Goal: Task Accomplishment & Management: Manage account settings

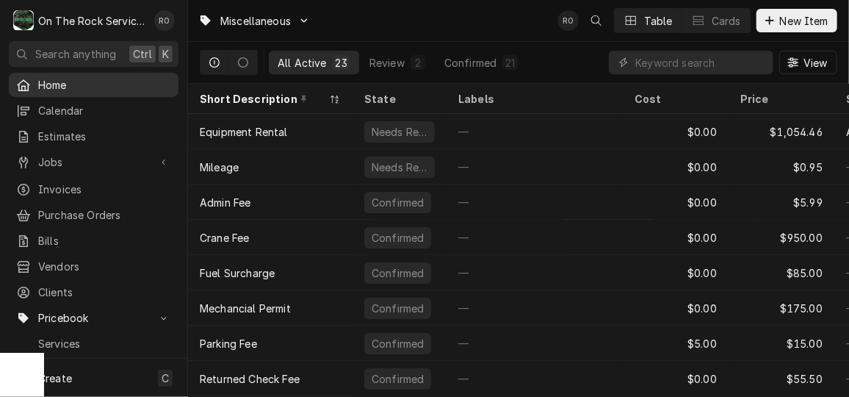
click at [57, 82] on span "Home" at bounding box center [104, 84] width 133 height 15
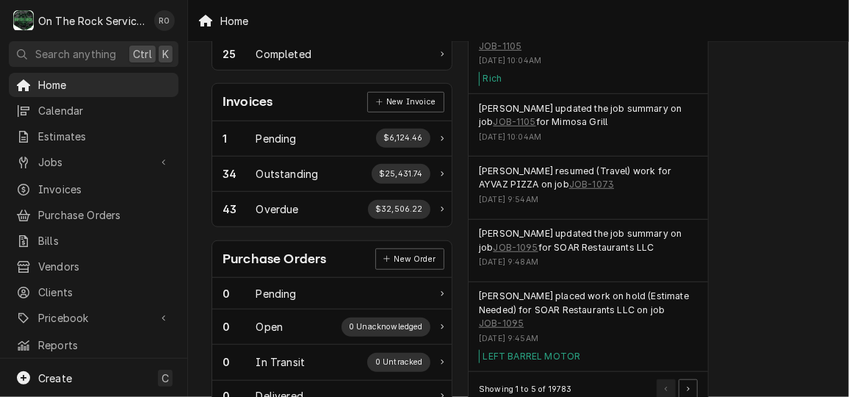
scroll to position [401, 2]
click at [505, 316] on link "JOB-1095" at bounding box center [501, 322] width 45 height 13
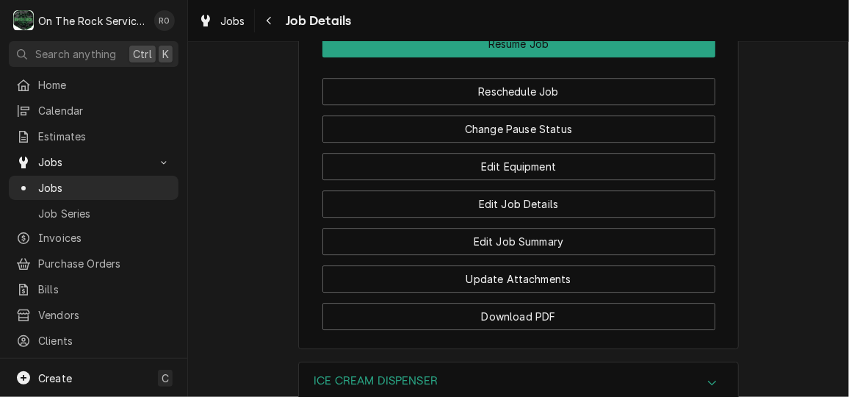
scroll to position [1847, 0]
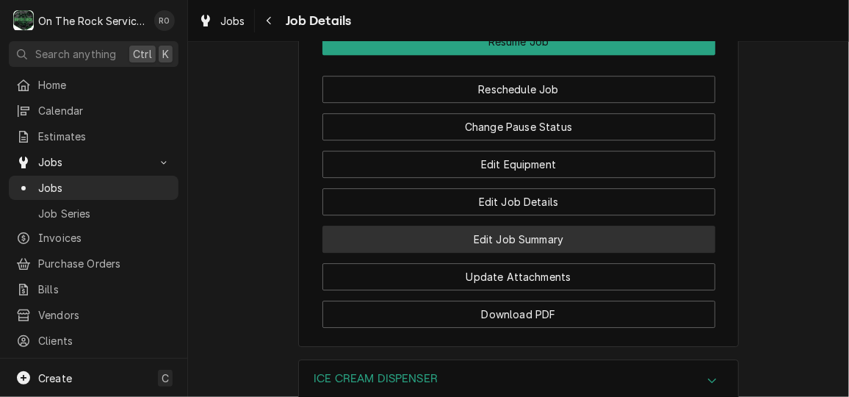
click at [593, 253] on button "Edit Job Summary" at bounding box center [518, 238] width 393 height 27
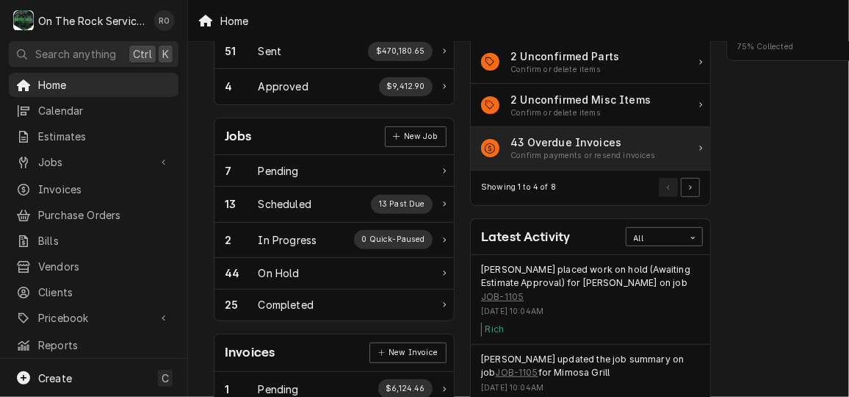
scroll to position [152, 0]
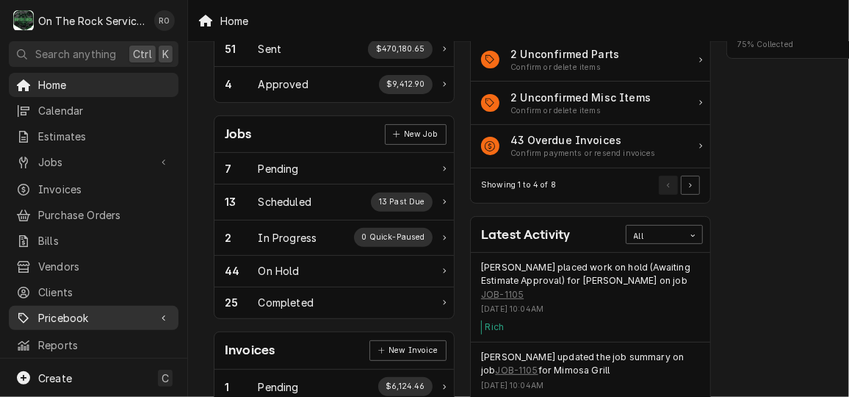
click at [63, 310] on span "Pricebook" at bounding box center [93, 317] width 111 height 15
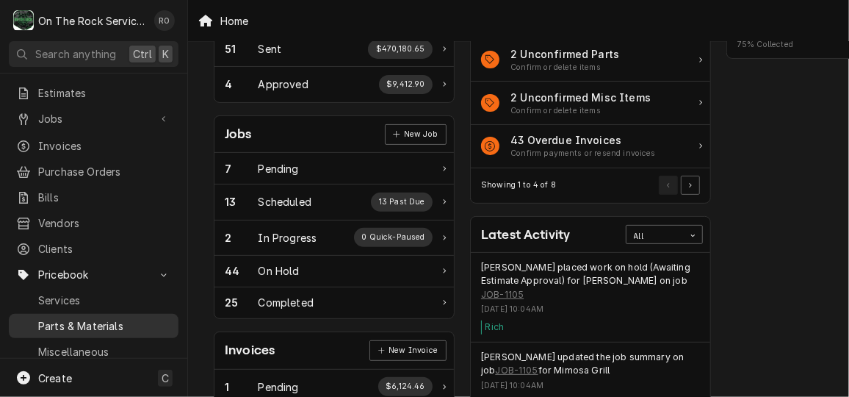
scroll to position [56, 0]
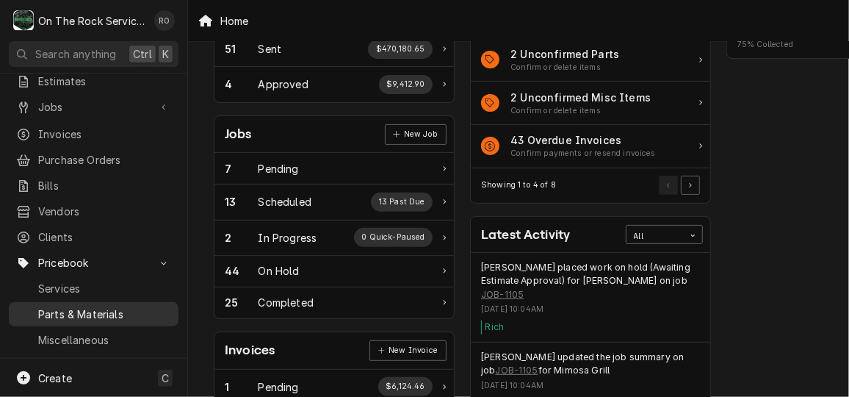
click at [86, 306] on span "Parts & Materials" at bounding box center [104, 313] width 133 height 15
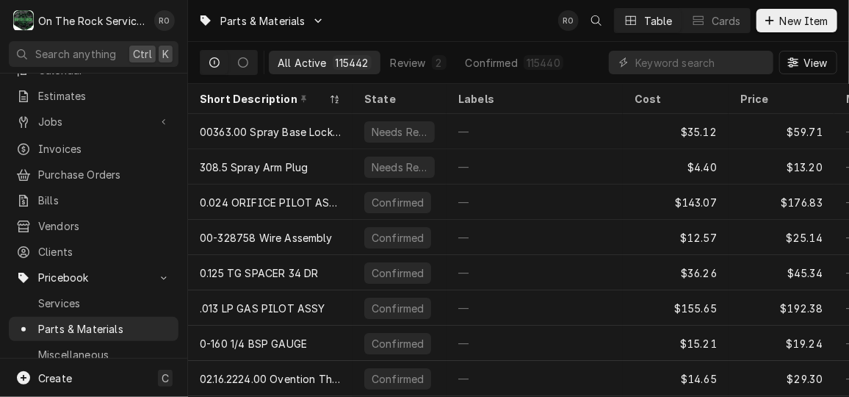
scroll to position [43, 0]
click at [92, 319] on span "Parts & Materials" at bounding box center [104, 326] width 133 height 15
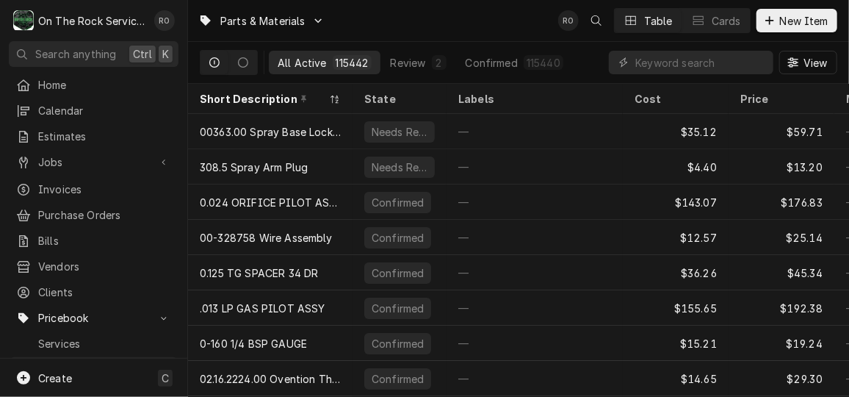
drag, startPoint x: 770, startPoint y: 30, endPoint x: 739, endPoint y: 52, distance: 37.9
click at [739, 52] on div "Parts & Materials RO Table Cards New Item All Active 115442 Review 2 Confirmed …" at bounding box center [518, 42] width 661 height 84
click at [722, 61] on input "Dynamic Content Wrapper" at bounding box center [700, 63] width 131 height 24
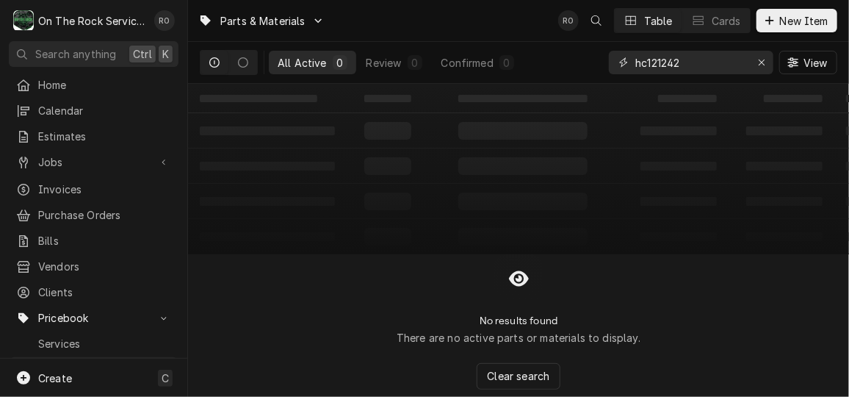
click at [637, 62] on input "hc121242" at bounding box center [690, 63] width 110 height 24
type input "efhc121242"
click at [784, 24] on span "New Item" at bounding box center [804, 20] width 54 height 15
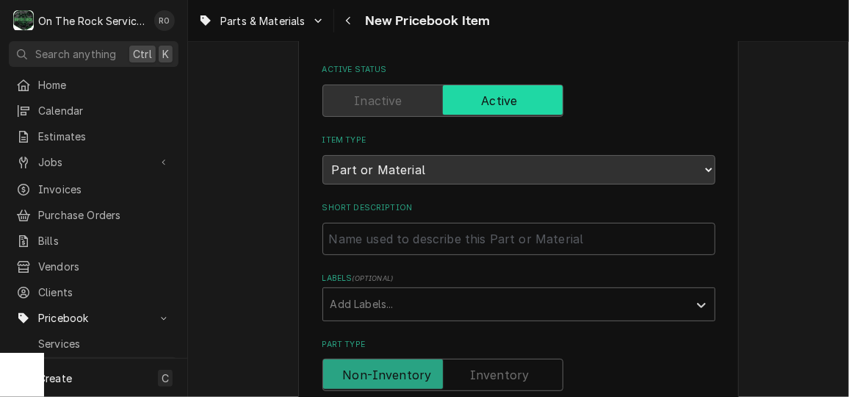
scroll to position [74, 0]
click at [465, 241] on input "Short Description" at bounding box center [518, 239] width 393 height 32
paste input "Electro Freeze HC121424 KIT MOTOR W/START COMPONENTS"
type textarea "x"
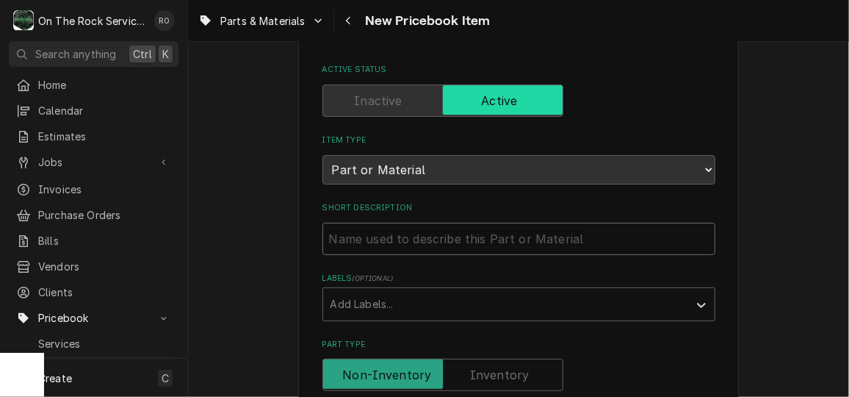
type input "Electro Freeze HC121424 KIT MOTOR W/START COMPONENTS"
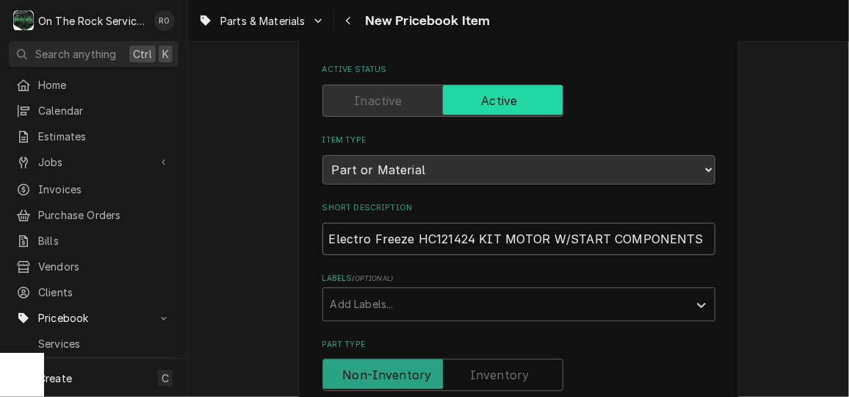
drag, startPoint x: 408, startPoint y: 235, endPoint x: 464, endPoint y: 237, distance: 56.6
click at [464, 237] on input "Electro Freeze HC121424 KIT MOTOR W/START COMPONENTS" at bounding box center [518, 239] width 393 height 32
drag, startPoint x: 464, startPoint y: 237, endPoint x: 427, endPoint y: 228, distance: 38.7
click at [427, 228] on input "Electro Freeze HC121424 KIT MOTOR W/START COMPONENTS" at bounding box center [518, 239] width 393 height 32
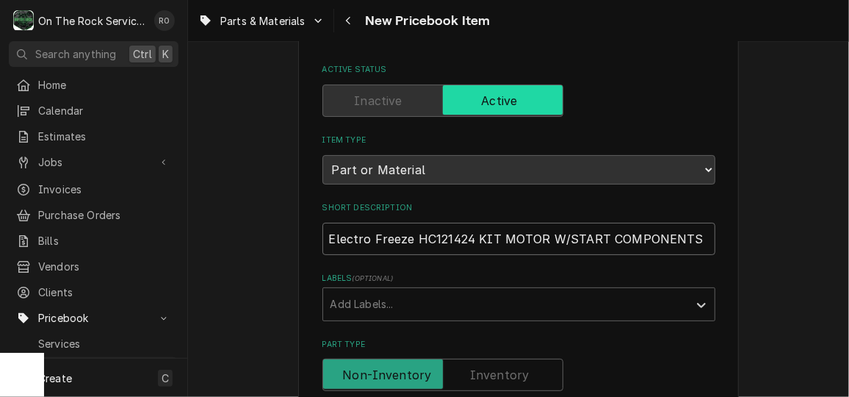
click at [427, 228] on input "Electro Freeze HC121424 KIT MOTOR W/START COMPONENTS" at bounding box center [518, 239] width 393 height 32
drag, startPoint x: 406, startPoint y: 234, endPoint x: 463, endPoint y: 236, distance: 56.6
click at [463, 236] on input "Electro Freeze HC121424 KIT MOTOR W/START COMPONENTS" at bounding box center [518, 239] width 393 height 32
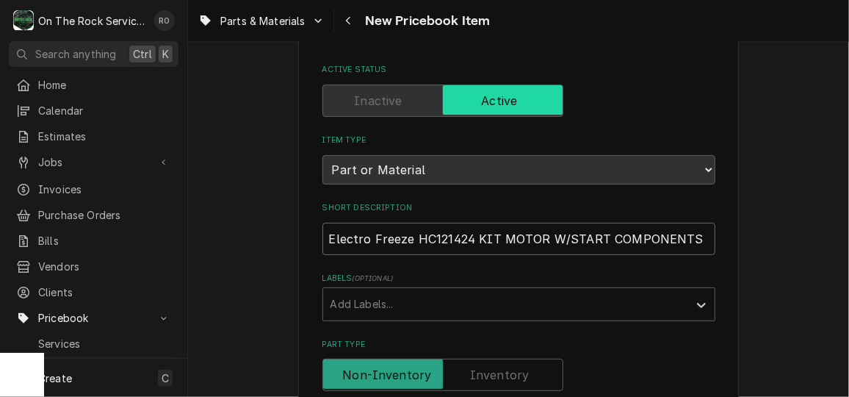
type textarea "x"
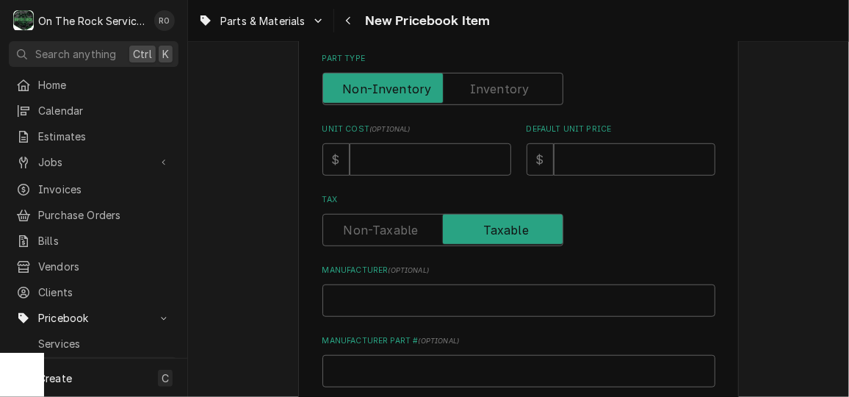
scroll to position [400, 0]
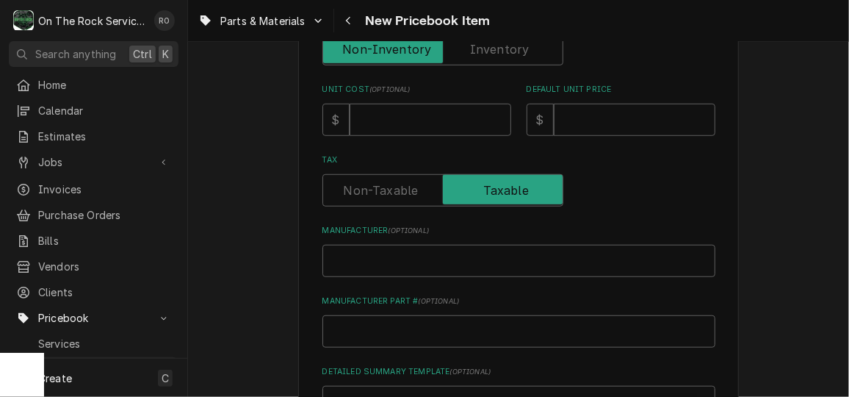
type input "Electro Freeze KIT MOTOR W/START COMPONENTS"
click at [380, 334] on input "Manufacturer Part # ( optional )" at bounding box center [518, 331] width 393 height 32
click at [370, 271] on input "Manufacturer ( optional )" at bounding box center [518, 261] width 393 height 32
paste input "HC121424"
type textarea "x"
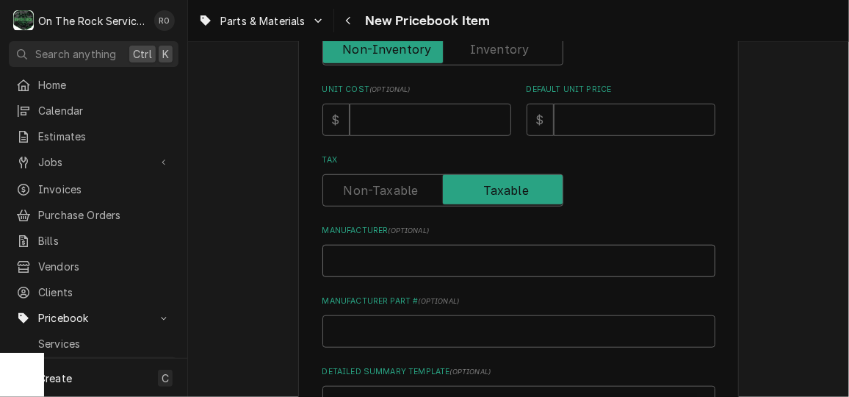
type input "HC121424"
drag, startPoint x: 397, startPoint y: 254, endPoint x: 325, endPoint y: 251, distance: 72.8
click at [325, 251] on input "HC121424" at bounding box center [518, 261] width 393 height 32
type textarea "x"
click at [358, 319] on input "Manufacturer Part # ( optional )" at bounding box center [518, 331] width 393 height 32
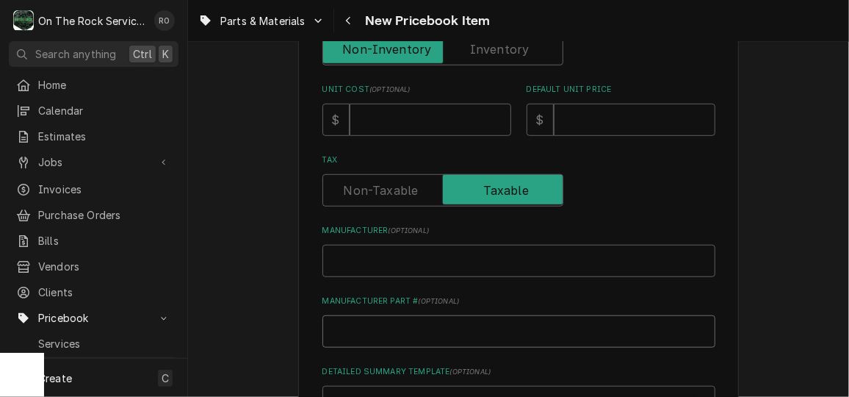
paste input "HC121424"
type textarea "x"
type input "HC121424"
click at [328, 329] on input "HC121424" at bounding box center [518, 331] width 393 height 32
type textarea "x"
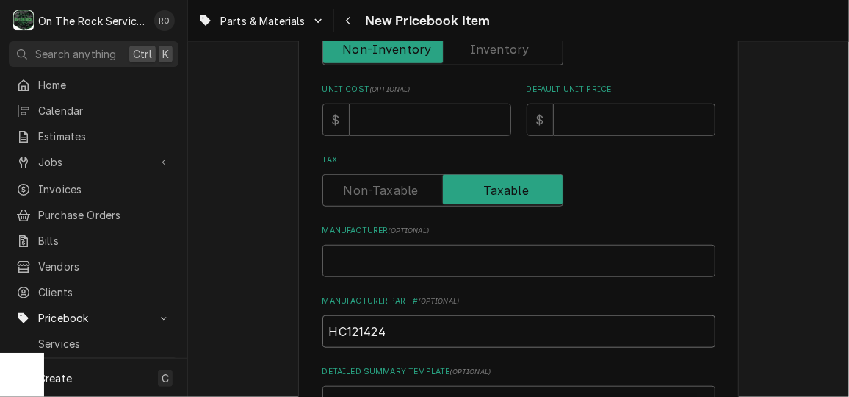
type input "HC121424"
click at [380, 261] on input "Manufacturer ( optional )" at bounding box center [518, 261] width 393 height 32
type textarea "x"
type input "E"
type textarea "x"
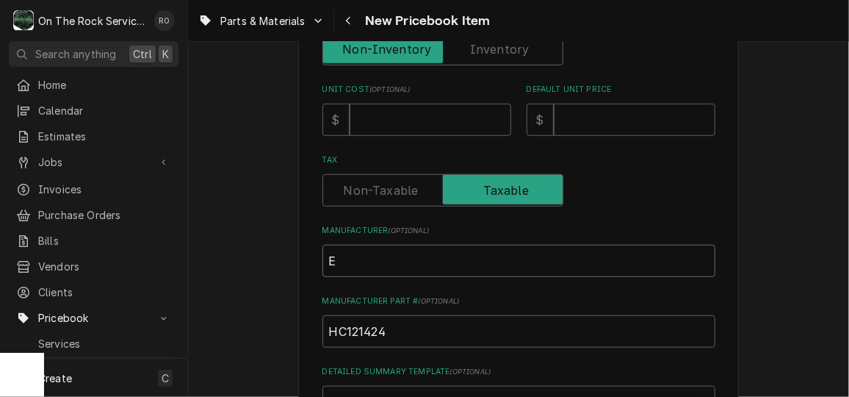
type input "El"
type textarea "x"
type input "Ele"
type textarea "x"
type input "Elec"
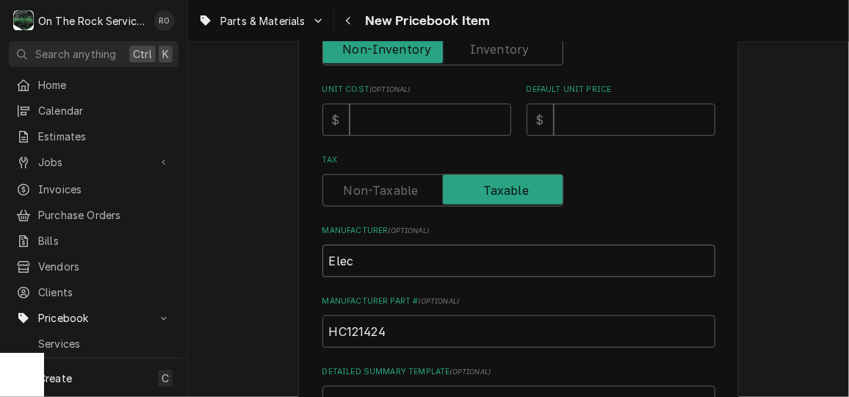
type textarea "x"
type input "Elect"
type textarea "x"
type input "Electr"
type textarea "x"
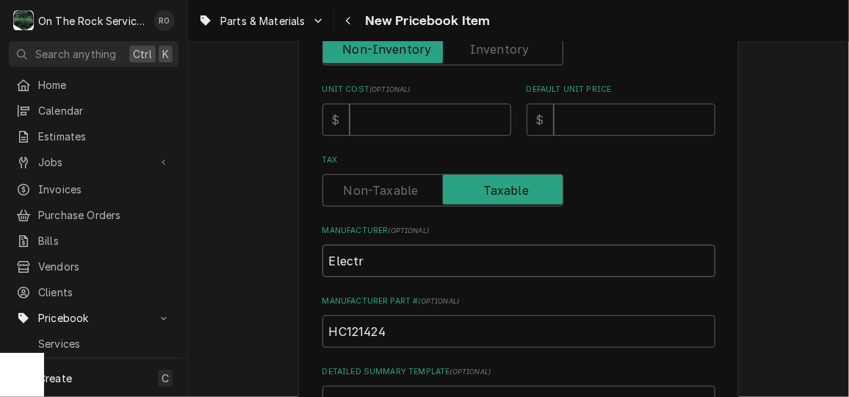
type input "Electro"
type textarea "x"
type input "Electrof"
type textarea "x"
type input "Electro"
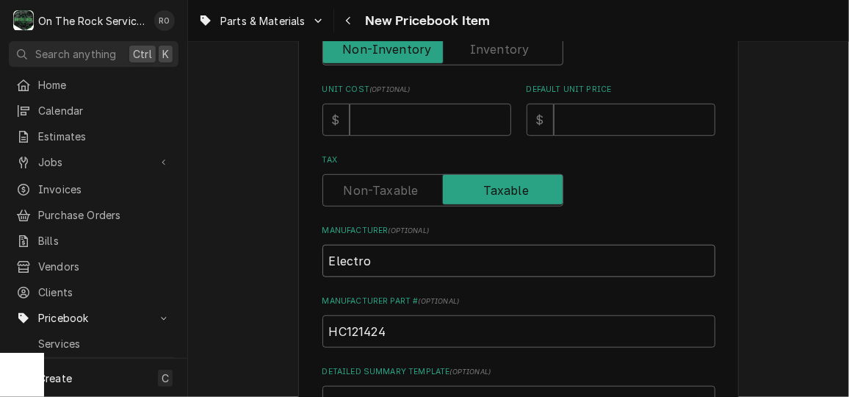
type textarea "x"
type input "ElectroF"
type textarea "x"
type input "ElectroFr"
type textarea "x"
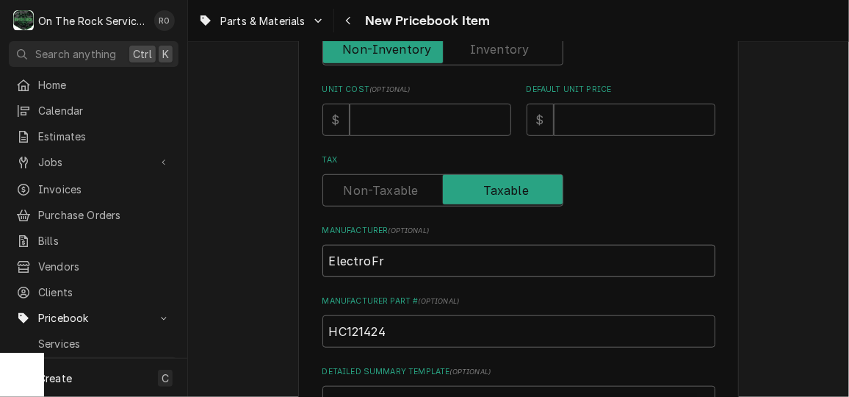
type input "ElectroFre"
type textarea "x"
type input "ElectroFree"
type textarea "x"
type input "ElectroFreez"
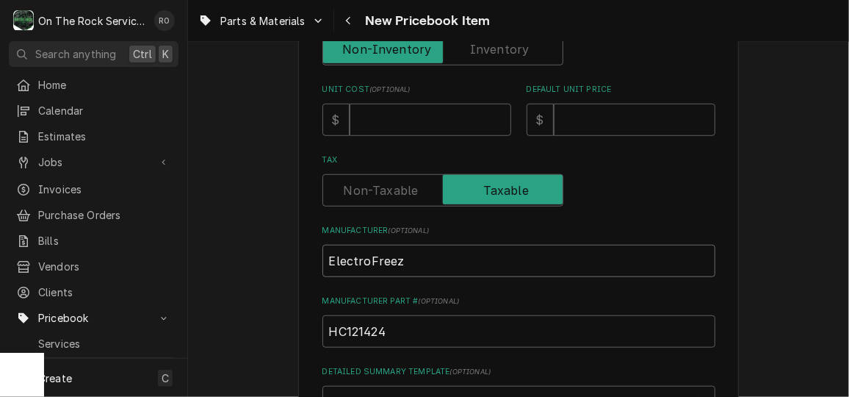
type textarea "x"
type input "ElectroFreeze"
type textarea "x"
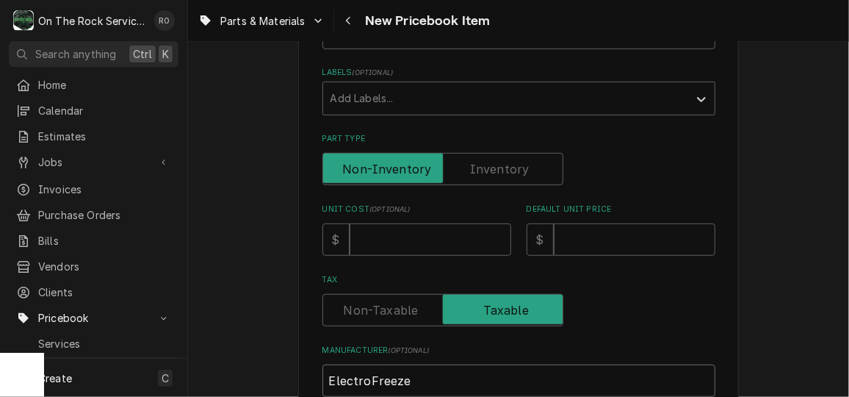
scroll to position [278, 0]
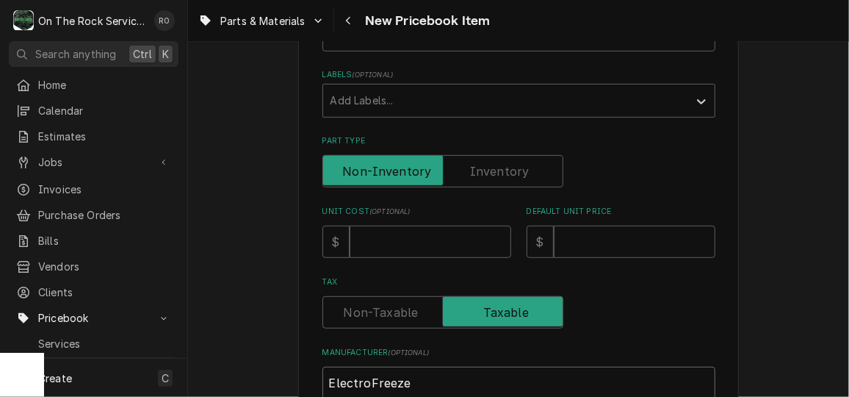
type input "ElectroFreeze"
click at [380, 253] on input "Unit Cost ( optional )" at bounding box center [431, 241] width 162 height 32
type textarea "x"
type input "9"
type textarea "x"
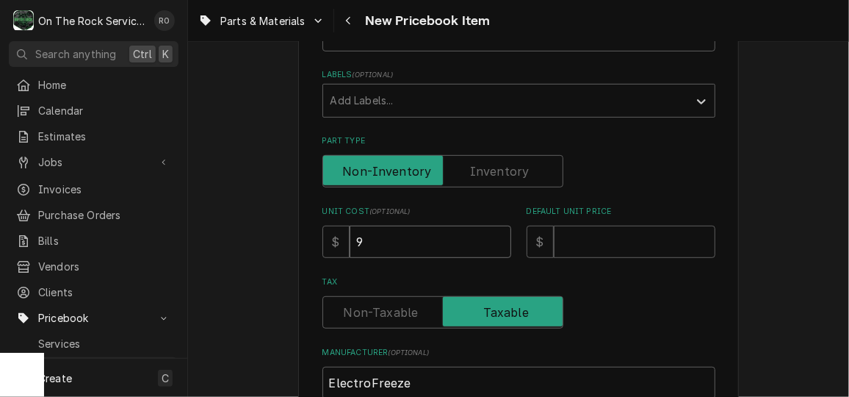
type input "91"
type textarea "x"
type input "919"
type textarea "x"
type input "919.9"
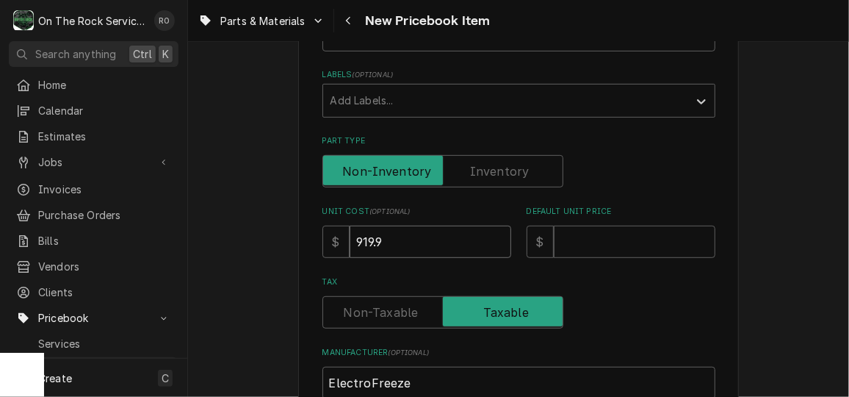
type textarea "x"
type input "919.97"
type textarea "x"
type input "1"
type textarea "x"
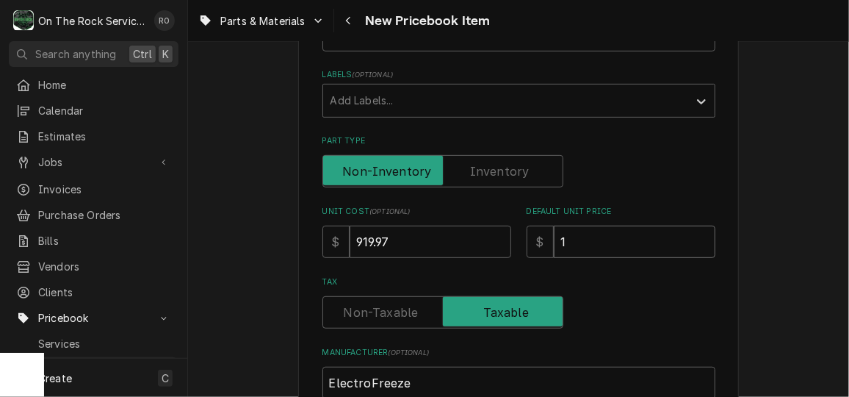
type input "13"
type textarea "x"
type input "137"
type textarea "x"
type input "1379"
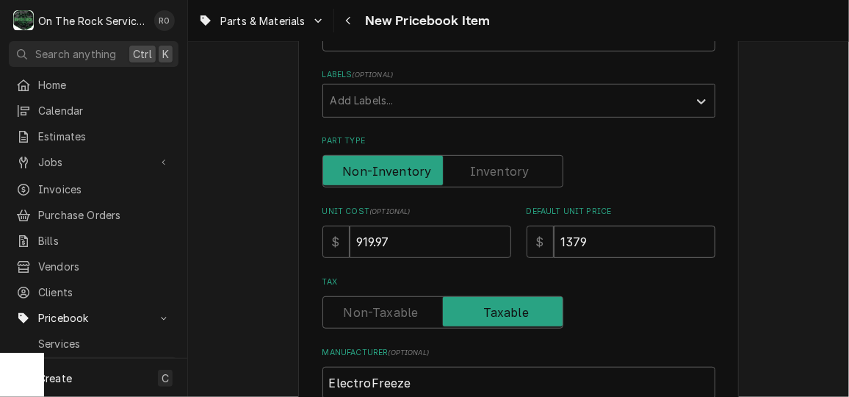
type textarea "x"
type input "1379.9"
type textarea "x"
type input "1379.96"
click at [776, 261] on div "Please provide the following information to create a PriceBook item. Active Sta…" at bounding box center [518, 307] width 661 height 1055
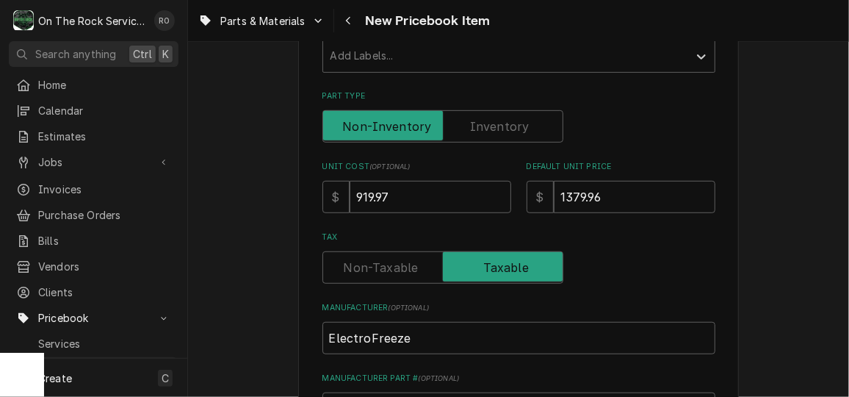
scroll to position [244, 0]
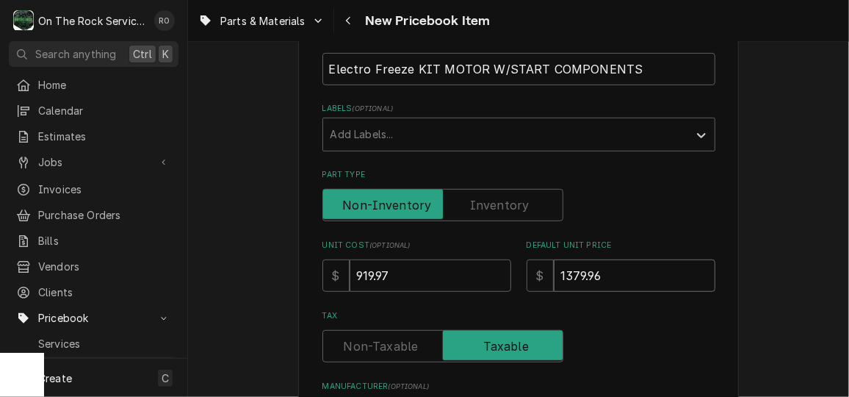
drag, startPoint x: 615, startPoint y: 276, endPoint x: 540, endPoint y: 281, distance: 75.0
click at [540, 281] on div "$ 1379.96" at bounding box center [621, 275] width 189 height 32
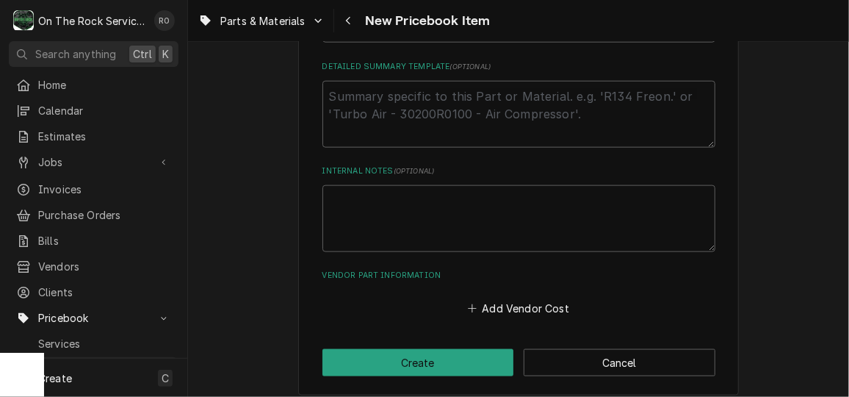
scroll to position [714, 0]
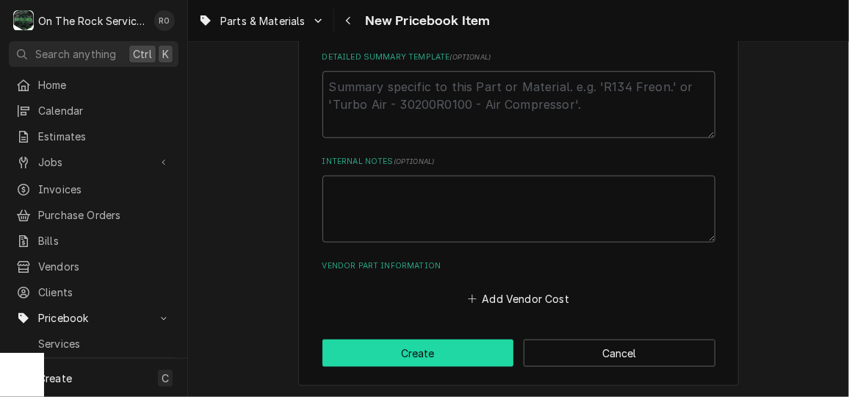
click at [435, 347] on button "Create" at bounding box center [418, 352] width 192 height 27
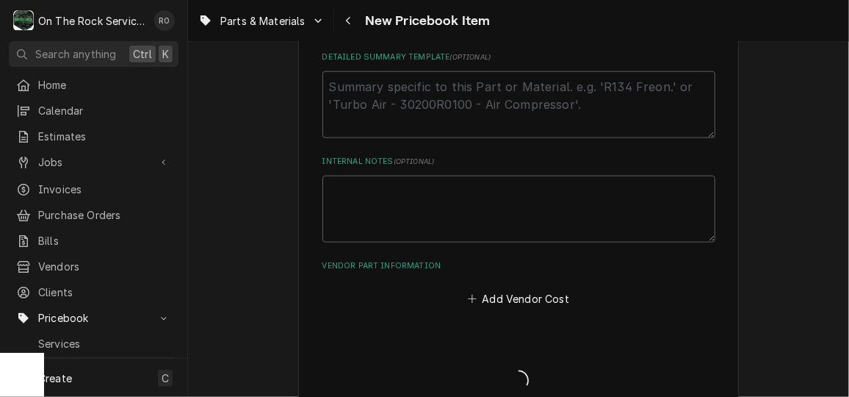
type textarea "x"
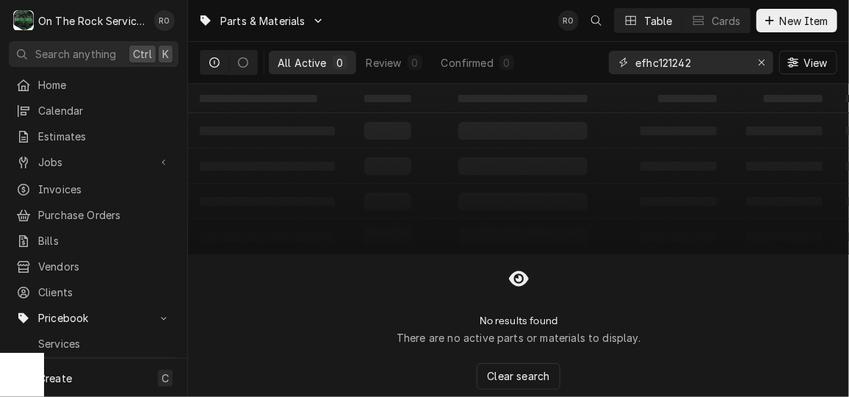
click at [644, 62] on input "efhc121242" at bounding box center [690, 63] width 110 height 24
click at [684, 58] on input "hc121242" at bounding box center [690, 63] width 110 height 24
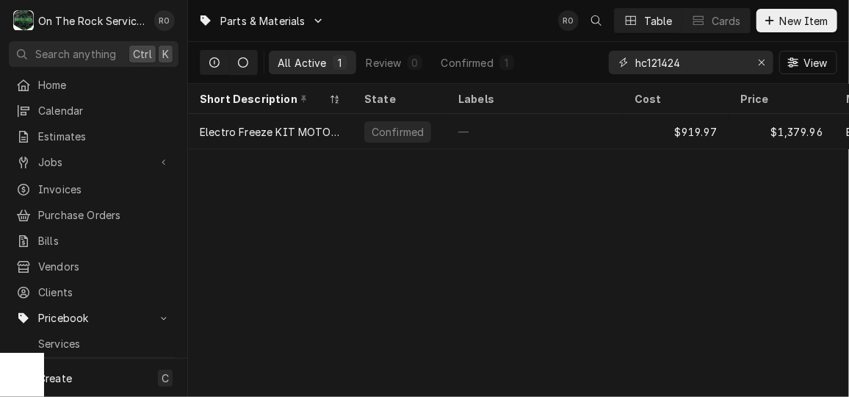
type input "hc121424"
click at [70, 137] on span "Estimates" at bounding box center [104, 136] width 133 height 15
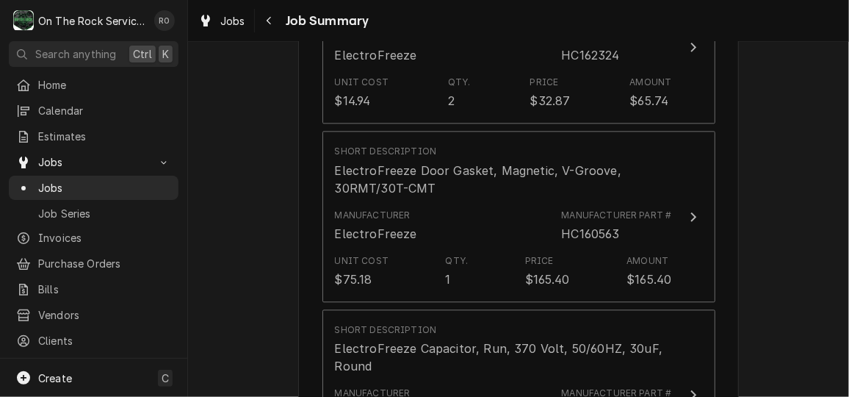
scroll to position [1387, 0]
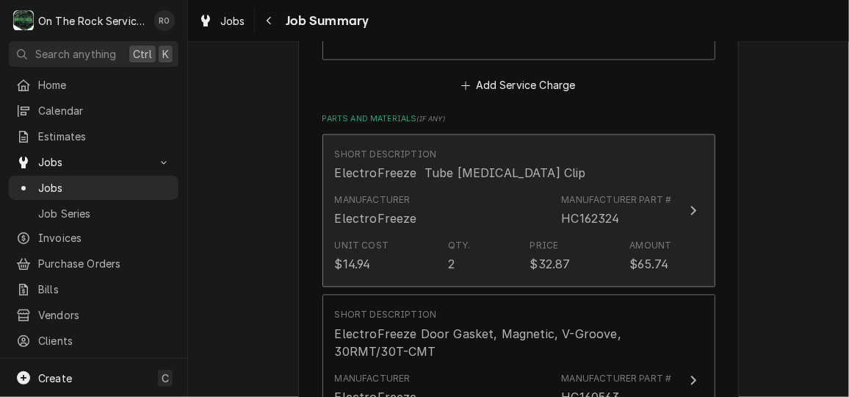
click at [528, 205] on div "Manufacturer ElectroFreeze Manufacturer Part # HC162324" at bounding box center [503, 210] width 337 height 46
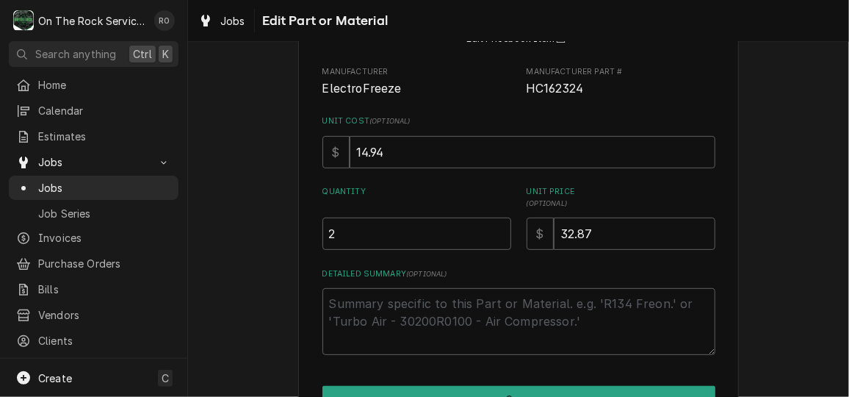
scroll to position [151, 0]
click at [599, 314] on textarea "Detailed Summary ( optional )" at bounding box center [518, 319] width 393 height 66
type textarea "x"
type textarea "I"
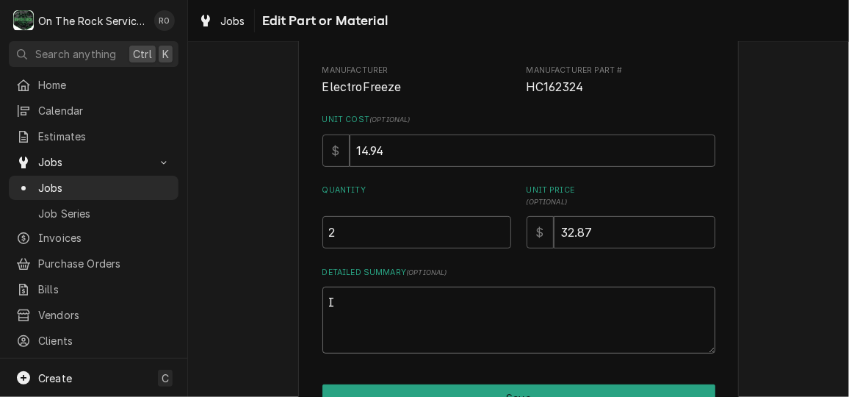
type textarea "x"
type textarea "In"
type textarea "x"
type textarea "Ins"
type textarea "x"
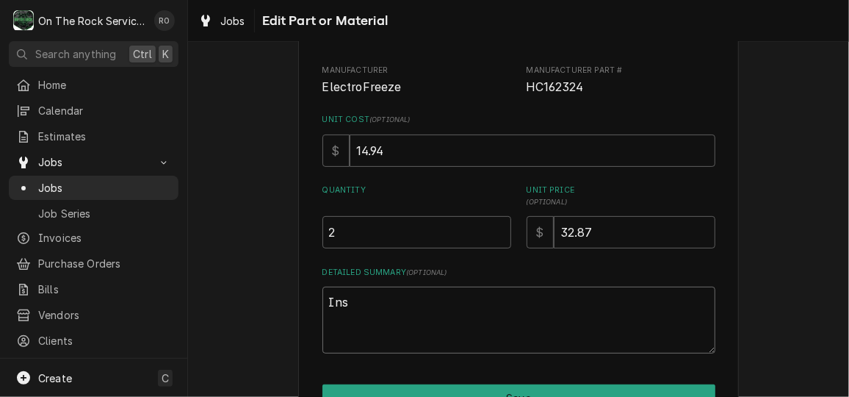
type textarea "Inst"
type textarea "x"
type textarea "Insta"
type textarea "x"
type textarea "Instal"
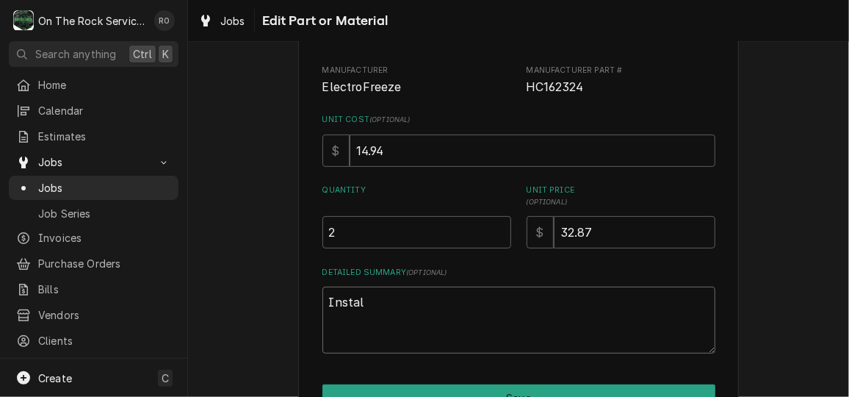
type textarea "x"
type textarea "Install"
type textarea "x"
type textarea "Installe"
type textarea "x"
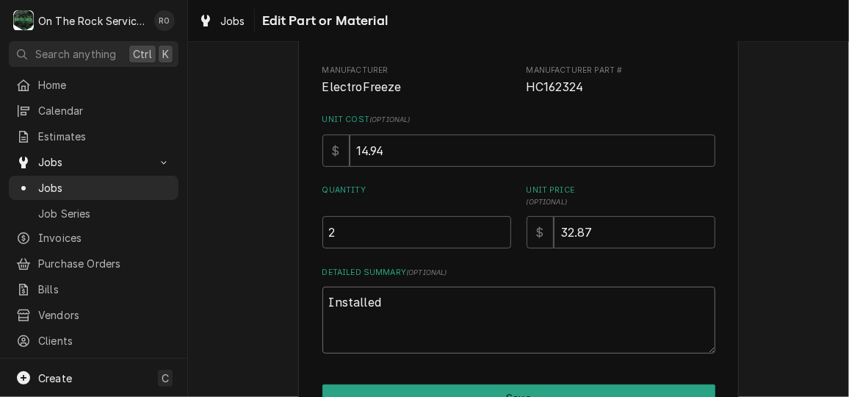
scroll to position [234, 0]
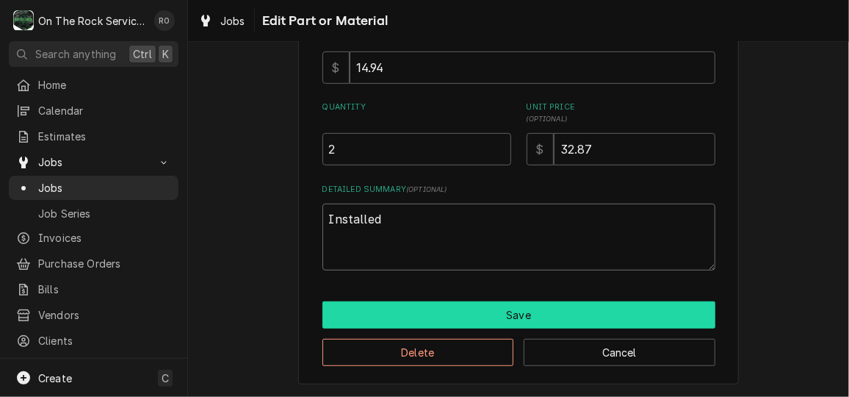
type textarea "Installed"
click at [590, 311] on button "Save" at bounding box center [518, 314] width 393 height 27
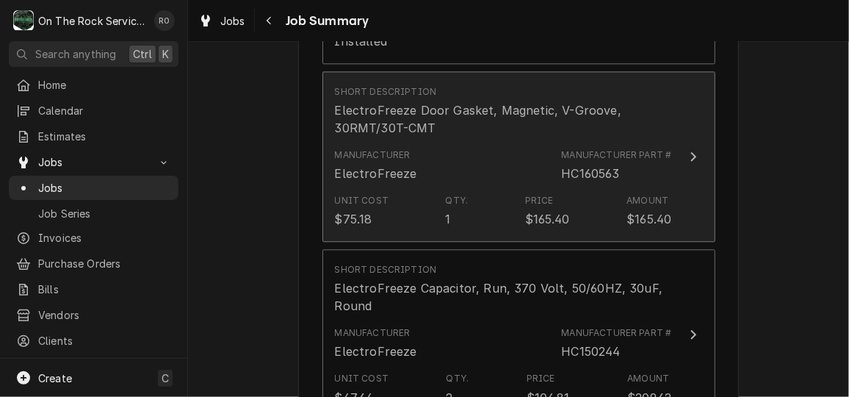
click at [544, 161] on div "Manufacturer ElectroFreeze Manufacturer Part # HC160563" at bounding box center [503, 165] width 337 height 46
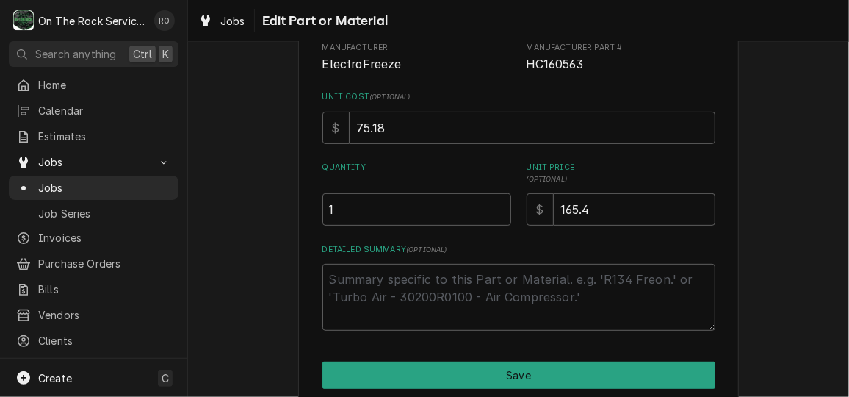
scroll to position [175, 0]
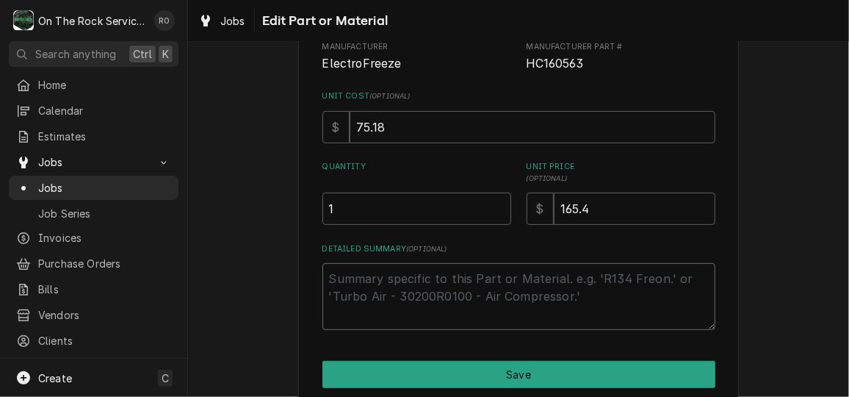
click at [525, 279] on textarea "Detailed Summary ( optional )" at bounding box center [518, 296] width 393 height 66
type textarea "x"
type textarea "I"
type textarea "x"
type textarea "In"
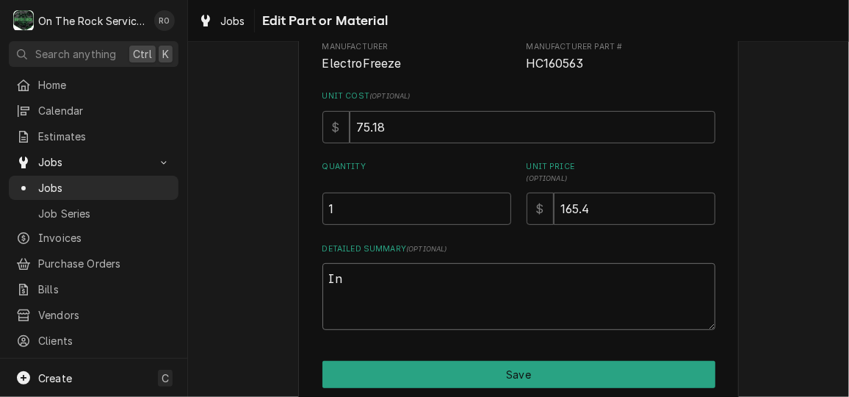
type textarea "x"
type textarea "Ins"
type textarea "x"
type textarea "Inst"
type textarea "x"
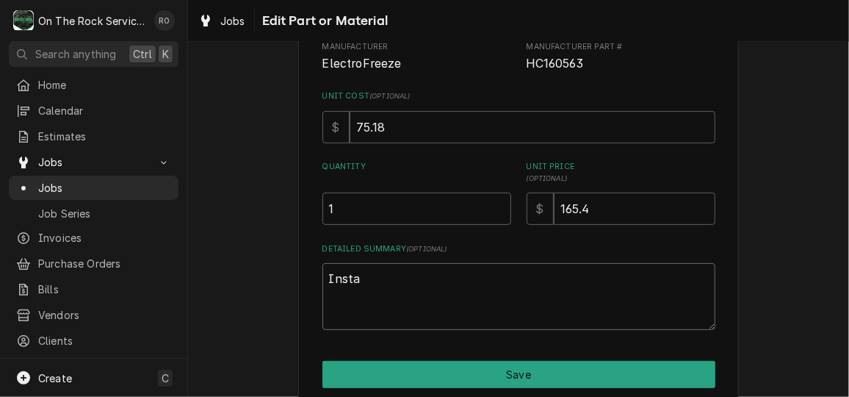
type textarea "Instal"
type textarea "x"
type textarea "Install"
type textarea "x"
type textarea "Installe"
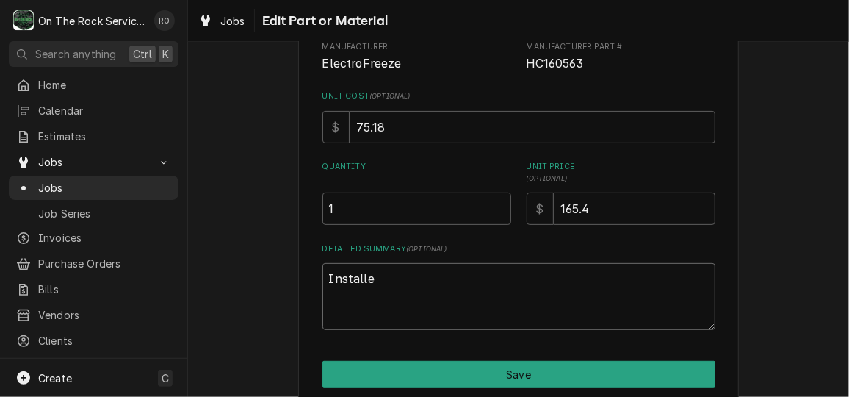
type textarea "x"
type textarea "Installed"
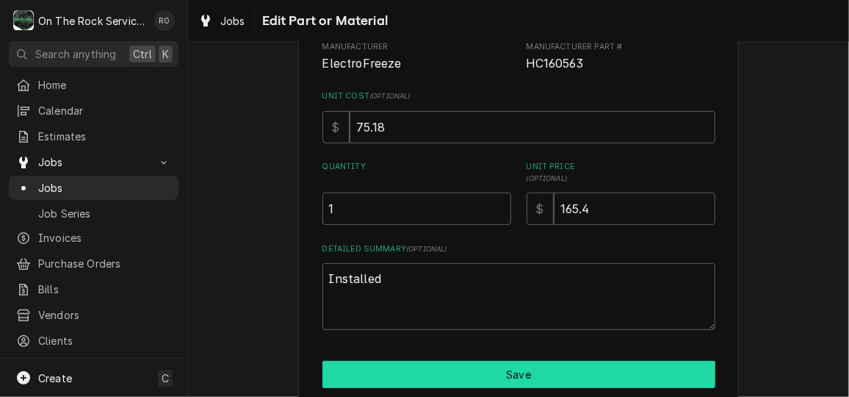
click at [538, 374] on button "Save" at bounding box center [518, 374] width 393 height 27
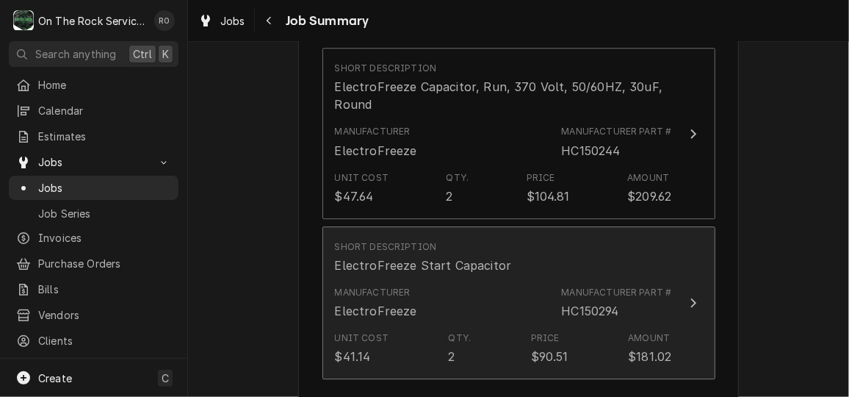
click at [527, 306] on div "Manufacturer ElectroFreeze Manufacturer Part # HC150294" at bounding box center [503, 303] width 337 height 46
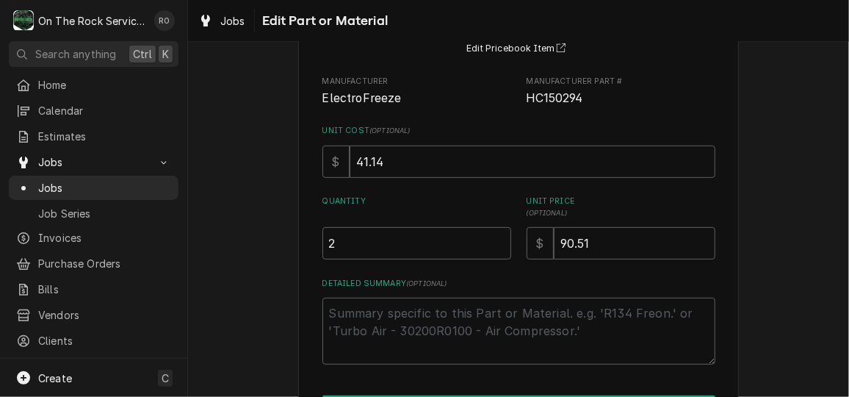
scroll to position [142, 0]
click at [526, 317] on textarea "Detailed Summary ( optional )" at bounding box center [518, 329] width 393 height 66
type textarea "x"
type textarea "I"
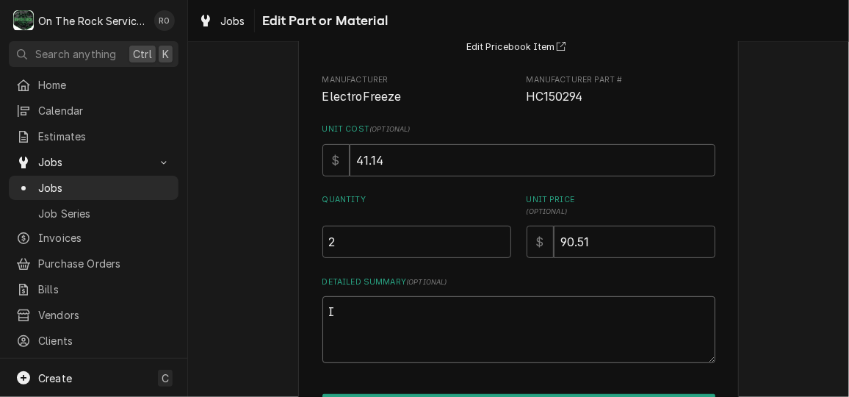
type textarea "x"
type textarea "In"
type textarea "x"
type textarea "Ins"
type textarea "x"
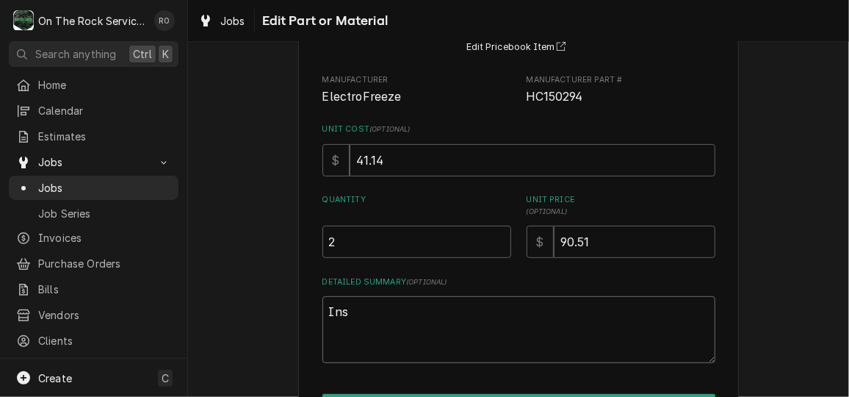
type textarea "Inst"
type textarea "x"
type textarea "Insta"
type textarea "x"
type textarea "Instal"
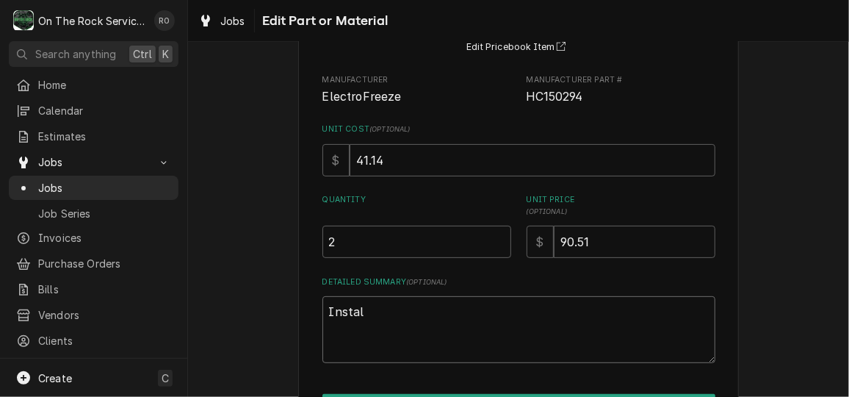
type textarea "x"
type textarea "Install"
type textarea "x"
type textarea "Installe"
type textarea "x"
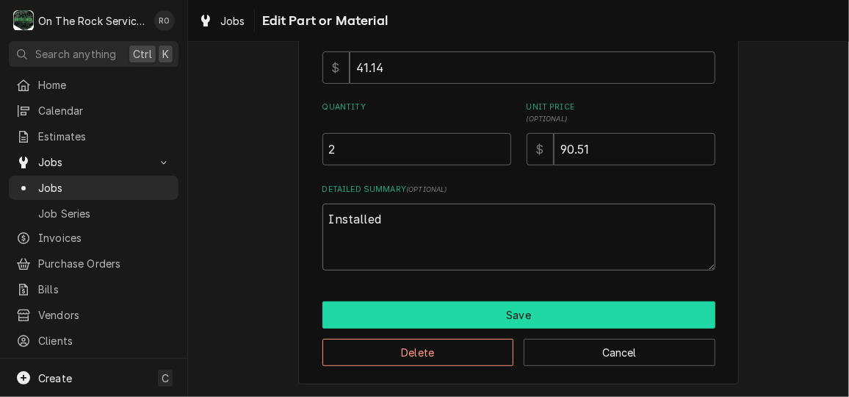
type textarea "Installed"
click at [527, 308] on button "Save" at bounding box center [518, 314] width 393 height 27
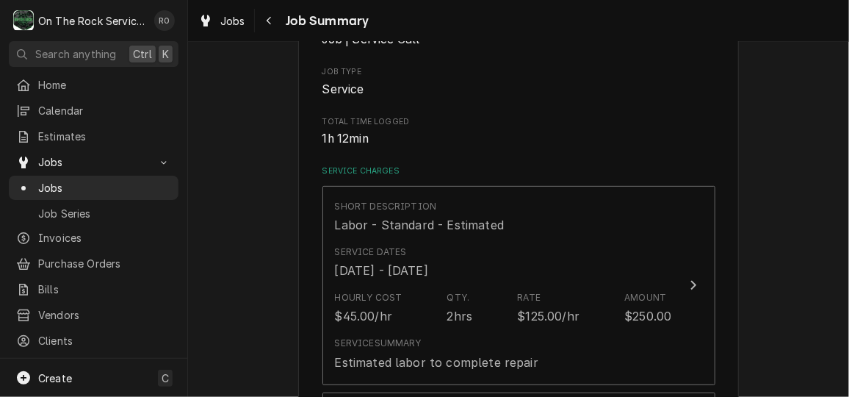
type textarea "x"
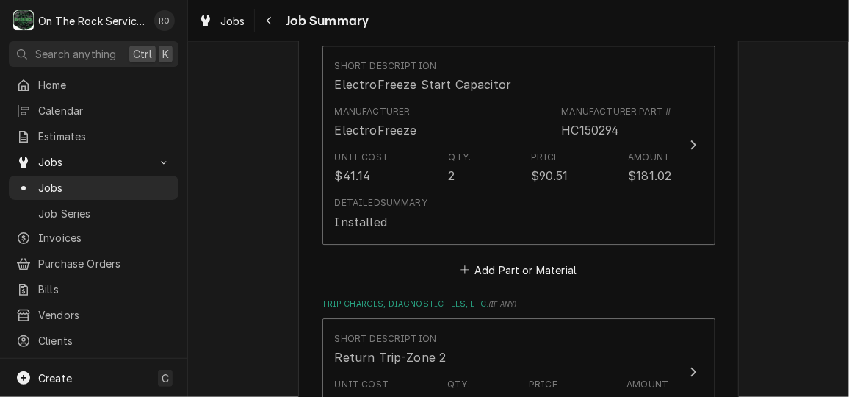
scroll to position [1920, 0]
click at [546, 259] on button "Add Part or Material" at bounding box center [518, 269] width 121 height 21
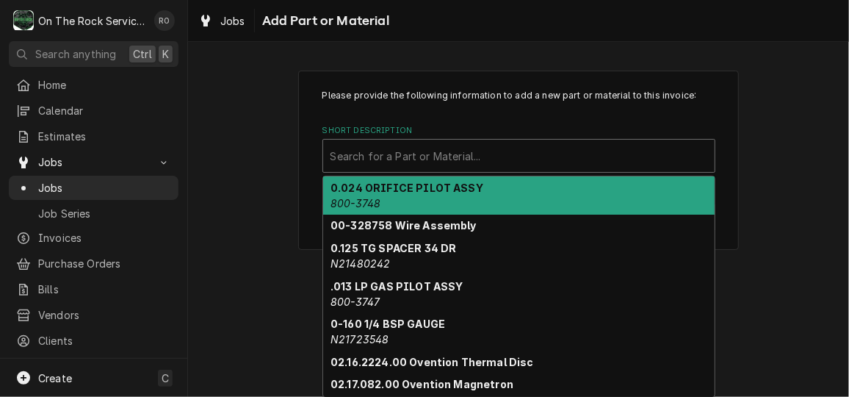
click at [549, 153] on div "Short Description" at bounding box center [518, 155] width 377 height 26
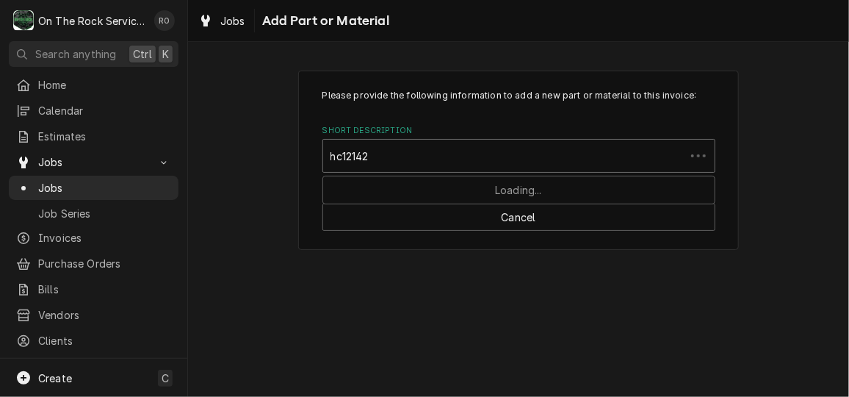
type input "hc121424"
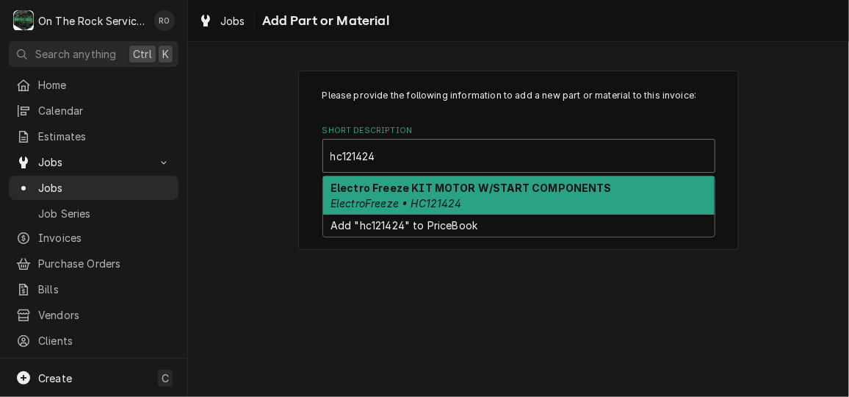
click at [562, 189] on strong "Electro Freeze KIT MOTOR W/START COMPONENTS" at bounding box center [470, 187] width 281 height 12
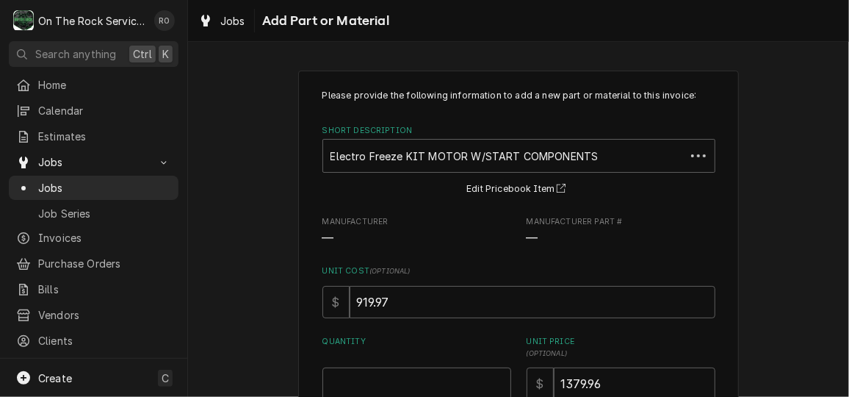
scroll to position [176, 0]
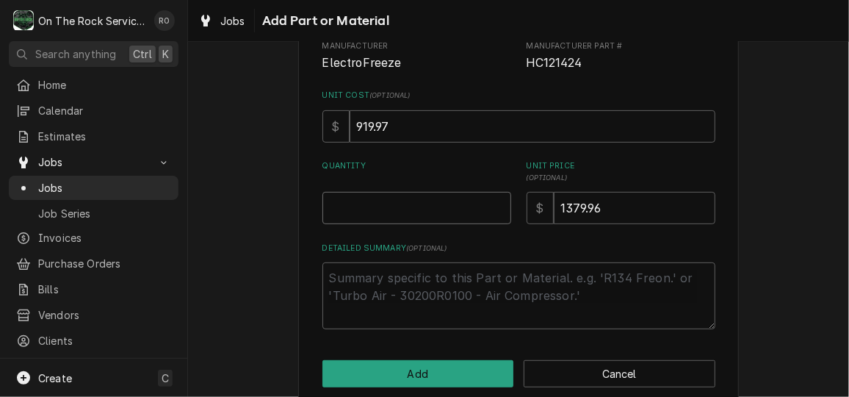
click at [477, 209] on input "Quantity" at bounding box center [416, 208] width 189 height 32
type textarea "x"
type input "1"
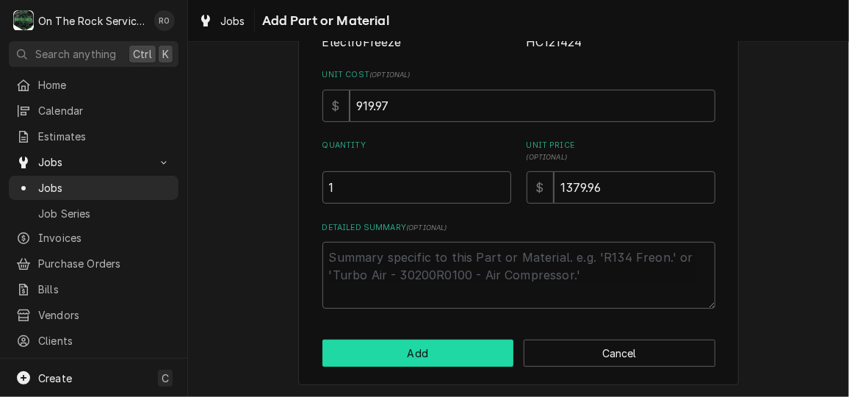
click at [480, 355] on button "Add" at bounding box center [418, 352] width 192 height 27
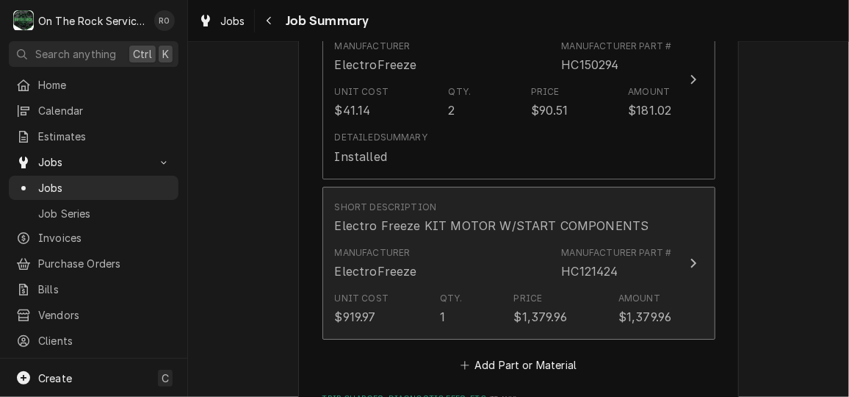
click at [487, 289] on div "Unit Cost $919.97 Qty. 1 Price $1,379.96 Amount $1,379.96" at bounding box center [503, 309] width 337 height 46
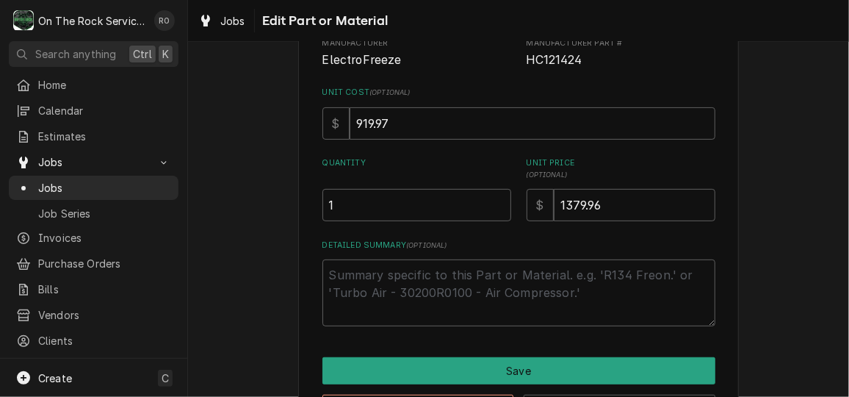
scroll to position [206, 0]
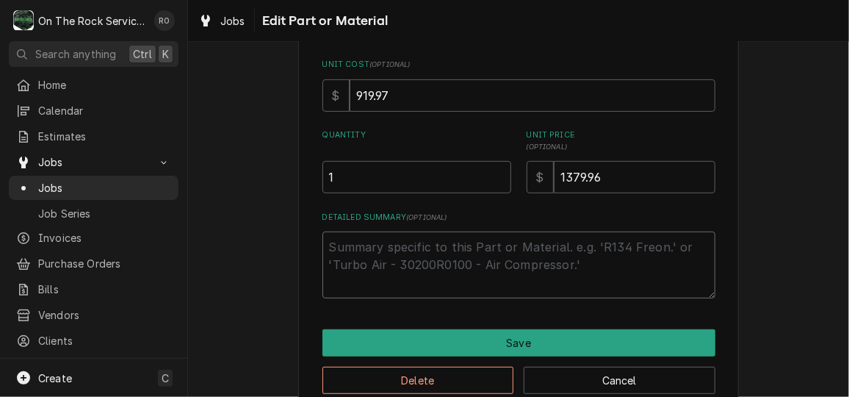
click at [470, 267] on textarea "Detailed Summary ( optional )" at bounding box center [518, 264] width 393 height 66
type textarea "x"
type textarea "E"
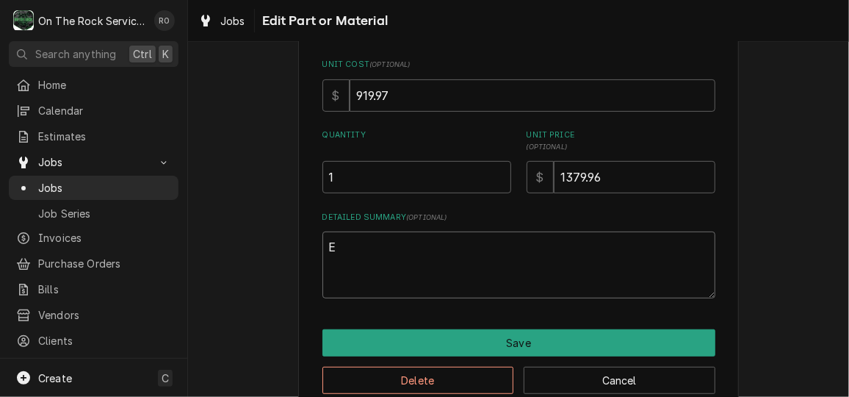
type textarea "x"
type textarea "Es"
type textarea "x"
type textarea "Est"
type textarea "x"
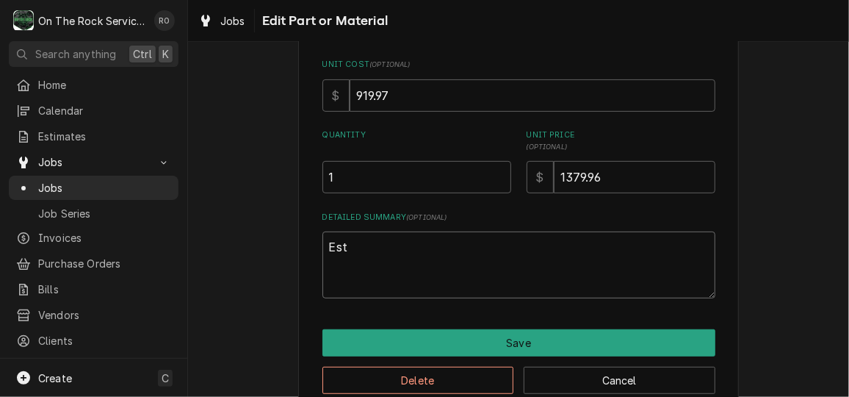
type textarea "Esti"
type textarea "x"
type textarea "Estim"
type textarea "x"
type textarea "Estima"
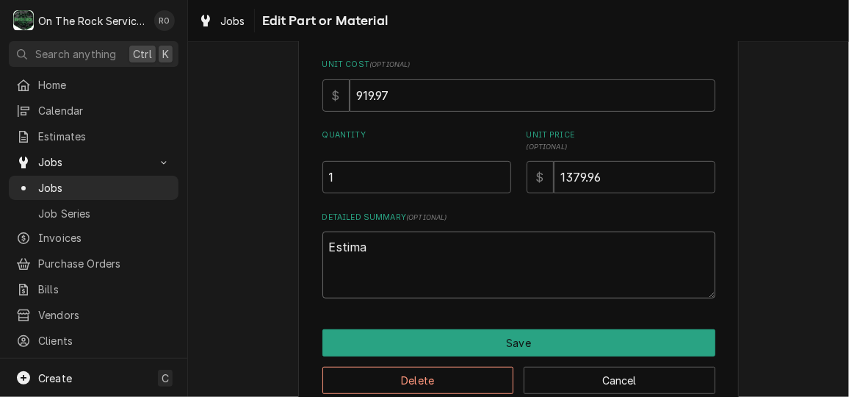
type textarea "x"
type textarea "Estimat"
type textarea "x"
type textarea "Estimate"
type textarea "x"
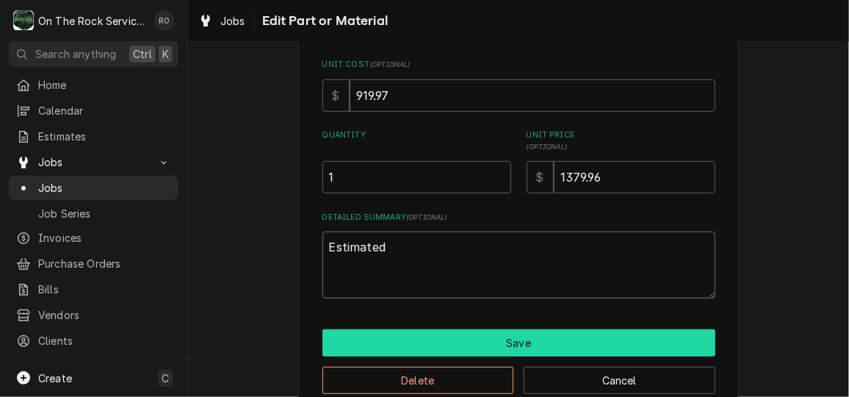
type textarea "Estimated"
click at [479, 336] on button "Save" at bounding box center [518, 342] width 393 height 27
type textarea "x"
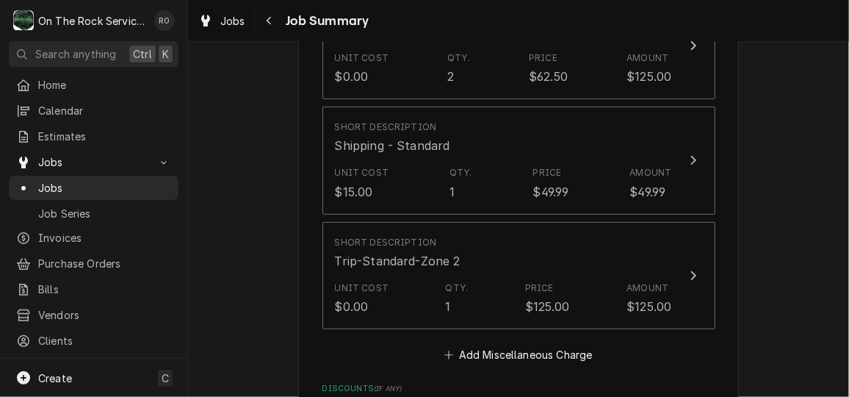
scroll to position [2452, 0]
click at [546, 344] on button "Add Miscellaneous Charge" at bounding box center [518, 354] width 153 height 21
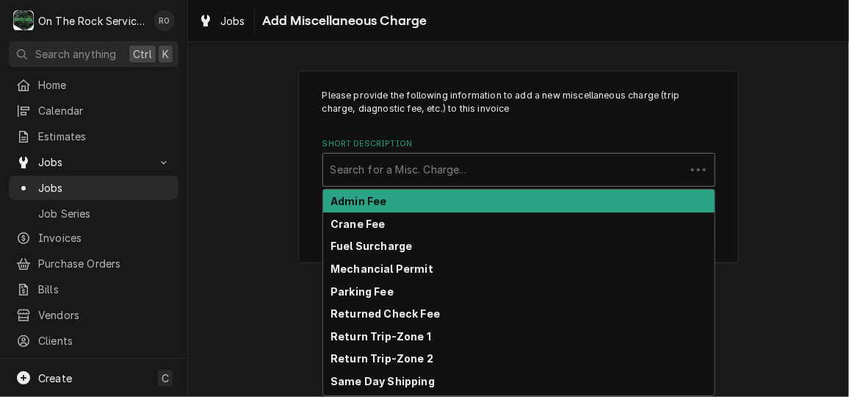
click at [508, 173] on div "Short Description" at bounding box center [503, 169] width 347 height 26
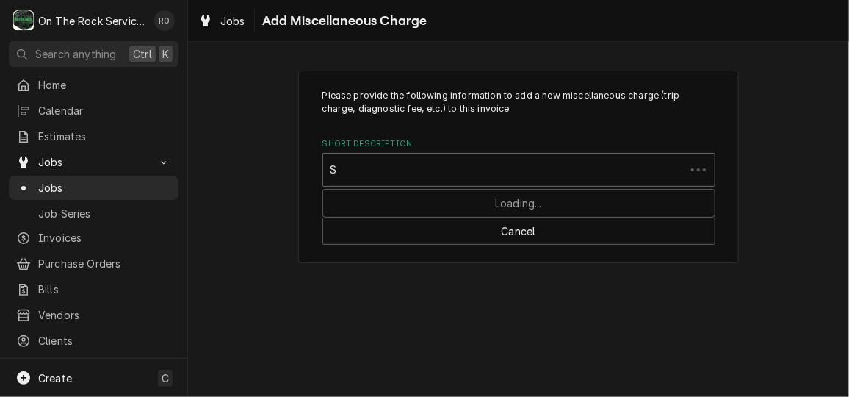
click at [508, 173] on div "S" at bounding box center [503, 169] width 347 height 26
type input "Shipping"
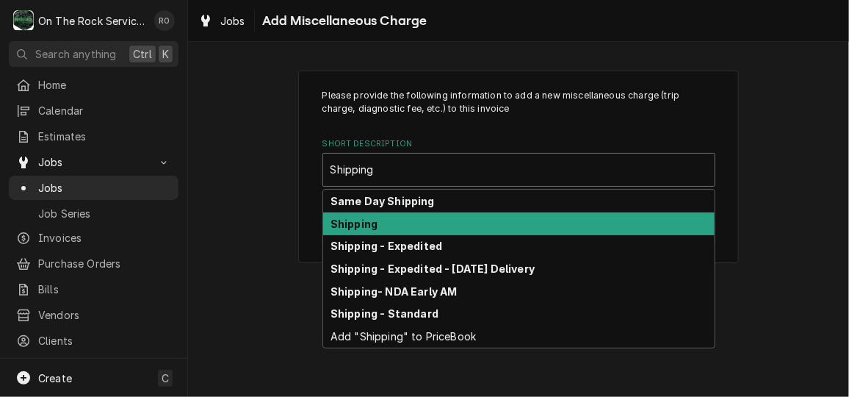
click at [504, 217] on div "Shipping" at bounding box center [518, 223] width 391 height 23
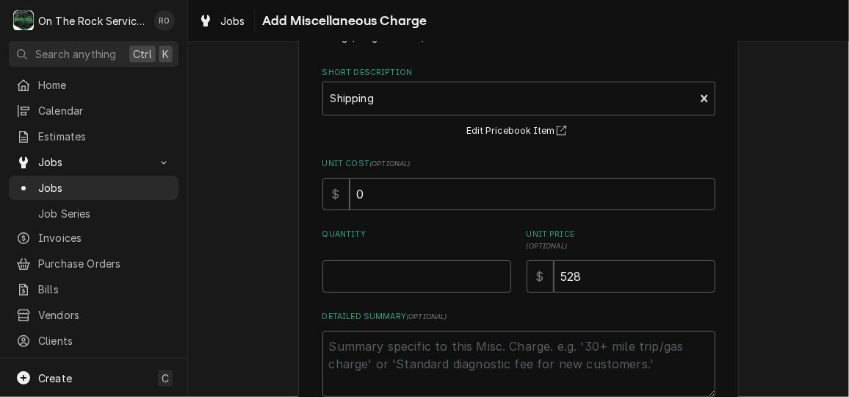
scroll to position [72, 0]
click at [452, 283] on input "Quantity" at bounding box center [416, 275] width 189 height 32
type textarea "x"
type input "1"
type textarea "x"
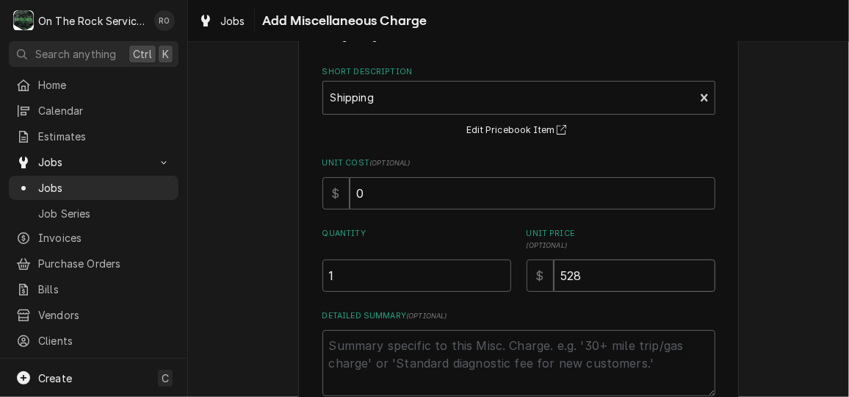
type input "1"
type textarea "x"
type input "16"
type textarea "x"
type input "165"
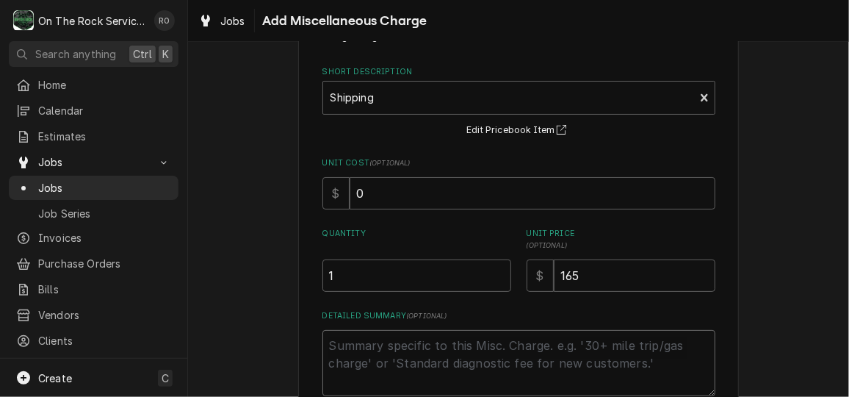
type textarea "x"
type textarea "A"
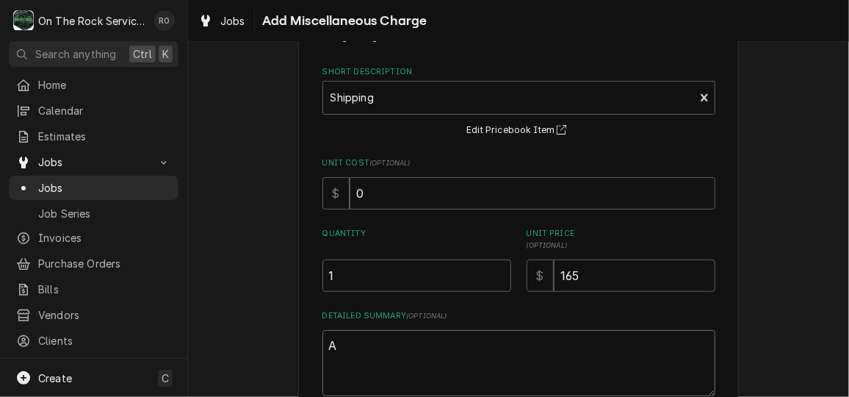
type textarea "x"
type textarea "Ad"
type textarea "x"
type textarea "Add"
type textarea "x"
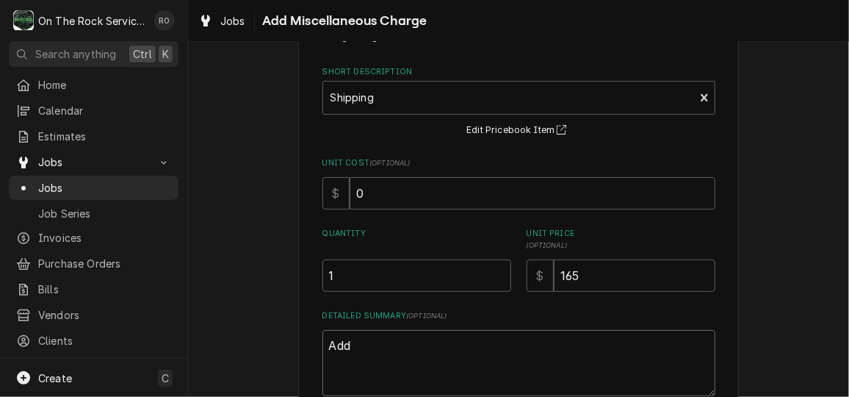
type textarea "Addi"
type textarea "x"
type textarea "Addit"
type textarea "x"
type textarea "Additi"
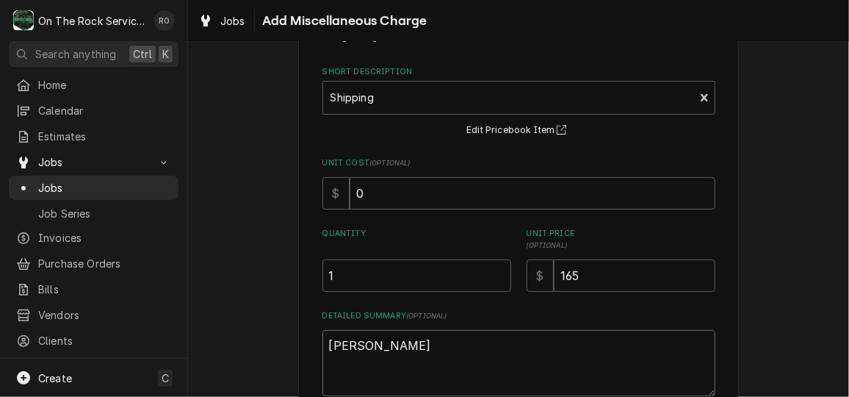
type textarea "x"
type textarea "Additio"
type textarea "x"
type textarea "Addition"
type textarea "x"
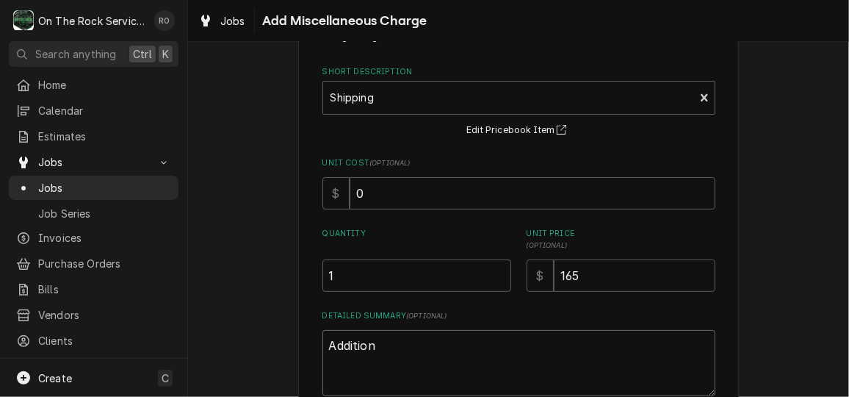
type textarea "Additio"
type textarea "x"
type textarea "Additi"
type textarea "x"
type textarea "Addit"
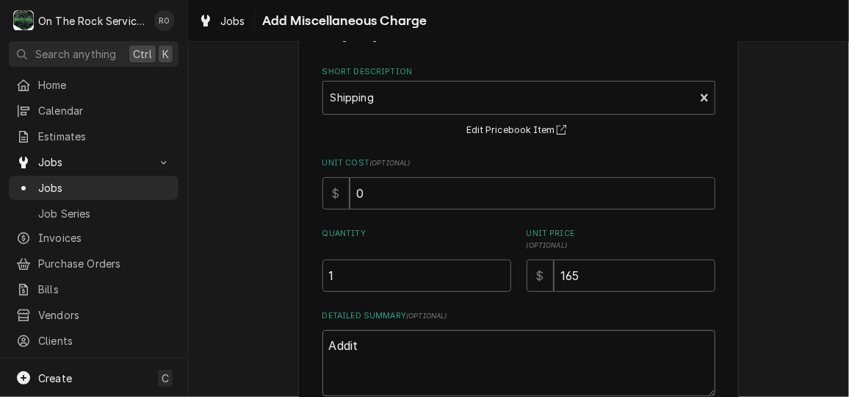
type textarea "x"
type textarea "Addi"
type textarea "x"
type textarea "Addit"
type textarea "x"
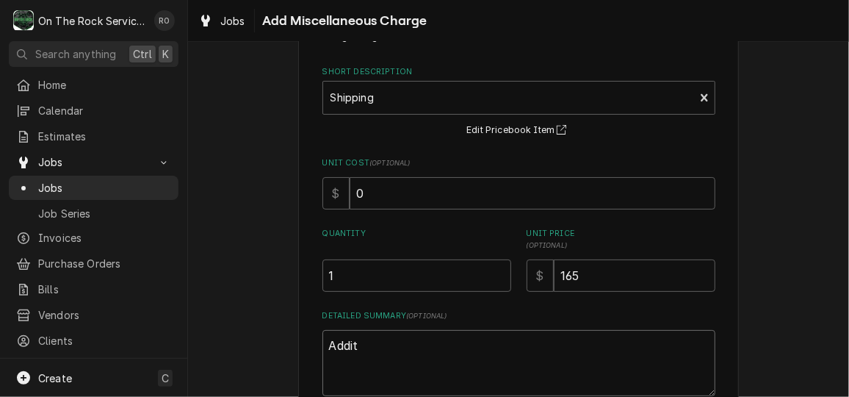
type textarea "Additi"
type textarea "x"
type textarea "Additio"
type textarea "x"
type textarea "Addition"
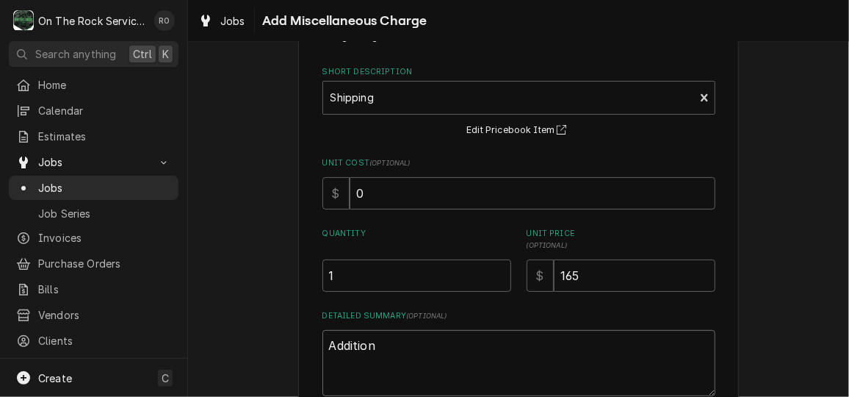
type textarea "x"
type textarea "Additiona"
type textarea "x"
type textarea "Additional"
type textarea "x"
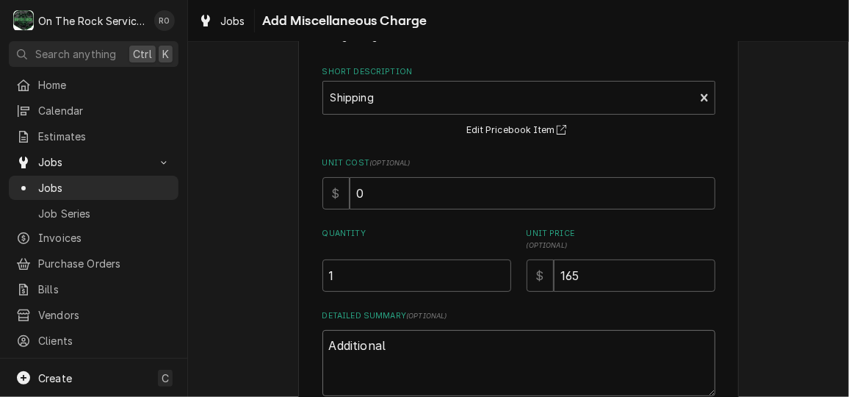
type textarea "Additional"
type textarea "x"
type textarea "Additional sh"
type textarea "x"
type textarea "Additional shp"
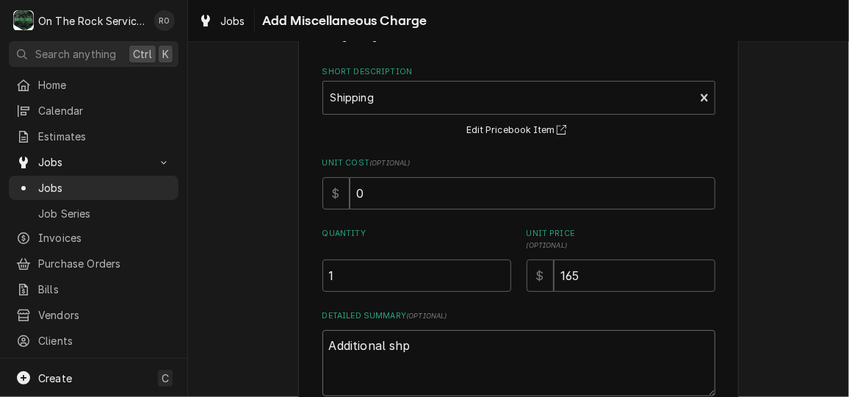
type textarea "x"
type textarea "Additional shpp"
type textarea "x"
type textarea "Additional shppi"
type textarea "x"
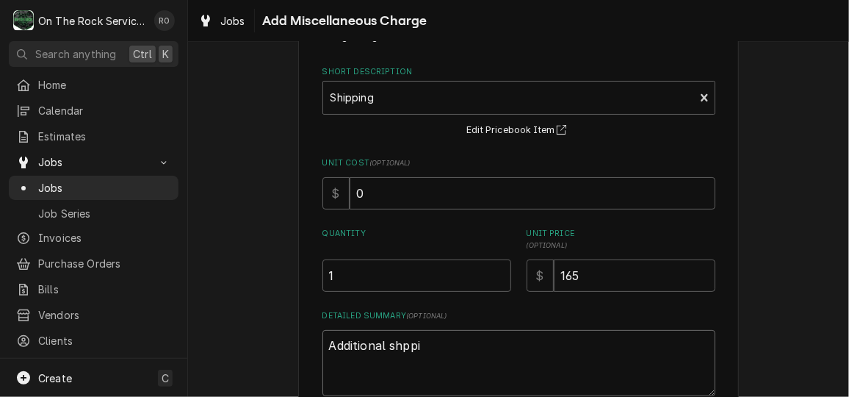
type textarea "Additional shppin"
type textarea "x"
type textarea "Additional shpping"
type textarea "x"
type textarea "Additional shpping"
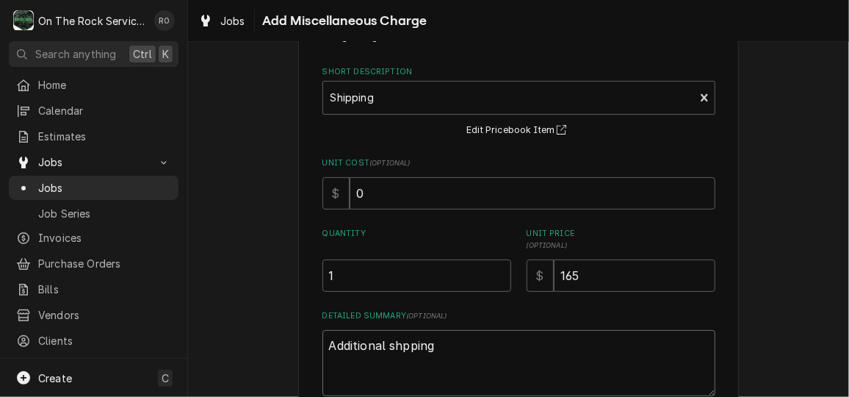
type textarea "x"
type textarea "Additional shpping"
type textarea "x"
type textarea "Additional shppin"
type textarea "x"
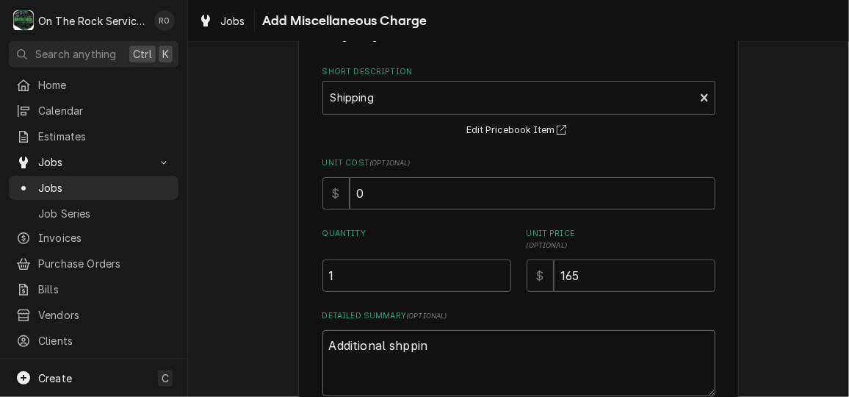
type textarea "Additional shppi"
type textarea "x"
type textarea "Additional shpp"
type textarea "x"
type textarea "Additional shp"
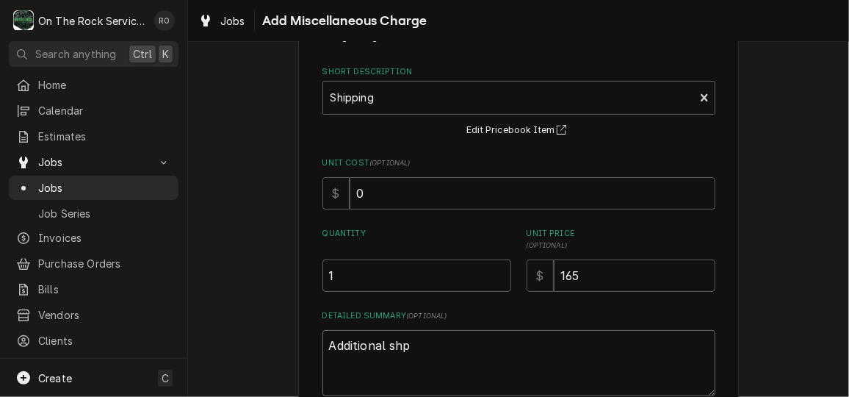
type textarea "x"
type textarea "Additional sh"
type textarea "x"
type textarea "Additional shi"
type textarea "x"
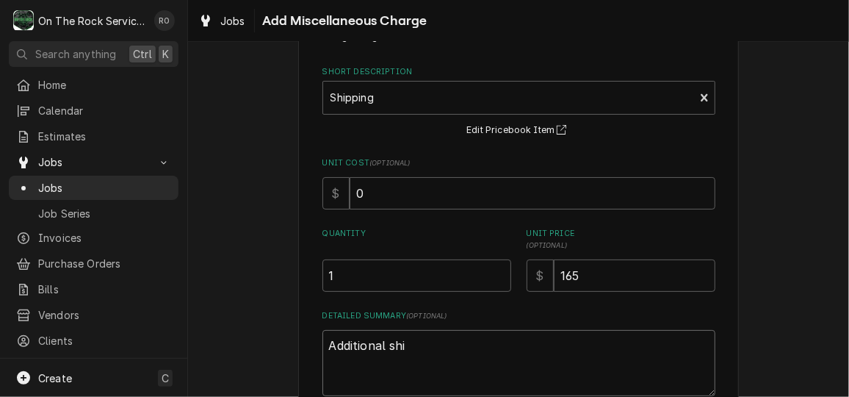
type textarea "Additional ship"
type textarea "x"
type textarea "Additional shipp"
type textarea "x"
type textarea "Additional shippi"
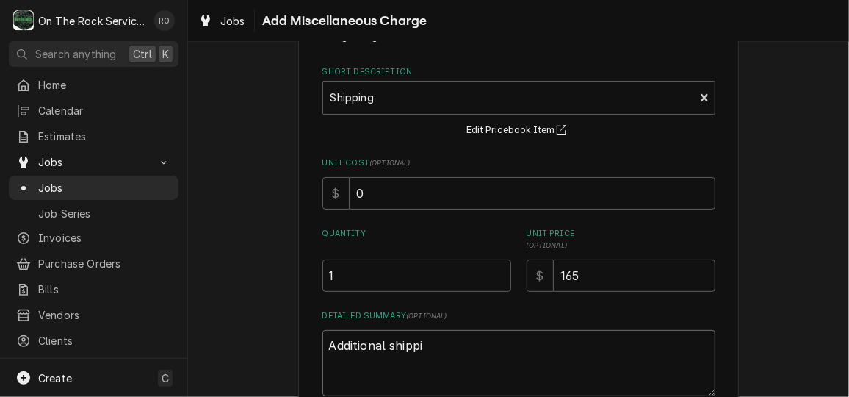
type textarea "x"
type textarea "Additional shipping"
type textarea "x"
type textarea "Additional shipping"
type textarea "x"
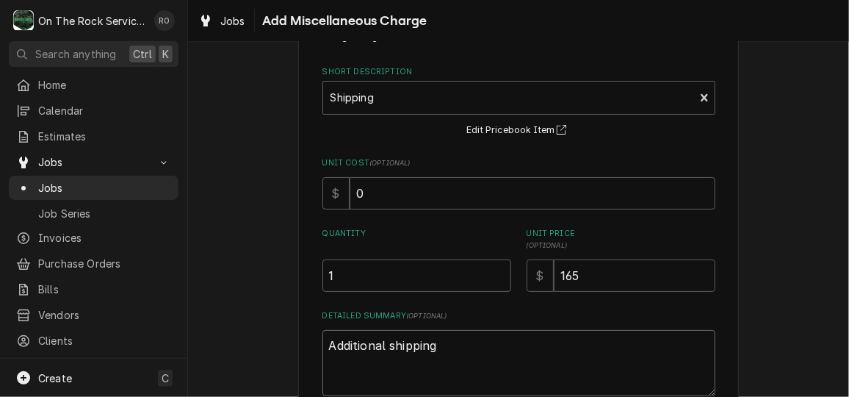
type textarea "Additional shipping f"
type textarea "x"
type textarea "Additional shipping fo"
type textarea "x"
type textarea "Additional shipping for"
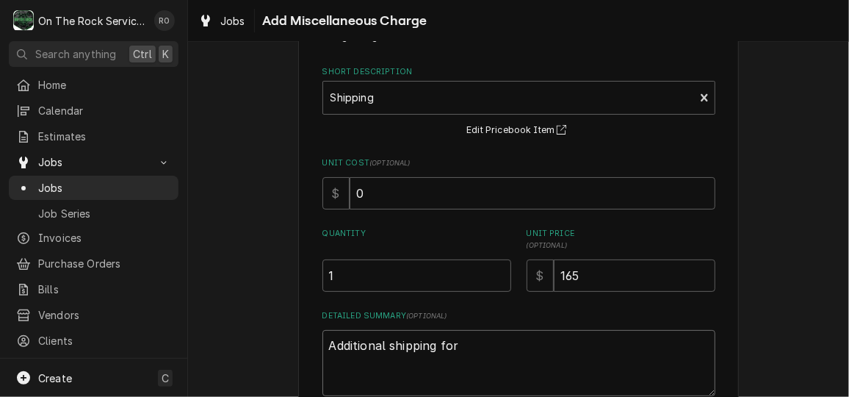
type textarea "x"
type textarea "Additional shipping for"
type textarea "x"
type textarea "Additional shipping fo"
type textarea "x"
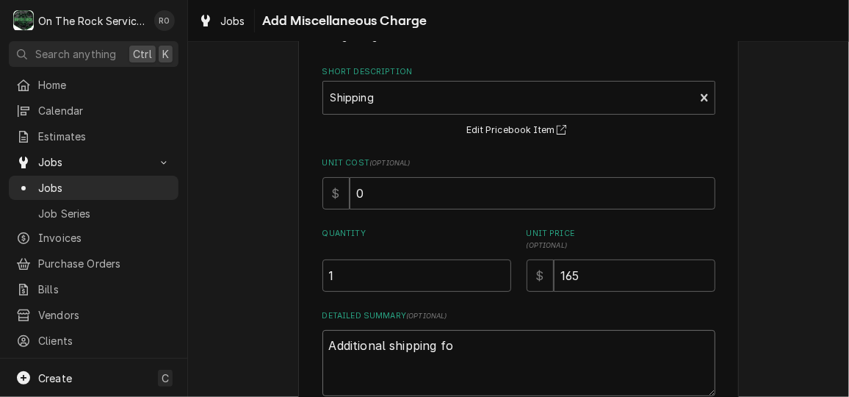
type textarea "Additional shipping f"
type textarea "x"
type textarea "Additional shipping"
type textarea "x"
type textarea "Additional shipping"
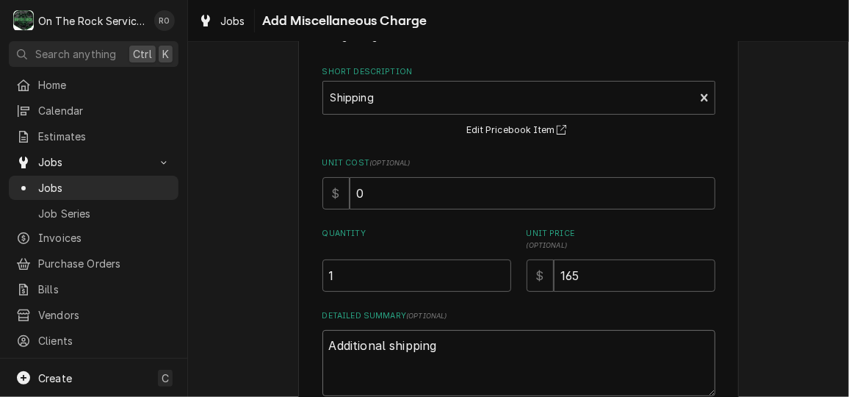
type textarea "x"
type textarea "Additional shippin"
type textarea "x"
type textarea "Additional shippi"
type textarea "x"
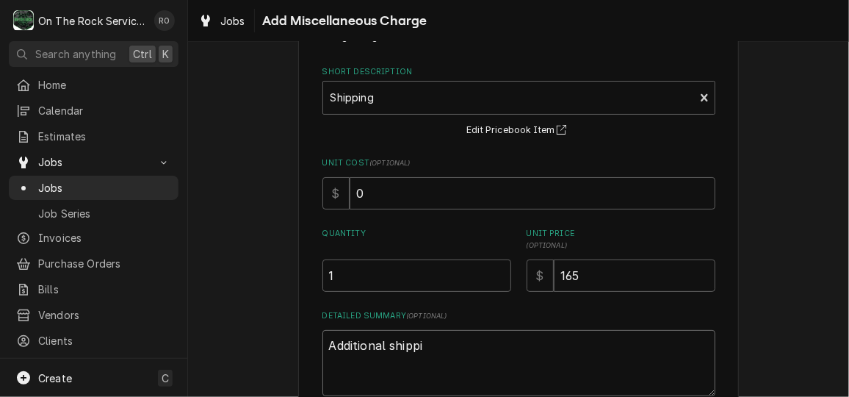
type textarea "Additional shipp"
type textarea "x"
type textarea "Additional ship"
type textarea "x"
type textarea "Additional shi"
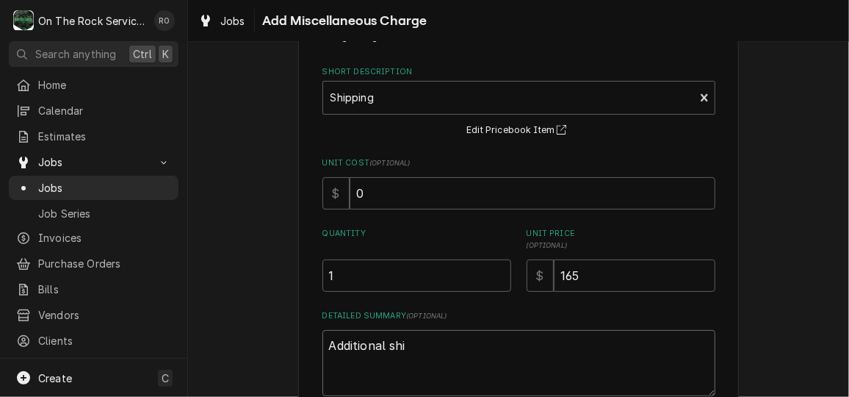
type textarea "x"
type textarea "Additional sh"
type textarea "x"
type textarea "Additional s"
type textarea "x"
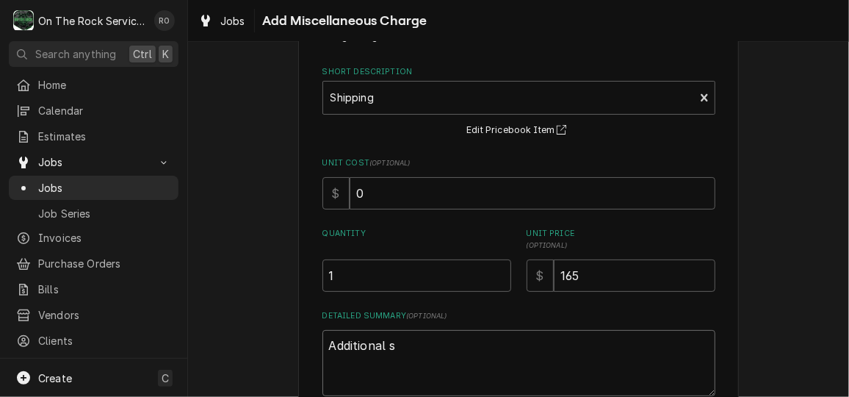
type textarea "Additional"
type textarea "x"
type textarea "Additional"
type textarea "x"
type textarea "Additiona"
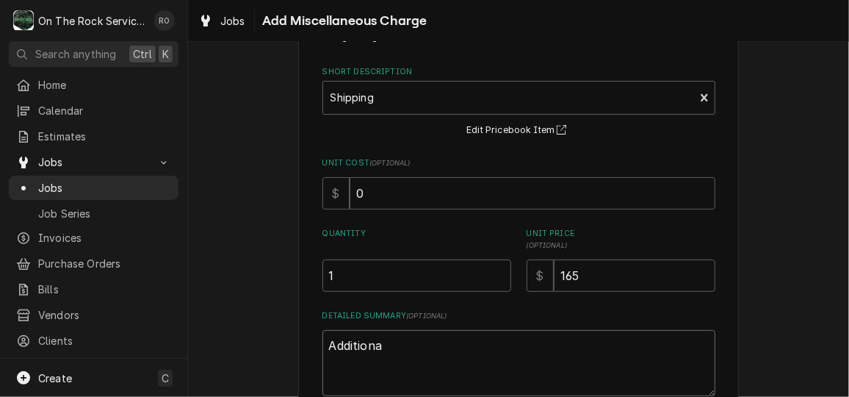
type textarea "x"
type textarea "Addition"
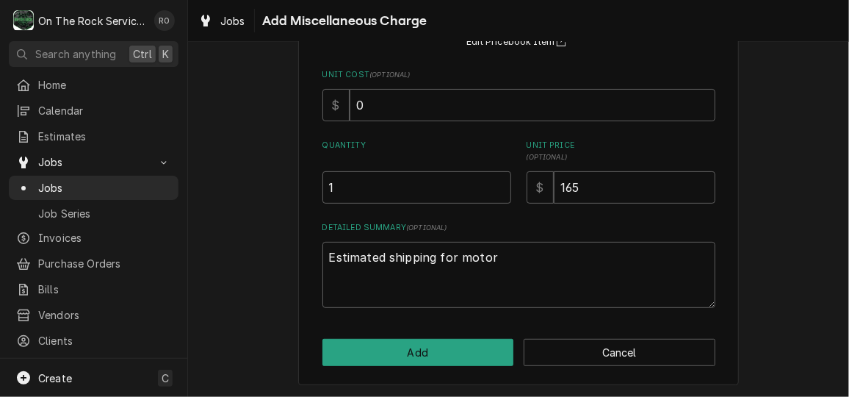
click at [460, 336] on div "Please provide the following information to add a new miscellaneous charge (tri…" at bounding box center [518, 147] width 441 height 474
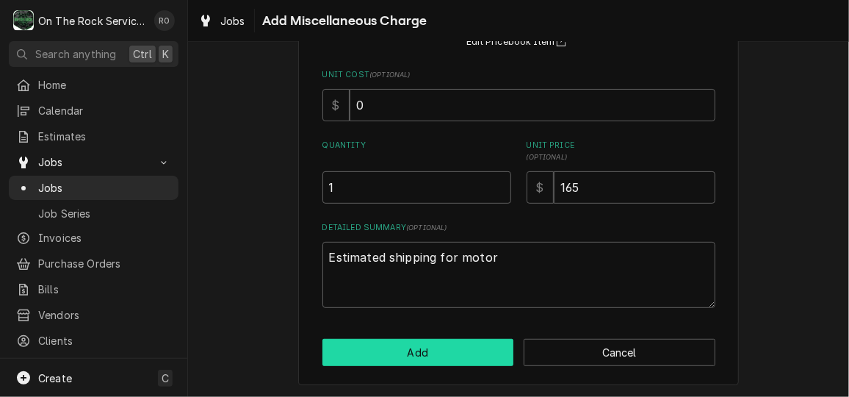
click at [460, 339] on button "Add" at bounding box center [418, 352] width 192 height 27
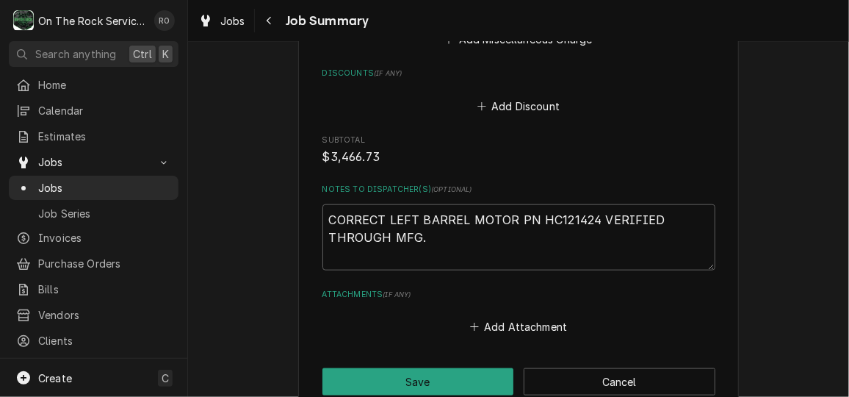
scroll to position [2936, 0]
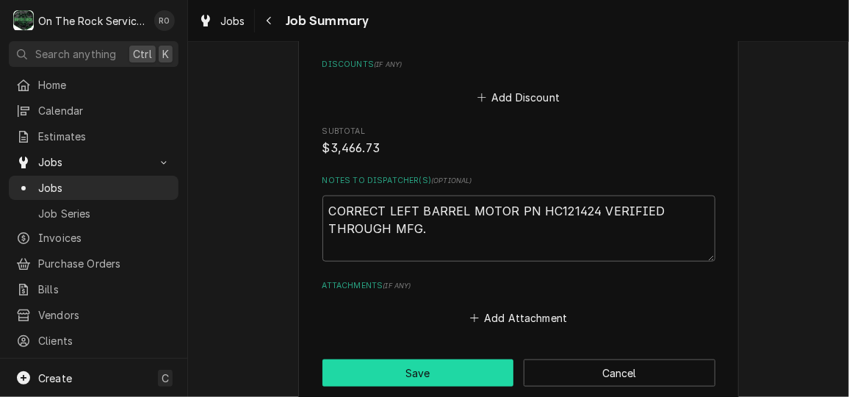
click at [444, 359] on button "Save" at bounding box center [418, 372] width 192 height 27
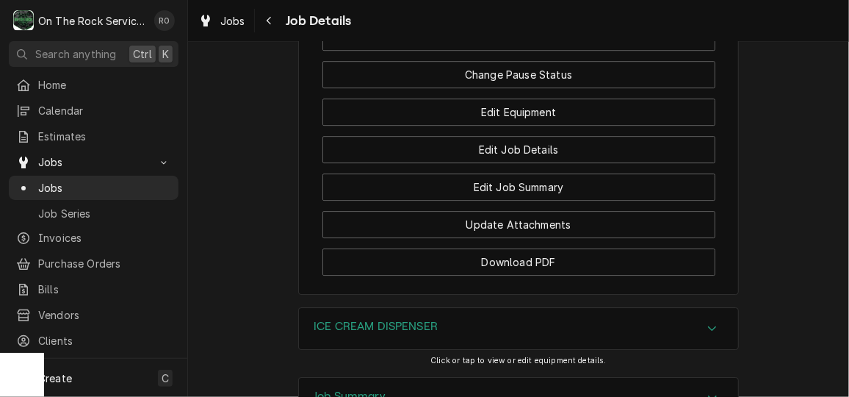
scroll to position [1900, 0]
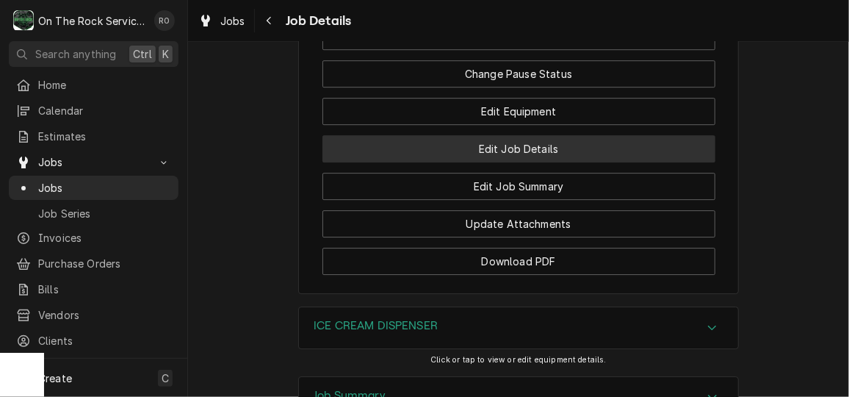
click at [498, 198] on div "Edit Job Summary" at bounding box center [518, 180] width 393 height 37
click at [503, 162] on button "Edit Job Details" at bounding box center [518, 148] width 393 height 27
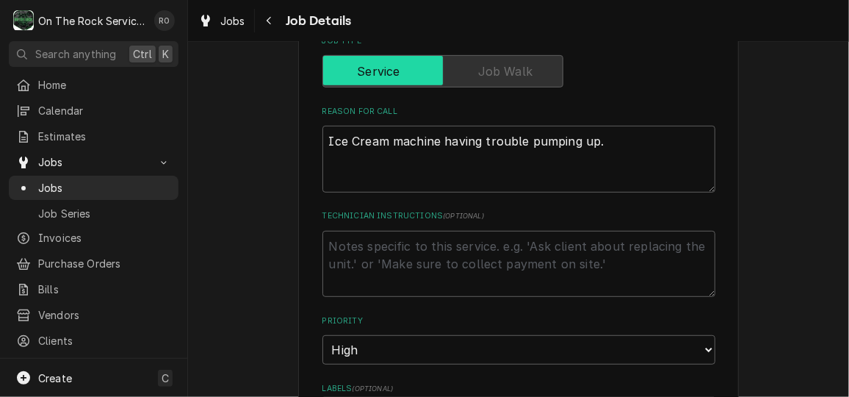
scroll to position [252, 0]
click at [525, 73] on label "Job Type" at bounding box center [442, 71] width 241 height 32
click at [509, 74] on label "Job Type" at bounding box center [442, 71] width 241 height 32
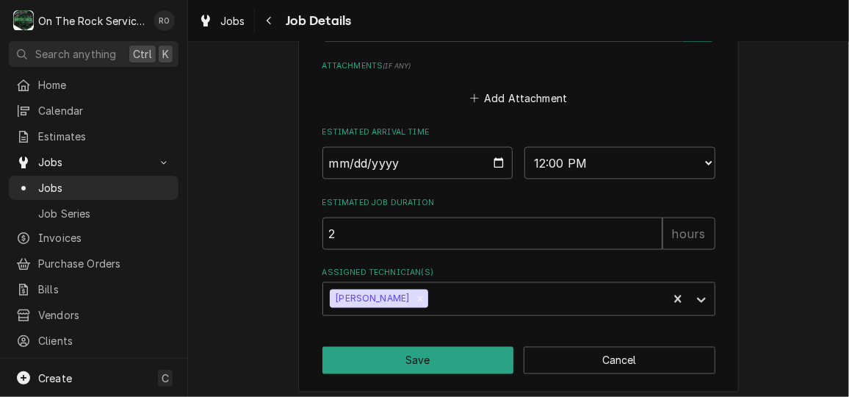
scroll to position [945, 0]
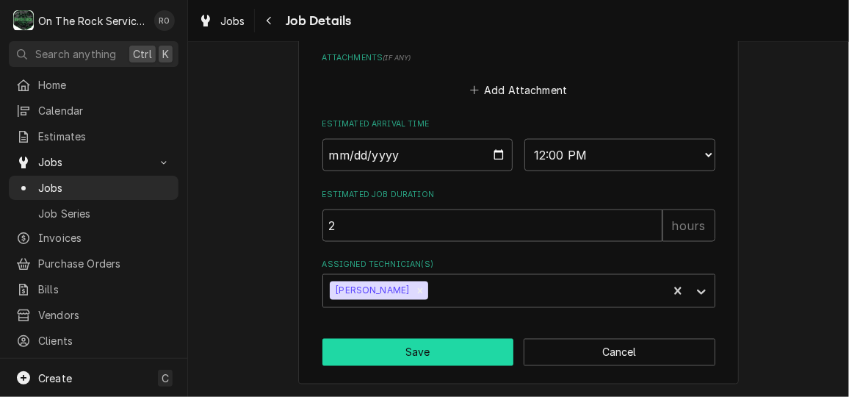
click at [462, 340] on button "Save" at bounding box center [418, 352] width 192 height 27
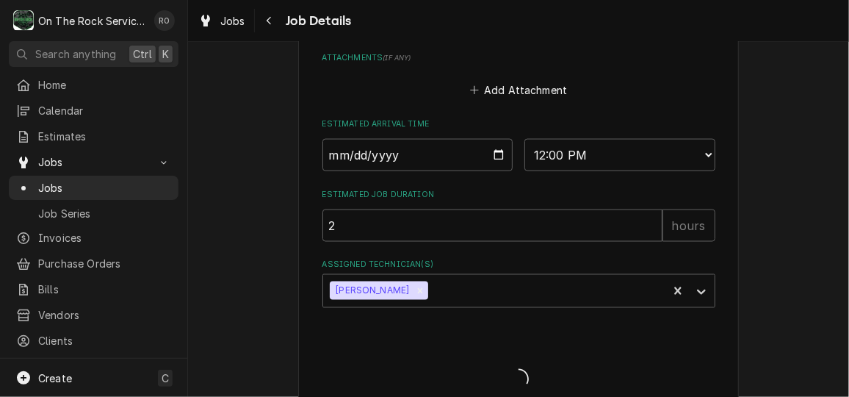
type textarea "x"
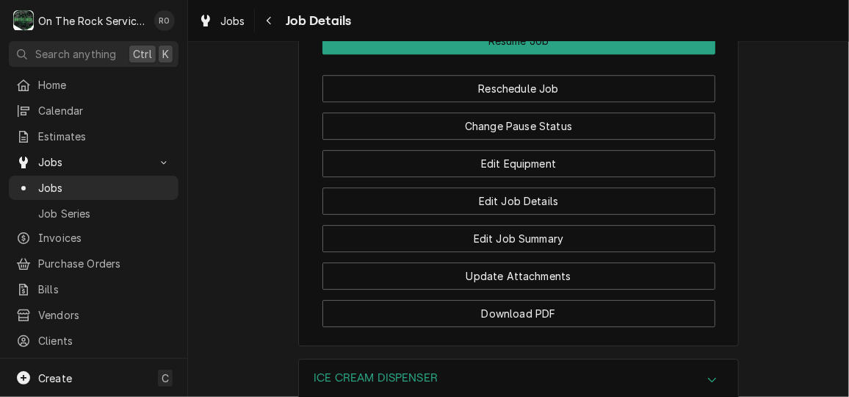
scroll to position [1791, 0]
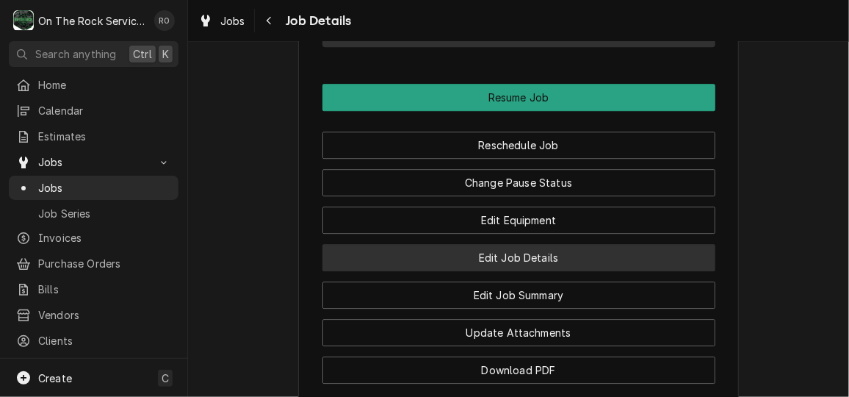
click at [541, 271] on button "Edit Job Details" at bounding box center [518, 257] width 393 height 27
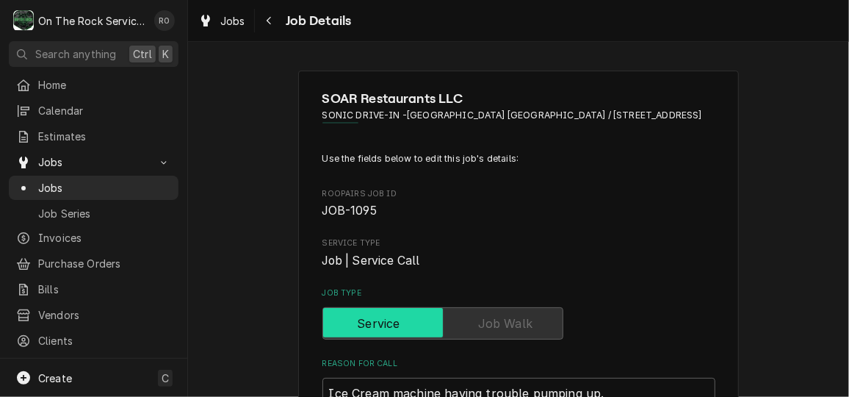
type textarea "x"
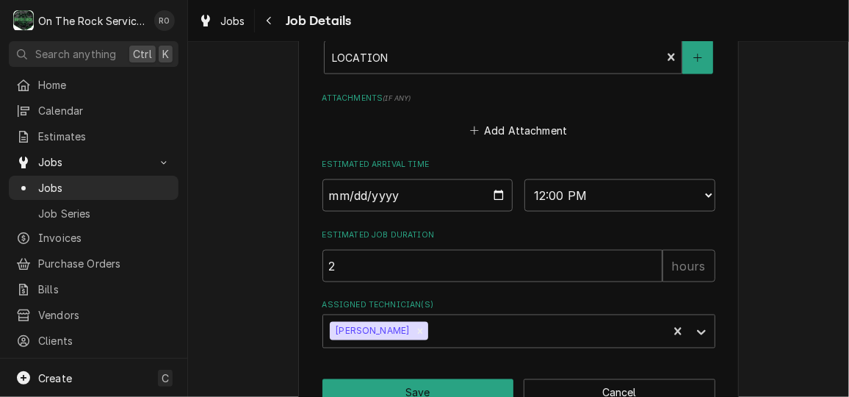
scroll to position [945, 0]
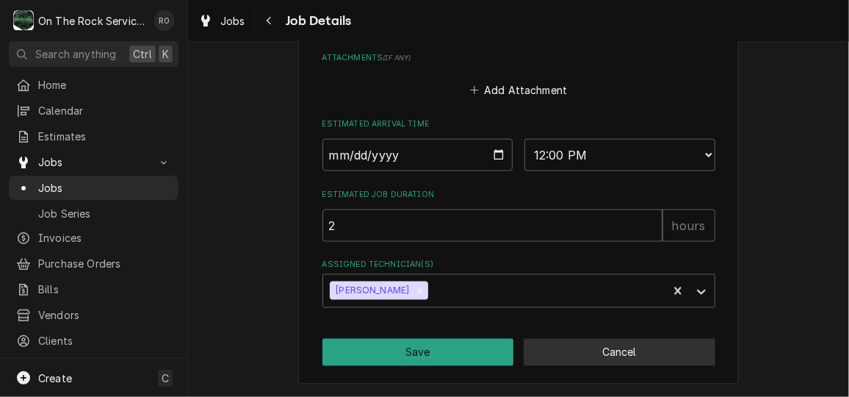
click at [590, 352] on button "Cancel" at bounding box center [620, 352] width 192 height 27
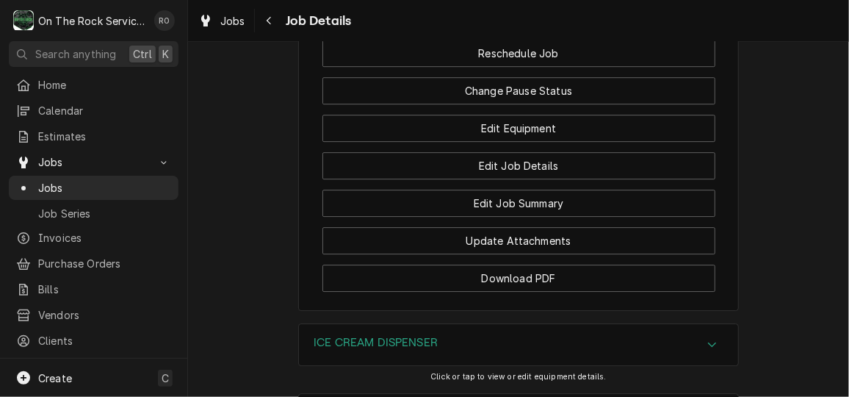
scroll to position [1874, 0]
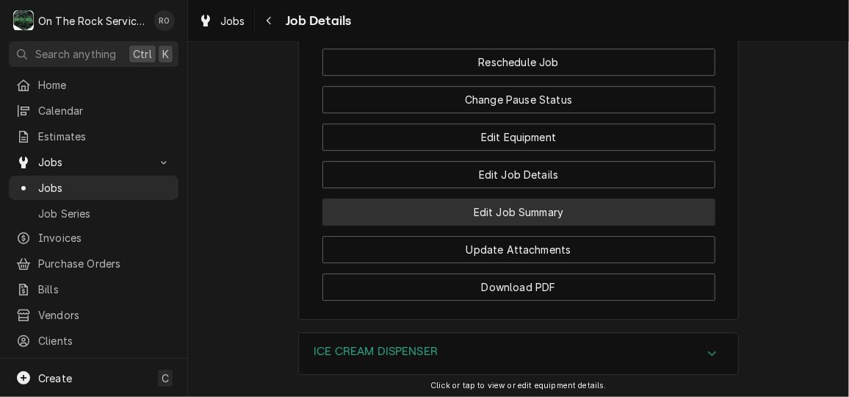
click at [646, 225] on button "Edit Job Summary" at bounding box center [518, 211] width 393 height 27
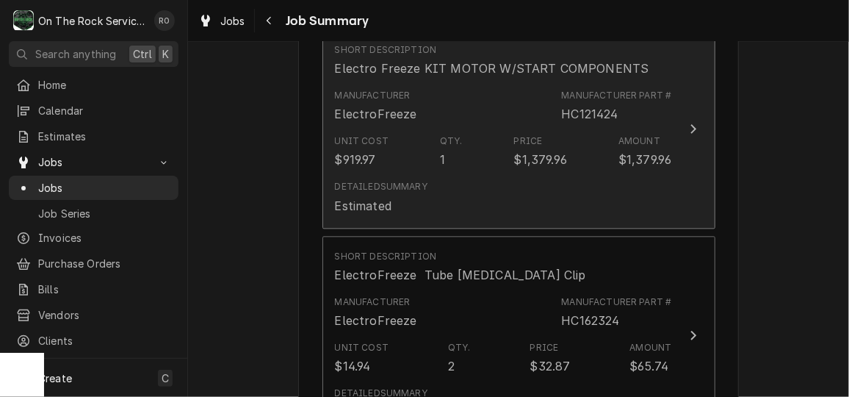
scroll to position [1328, 0]
click at [603, 104] on div "HC121424" at bounding box center [589, 113] width 57 height 18
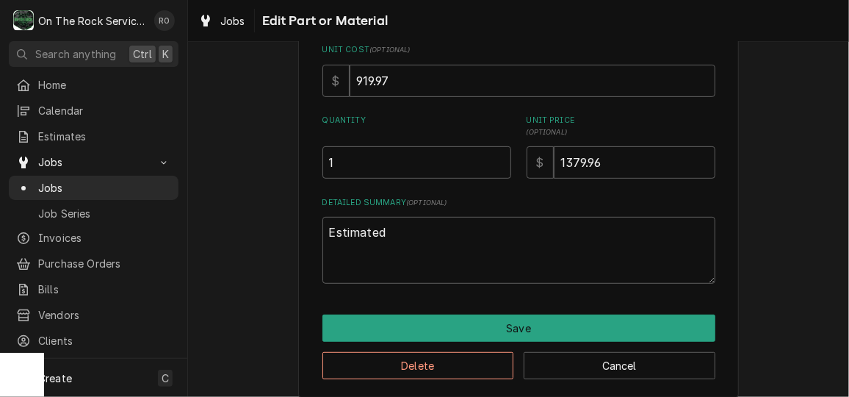
scroll to position [234, 0]
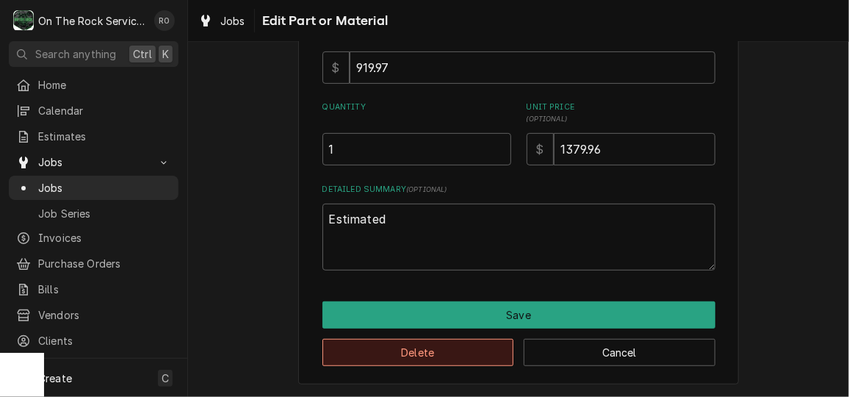
click at [399, 344] on button "Delete" at bounding box center [418, 352] width 192 height 27
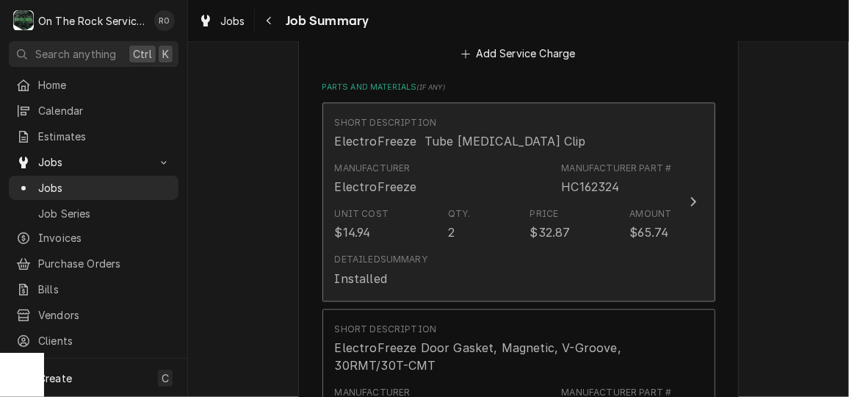
click at [546, 223] on div "$32.87" at bounding box center [550, 232] width 40 height 18
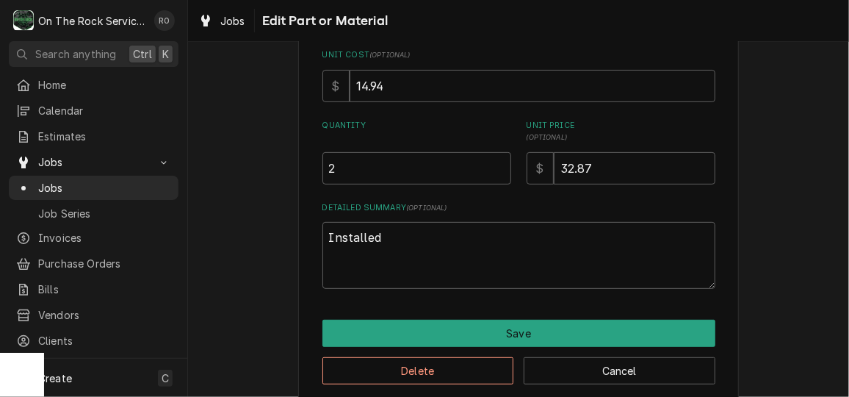
scroll to position [206, 0]
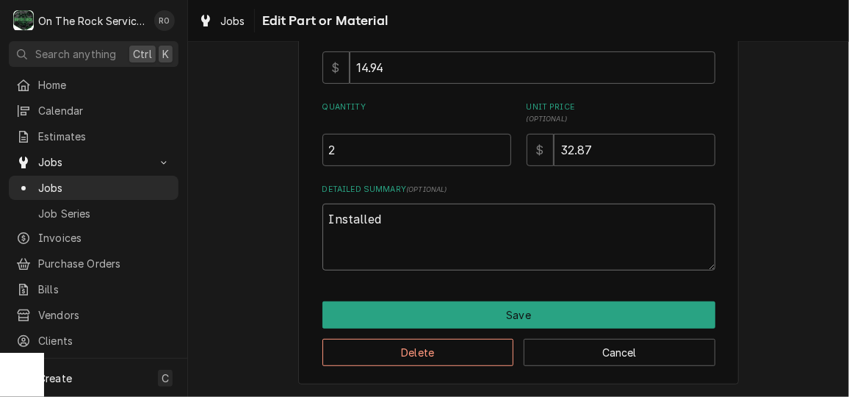
drag, startPoint x: 392, startPoint y: 212, endPoint x: 225, endPoint y: 200, distance: 167.2
click at [225, 200] on div "Use the fields below to edit this part or material: Short Description Manufactu…" at bounding box center [518, 124] width 661 height 546
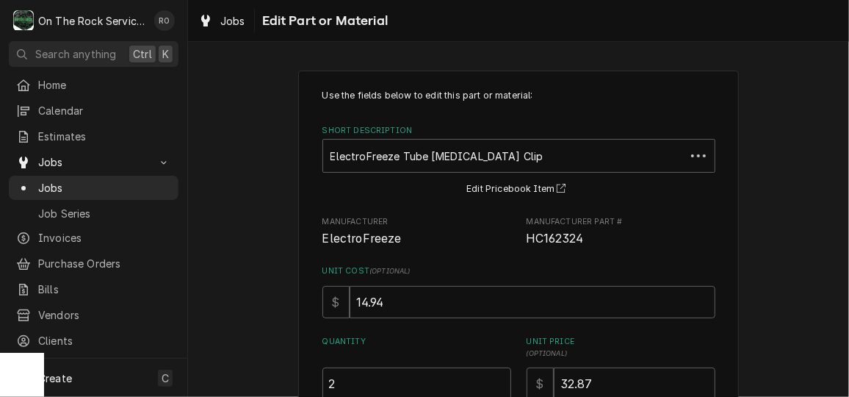
scroll to position [106, 0]
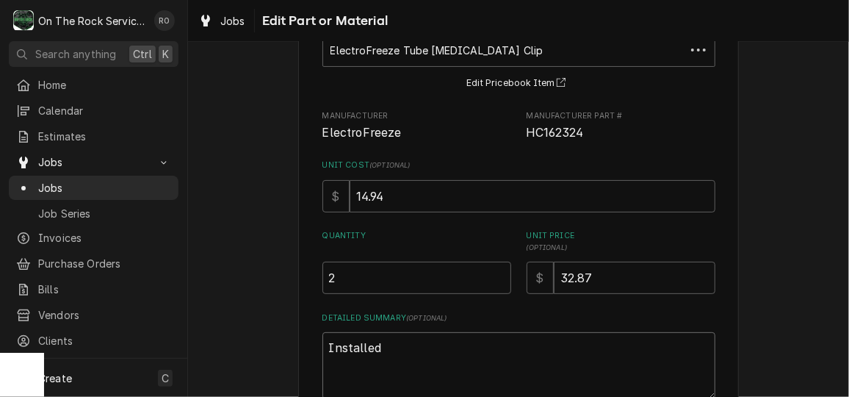
drag, startPoint x: 422, startPoint y: 354, endPoint x: 272, endPoint y: 330, distance: 152.4
click at [272, 330] on div "Use the fields below to edit this part or material: Short Description ElectroFr…" at bounding box center [518, 239] width 661 height 574
type textarea "x"
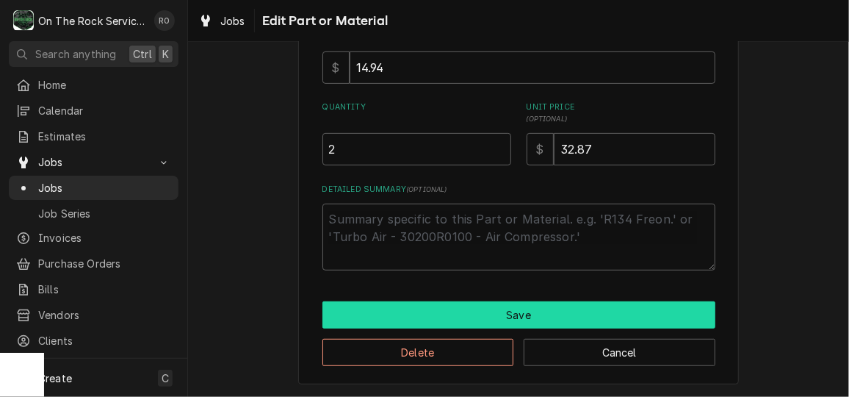
click at [394, 311] on button "Save" at bounding box center [518, 314] width 393 height 27
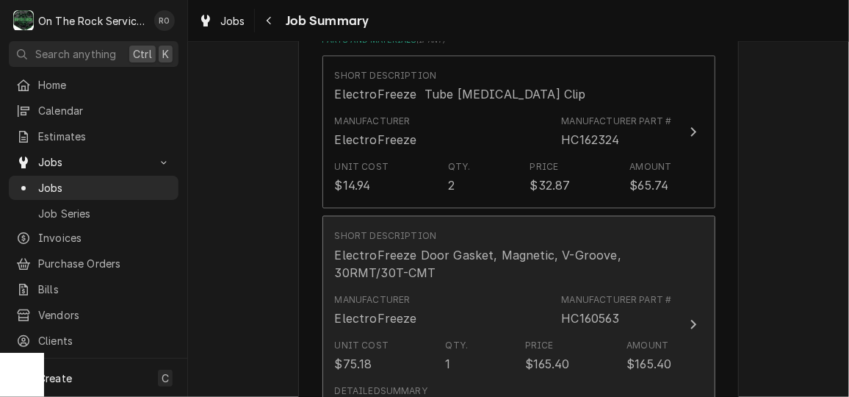
scroll to position [1303, 0]
click at [496, 293] on div "Manufacturer ElectroFreeze Manufacturer Part # HC160563" at bounding box center [503, 309] width 337 height 46
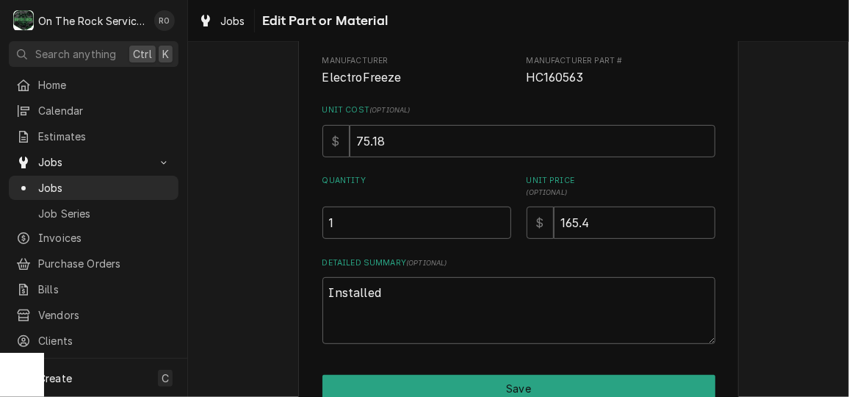
scroll to position [181, 0]
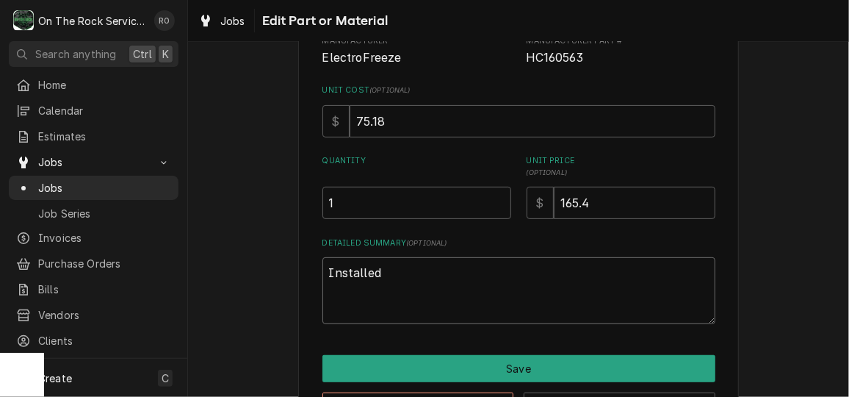
drag, startPoint x: 403, startPoint y: 281, endPoint x: 267, endPoint y: 234, distance: 143.5
click at [267, 234] on div "Use the fields below to edit this part or material: Short Description ElectroFr…" at bounding box center [518, 164] width 661 height 574
type textarea "x"
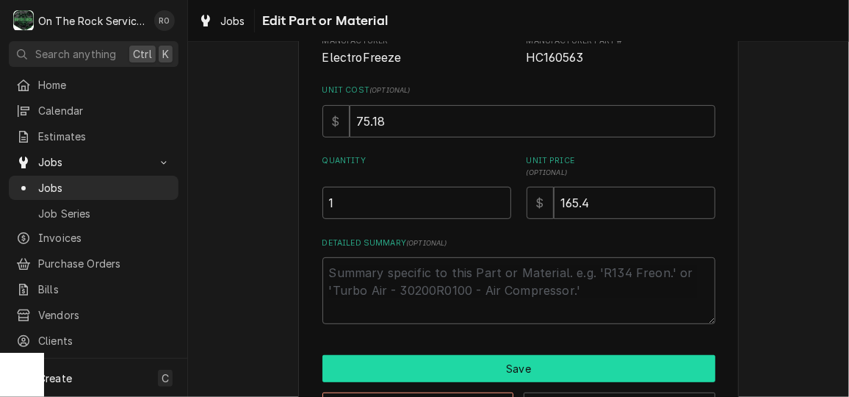
click at [559, 363] on button "Save" at bounding box center [518, 368] width 393 height 27
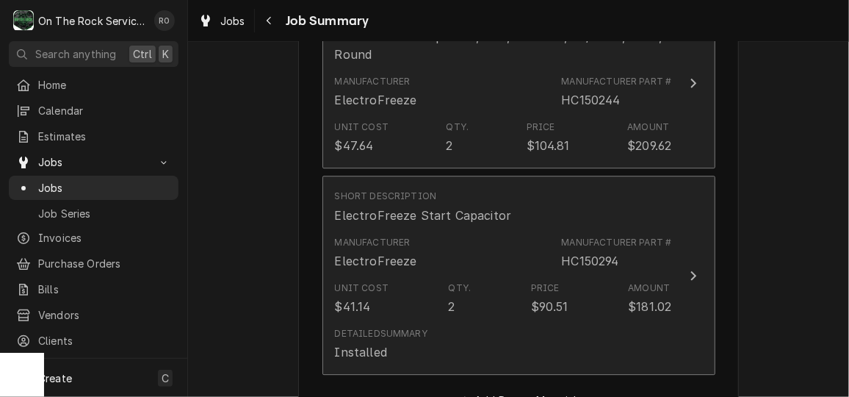
click at [544, 237] on div "Manufacturer ElectroFreeze Manufacturer Part # HC150294" at bounding box center [503, 253] width 337 height 46
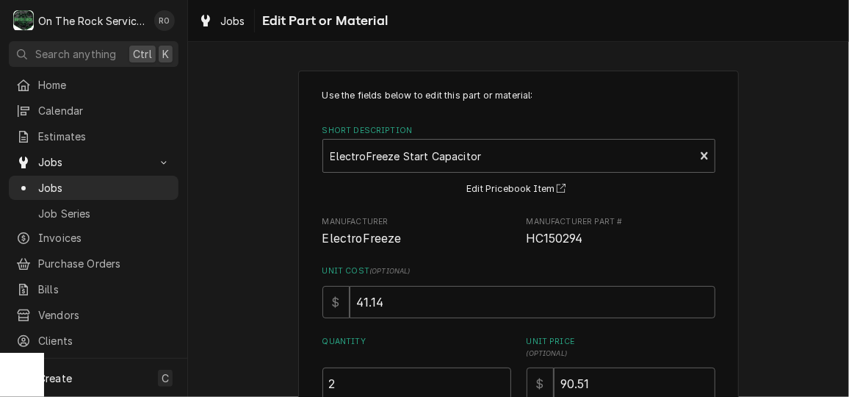
scroll to position [153, 0]
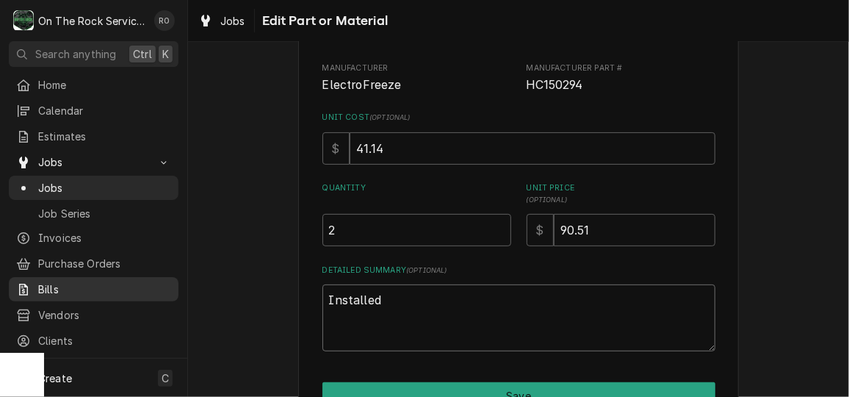
drag, startPoint x: 420, startPoint y: 308, endPoint x: 156, endPoint y: 273, distance: 266.6
click at [156, 273] on div "O On The Rock Services RO Search anything Ctrl K Home Calendar Estimates Jobs J…" at bounding box center [424, 198] width 849 height 397
type textarea "x"
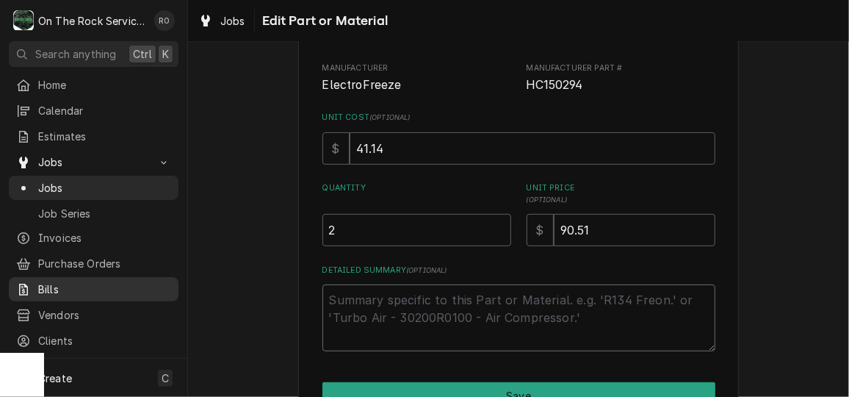
scroll to position [97, 0]
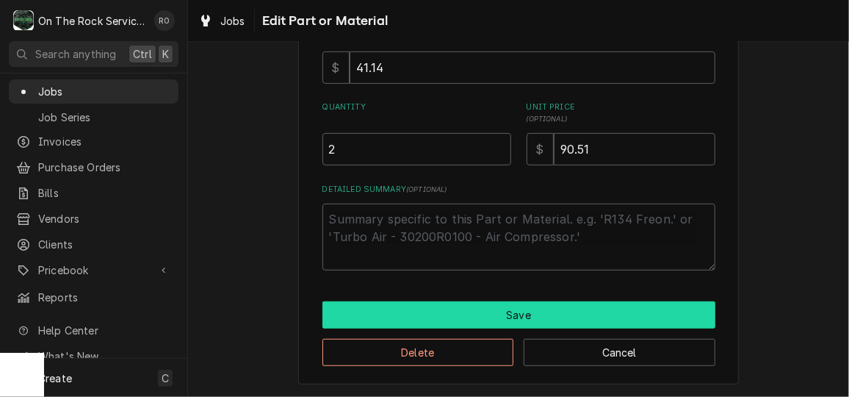
click at [457, 313] on button "Save" at bounding box center [518, 314] width 393 height 27
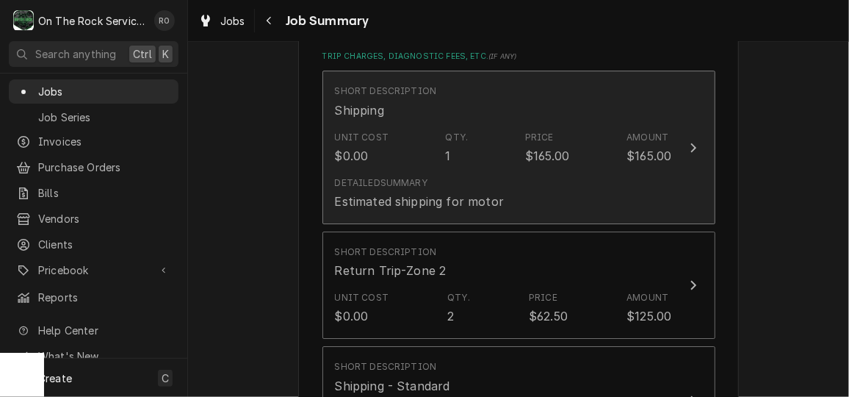
click at [526, 147] on div "$165.00" at bounding box center [547, 156] width 45 height 18
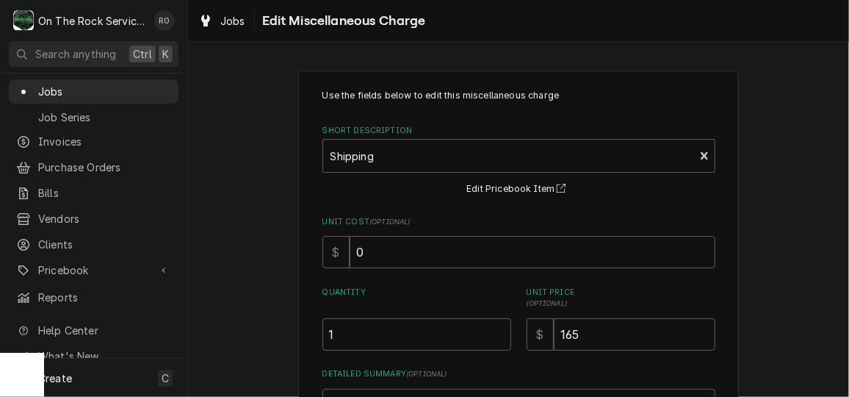
scroll to position [184, 0]
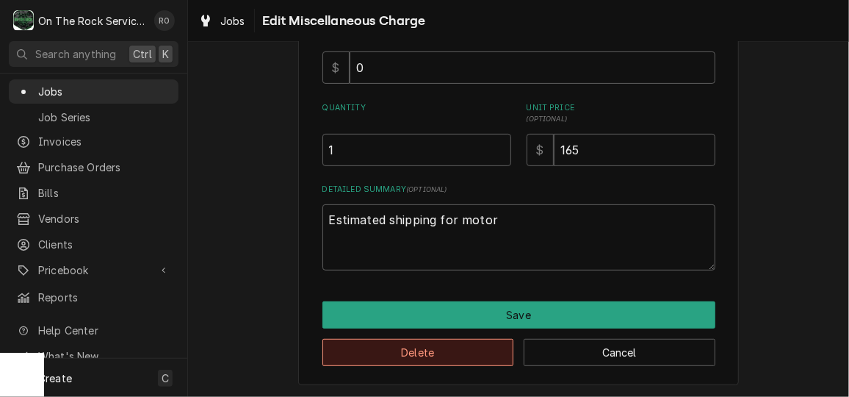
click at [452, 353] on button "Delete" at bounding box center [418, 352] width 192 height 27
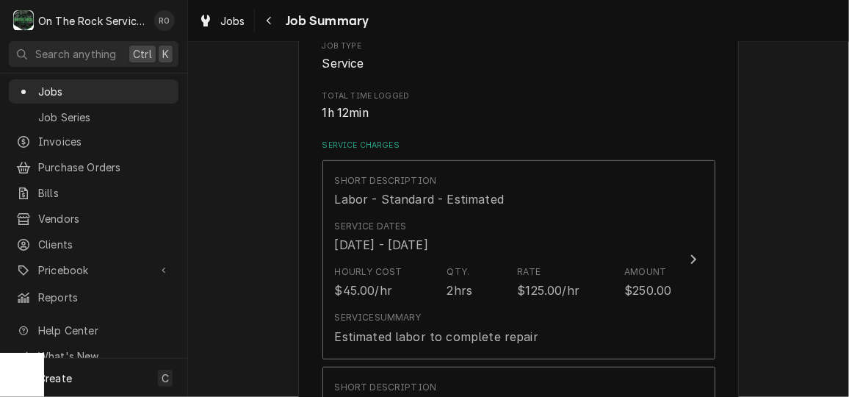
scroll to position [261, 0]
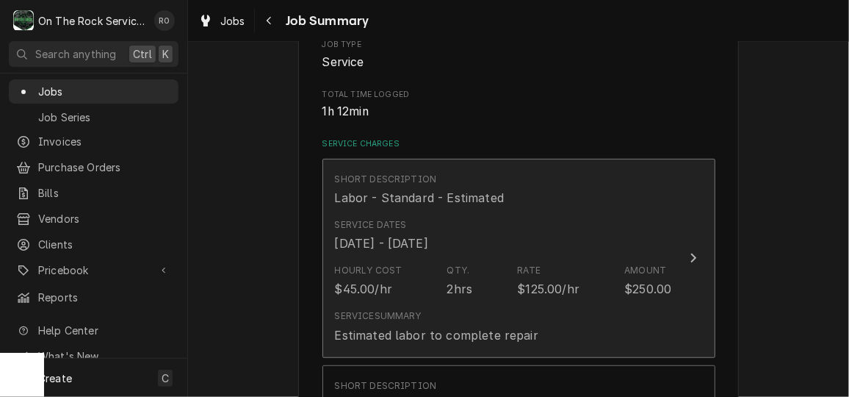
click at [524, 220] on div "Service Dates Sep 24, 2025 - Sep 26, 2025" at bounding box center [503, 235] width 337 height 46
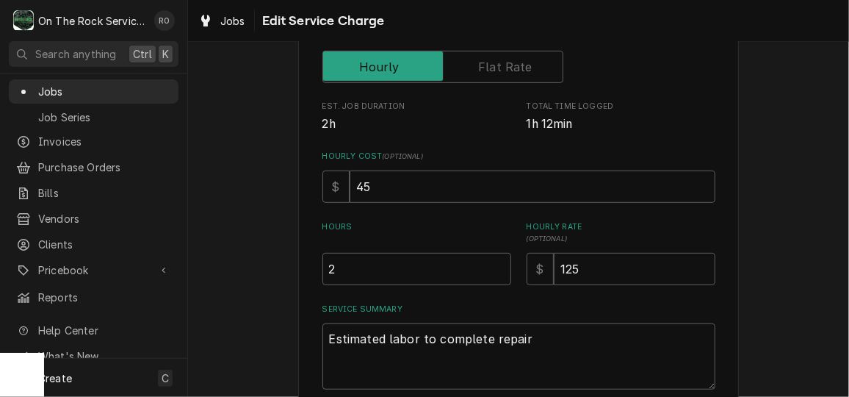
scroll to position [375, 0]
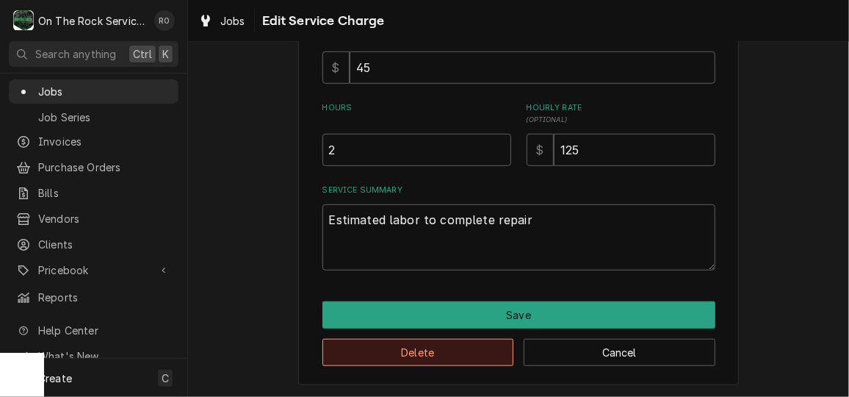
click at [448, 350] on button "Delete" at bounding box center [418, 352] width 192 height 27
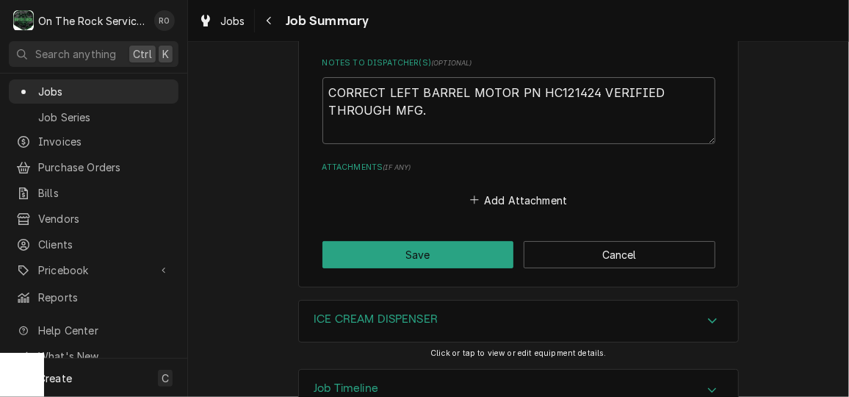
scroll to position [2368, 0]
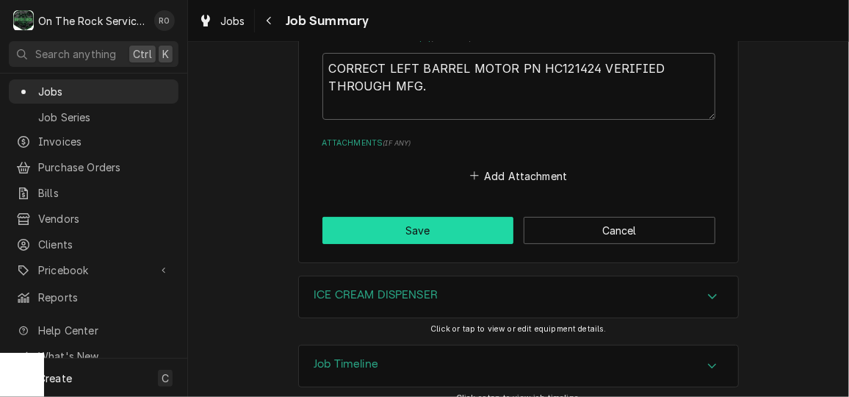
click at [435, 217] on button "Save" at bounding box center [418, 230] width 192 height 27
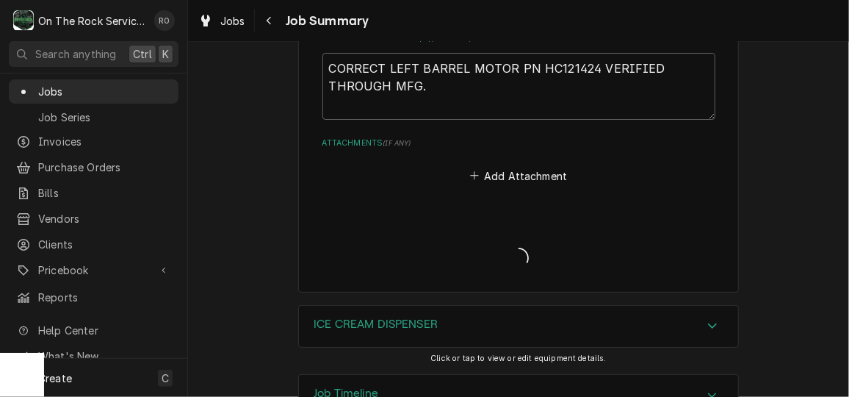
click at [435, 217] on div "Job Summary Form" at bounding box center [518, 245] width 393 height 57
type textarea "x"
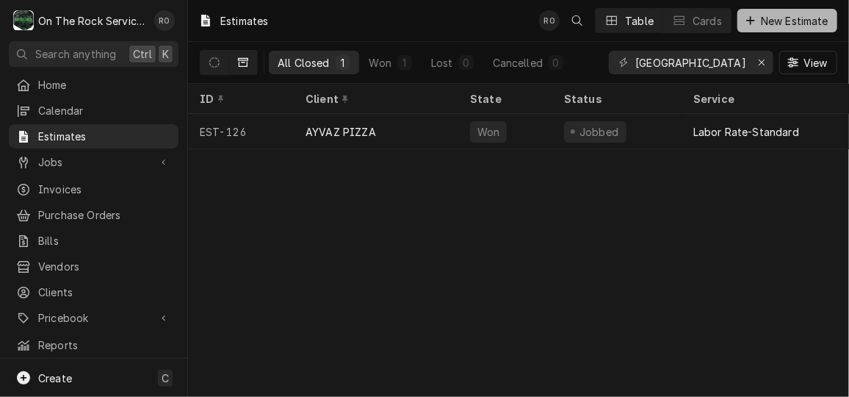
click at [781, 13] on span "New Estimate" at bounding box center [794, 20] width 73 height 15
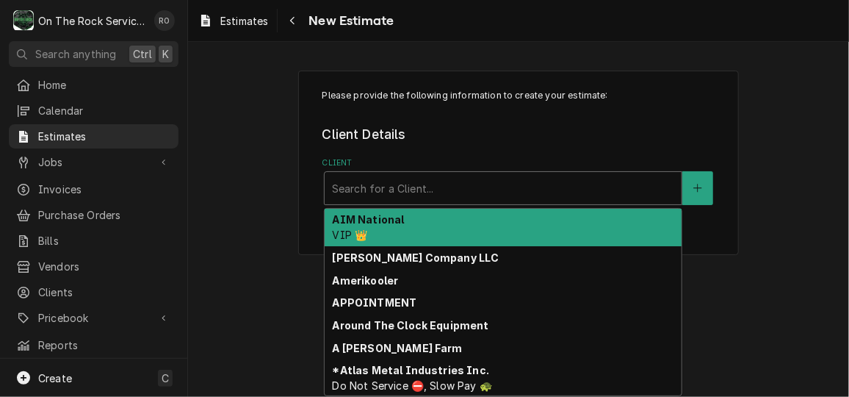
click at [488, 183] on div "Client" at bounding box center [503, 188] width 342 height 26
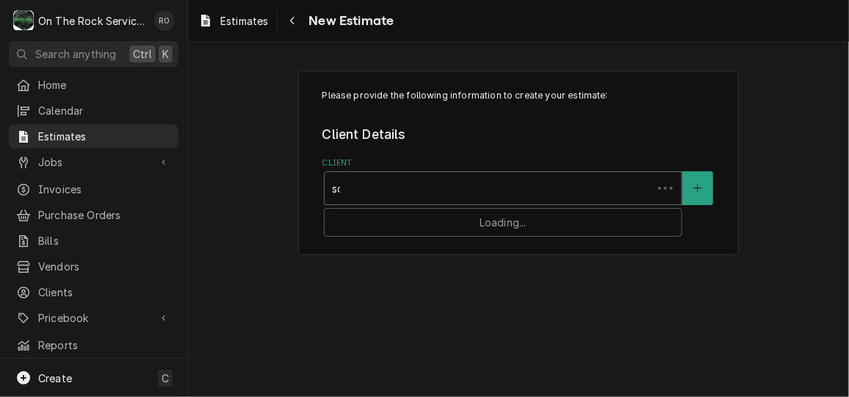
type input "soar"
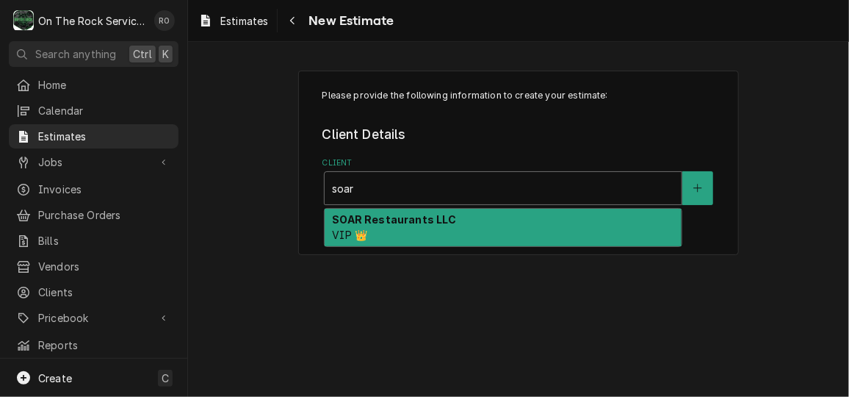
click at [477, 232] on div "SOAR Restaurants LLC VIP 👑" at bounding box center [503, 228] width 357 height 38
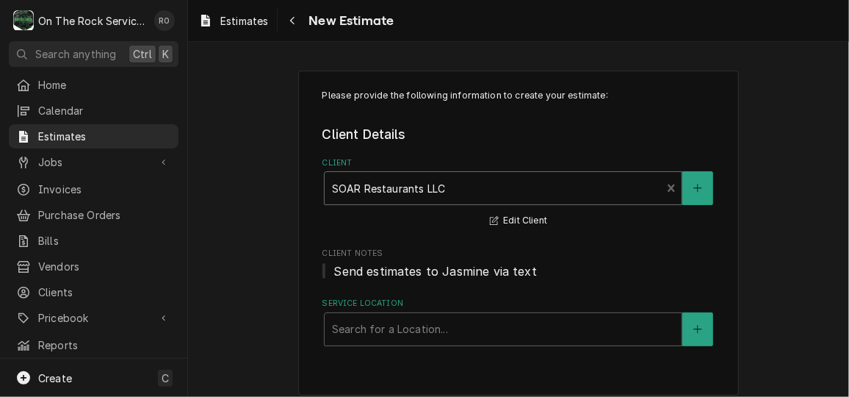
scroll to position [11, 0]
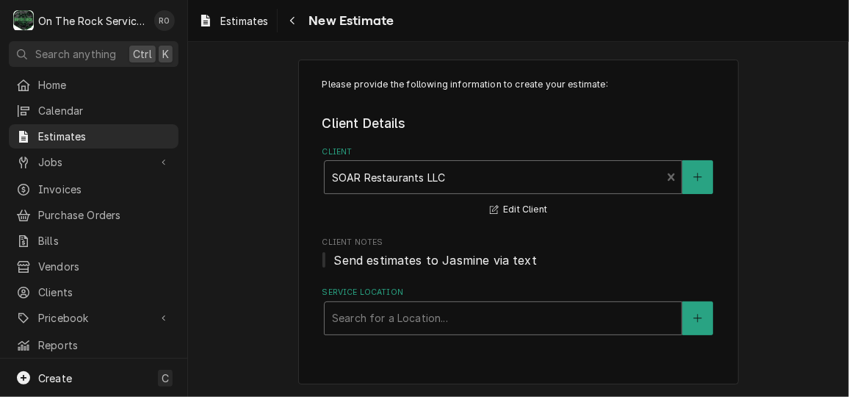
click at [502, 326] on div "Service Location" at bounding box center [503, 318] width 342 height 26
type input "eas"
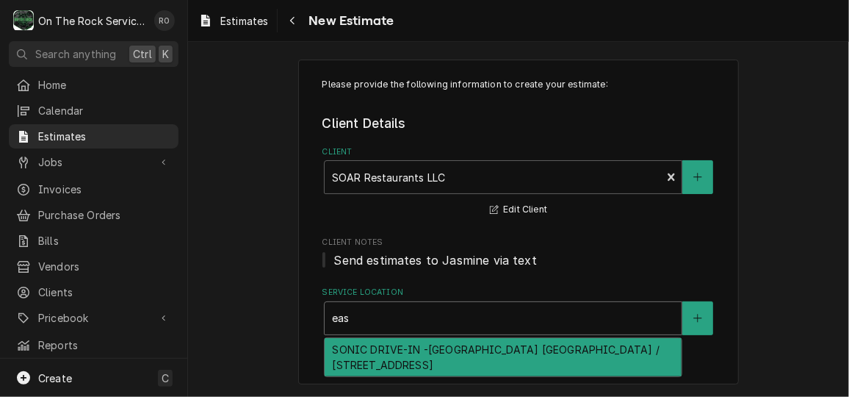
click at [496, 352] on div "SONIC DRIVE-IN -[GEOGRAPHIC_DATA] [GEOGRAPHIC_DATA] / [STREET_ADDRESS]" at bounding box center [503, 357] width 357 height 38
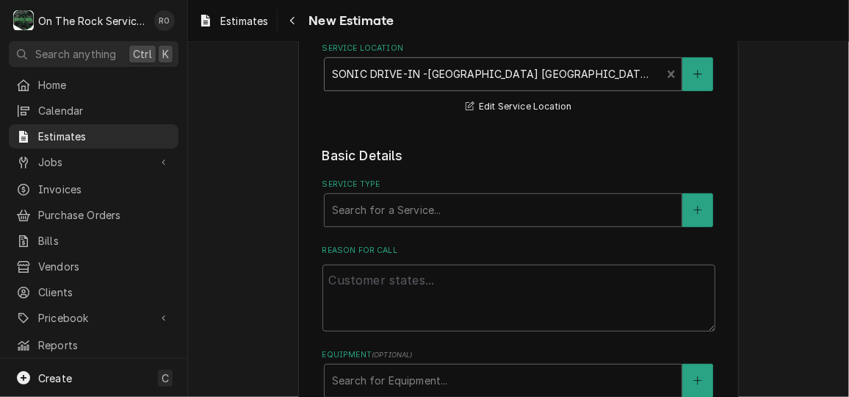
scroll to position [306, 0]
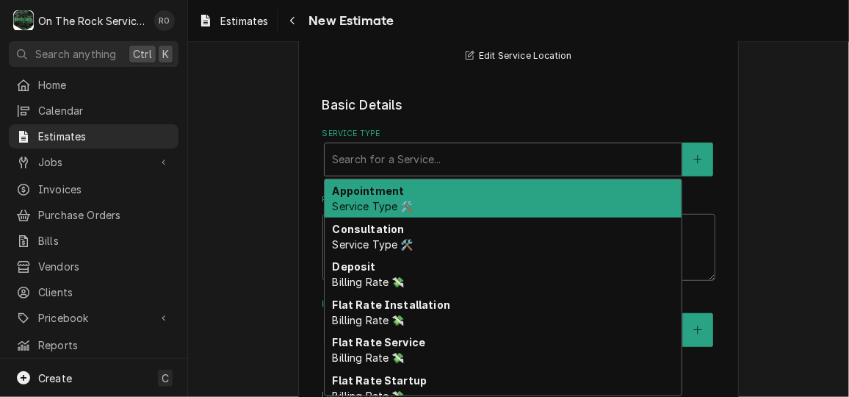
click at [448, 151] on div "Service Type" at bounding box center [503, 159] width 342 height 26
type textarea "x"
type input "se"
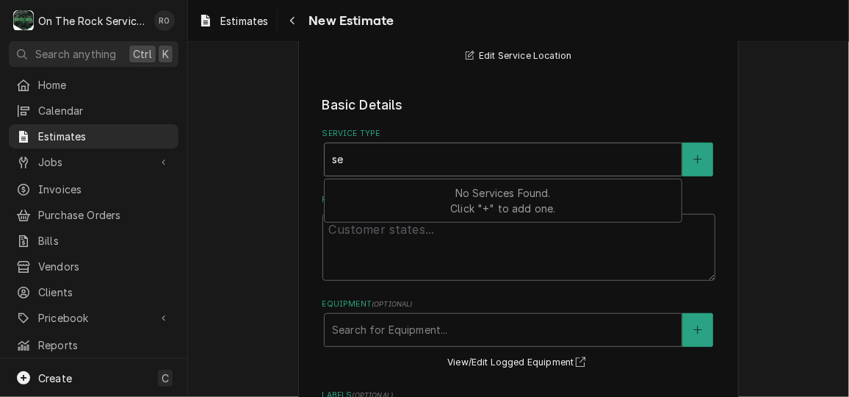
type textarea "x"
type input "ser"
type textarea "x"
type input "serv"
type textarea "x"
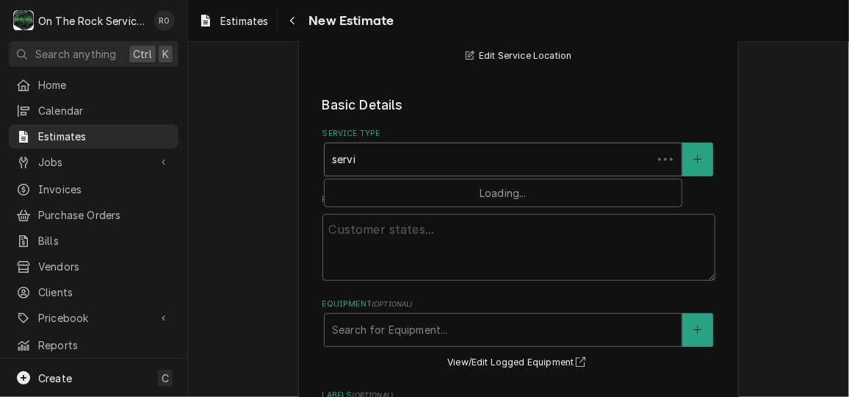
type input "servic"
type textarea "x"
type input "service"
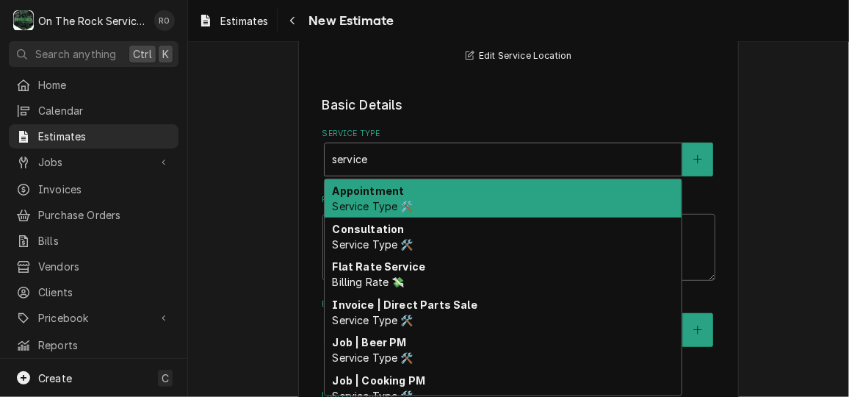
type textarea "x"
type input "service"
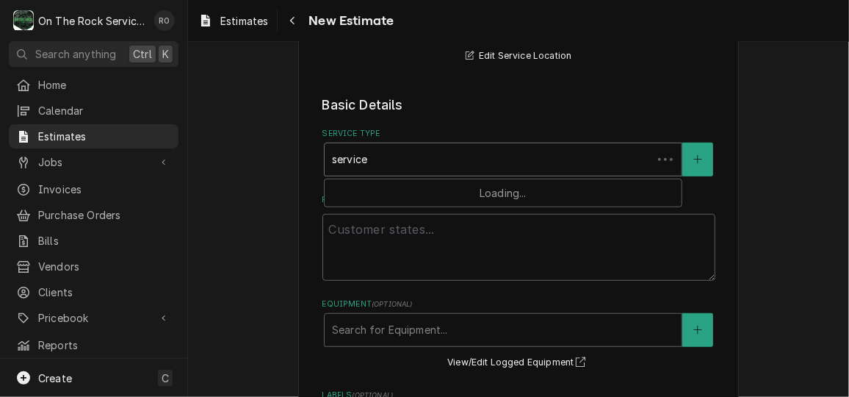
type textarea "x"
type input "service c"
type textarea "x"
type input "service cal"
type textarea "x"
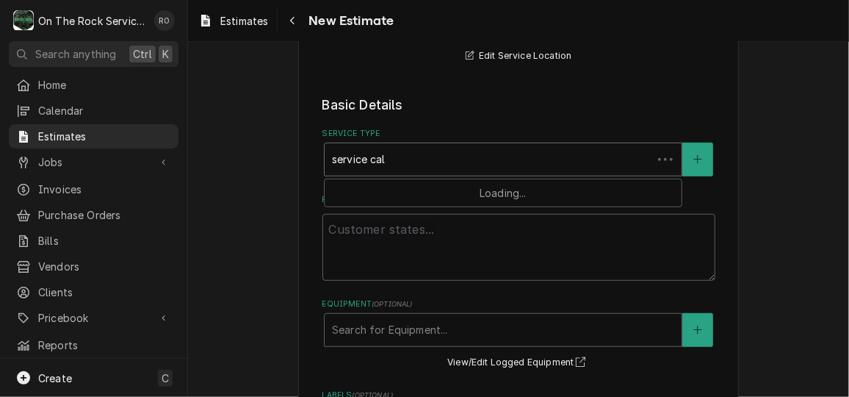
type input "service call"
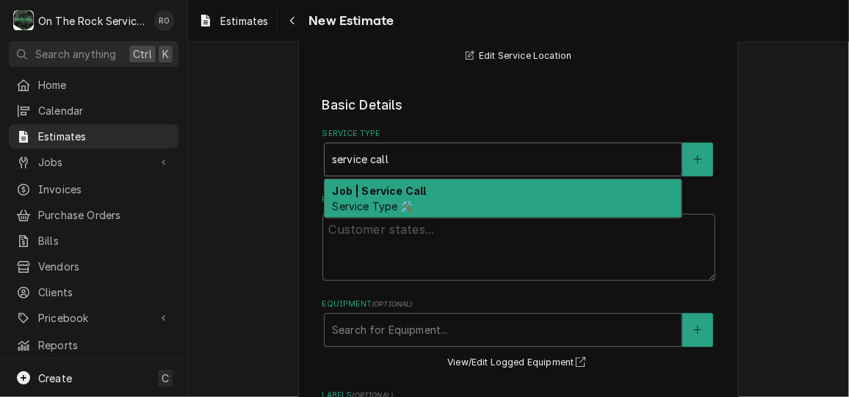
click at [431, 209] on div "Job | Service Call Service Type 🛠️" at bounding box center [503, 198] width 357 height 38
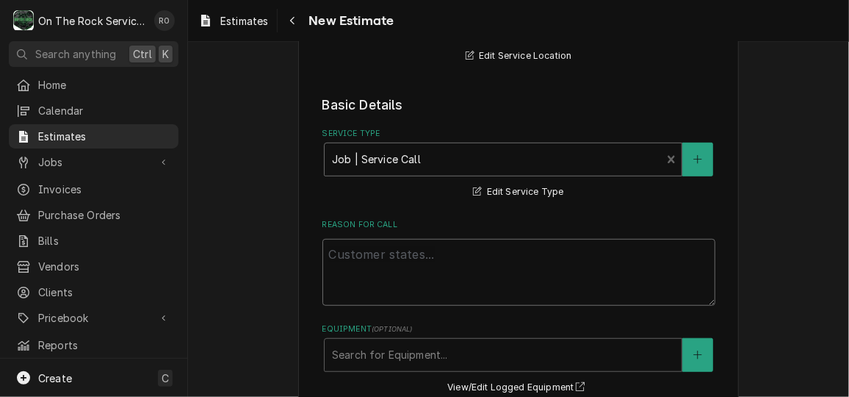
click at [435, 250] on textarea "Reason For Call" at bounding box center [518, 272] width 393 height 66
type textarea "x"
type textarea "Le"
type textarea "x"
type textarea "Lef"
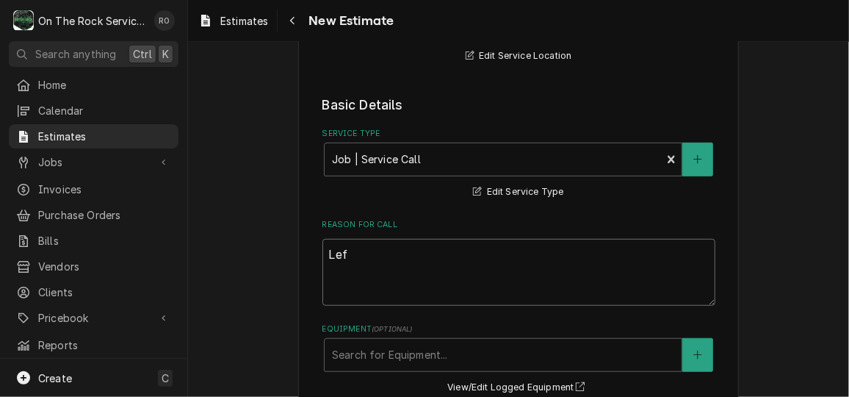
type textarea "x"
type textarea "Left"
type textarea "x"
type textarea "Left"
type textarea "x"
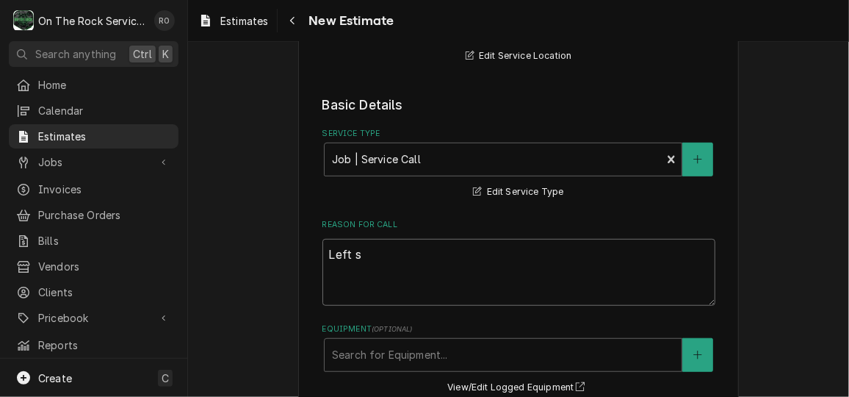
type textarea "Left si"
type textarea "x"
type textarea "Left sid"
type textarea "x"
type textarea "Left side"
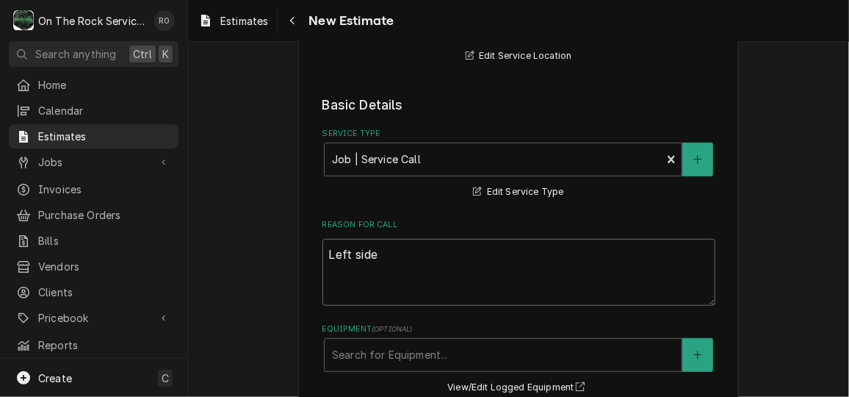
type textarea "x"
type textarea "Left side"
type textarea "x"
type textarea "Left side m"
type textarea "x"
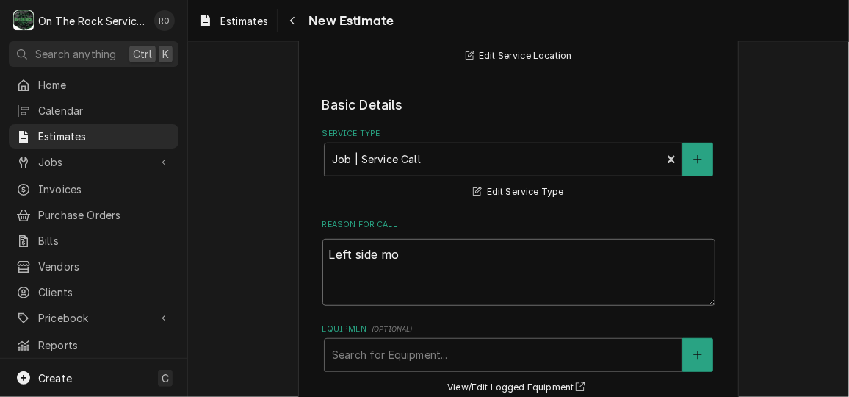
type textarea "Left side mot"
type textarea "x"
type textarea "Left side moto"
type textarea "x"
type textarea "Left side motor"
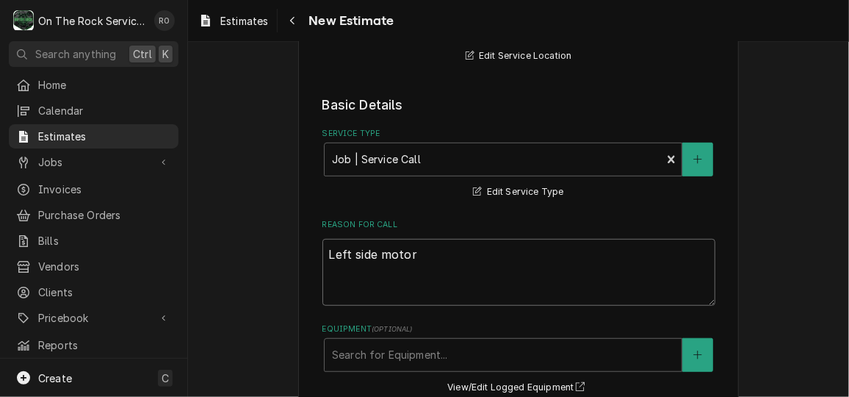
type textarea "x"
type textarea "Left side motor"
type textarea "x"
type textarea "Left side motor n"
type textarea "x"
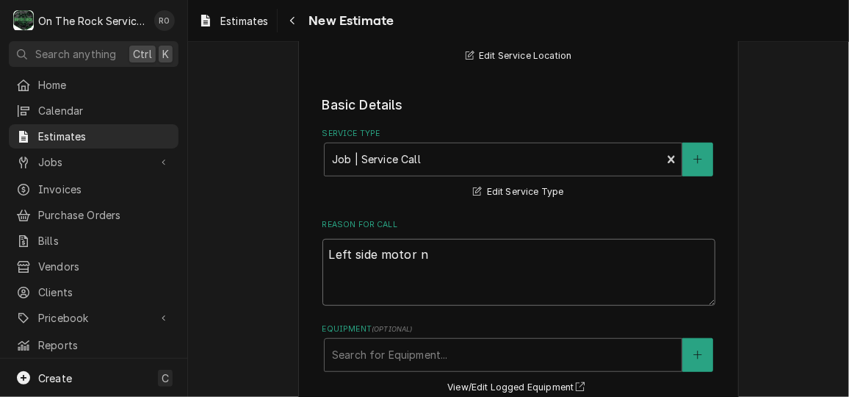
type textarea "Left side motor ne"
type textarea "x"
type textarea "Left side motor nee"
type textarea "x"
type textarea "Left side motor need"
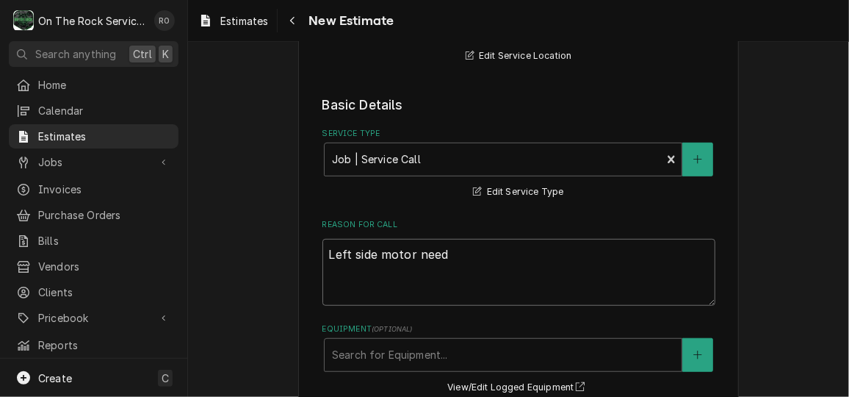
type textarea "x"
type textarea "Left side motor needs"
type textarea "x"
type textarea "Left side motor needs"
type textarea "x"
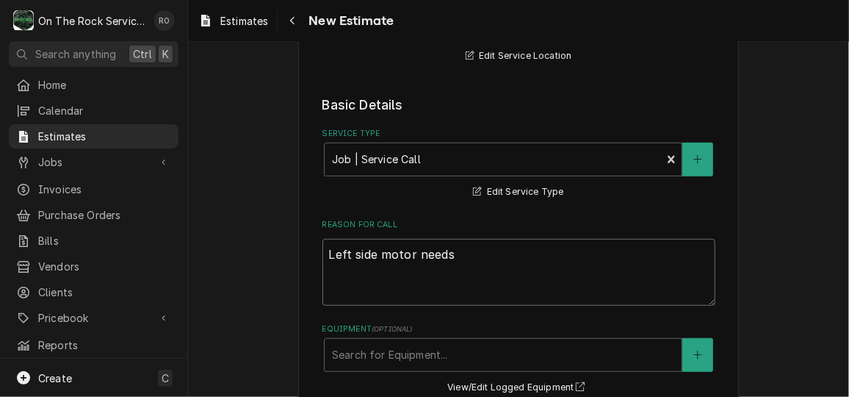
type textarea "Left side motor needs t"
type textarea "x"
type textarea "Left side motor needs to"
type textarea "x"
type textarea "Left side motor needs to b"
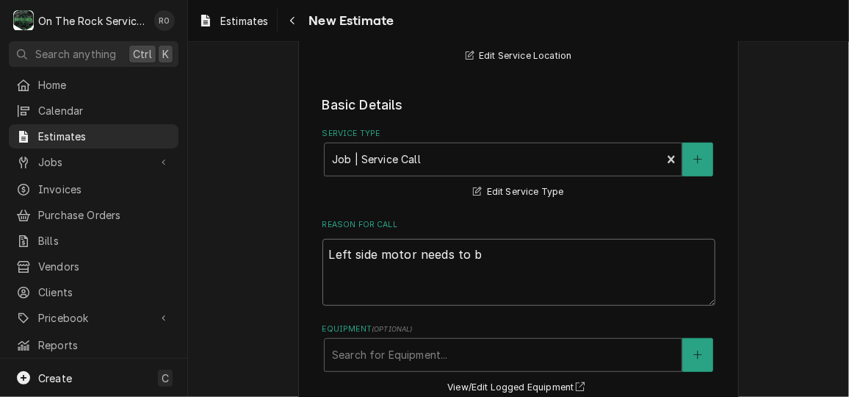
type textarea "x"
type textarea "Left side motor needs to be"
type textarea "x"
type textarea "Left side motor needs to be"
type textarea "x"
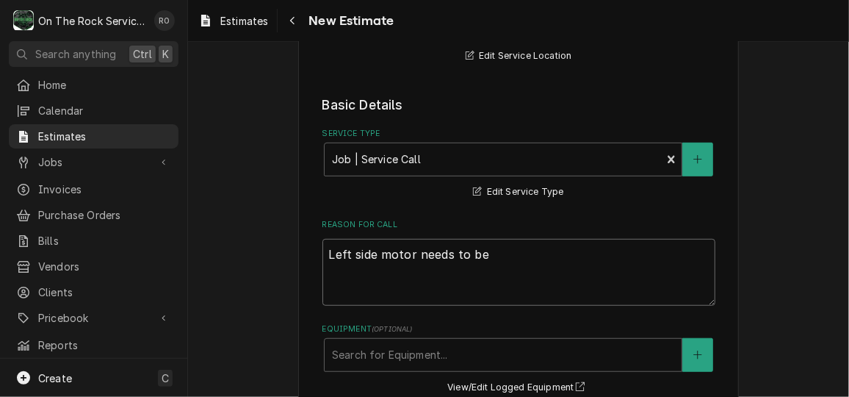
type textarea "Left side motor needs to be r"
type textarea "x"
type textarea "Left side motor needs to be re"
type textarea "x"
type textarea "Left side motor needs to be rep"
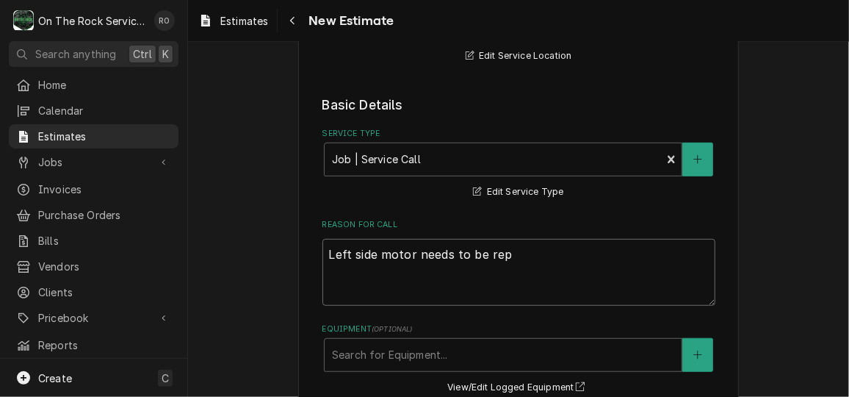
type textarea "x"
type textarea "Left side motor needs to be repl"
type textarea "x"
type textarea "Left side motor needs to be repla"
type textarea "x"
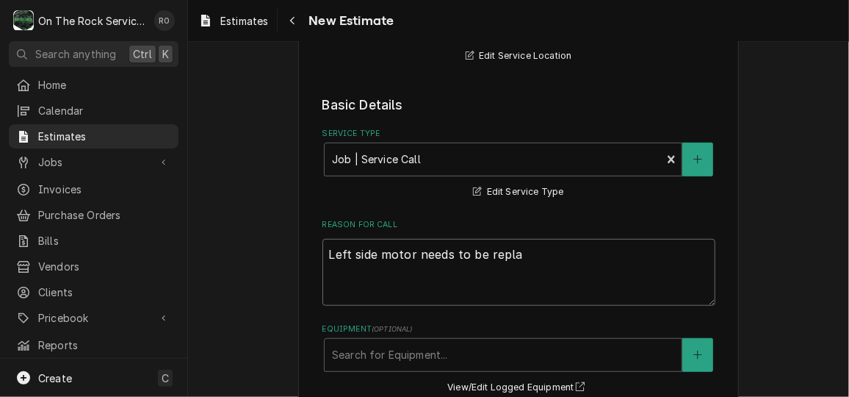
type textarea "Left side motor needs to be replac"
type textarea "x"
type textarea "Left side motor needs to be replace"
type textarea "x"
type textarea "Left side motor needs to be replaced"
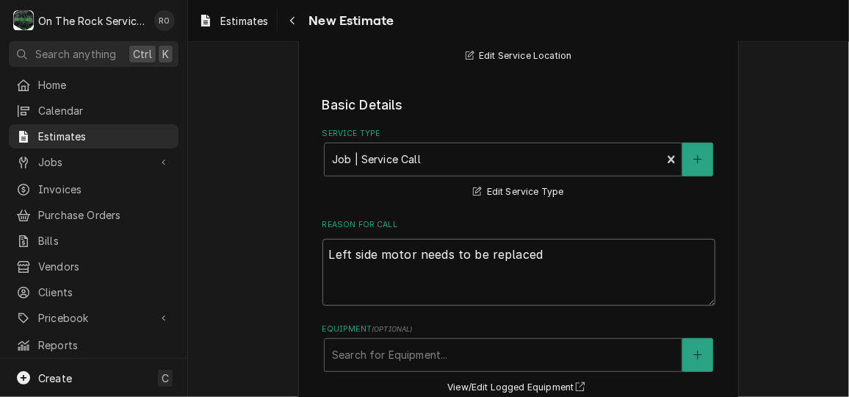
type textarea "x"
type textarea "Left side motor needs to be replaced"
type textarea "x"
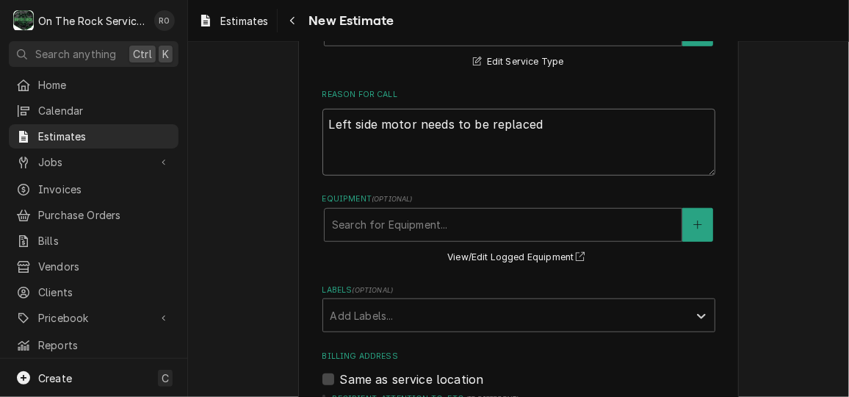
scroll to position [446, 0]
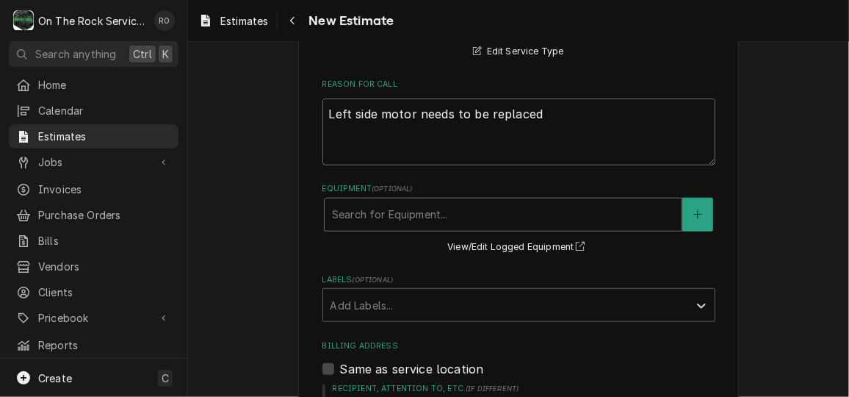
type textarea "Left side motor needs to be replaced"
click at [444, 200] on div "Search for Equipment..." at bounding box center [503, 214] width 357 height 32
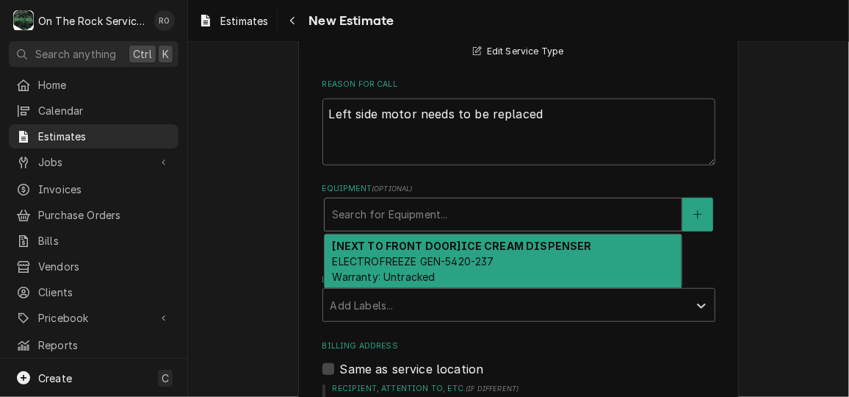
click at [443, 264] on span "ELECTROFREEZE GEN-5420-237 Warranty: Untracked" at bounding box center [413, 269] width 162 height 28
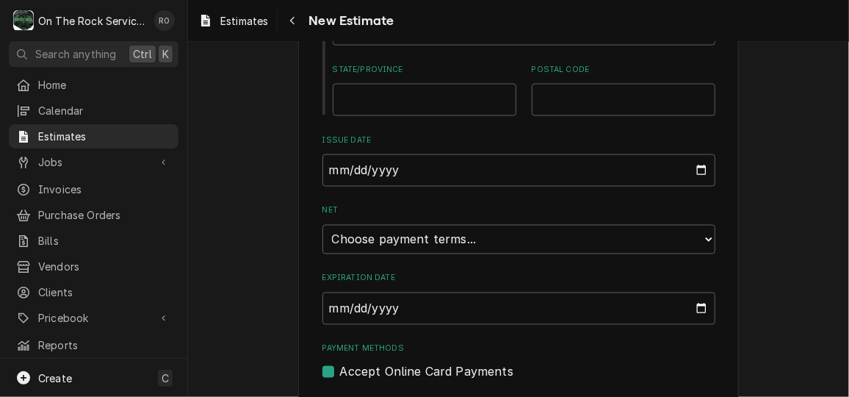
scroll to position [1110, 0]
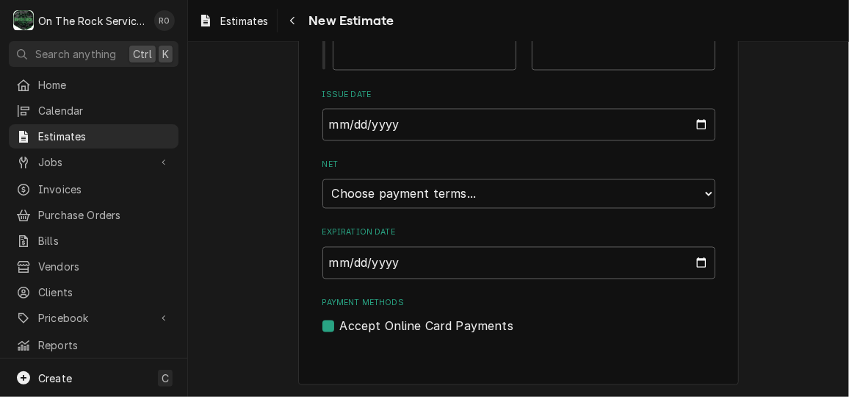
click at [514, 176] on div "Net Choose payment terms... Same Day Net 7 Net 14 Net 21 Net 30 Net 45 Net 60 N…" at bounding box center [518, 183] width 393 height 49
click at [520, 198] on select "Choose payment terms... Same Day Net 7 Net 14 Net 21 Net 30 Net 45 Net 60 Net 90" at bounding box center [518, 193] width 393 height 29
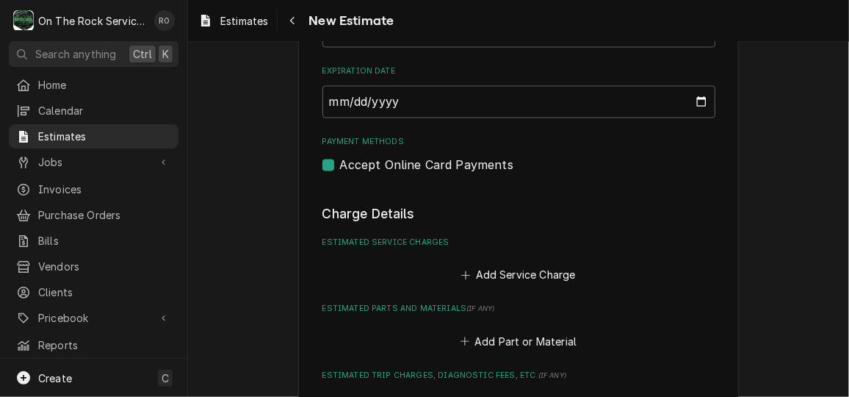
type textarea "x"
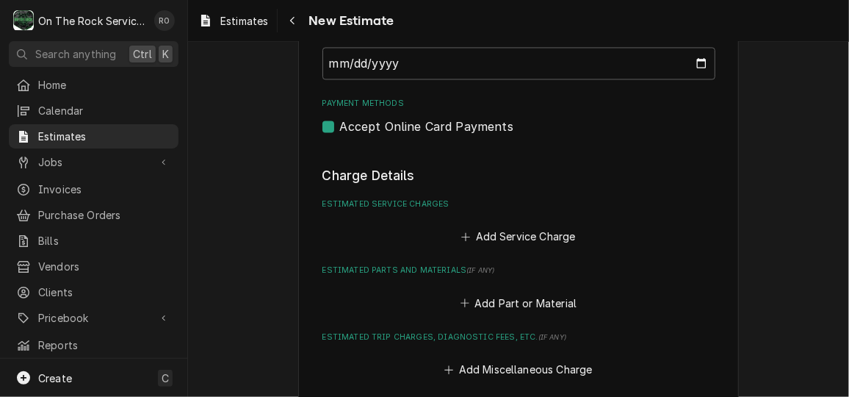
scroll to position [1312, 0]
click at [520, 234] on button "Add Service Charge" at bounding box center [518, 235] width 119 height 21
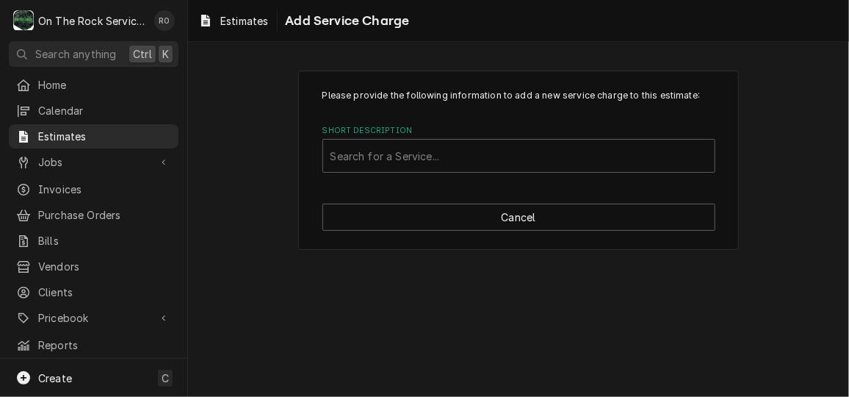
click at [495, 127] on label "Short Description" at bounding box center [518, 131] width 393 height 12
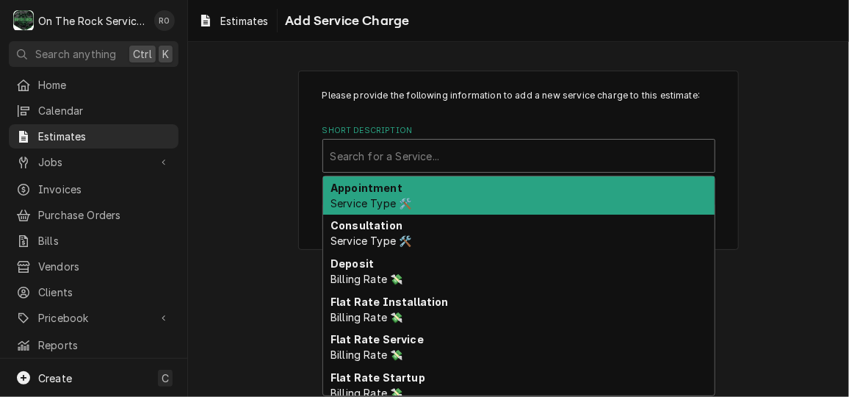
click at [496, 154] on div "Short Description" at bounding box center [518, 155] width 377 height 26
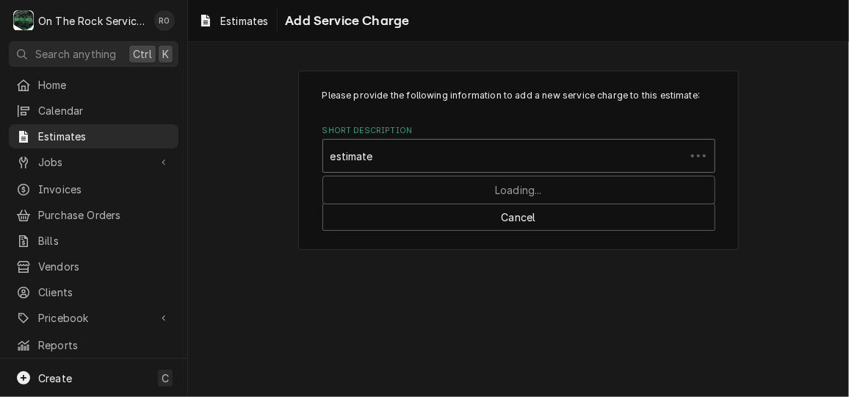
type input "estimated"
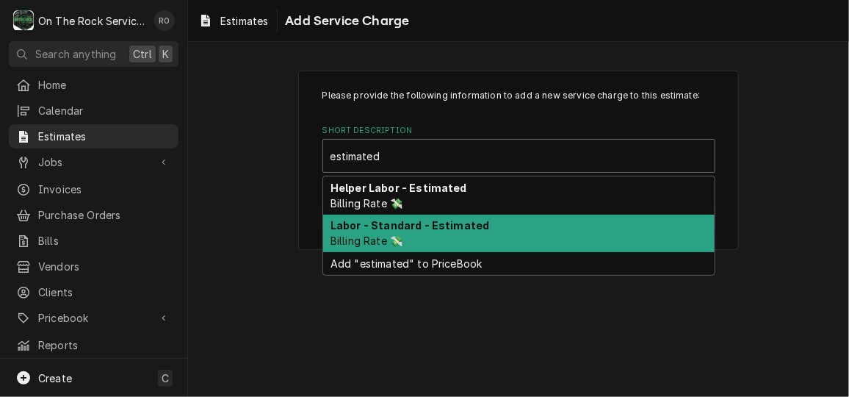
click at [479, 226] on div "Labor - Standard - Estimated Billing Rate 💸" at bounding box center [518, 233] width 391 height 38
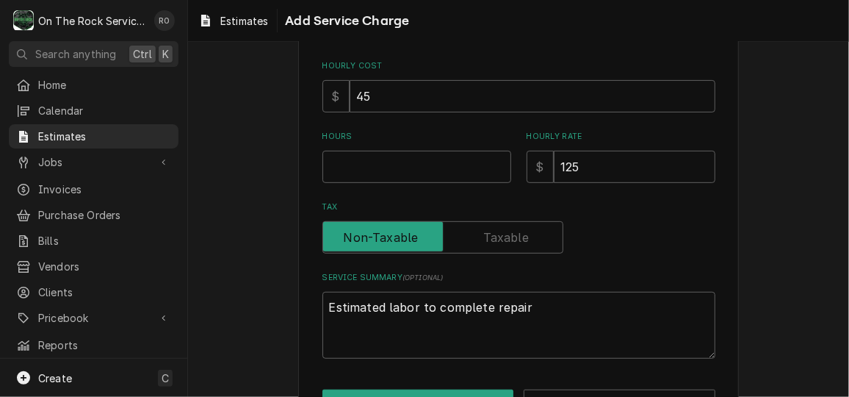
scroll to position [242, 0]
click at [492, 175] on input "Hours" at bounding box center [416, 168] width 189 height 32
type textarea "x"
type input "2"
type textarea "x"
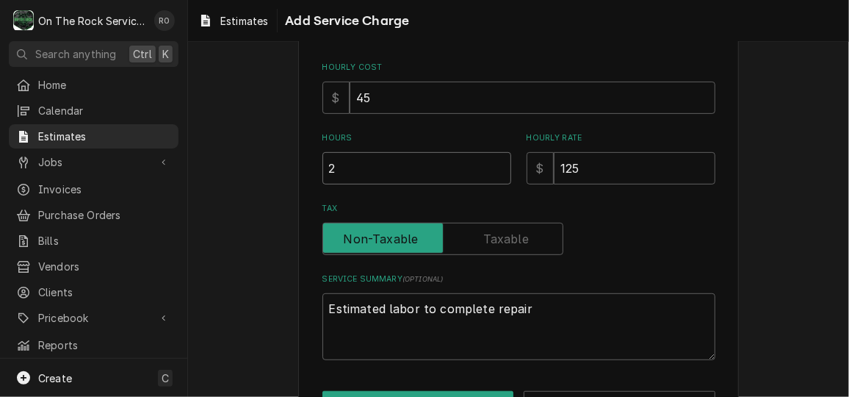
type input "2"
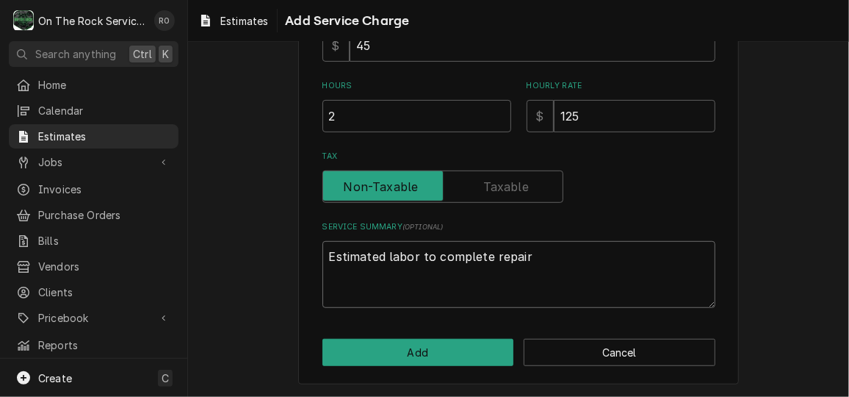
click at [541, 263] on textarea "Estimated labor to complete repair" at bounding box center [518, 274] width 393 height 66
drag, startPoint x: 541, startPoint y: 263, endPoint x: 306, endPoint y: 253, distance: 235.2
click at [306, 253] on div "Please provide the following information to add a new service charge to this es…" at bounding box center [518, 80] width 441 height 609
type textarea "x"
type textarea "W"
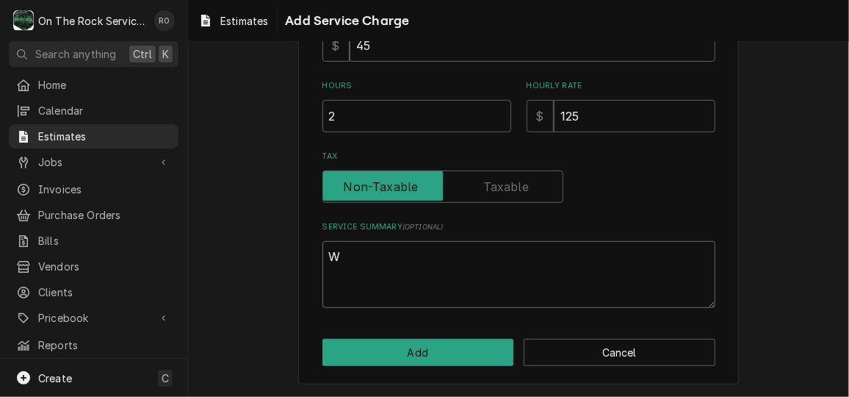
type textarea "x"
type textarea "Wh"
type textarea "x"
type textarea "Whi"
type textarea "x"
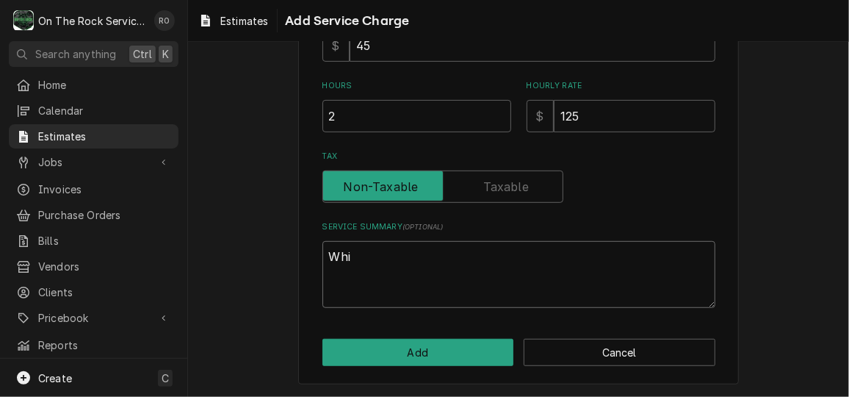
type textarea "Wh"
type textarea "x"
type textarea "W"
type textarea "x"
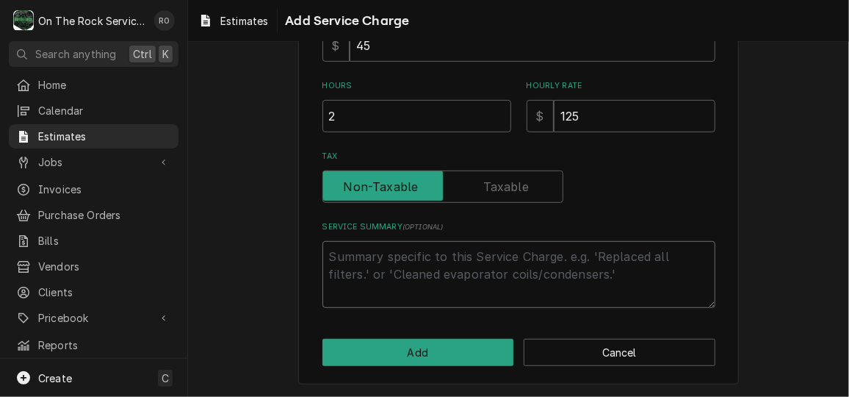
type textarea "x"
type textarea "E"
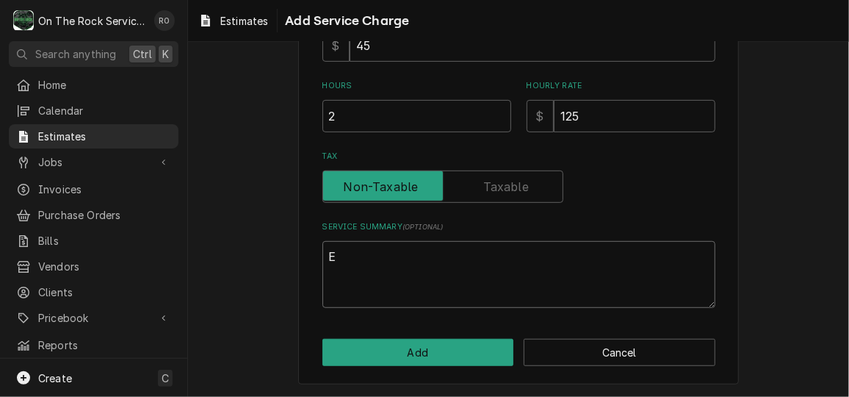
type textarea "x"
type textarea "Es"
type textarea "x"
type textarea "Est"
type textarea "x"
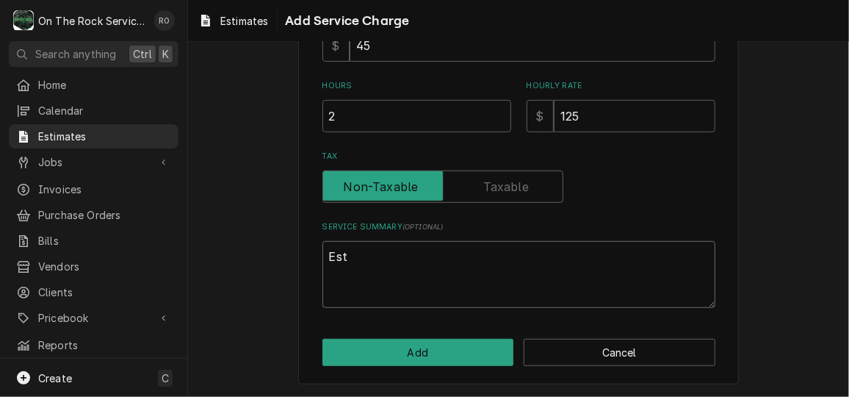
type textarea "Esti"
type textarea "x"
type textarea "Estim"
type textarea "x"
type textarea "Estima"
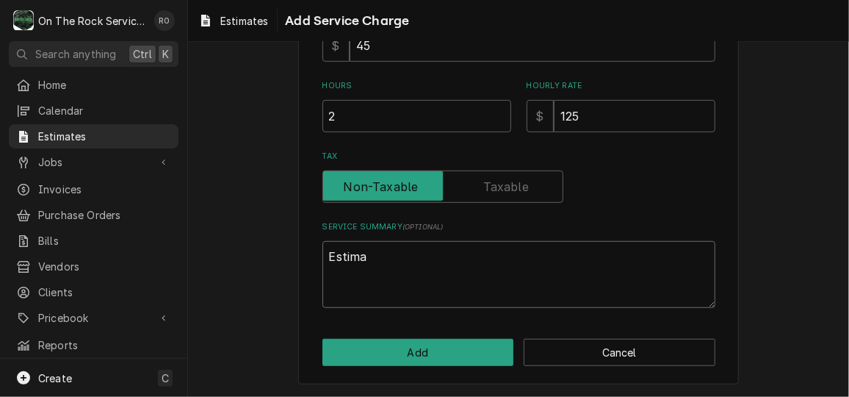
type textarea "x"
type textarea "Estimat"
type textarea "x"
type textarea "Estimate"
type textarea "x"
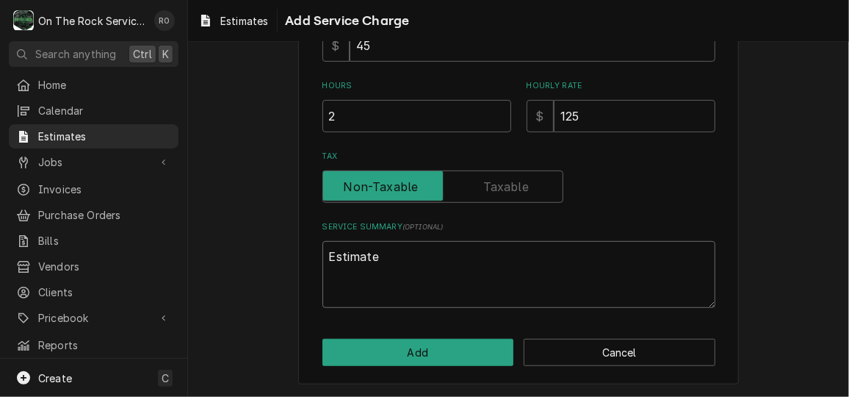
type textarea "Estimated"
type textarea "x"
type textarea "Estimated l"
type textarea "x"
type textarea "Estimated la"
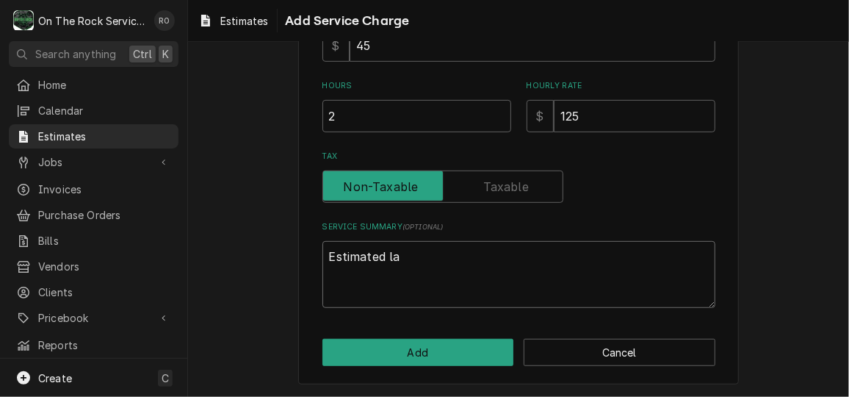
type textarea "x"
type textarea "Estimated lab"
type textarea "x"
type textarea "Estimated labo"
type textarea "x"
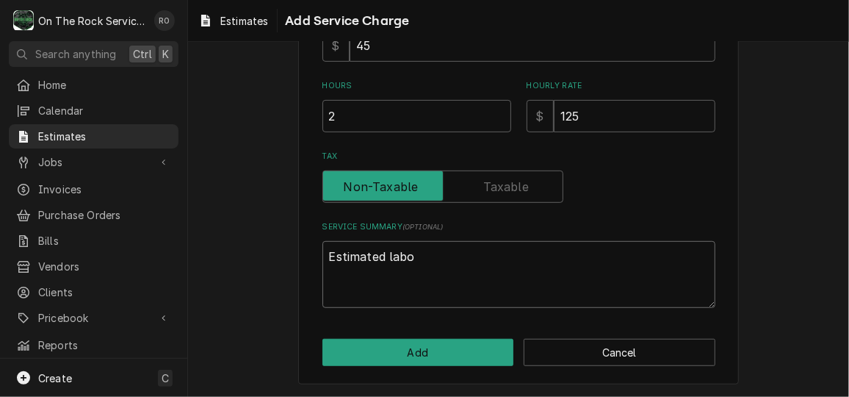
type textarea "Estimated labor"
type textarea "x"
type textarea "Estimated labor"
type textarea "x"
type textarea "Estimated labor to"
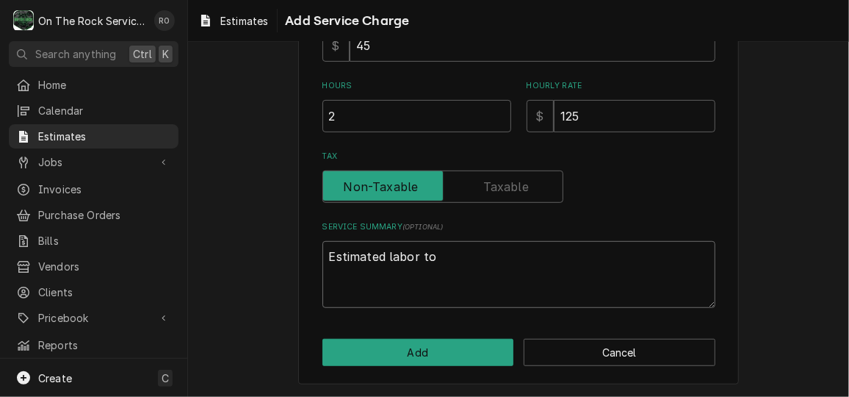
type textarea "x"
type textarea "Estimated labor to"
type textarea "x"
type textarea "Estimated labor to c"
type textarea "x"
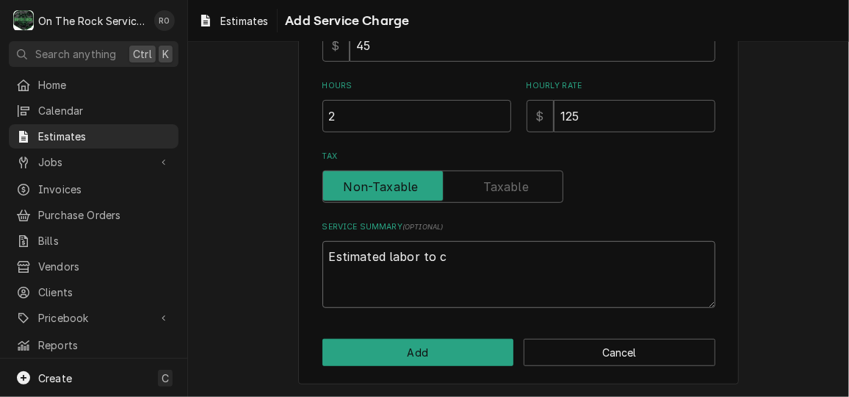
type textarea "Estimated labor to co"
type textarea "x"
type textarea "Estimated labor to com"
type textarea "x"
type textarea "Estimated labor to comp"
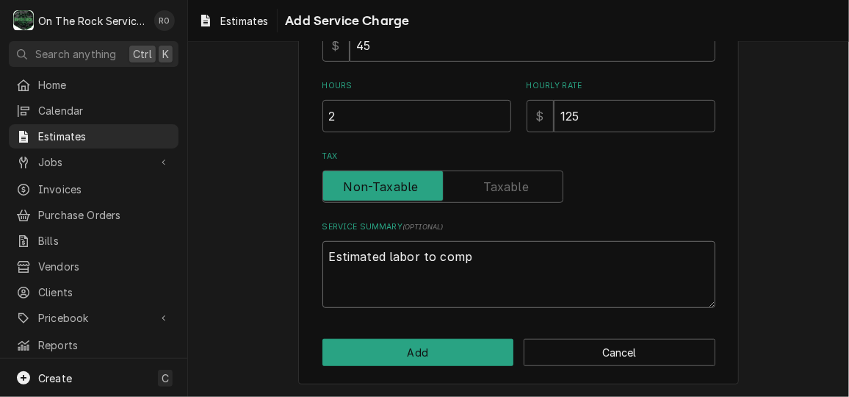
type textarea "x"
type textarea "Estimated labor to compl"
type textarea "x"
type textarea "Estimated labor to comple"
type textarea "x"
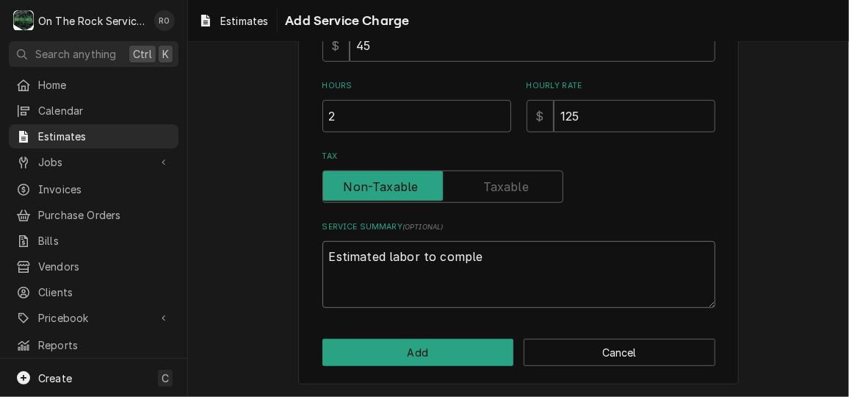
type textarea "Estimated labor to complet"
type textarea "x"
type textarea "Estimated labor to complete"
type textarea "x"
type textarea "Estimated labor to complete re"
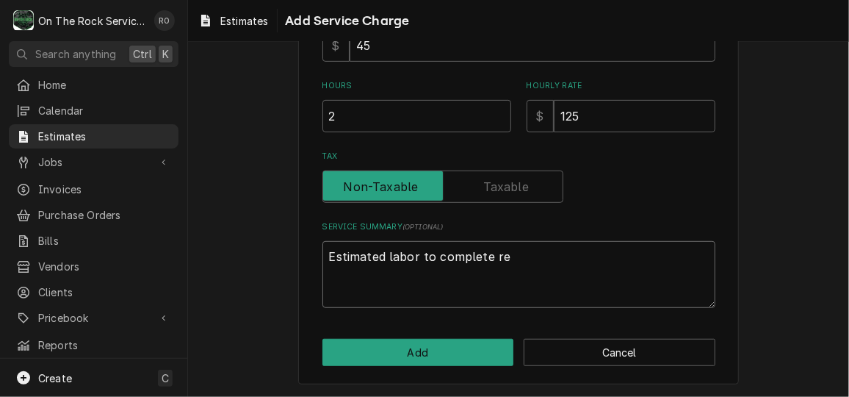
type textarea "x"
type textarea "Estimated labor to complete rea"
type textarea "x"
type textarea "Estimated labor to complete reap"
type textarea "x"
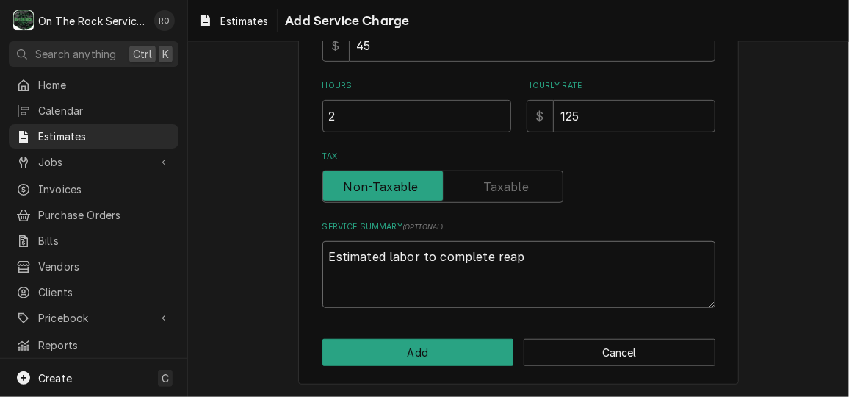
type textarea "Estimated labor to complete reapi"
type textarea "x"
type textarea "Estimated labor to complete reapir"
type textarea "x"
type textarea "Estimated labor to complete reapir"
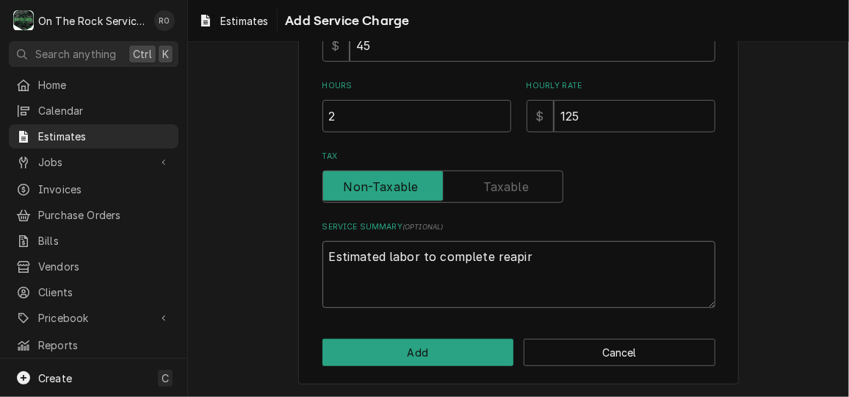
type textarea "x"
type textarea "Estimated labor to complete reapir"
type textarea "x"
type textarea "Estimated labor to complete reapi"
type textarea "x"
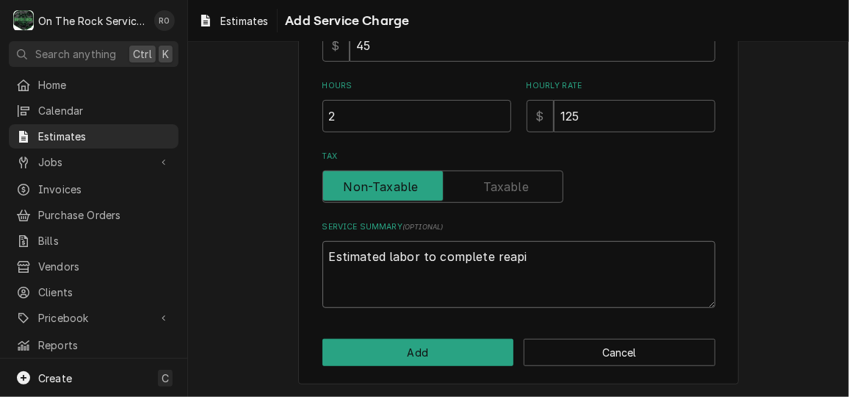
type textarea "Estimated labor to complete reap"
type textarea "x"
type textarea "Estimated labor to complete rea"
type textarea "x"
type textarea "Estimated labor to complete re"
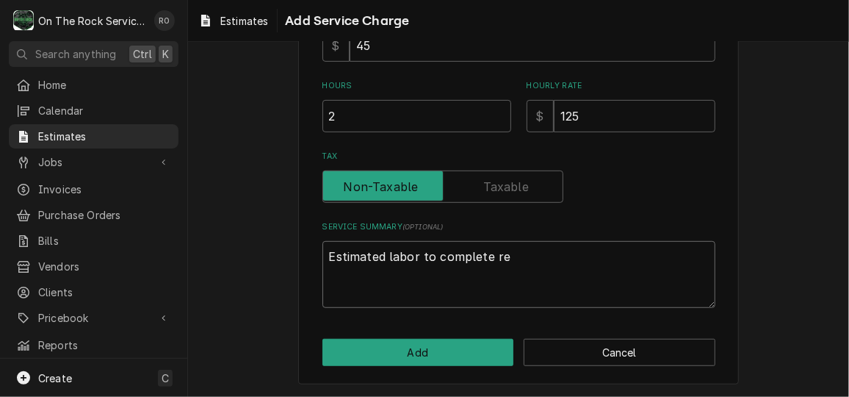
type textarea "x"
type textarea "Estimated labor to complete rep"
type textarea "x"
type textarea "Estimated labor to complete repa"
type textarea "x"
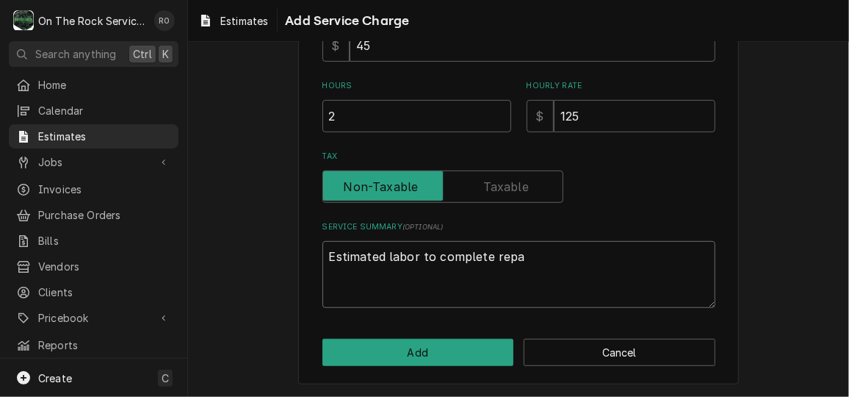
type textarea "Estimated labor to complete repai"
type textarea "x"
type textarea "Estimated labor to complete repair"
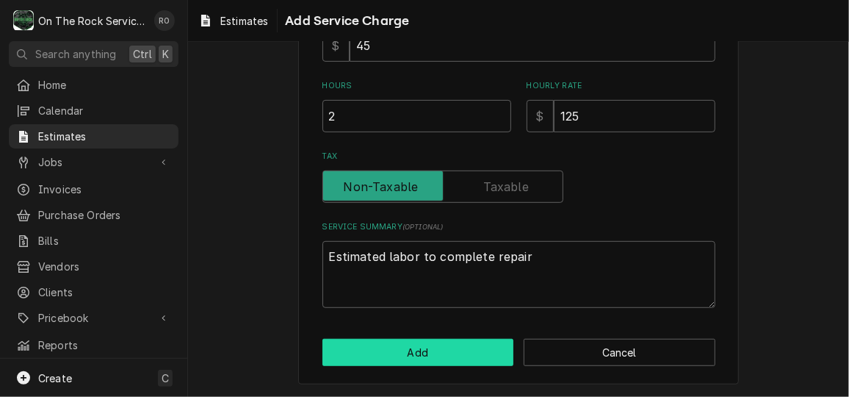
click at [455, 350] on button "Add" at bounding box center [418, 352] width 192 height 27
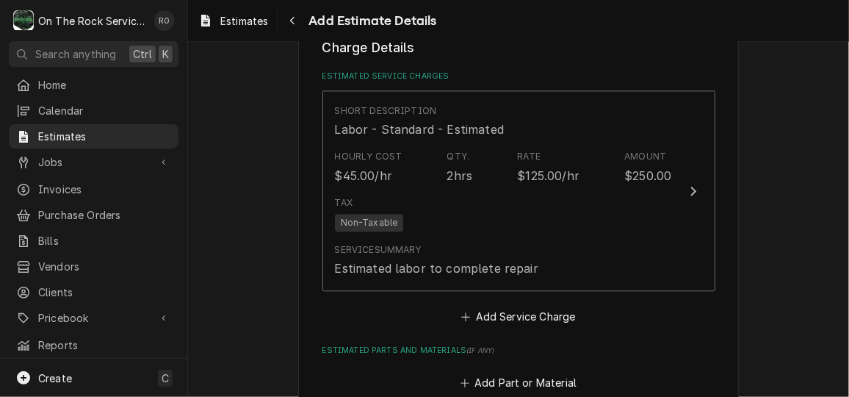
type textarea "x"
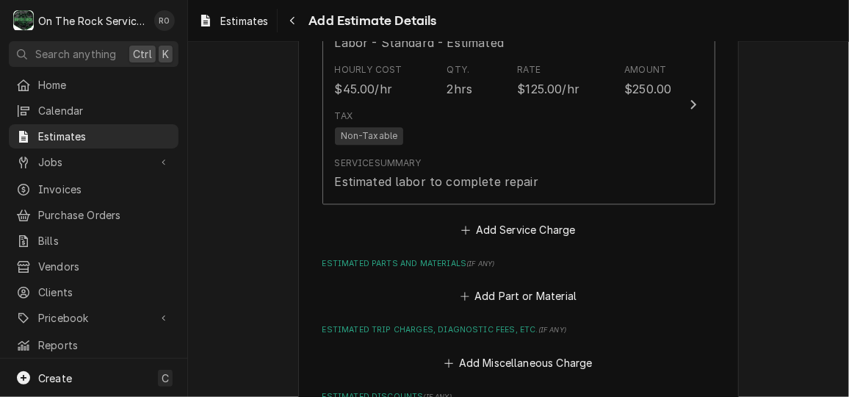
scroll to position [1565, 0]
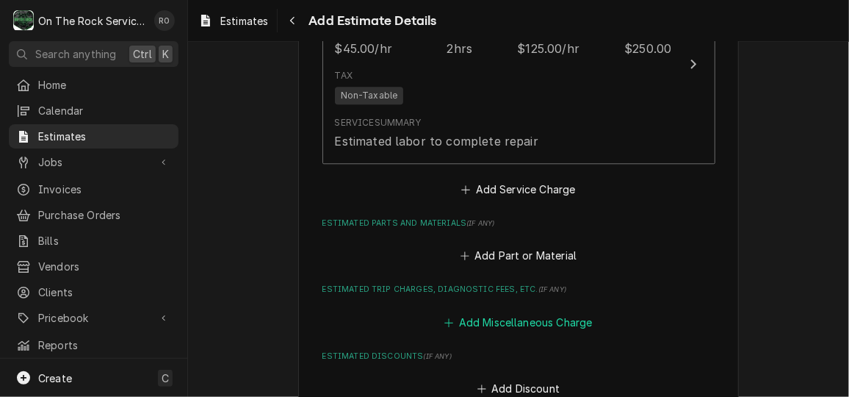
click at [469, 325] on button "Add Miscellaneous Charge" at bounding box center [518, 321] width 153 height 21
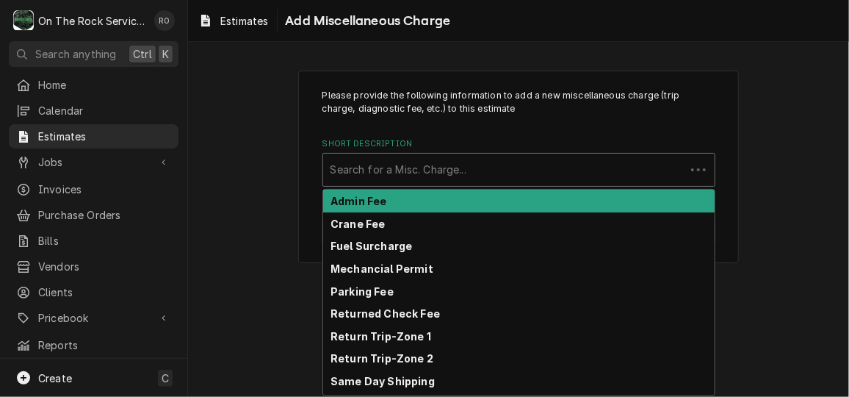
click at [482, 162] on div "Short Description" at bounding box center [503, 169] width 347 height 26
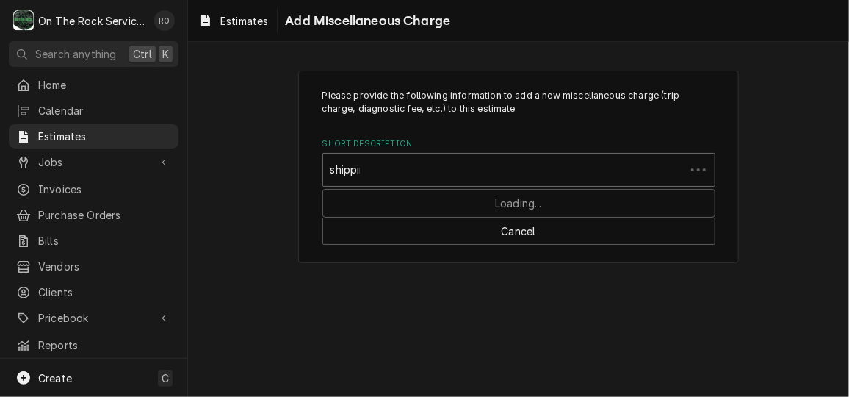
type input "shipping"
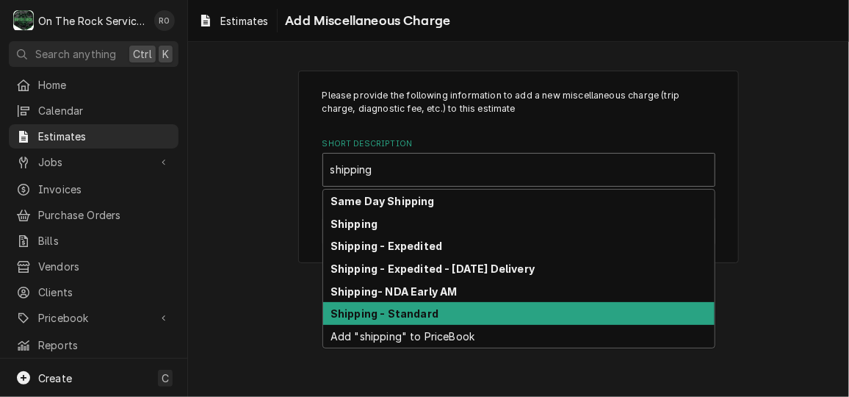
click at [500, 311] on div "Shipping - Standard" at bounding box center [518, 313] width 391 height 23
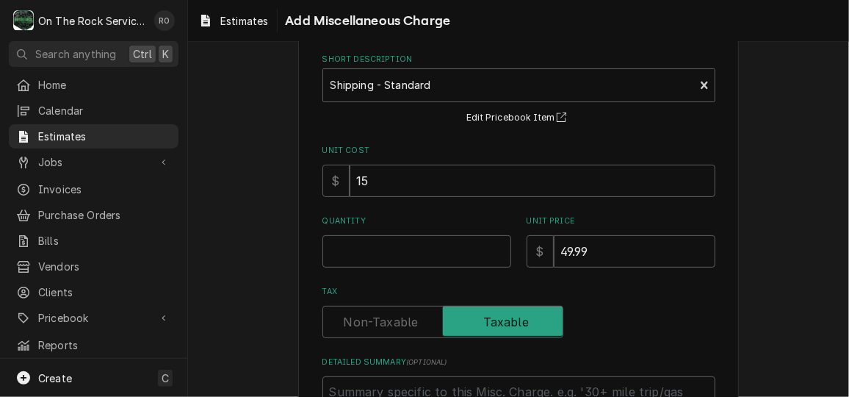
scroll to position [85, 0]
click at [448, 249] on input "Quantity" at bounding box center [416, 250] width 189 height 32
type textarea "x"
type input "1"
type textarea "x"
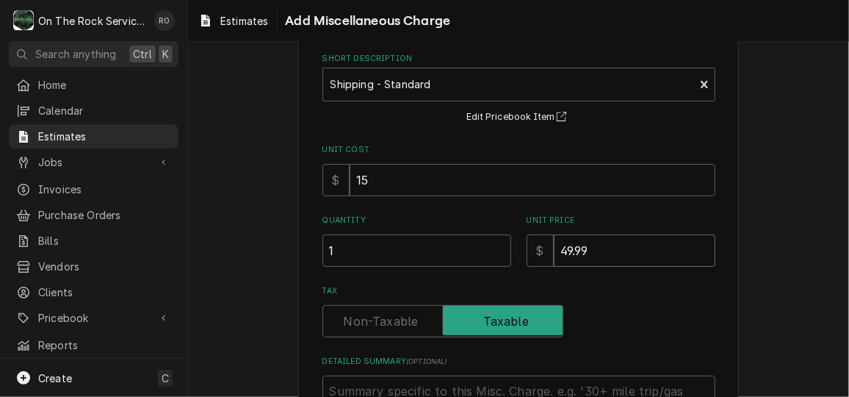
type input "1"
type textarea "x"
type input "16"
type textarea "x"
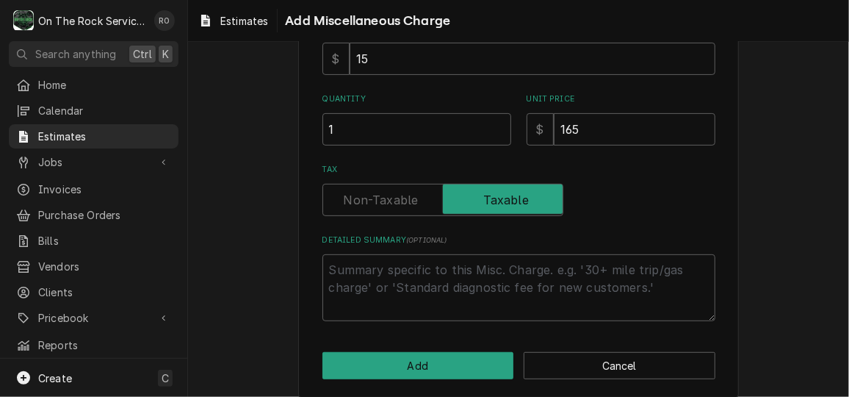
scroll to position [211, 0]
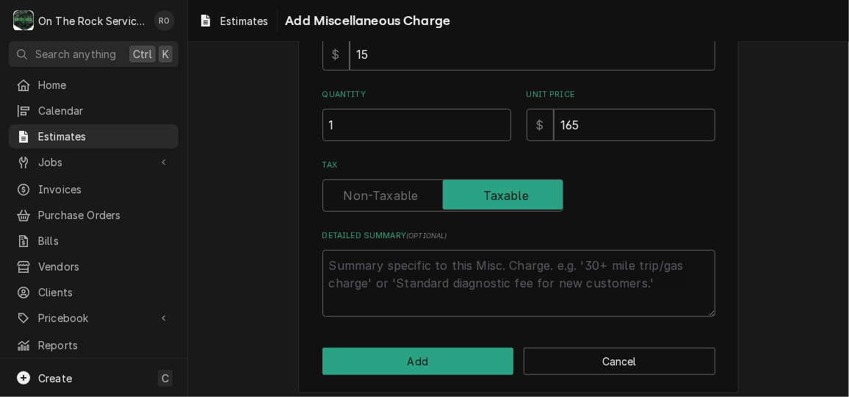
click at [467, 380] on div "Please provide the following information to add a new miscellaneous charge (tri…" at bounding box center [518, 127] width 441 height 534
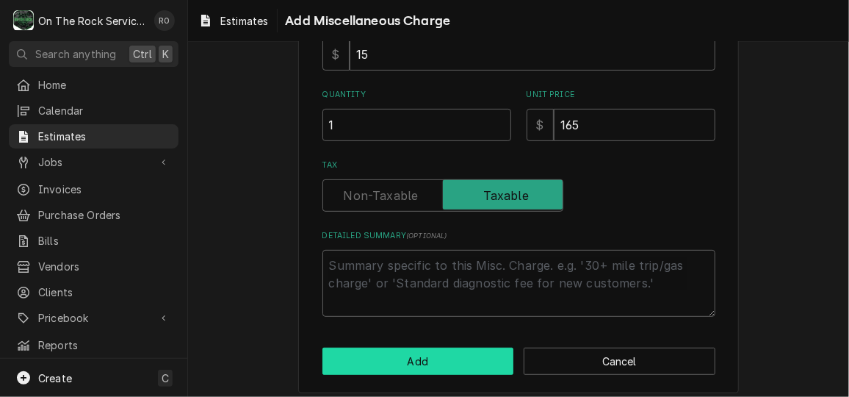
click at [462, 362] on button "Add" at bounding box center [418, 360] width 192 height 27
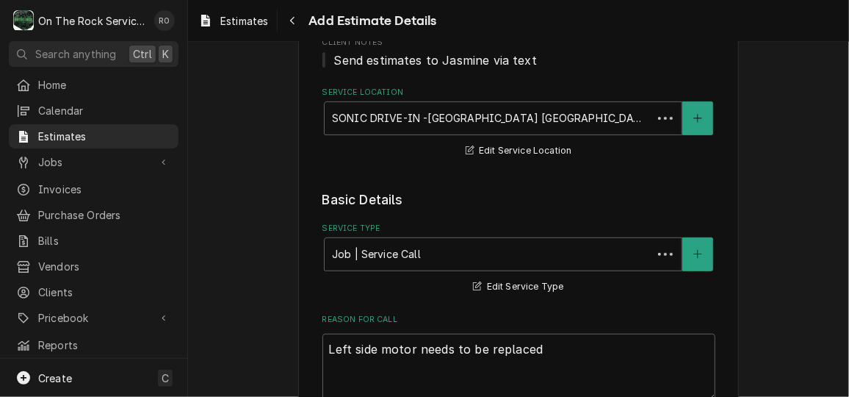
scroll to position [1547, 0]
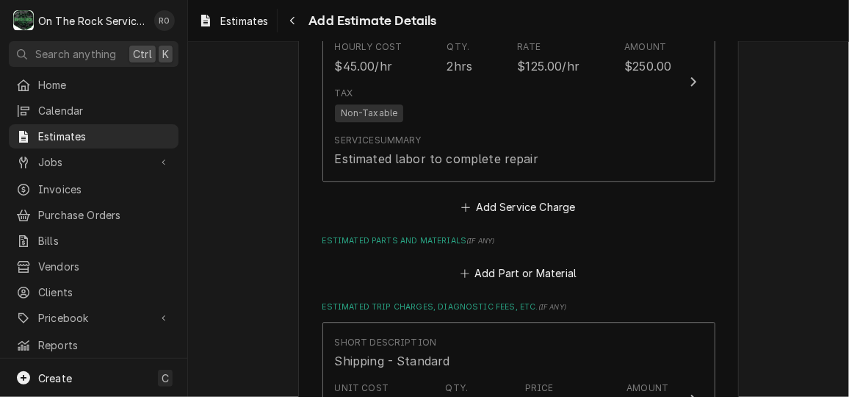
click at [510, 259] on div "Add Part or Material" at bounding box center [518, 269] width 393 height 29
click at [486, 275] on button "Add Part or Material" at bounding box center [518, 273] width 121 height 21
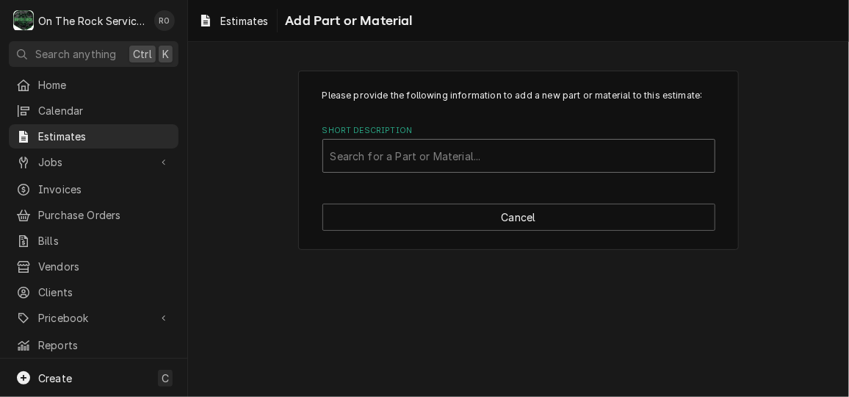
click at [500, 157] on div "Short Description" at bounding box center [518, 155] width 377 height 26
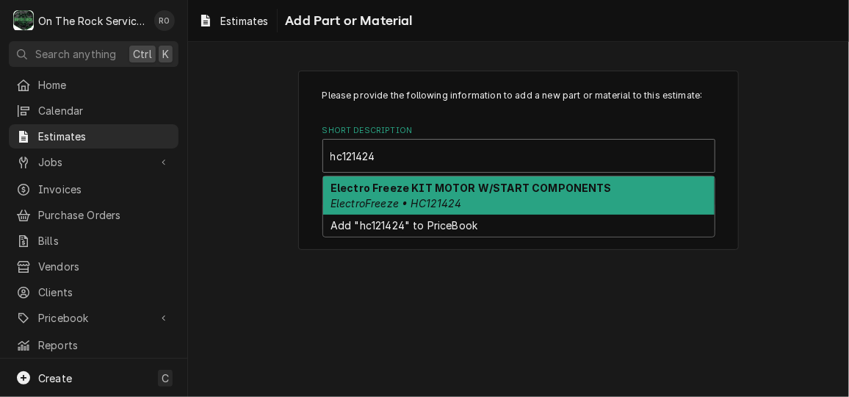
click at [499, 182] on strong "Electro Freeze KIT MOTOR W/START COMPONENTS" at bounding box center [470, 187] width 281 height 12
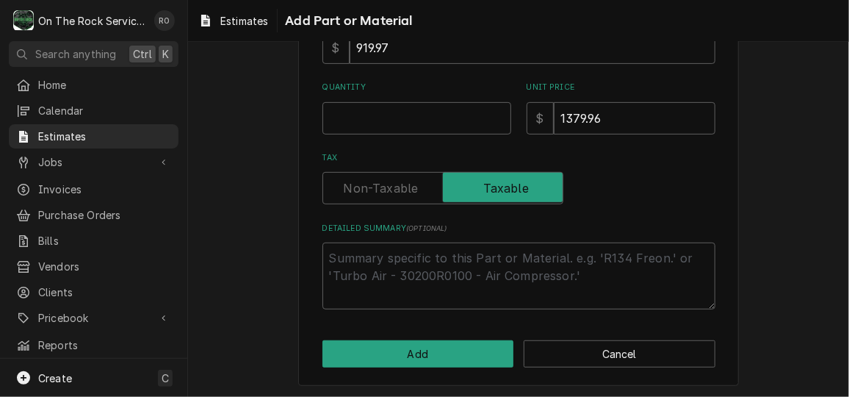
scroll to position [255, 0]
click at [397, 130] on input "Quantity" at bounding box center [416, 117] width 189 height 32
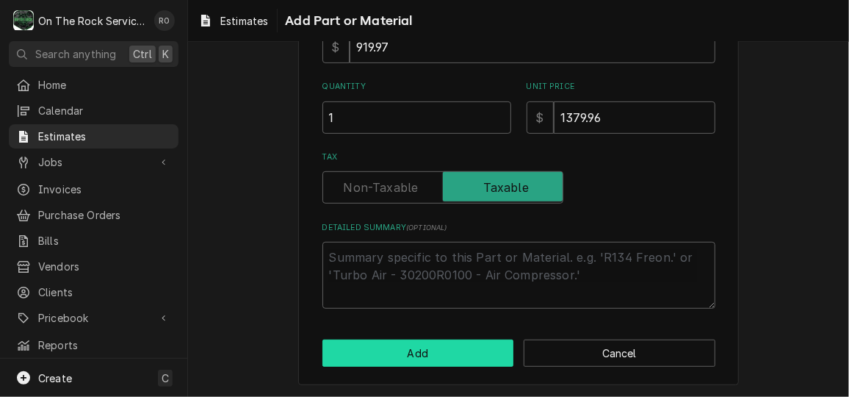
click at [419, 350] on button "Add" at bounding box center [418, 352] width 192 height 27
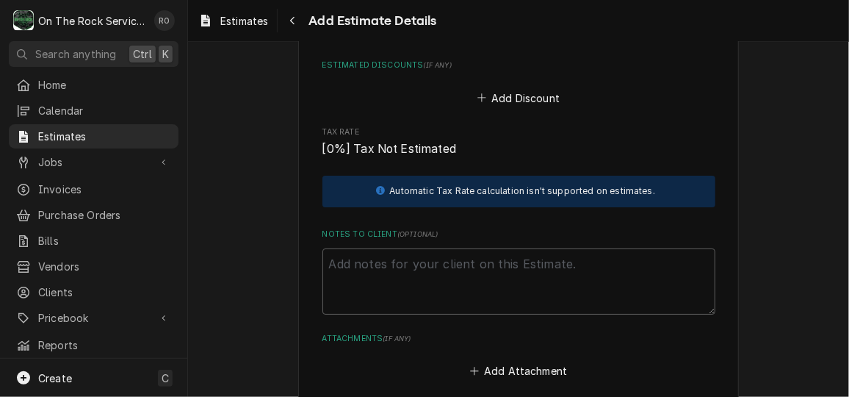
scroll to position [2293, 0]
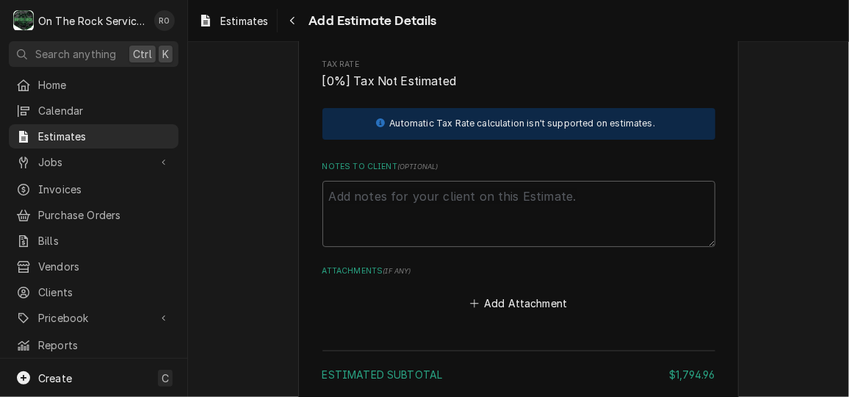
click at [621, 238] on textarea "Notes to Client ( optional )" at bounding box center [518, 214] width 393 height 66
drag, startPoint x: 648, startPoint y: 213, endPoint x: 662, endPoint y: 208, distance: 14.2
click at [662, 208] on textarea "While replacing previously diagnosed components on the" at bounding box center [518, 214] width 393 height 66
click at [650, 209] on textarea "While replacing previously diagnosed components on the" at bounding box center [518, 214] width 393 height 66
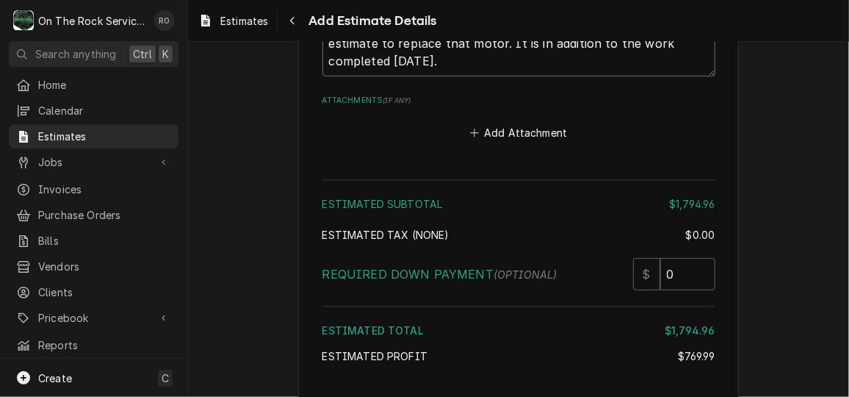
scroll to position [2585, 0]
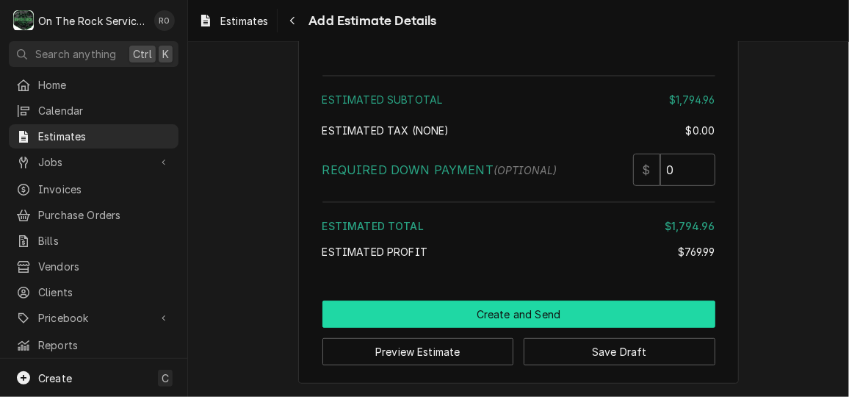
click at [632, 318] on button "Create and Send" at bounding box center [518, 313] width 393 height 27
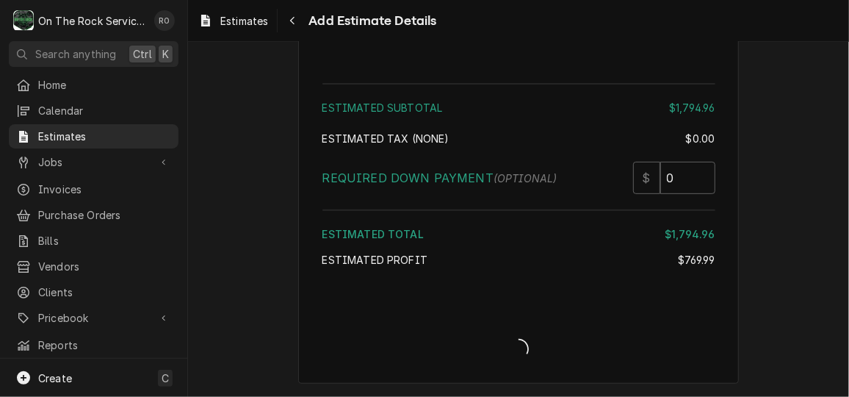
scroll to position [2576, 0]
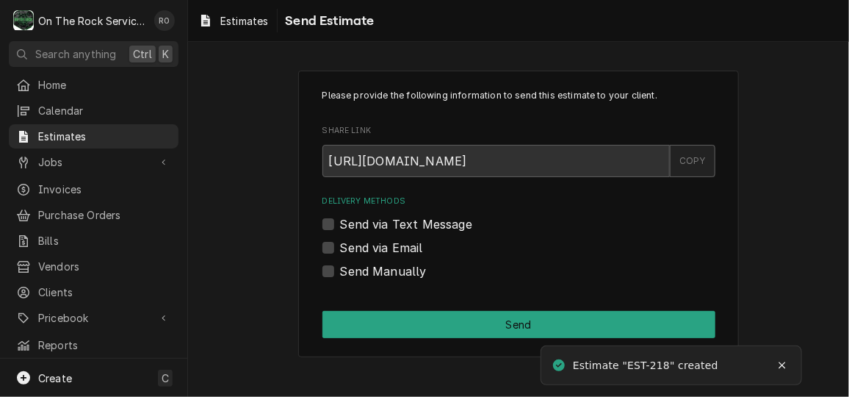
click at [690, 165] on div "COPY" at bounding box center [693, 161] width 46 height 32
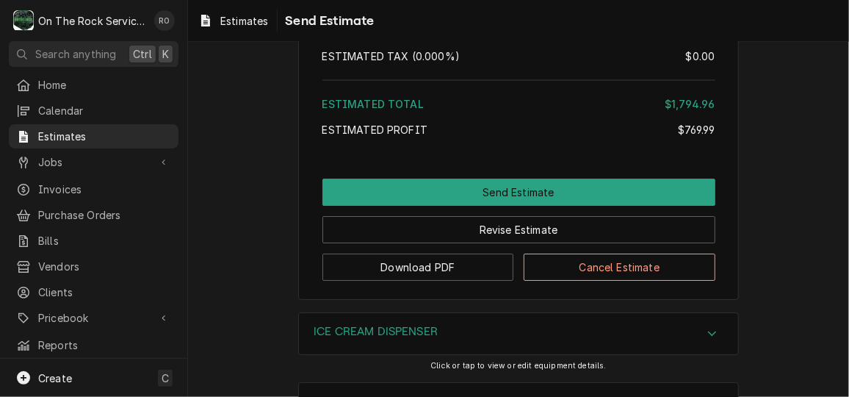
scroll to position [2326, 0]
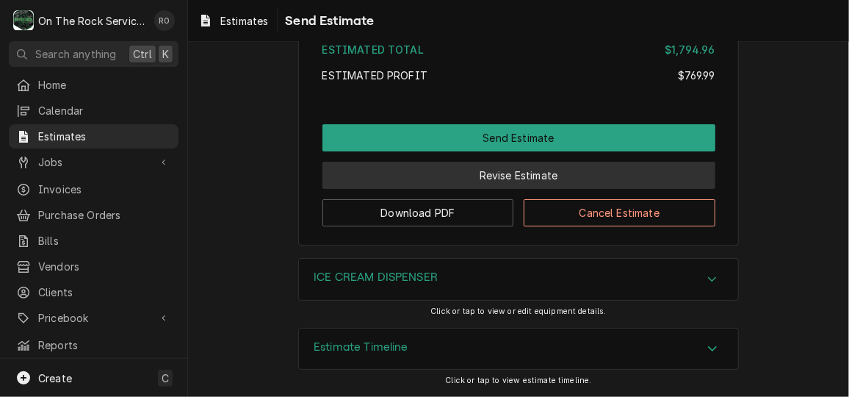
click at [473, 182] on button "Revise Estimate" at bounding box center [518, 175] width 393 height 27
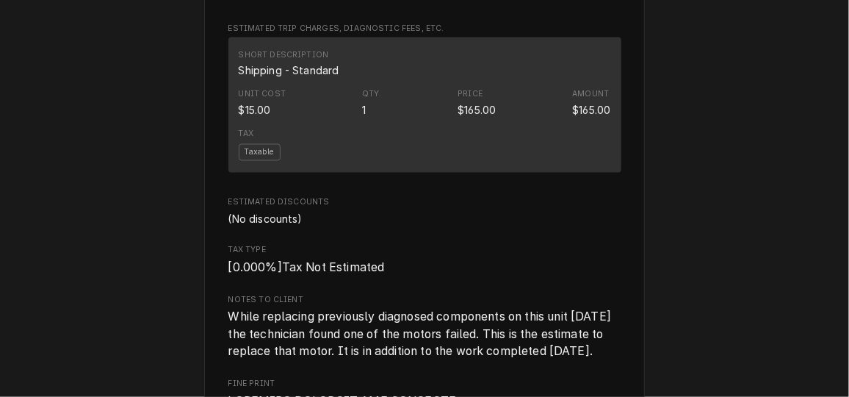
scroll to position [1273, 0]
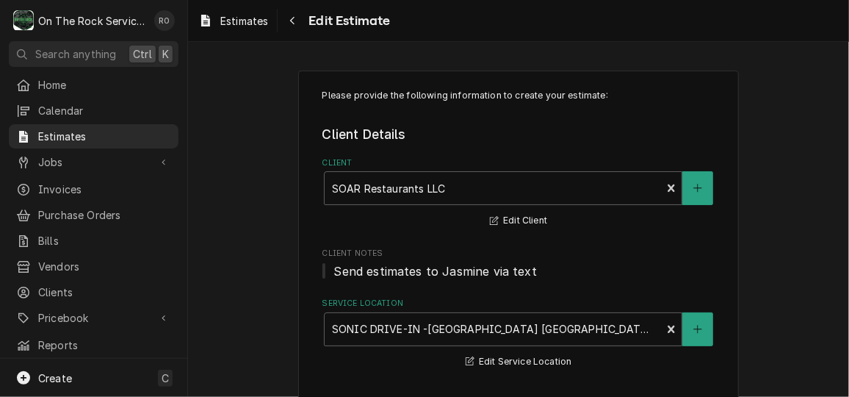
type textarea "x"
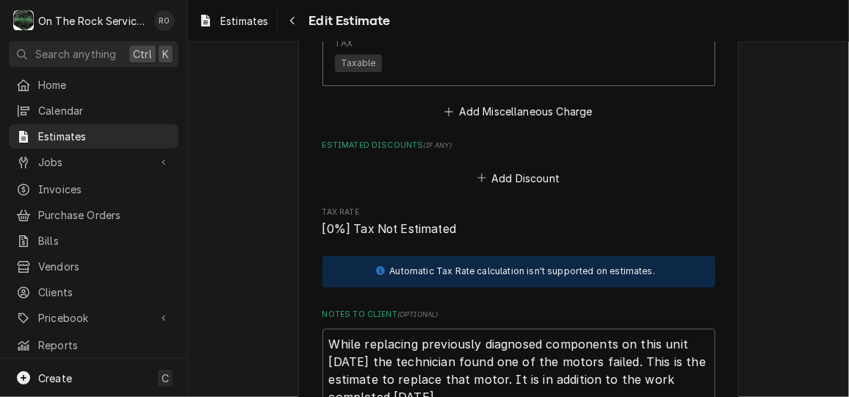
scroll to position [2061, 0]
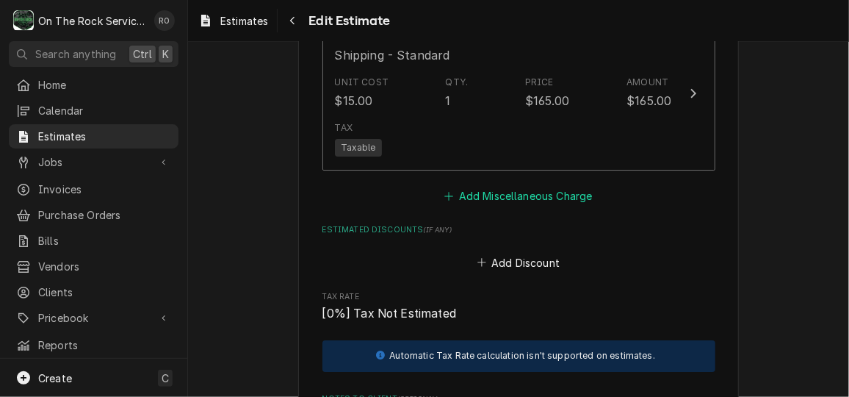
click at [505, 200] on button "Add Miscellaneous Charge" at bounding box center [518, 196] width 153 height 21
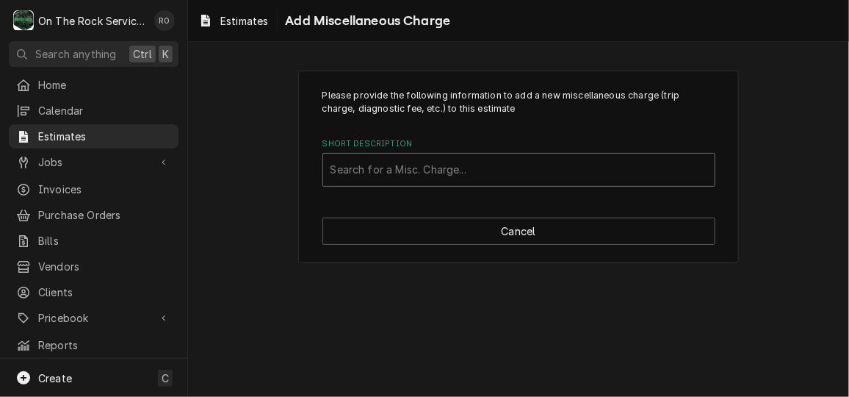
click at [507, 162] on div "Short Description" at bounding box center [518, 169] width 377 height 26
type input "return trip"
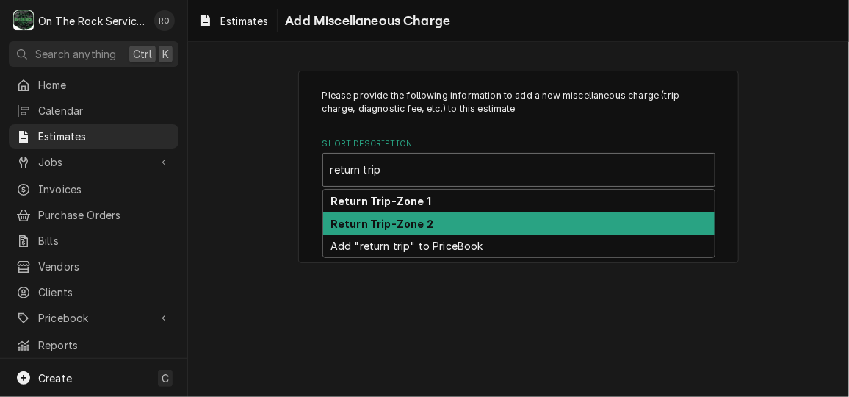
click at [496, 213] on div "Return Trip-Zone 2" at bounding box center [518, 223] width 391 height 23
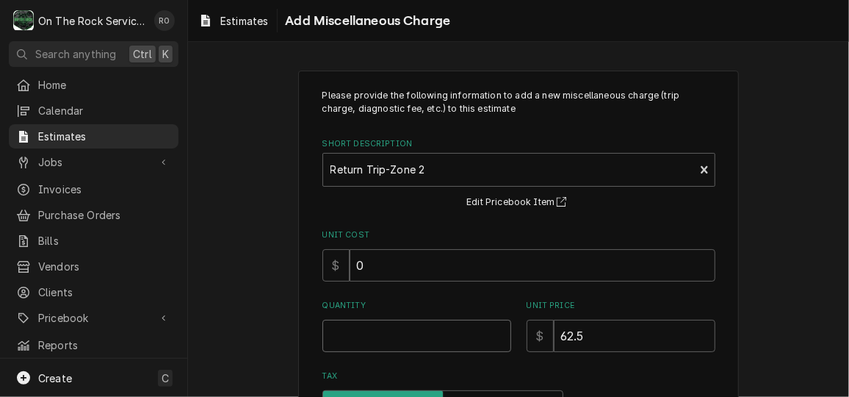
click at [441, 346] on input "Quantity" at bounding box center [416, 335] width 189 height 32
type textarea "x"
type input "1"
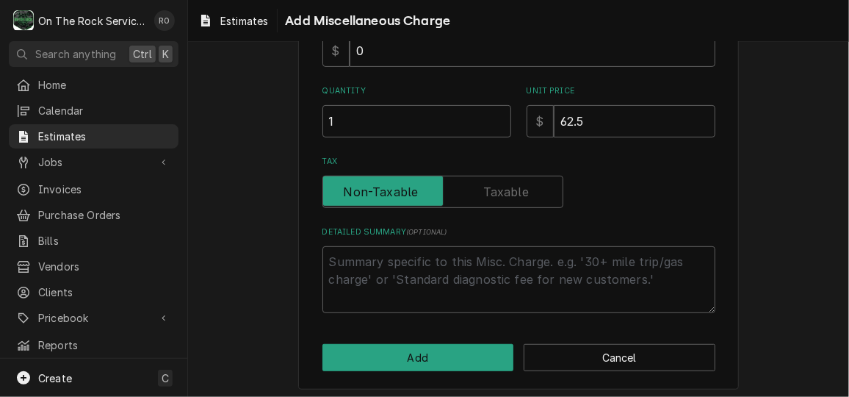
scroll to position [219, 0]
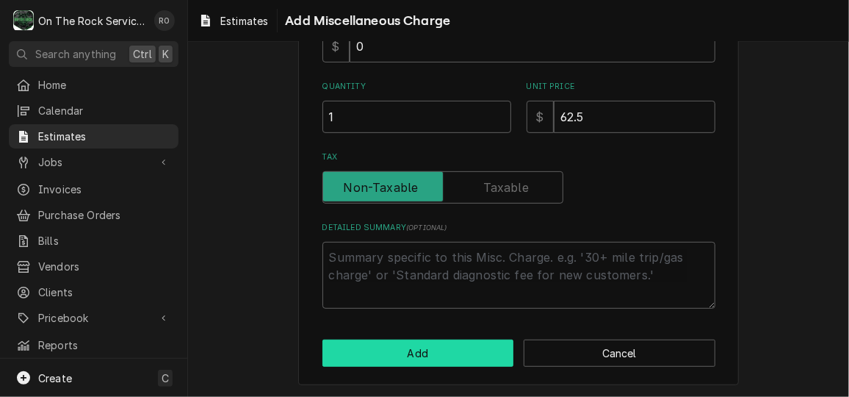
click at [441, 346] on button "Add" at bounding box center [418, 352] width 192 height 27
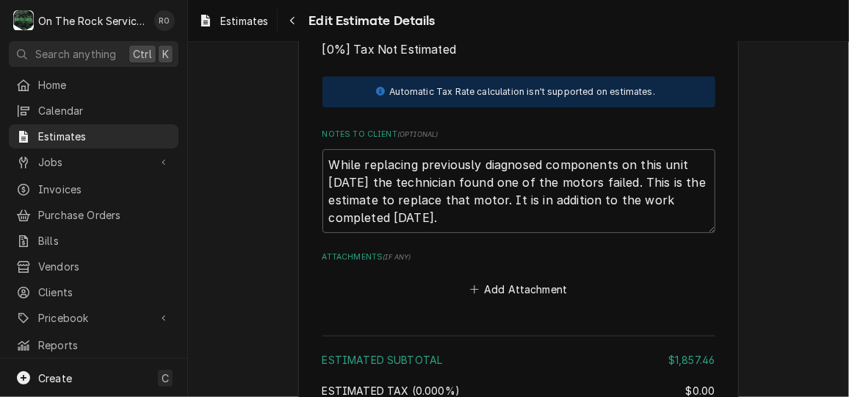
scroll to position [2878, 0]
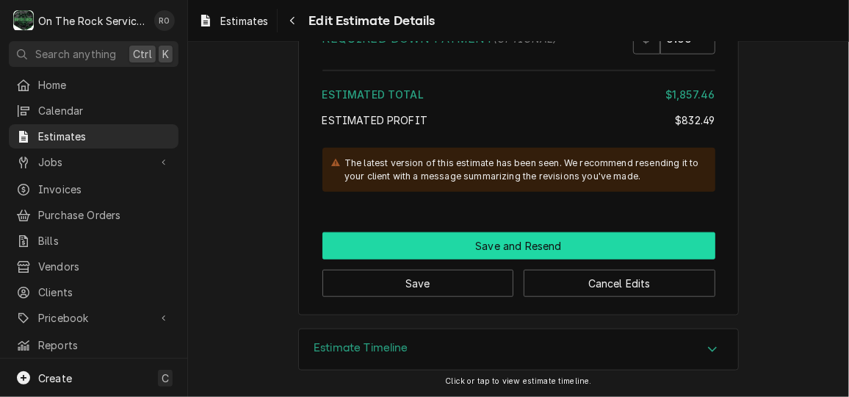
click at [474, 248] on button "Save and Resend" at bounding box center [518, 245] width 393 height 27
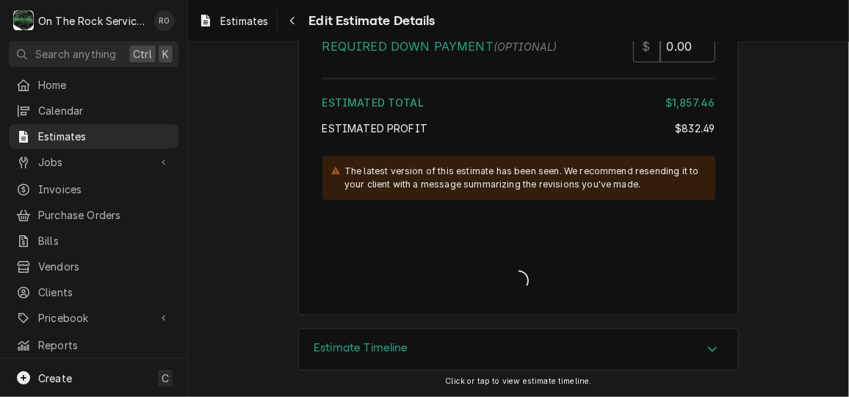
type textarea "x"
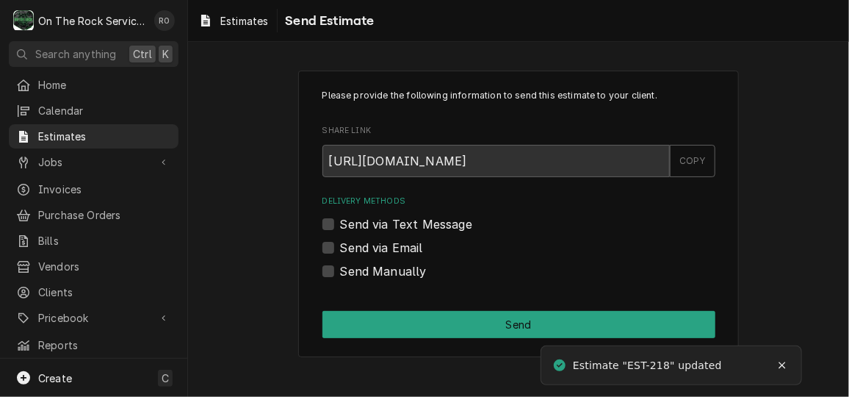
click at [415, 221] on label "Send via Text Message" at bounding box center [406, 224] width 132 height 18
click at [415, 221] on input "Send via Text Message" at bounding box center [536, 231] width 393 height 32
checkbox input "true"
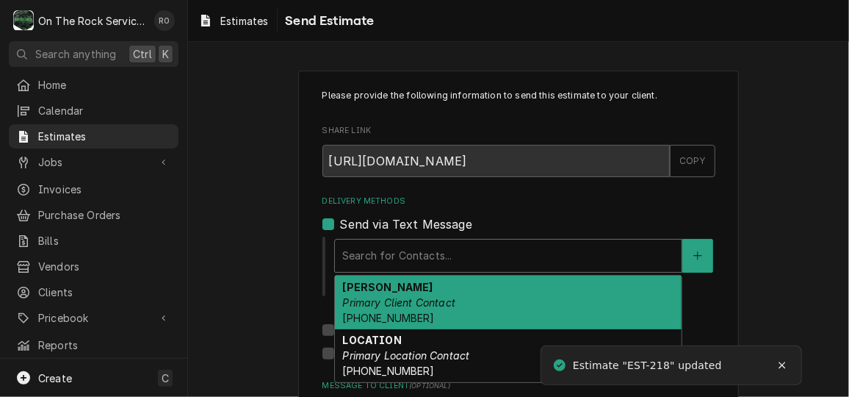
click at [416, 246] on div "Delivery Methods" at bounding box center [508, 255] width 332 height 26
click at [420, 289] on div "Jasmine Primary Client Contact (336) 988-3609" at bounding box center [508, 302] width 347 height 54
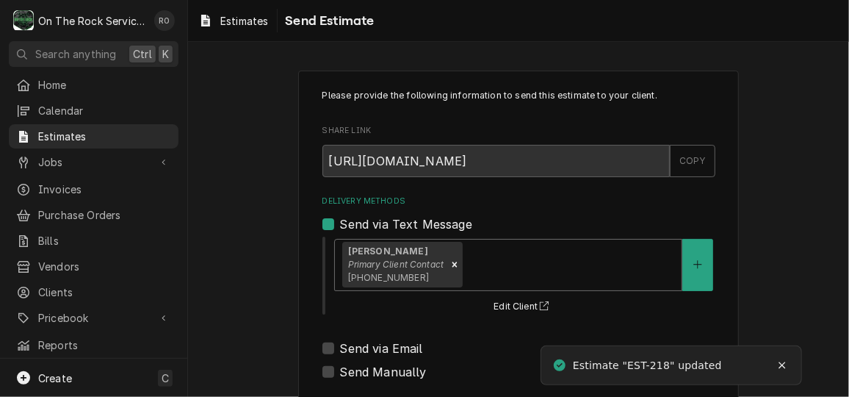
scroll to position [177, 0]
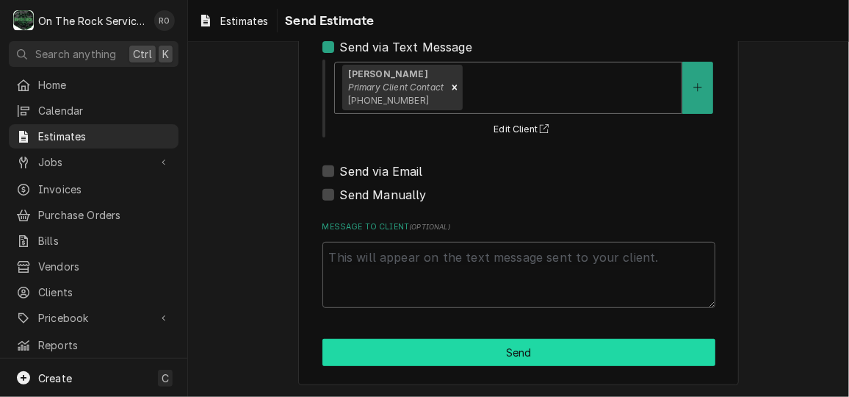
click at [442, 362] on button "Send" at bounding box center [518, 352] width 393 height 27
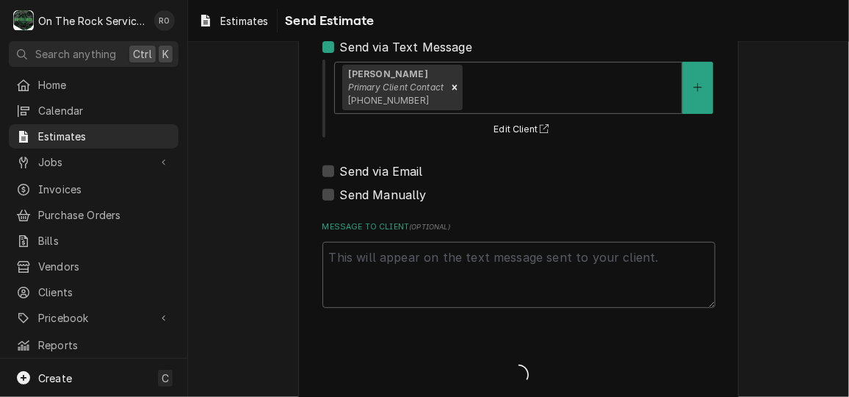
type textarea "x"
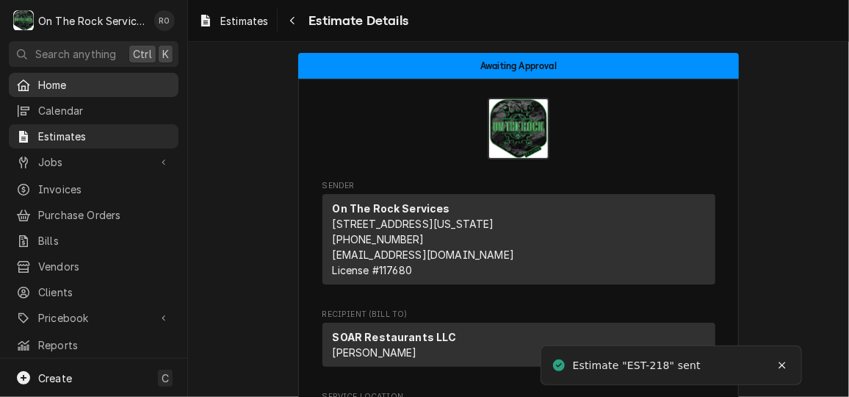
click at [109, 84] on span "Home" at bounding box center [104, 84] width 133 height 15
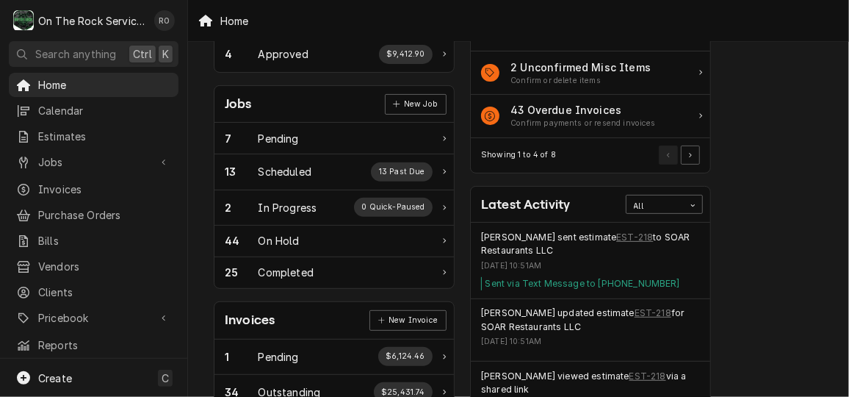
scroll to position [181, 0]
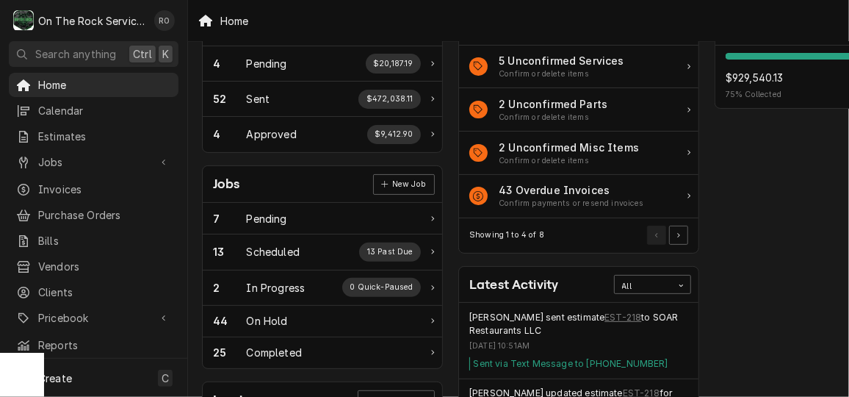
scroll to position [0, 12]
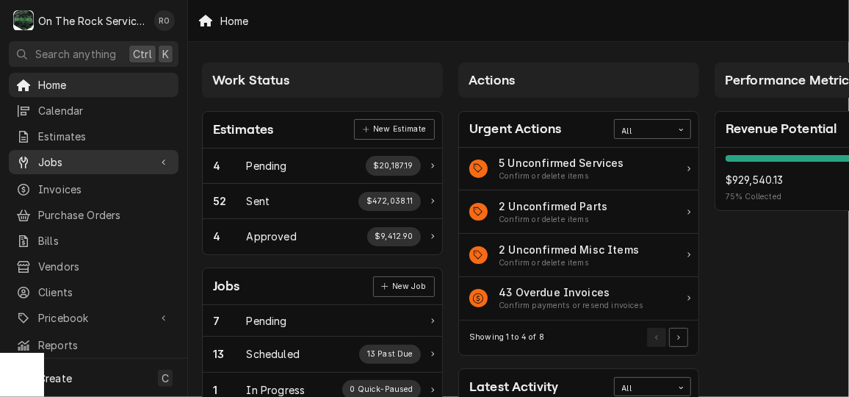
click at [126, 162] on span "Jobs" at bounding box center [93, 161] width 111 height 15
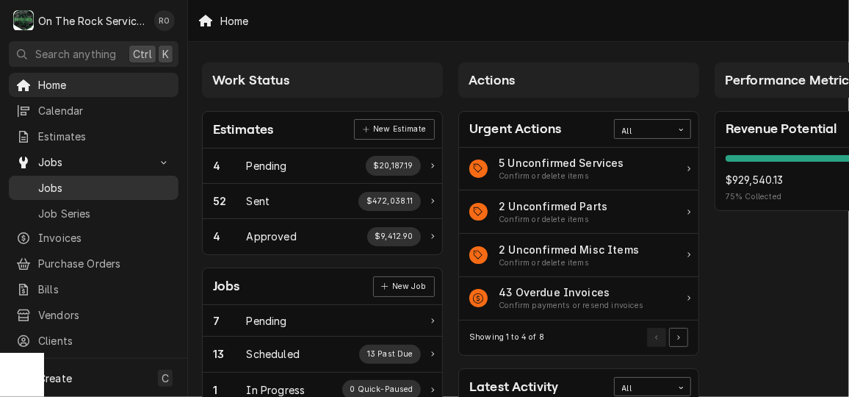
click at [125, 184] on span "Jobs" at bounding box center [104, 187] width 133 height 15
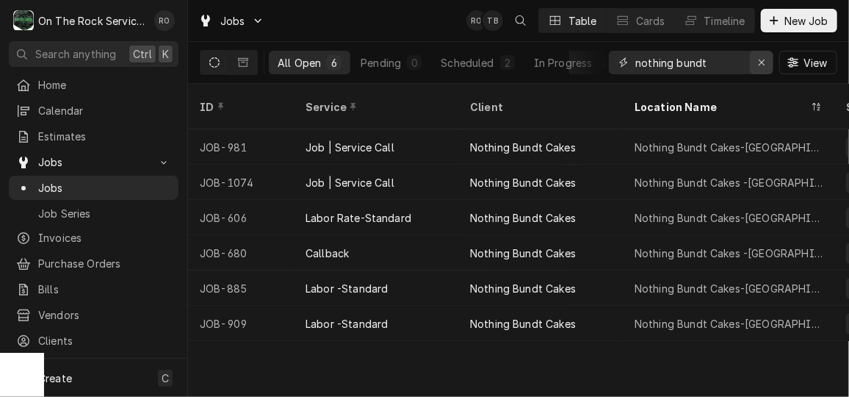
click at [763, 63] on icon "Erase input" at bounding box center [762, 62] width 8 height 10
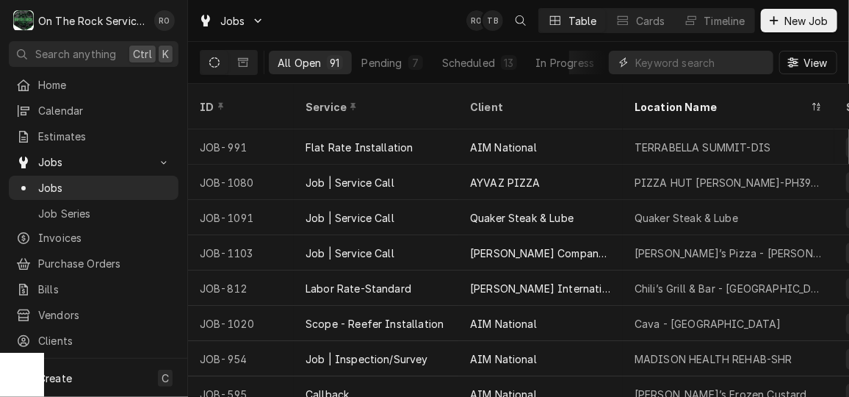
click at [684, 59] on input "Dynamic Content Wrapper" at bounding box center [700, 63] width 131 height 24
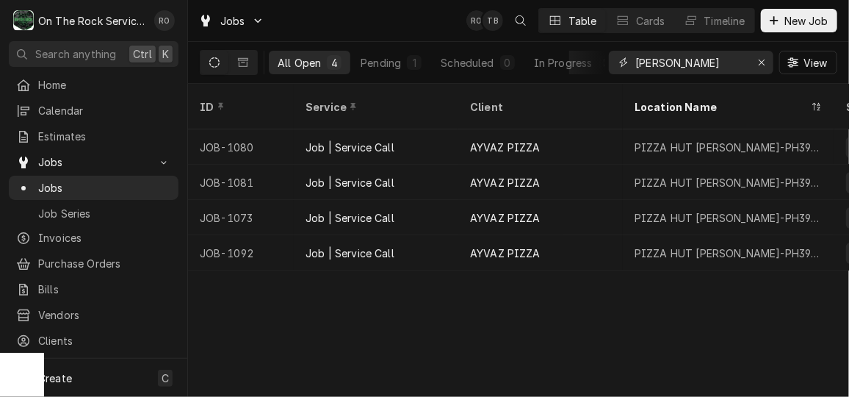
type input "hartwell"
click at [403, 13] on div "Jobs RO TB Table Cards Timeline New Job" at bounding box center [518, 20] width 661 height 41
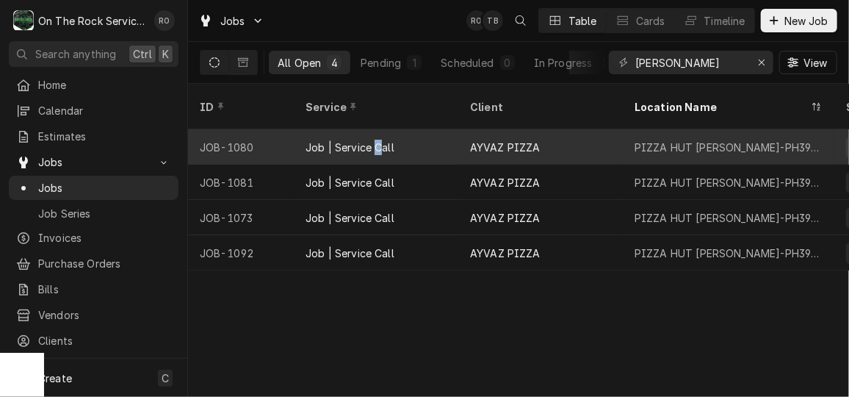
drag, startPoint x: 403, startPoint y: 13, endPoint x: 378, endPoint y: 123, distance: 112.2
click at [378, 140] on div "Job | Service Call" at bounding box center [350, 147] width 89 height 15
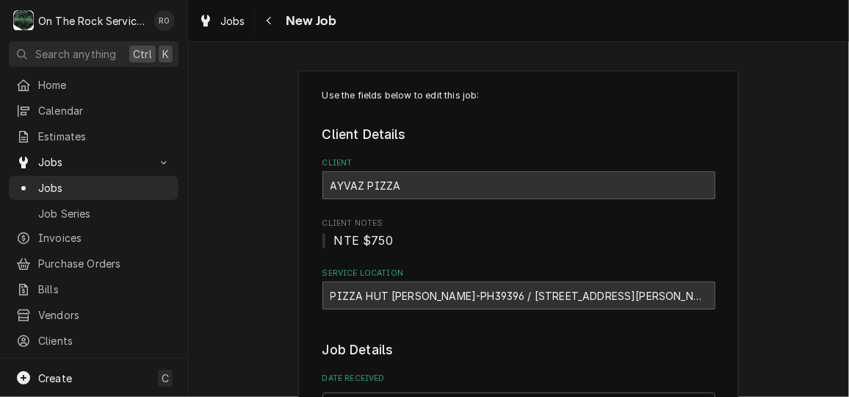
type textarea "x"
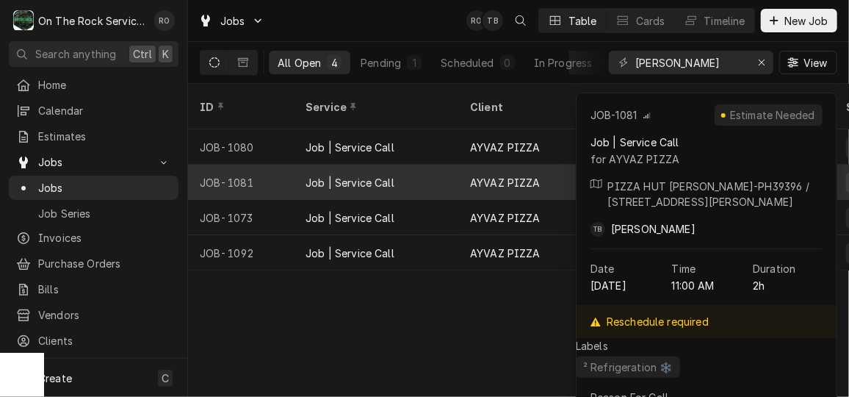
click at [401, 168] on div "Job | Service Call" at bounding box center [376, 182] width 165 height 35
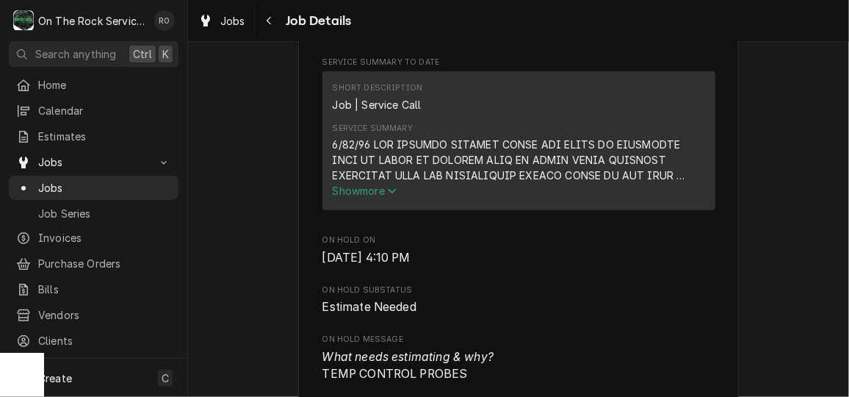
scroll to position [552, 0]
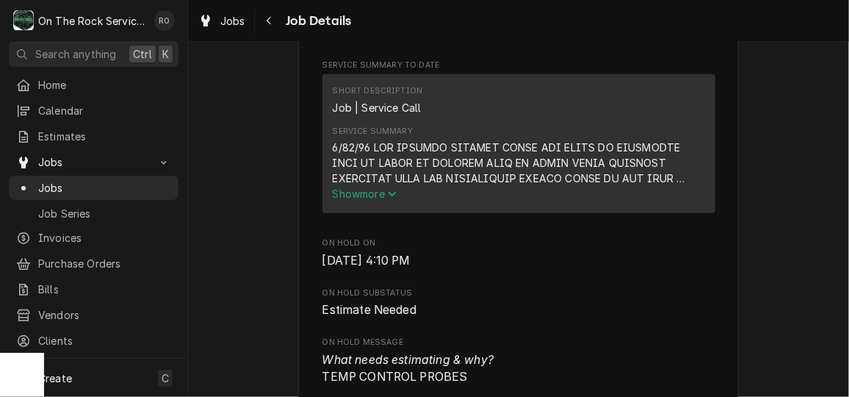
click at [377, 200] on span "Show more" at bounding box center [365, 193] width 65 height 12
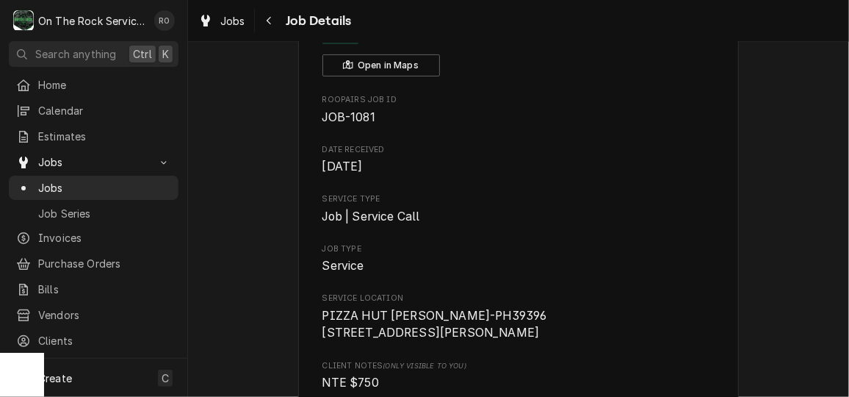
scroll to position [93, 0]
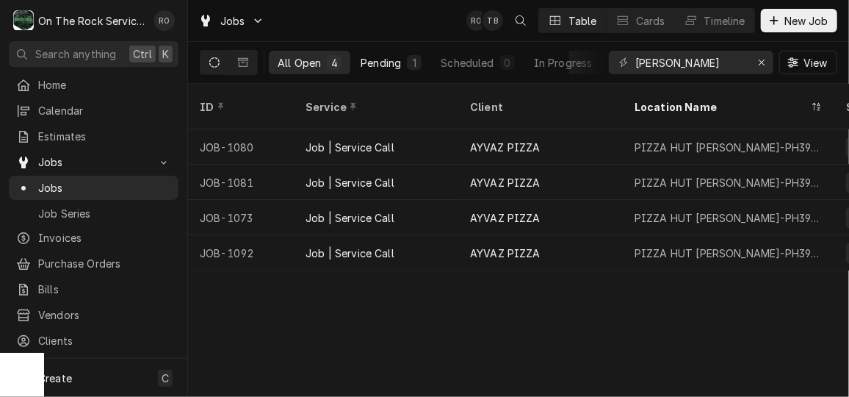
click at [383, 56] on div "Pending" at bounding box center [381, 62] width 40 height 15
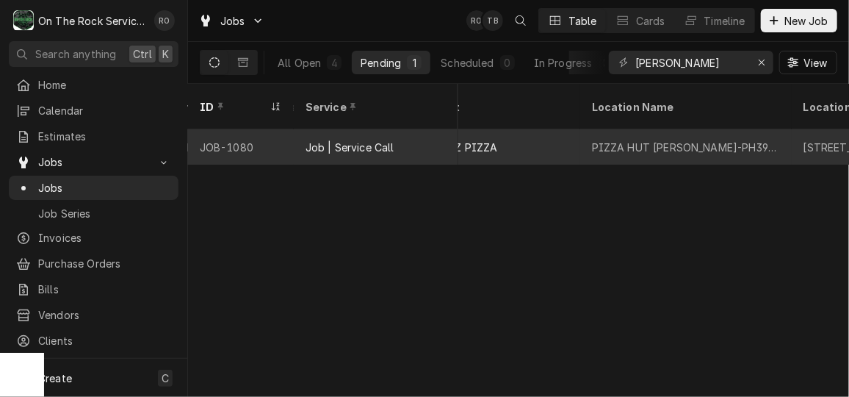
scroll to position [0, 761]
click at [614, 140] on div "PIZZA HUT Hartwell-PH39396" at bounding box center [684, 147] width 188 height 15
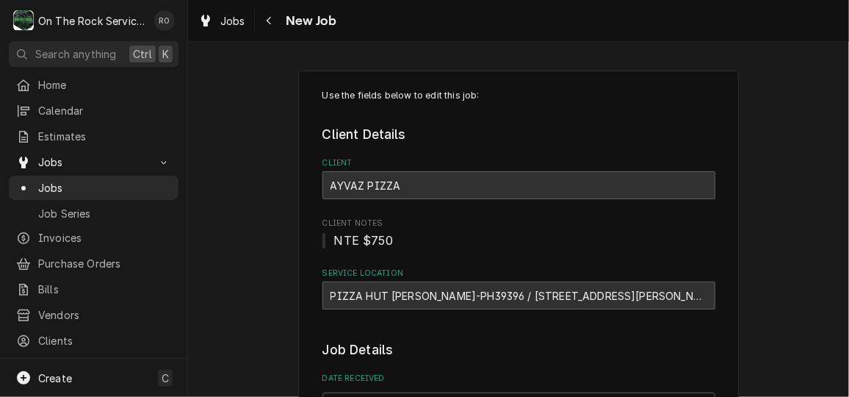
type textarea "x"
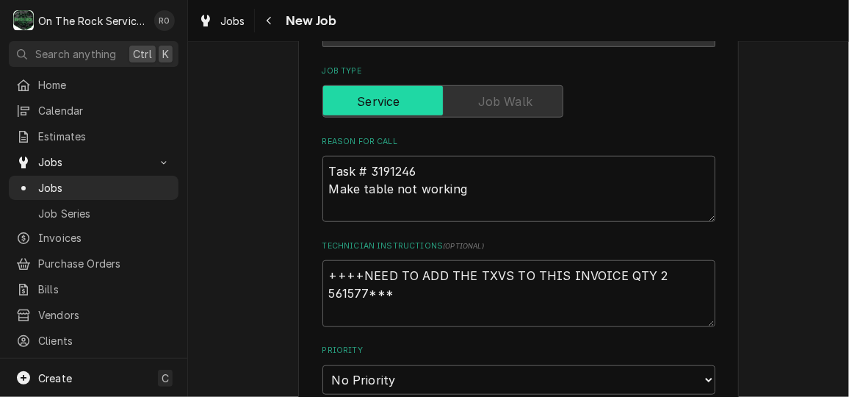
scroll to position [438, 0]
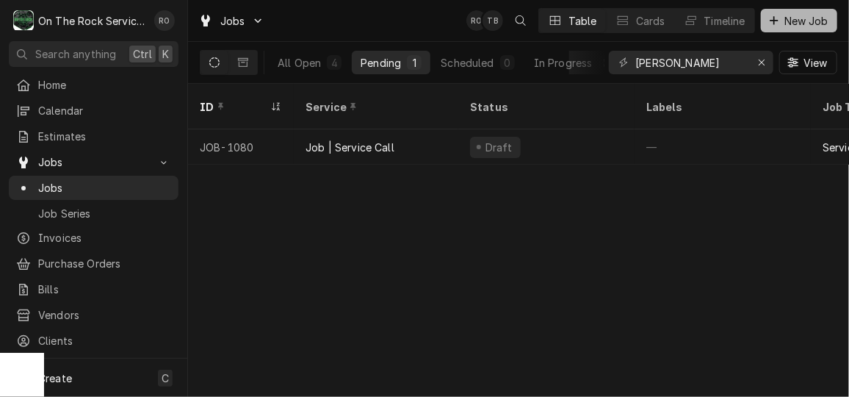
click at [805, 18] on span "New Job" at bounding box center [806, 20] width 50 height 15
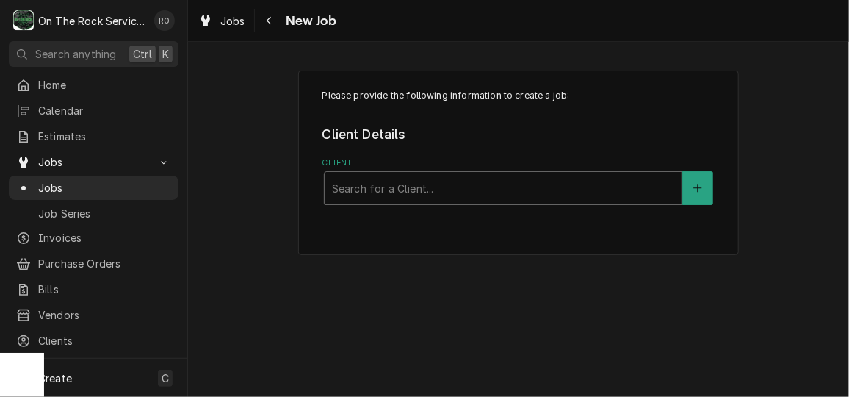
click at [487, 179] on div "Client" at bounding box center [503, 188] width 342 height 26
type input "ayva"
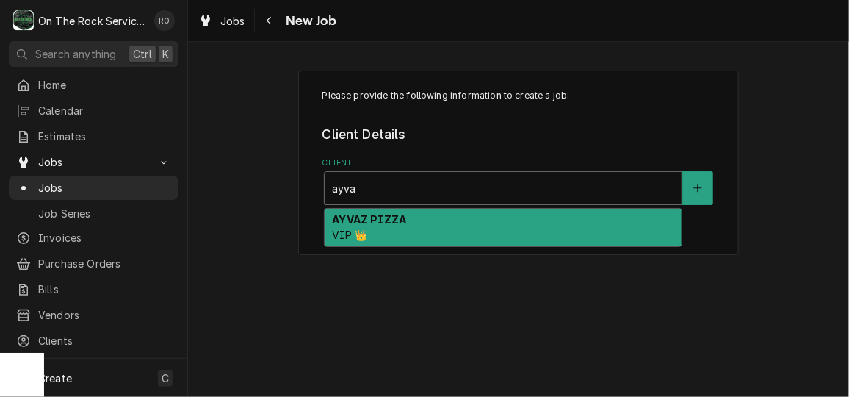
click at [487, 211] on div "AYVAZ PIZZA VIP 👑" at bounding box center [503, 228] width 357 height 38
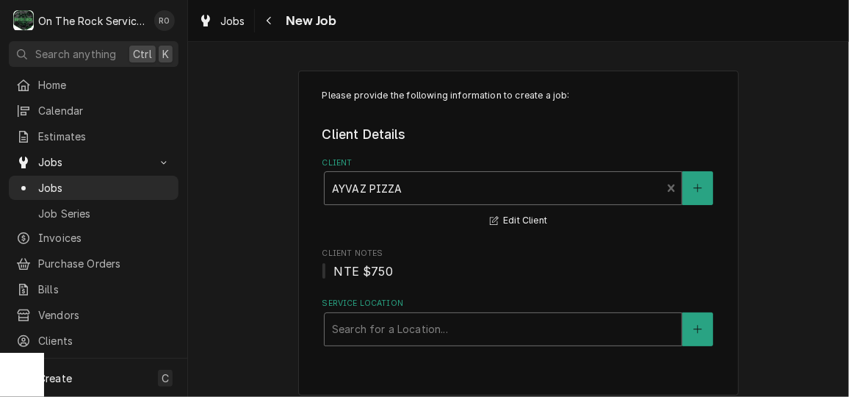
click at [476, 329] on div "Service Location" at bounding box center [503, 329] width 342 height 26
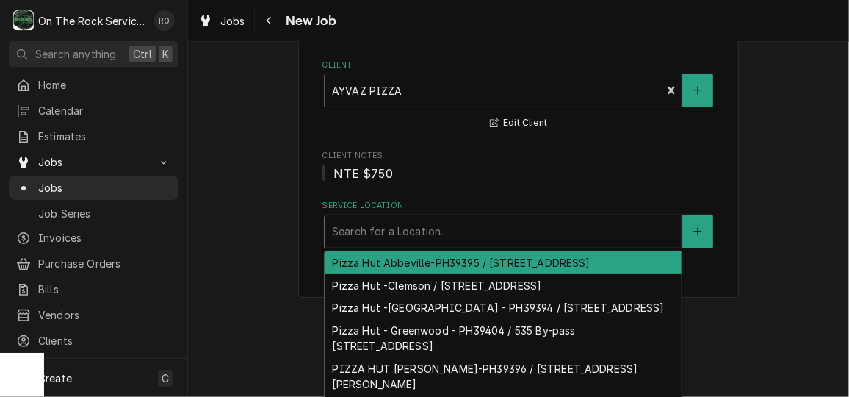
scroll to position [99, 0]
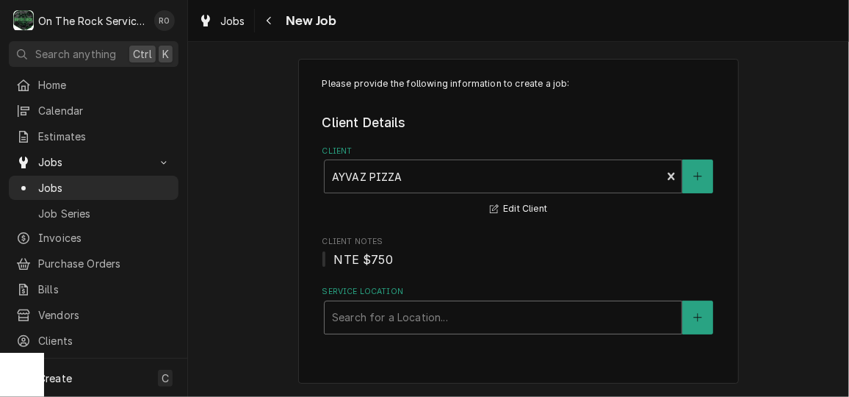
click at [496, 226] on fieldset "Client Details Client AYVAZ PIZZA VIP 👑 Edit Client Client Notes NTE $750 Servi…" at bounding box center [518, 223] width 393 height 221
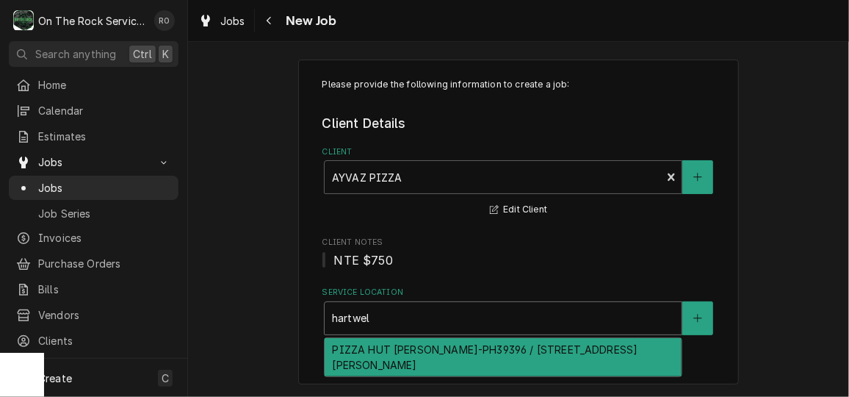
type input "hartwell"
click at [473, 343] on div "PIZZA HUT [PERSON_NAME]-PH39396 / [STREET_ADDRESS][PERSON_NAME]" at bounding box center [503, 357] width 357 height 38
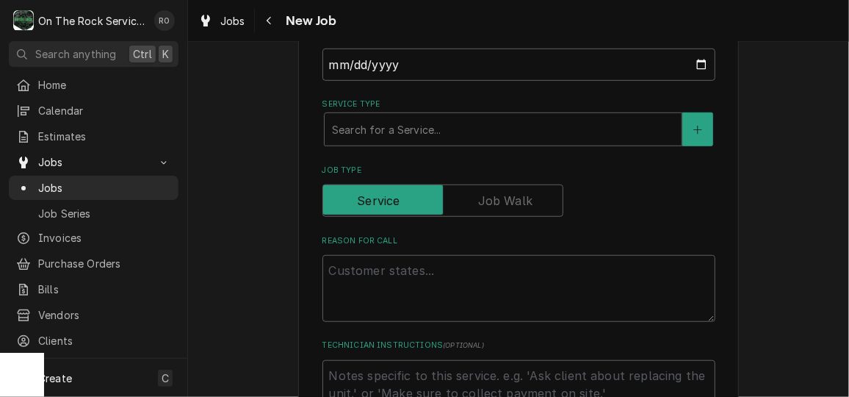
scroll to position [411, 0]
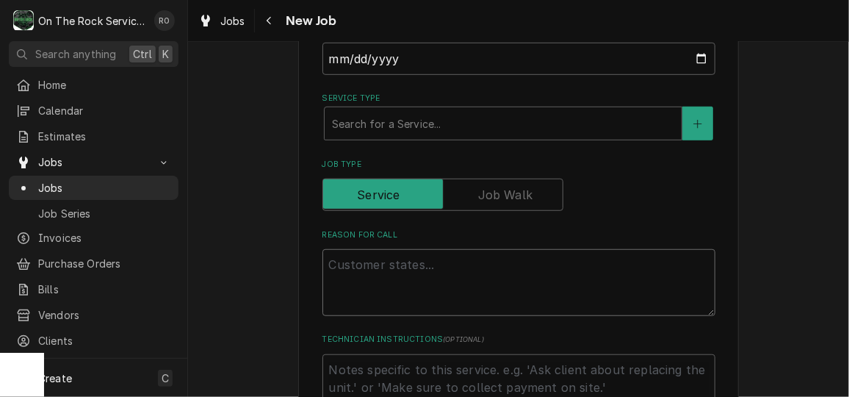
click at [405, 265] on textarea "Reason For Call" at bounding box center [518, 282] width 393 height 66
paste textarea "Task # 3229234"
type textarea "x"
type textarea "Task # 3229234"
click at [324, 282] on textarea "Task # 3229234" at bounding box center [518, 282] width 393 height 66
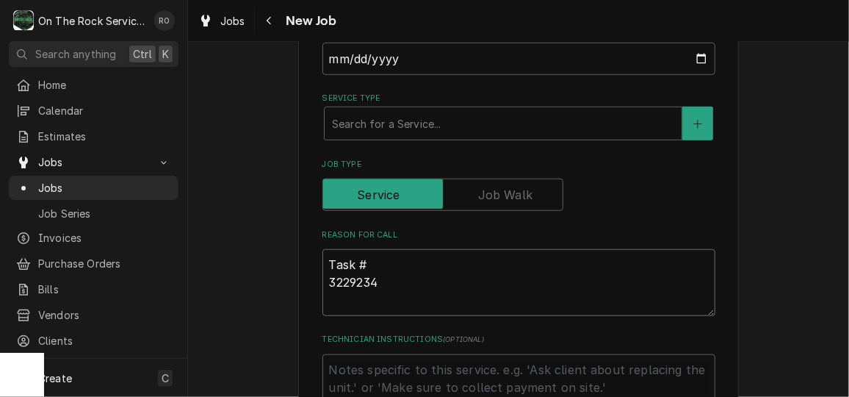
type textarea "x"
type textarea "Task #3229234"
type textarea "x"
type textarea "Task # 3229234"
click at [447, 265] on textarea "Task # 3229234" at bounding box center [518, 282] width 393 height 66
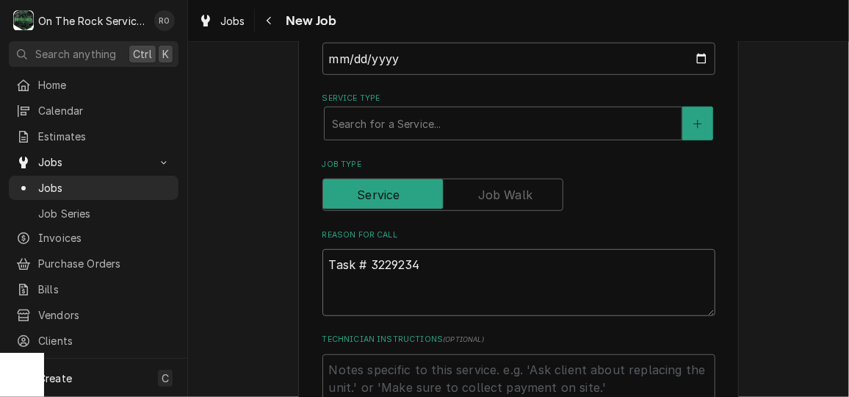
type textarea "x"
type textarea "Task # 3229234"
type textarea "x"
type textarea "Task # 3229234"
paste textarea "Not keeping temperature do not make a special trip for this unit look at it if …"
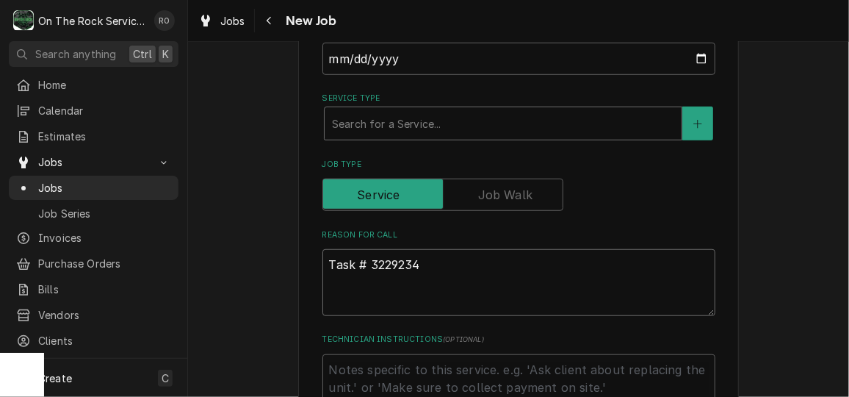
type textarea "x"
type textarea "Task # 3229234 Not keeping temperature do not make a special trip for this unit…"
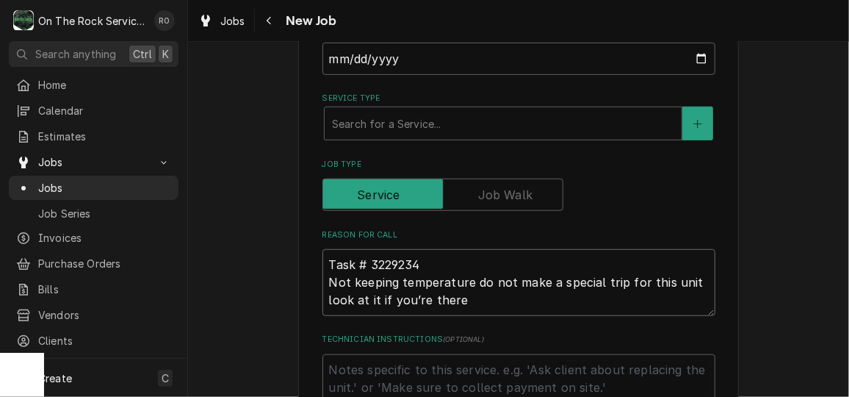
type textarea "x"
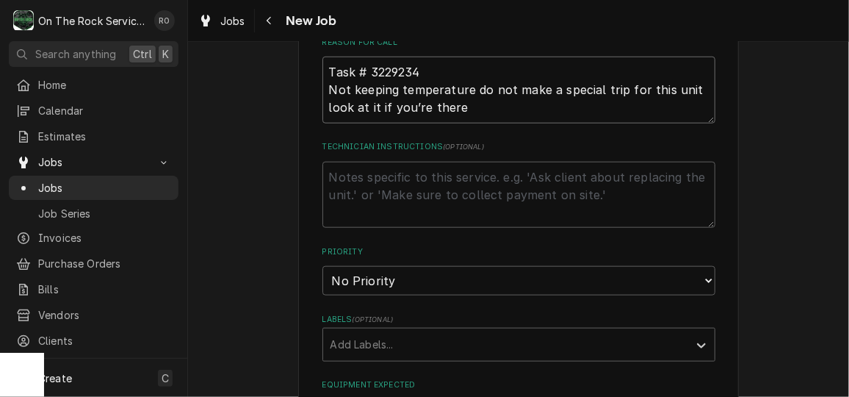
scroll to position [609, 0]
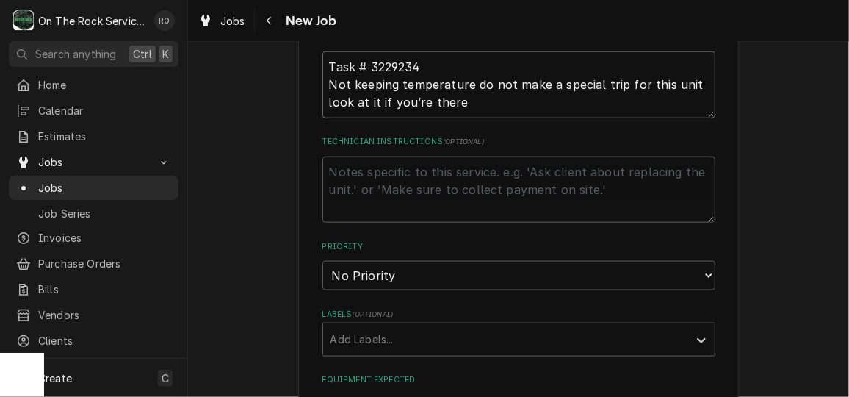
type textarea "Task # 3229234 Not keeping temperature do not make a special trip for this unit…"
drag, startPoint x: 570, startPoint y: 303, endPoint x: 326, endPoint y: 87, distance: 325.7
click at [326, 87] on textarea "Task # 3229234 Not keeping temperature do not make a special trip for this unit…" at bounding box center [518, 84] width 393 height 66
type textarea "x"
type textarea "Task # 3229234 WNot keeping temperature do not make a special trip for this uni…"
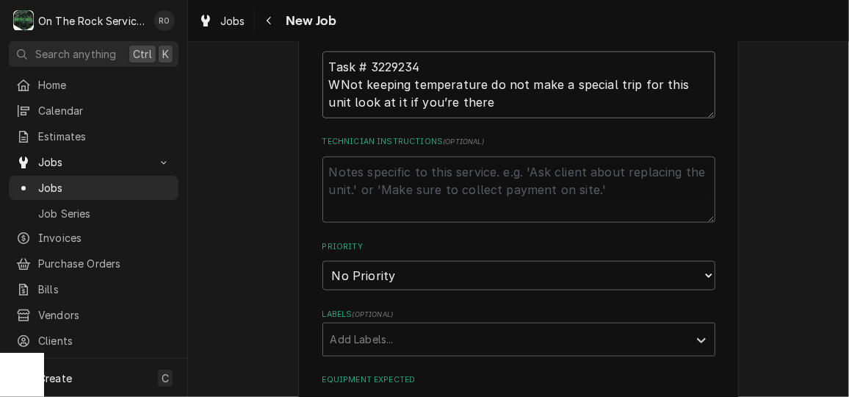
type textarea "x"
type textarea "Task # 3229234 Not keeping temperature do not make a special trip for this unit…"
type textarea "x"
type textarea "Task # 3229234 R"
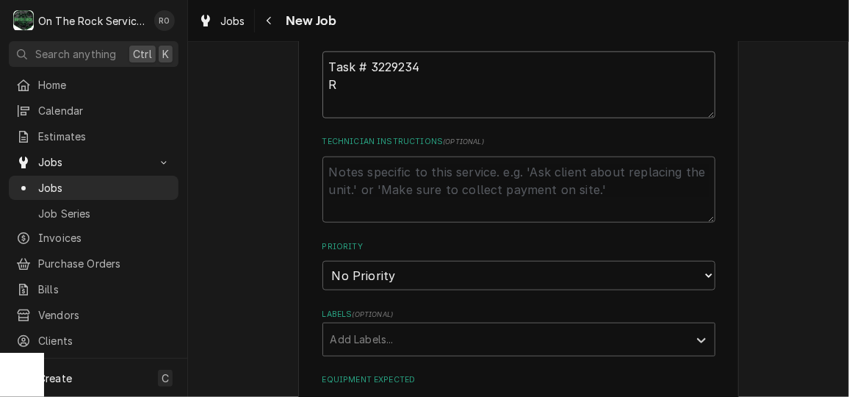
click at [483, 156] on textarea "Technician Instructions ( optional )" at bounding box center [518, 189] width 393 height 66
type textarea "x"
type textarea "Task # 3229234"
type textarea "x"
type textarea "Task # 3229234 R"
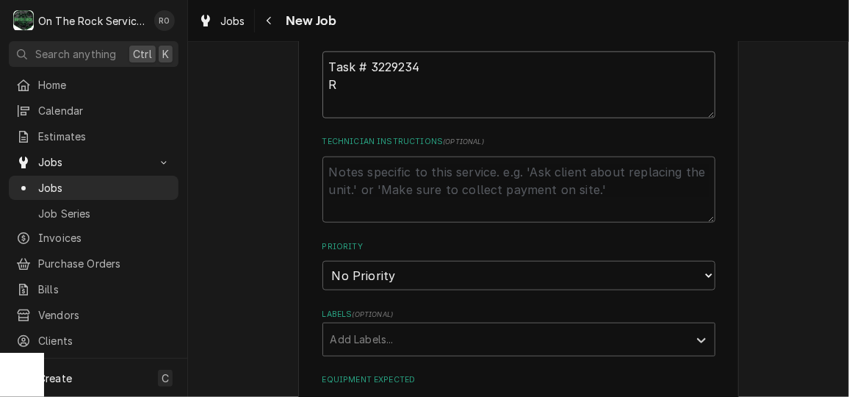
type textarea "x"
type textarea "Task # 3229234 Re"
type textarea "x"
type textarea "Task # 3229234 Rea"
type textarea "x"
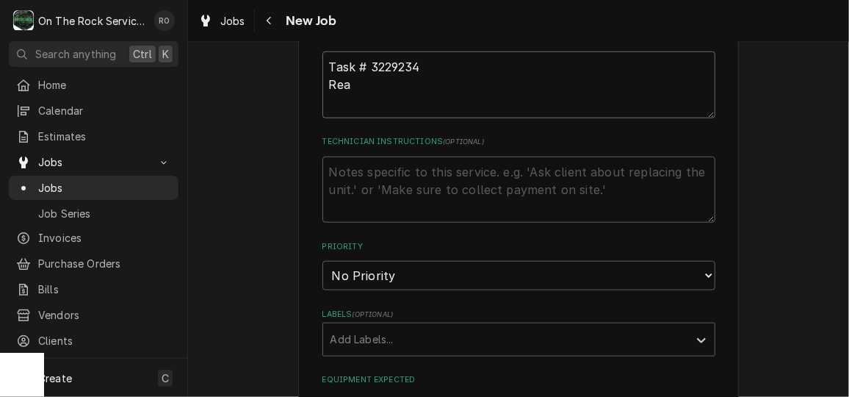
type textarea "Task # 3229234 Reac"
type textarea "x"
type textarea "Task # 3229234 Reach"
type textarea "x"
type textarea "Task # 3229234 Reac"
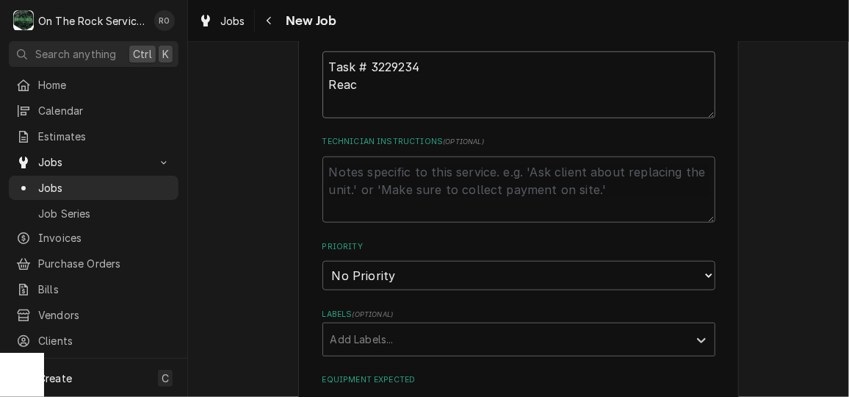
type textarea "x"
type textarea "Task # 3229234 Rea"
type textarea "x"
type textarea "Task # 3229234 Re"
type textarea "x"
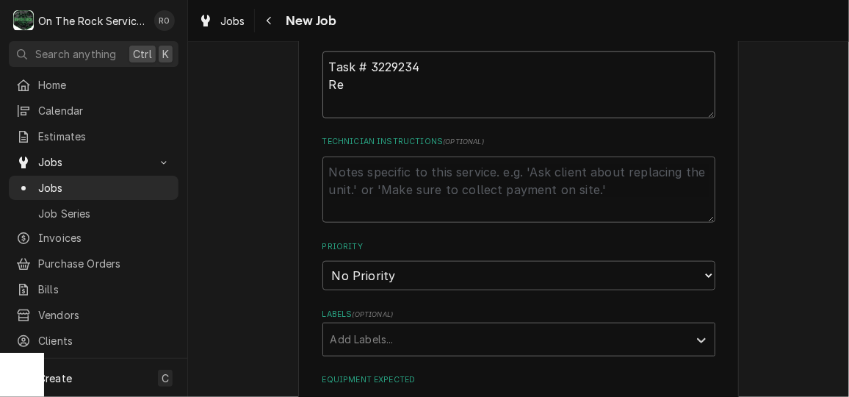
type textarea "Task # 3229234 R"
type textarea "x"
type textarea "Task # 3229234"
type textarea "x"
type textarea "Task # 3229234 F"
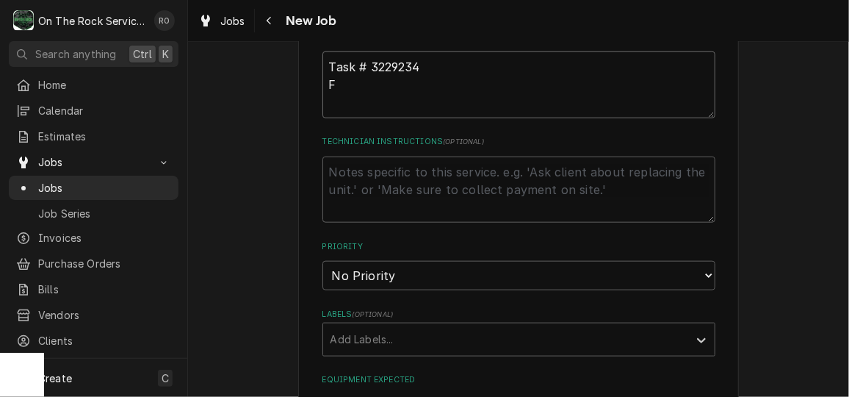
type textarea "x"
type textarea "Task # 3229234 Fr"
type textarea "x"
type textarea "Task # 3229234 Fre"
type textarea "x"
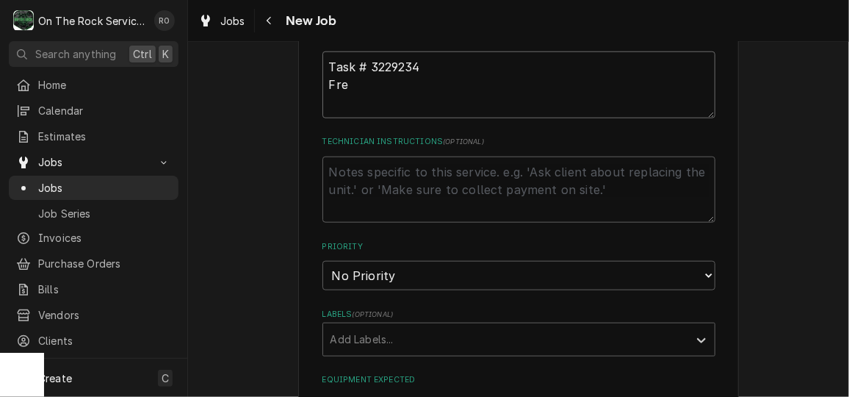
type textarea "Task # 3229234 Free"
type textarea "x"
type textarea "Task # 3229234 Freez"
type textarea "x"
type textarea "Task # 3229234 Freeze"
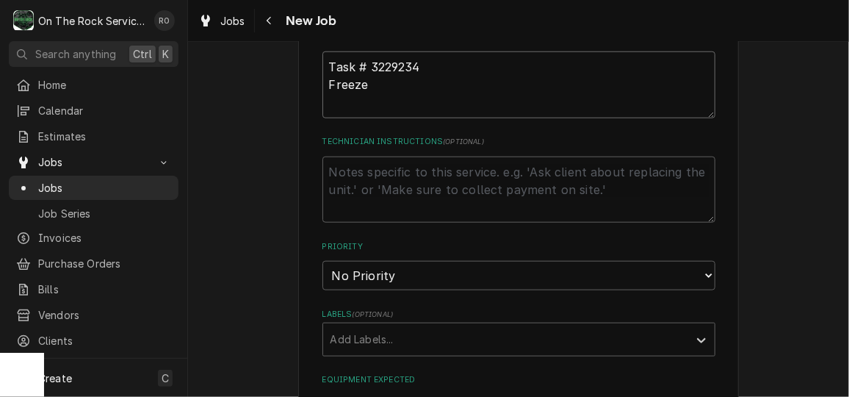
type textarea "x"
type textarea "Task # 3229234 Freezer"
type textarea "x"
type textarea "Task # 3229234 Freezer n"
type textarea "x"
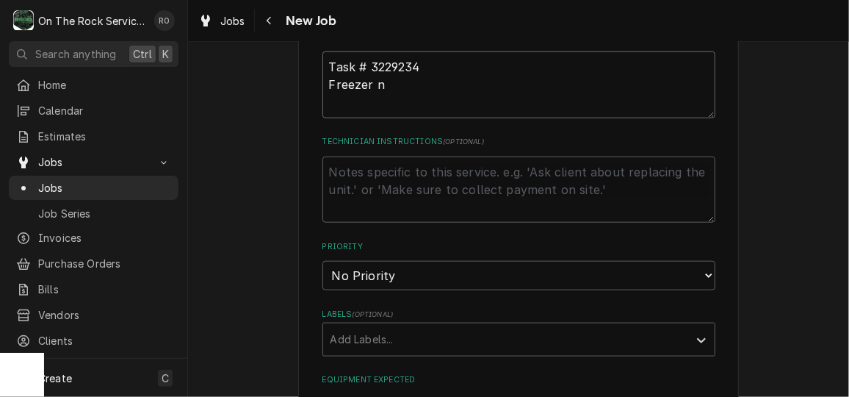
type textarea "Task # 3229234 Freezer no"
type textarea "x"
type textarea "Task # 3229234 Freezer not"
type textarea "x"
type textarea "Task # 3229234 Freezer not k"
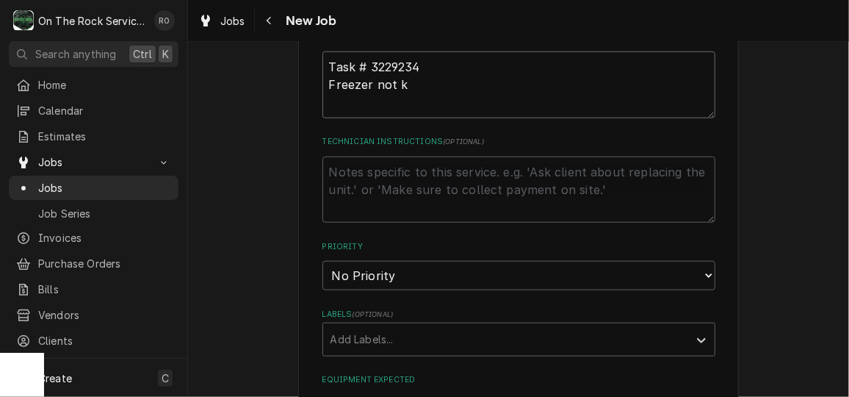
type textarea "x"
type textarea "Task # 3229234 Freezer not ke"
type textarea "x"
type textarea "Task # 3229234 Freezer not kee"
type textarea "x"
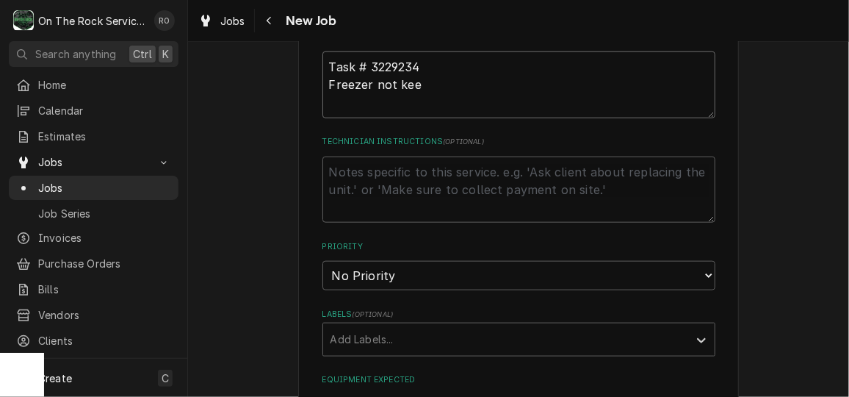
type textarea "Task # 3229234 Freezer not keep"
type textarea "x"
type textarea "Task # 3229234 Freezer not keepi"
type textarea "x"
type textarea "Task # 3229234 Freezer not keepin"
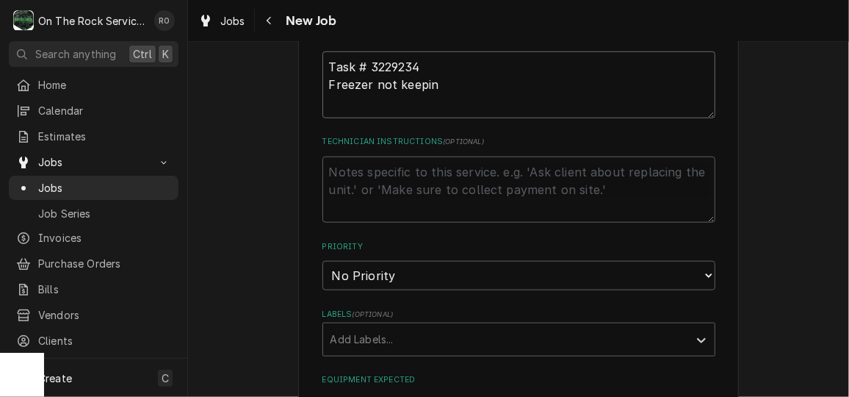
type textarea "x"
type textarea "Task # 3229234 Freezer not keeping"
type textarea "x"
type textarea "Task # 3229234 Freezer not keeping"
type textarea "x"
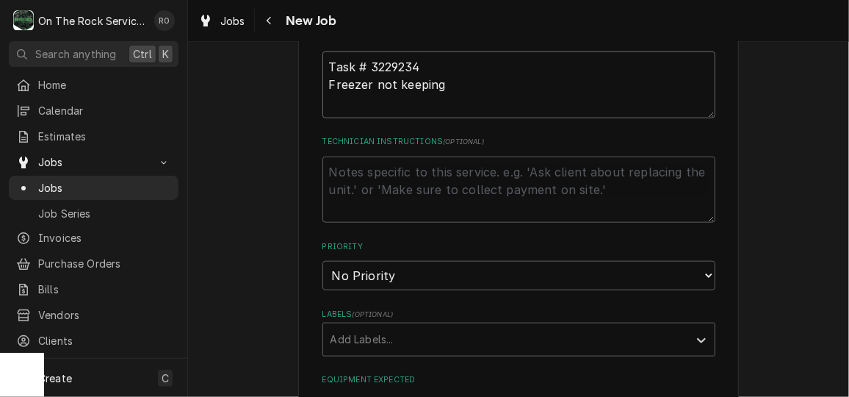
type textarea "Task # 3229234 Freezer not keeping t"
type textarea "x"
type textarea "Task # 3229234 Freezer not keeping te"
type textarea "x"
type textarea "Task # 3229234 Freezer not keeping temop"
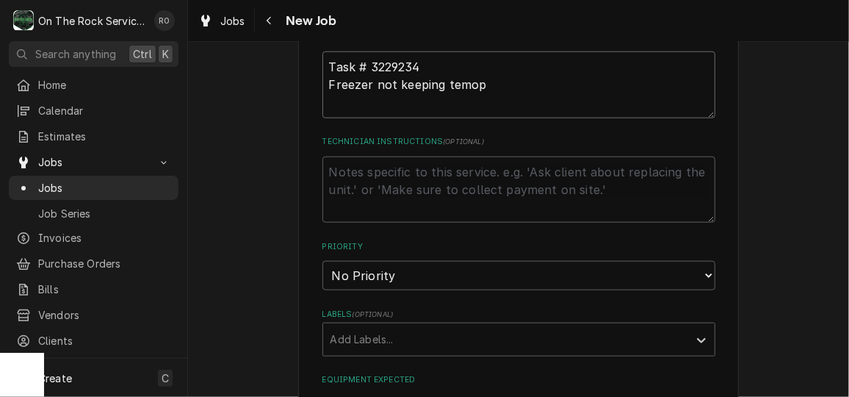
type textarea "x"
type textarea "Task # 3229234 Freezer not keeping temo"
type textarea "x"
type textarea "Task # 3229234 Freezer not keeping tem"
type textarea "x"
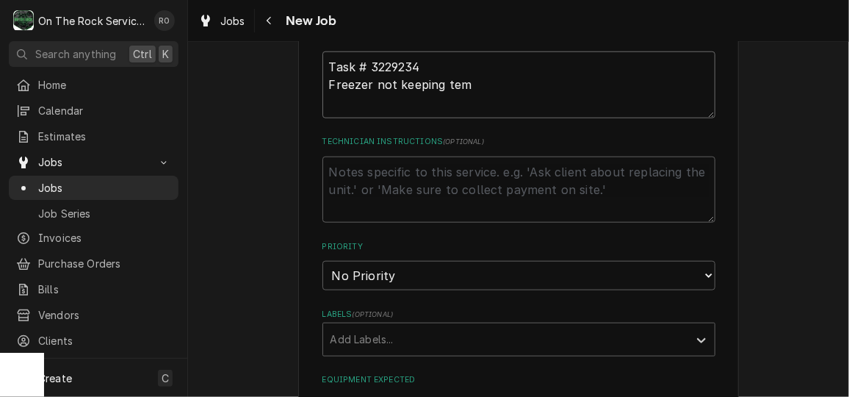
type textarea "Task # 3229234 Freezer not keeping temp"
type textarea "x"
type textarea "Task # 3229234 Freezer not keeping temp."
type textarea "x"
type textarea "Task # 3229234 Freezer not keeping temp. R"
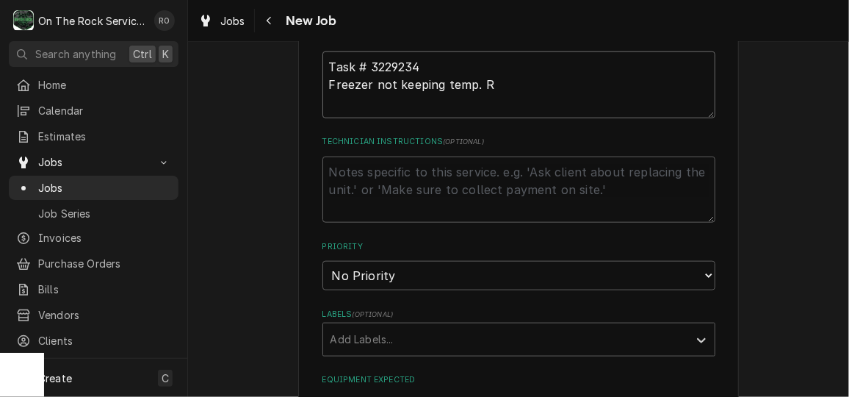
type textarea "x"
type textarea "Task # 3229234 Freezer not keeping temp. Re"
type textarea "x"
type textarea "Task # 3229234 Freezer not keeping temp. Rea"
type textarea "x"
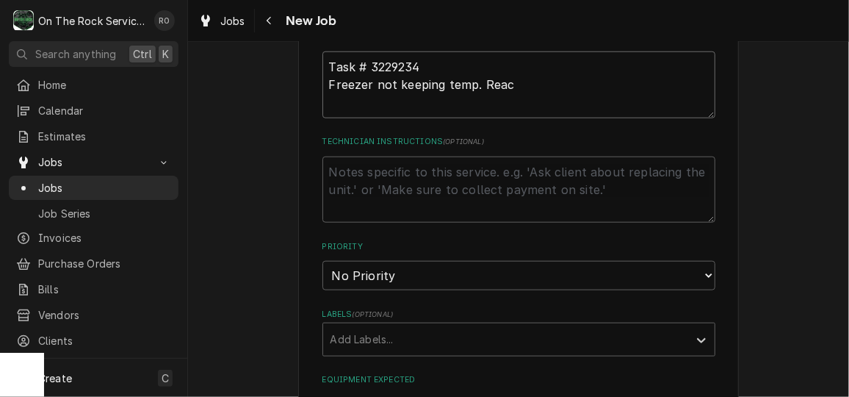
type textarea "Task # 3229234 Freezer not keeping temp. Reach"
type textarea "x"
type textarea "Task # 3229234 Freezer not keeping temp. Reach"
type textarea "x"
type textarea "Task # 3229234 Freezer not keeping temp. Reach i"
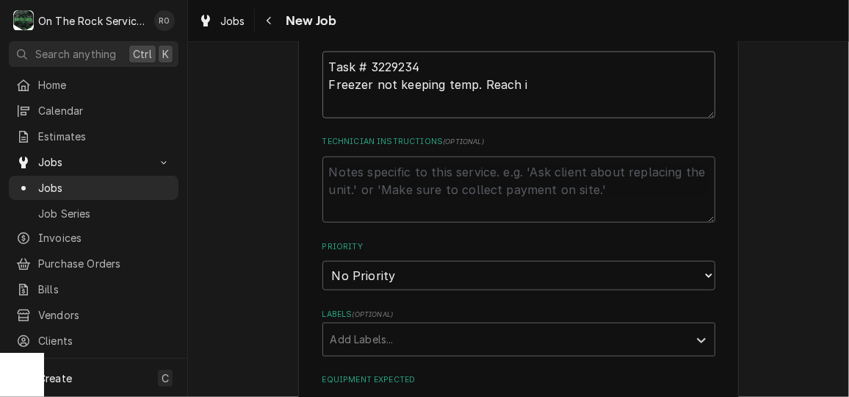
type textarea "x"
type textarea "Task # 3229234 Freezer not keeping temp. Reach in"
type textarea "x"
type textarea "Task # 3229234 Freezer not keeping temp. Reach in"
type textarea "x"
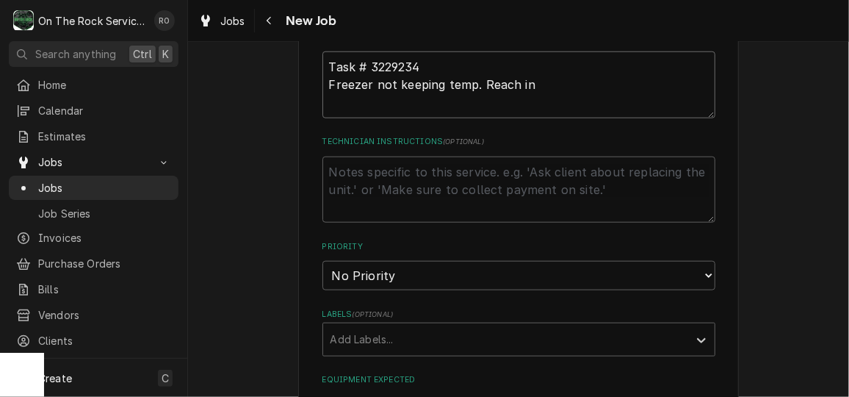
type textarea "Task # 3229234 Freezer not keeping temp. Reach in"
click at [491, 283] on select "No Priority Urgent High Medium Low" at bounding box center [518, 275] width 393 height 29
select select "2"
click at [322, 261] on select "No Priority Urgent High Medium Low" at bounding box center [518, 275] width 393 height 29
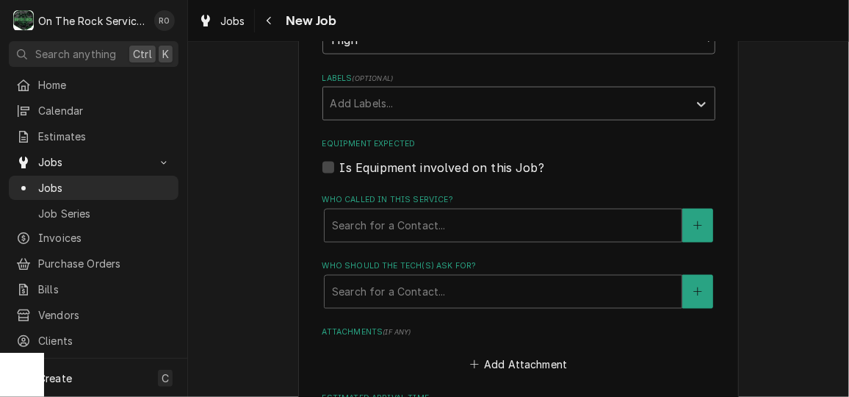
scroll to position [855, 0]
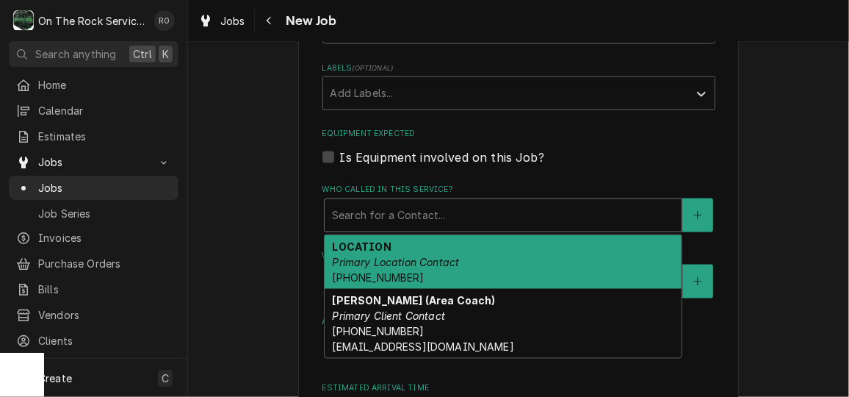
click at [360, 223] on div "Who called in this service?" at bounding box center [503, 215] width 342 height 26
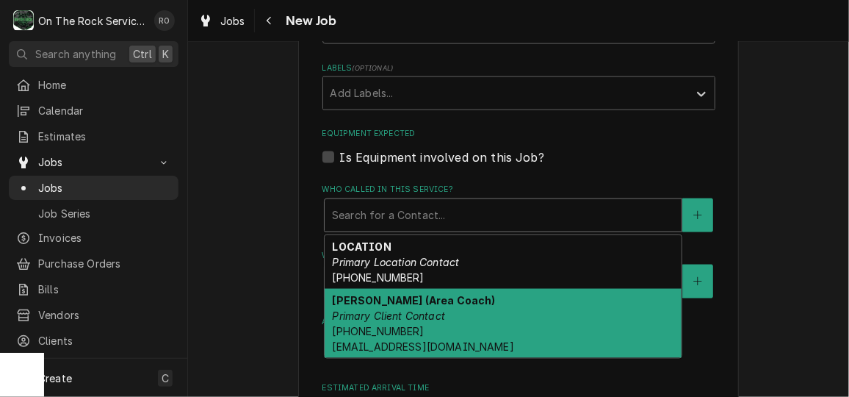
click at [381, 314] on em "Primary Client Contact" at bounding box center [388, 315] width 113 height 12
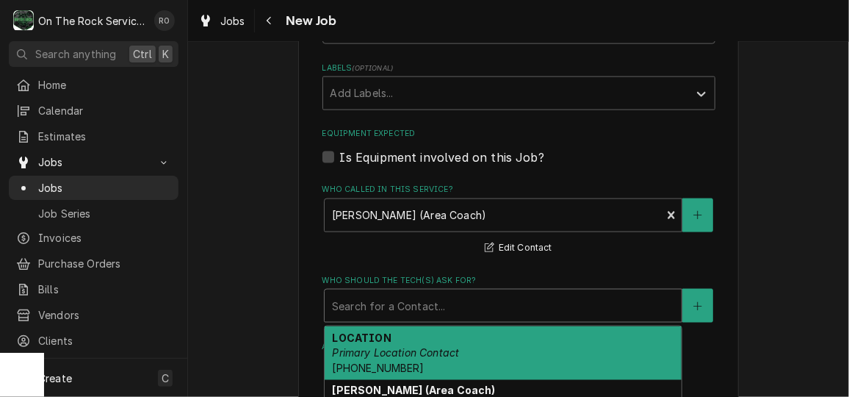
click at [383, 303] on div "Who should the tech(s) ask for?" at bounding box center [503, 305] width 342 height 26
click at [397, 353] on em "Primary Location Contact" at bounding box center [395, 353] width 127 height 12
type textarea "x"
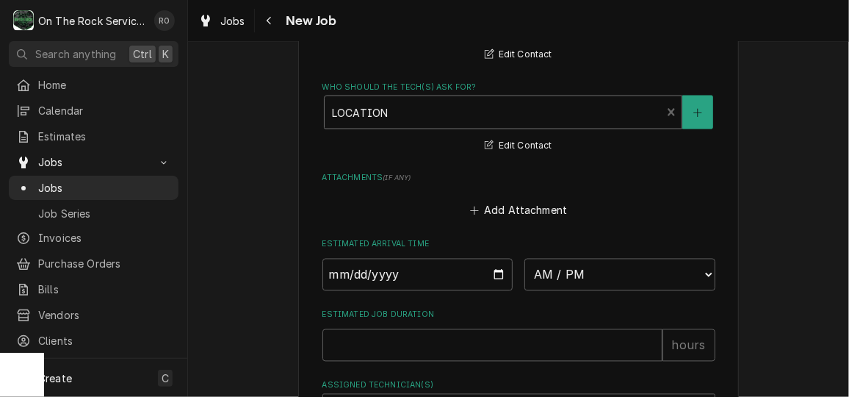
scroll to position [1061, 0]
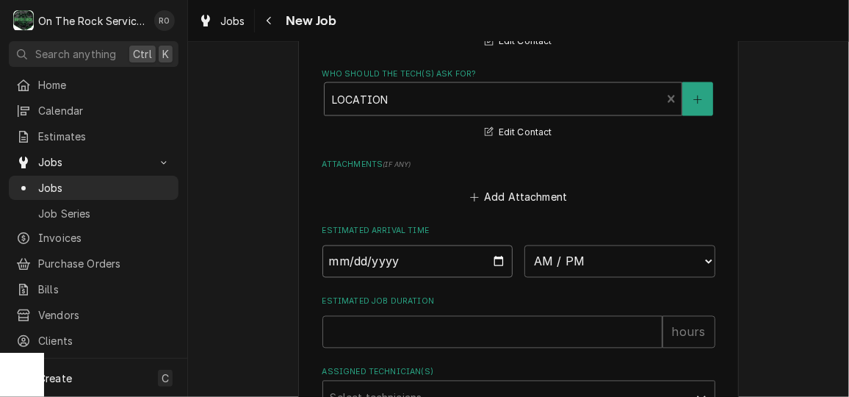
click at [492, 262] on input "Date" at bounding box center [417, 261] width 191 height 32
type input "2025-09-26"
type textarea "x"
click at [584, 261] on select "AM / PM 6:00 AM 6:15 AM 6:30 AM 6:45 AM 7:00 AM 7:15 AM 7:30 AM 7:45 AM 8:00 AM…" at bounding box center [619, 261] width 191 height 32
select select "11:30:00"
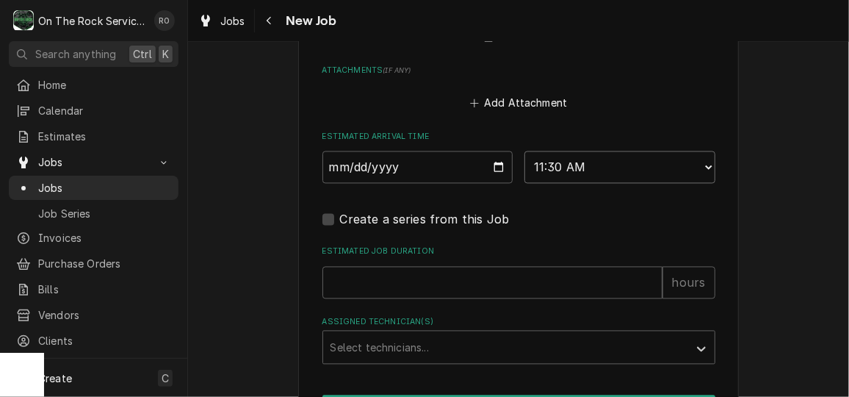
scroll to position [1160, 0]
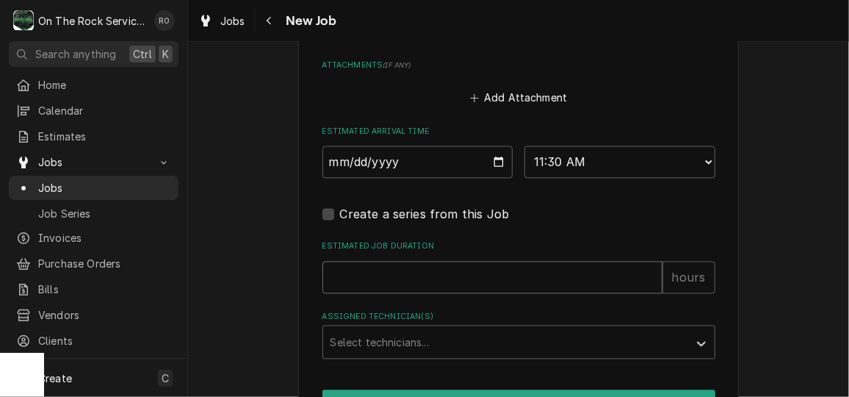
click at [477, 272] on input "Estimated Job Duration" at bounding box center [492, 277] width 340 height 32
type textarea "x"
type input "2"
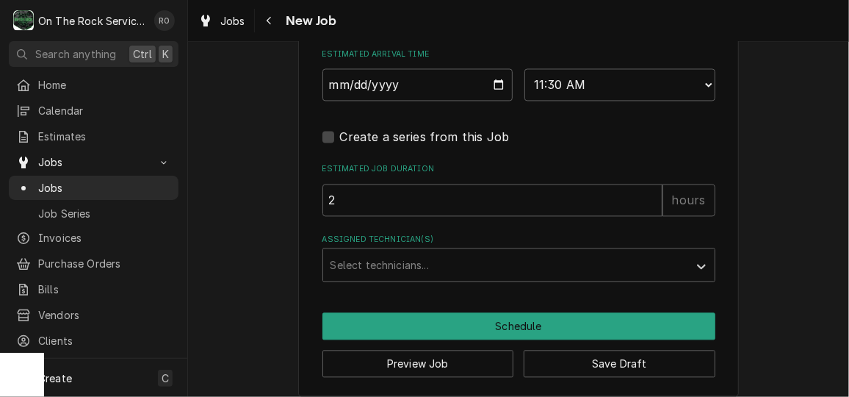
click at [477, 272] on div "Assigned Technician(s)" at bounding box center [505, 264] width 350 height 26
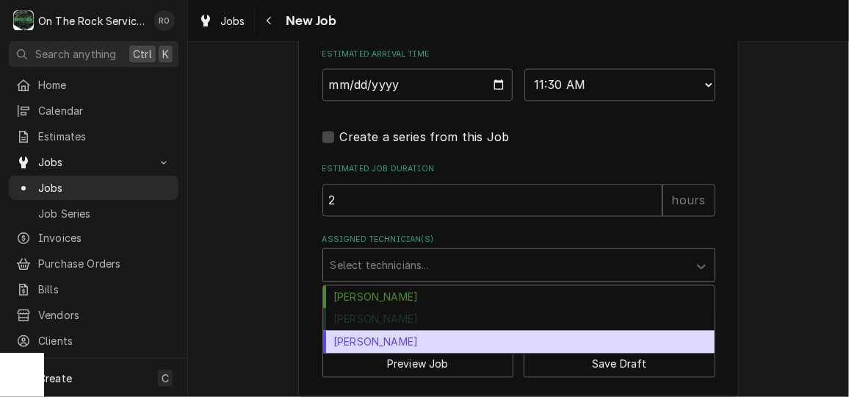
click at [477, 332] on div "Todd Brady" at bounding box center [518, 341] width 391 height 23
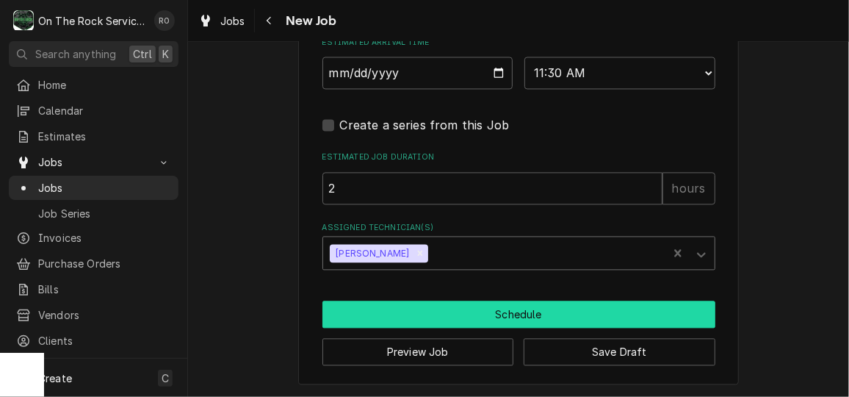
click at [480, 323] on button "Schedule" at bounding box center [518, 313] width 393 height 27
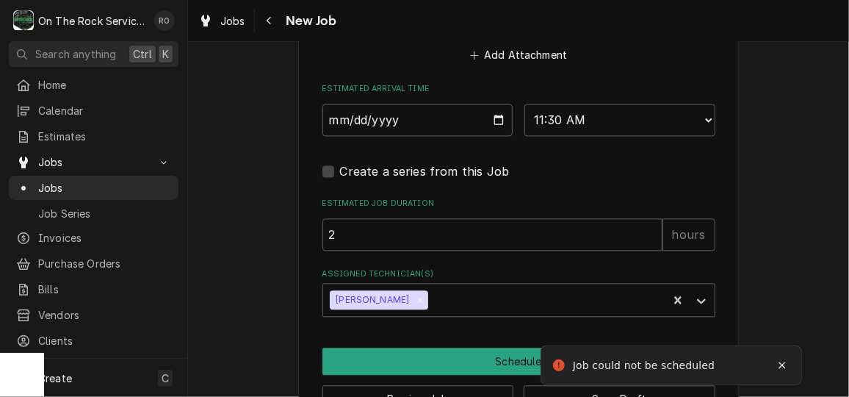
scroll to position [462, 0]
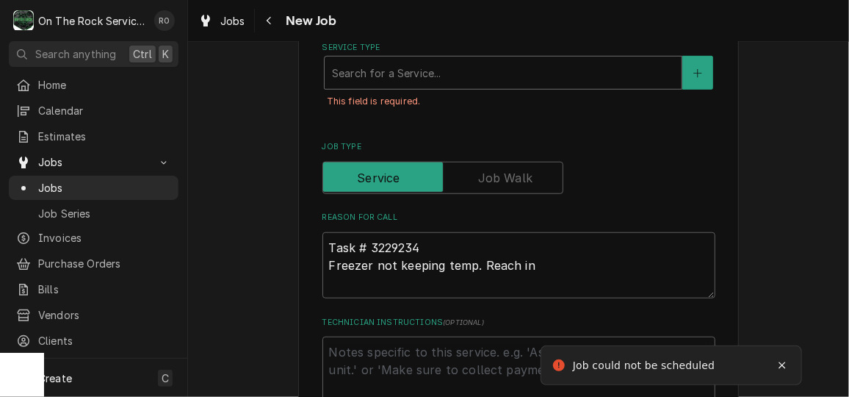
click at [399, 73] on div "Service Type" at bounding box center [503, 72] width 342 height 26
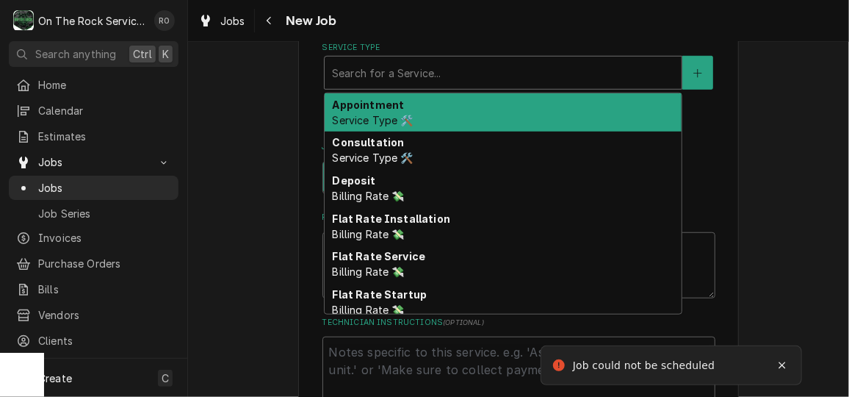
type textarea "x"
type input "s"
type textarea "x"
type input "se"
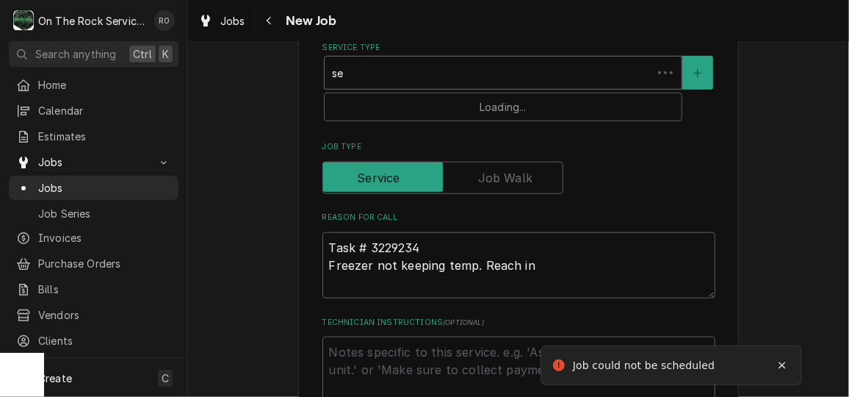
type textarea "x"
type input "ser"
type textarea "x"
type input "serv"
type textarea "x"
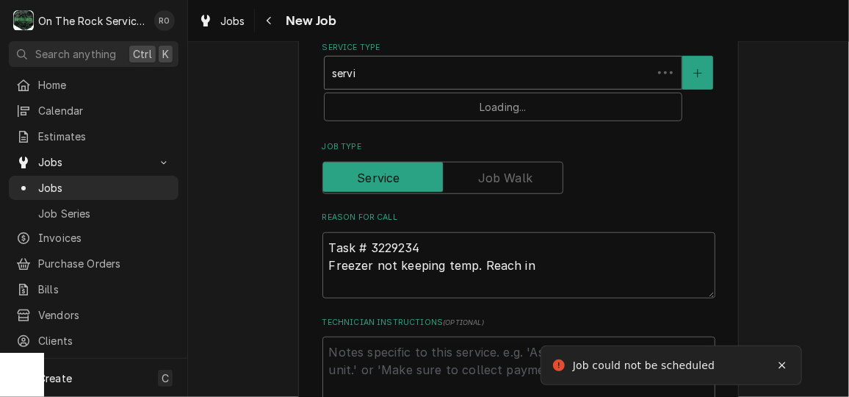
type input "servic"
type textarea "x"
type input "service"
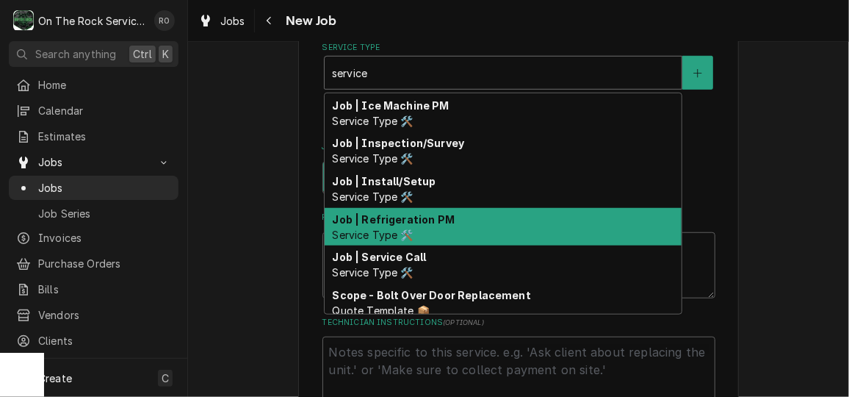
scroll to position [343, 0]
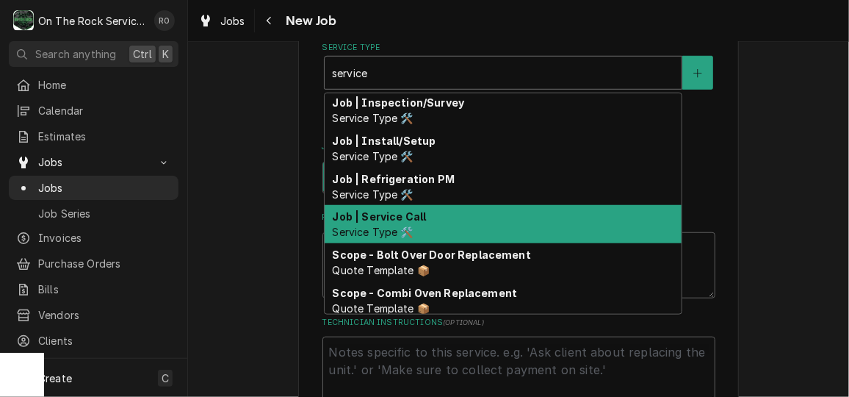
click at [449, 236] on div "Job | Service Call Service Type 🛠️" at bounding box center [503, 224] width 357 height 38
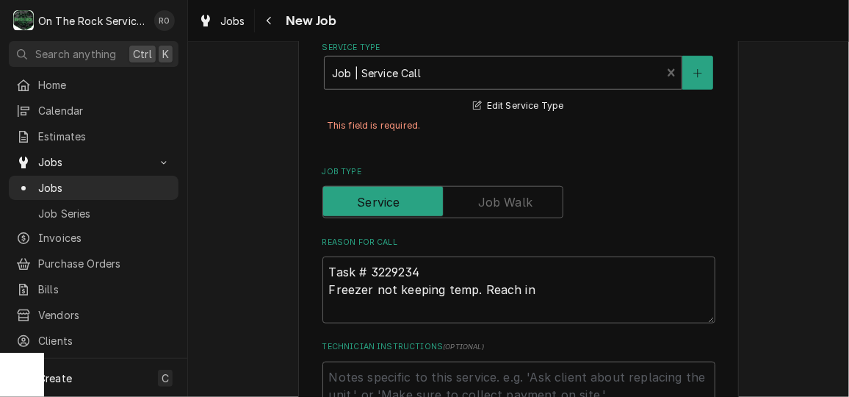
type textarea "x"
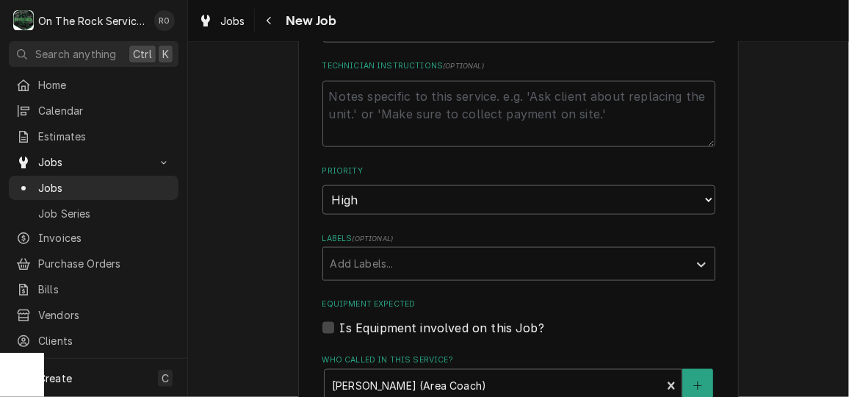
scroll to position [741, 0]
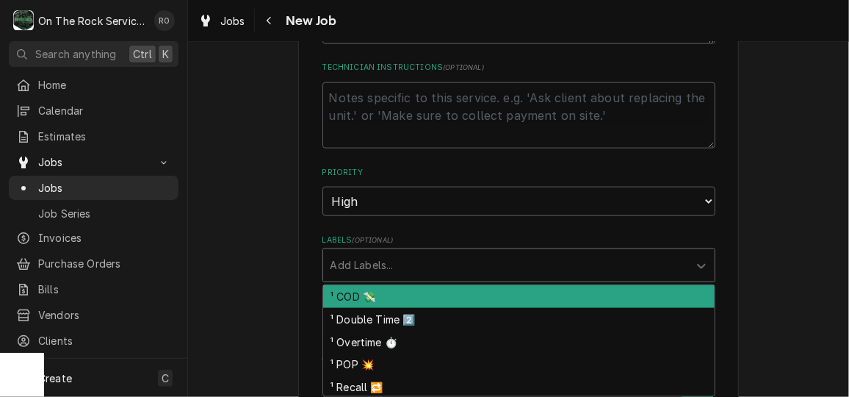
click at [490, 272] on div "Labels" at bounding box center [505, 265] width 350 height 26
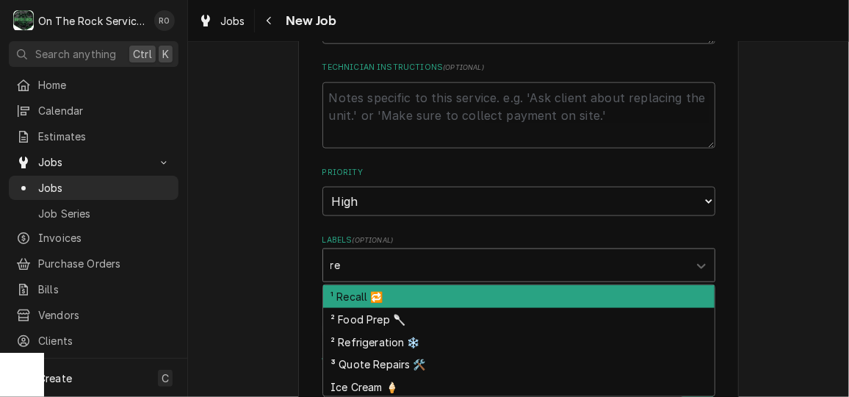
type input "ref"
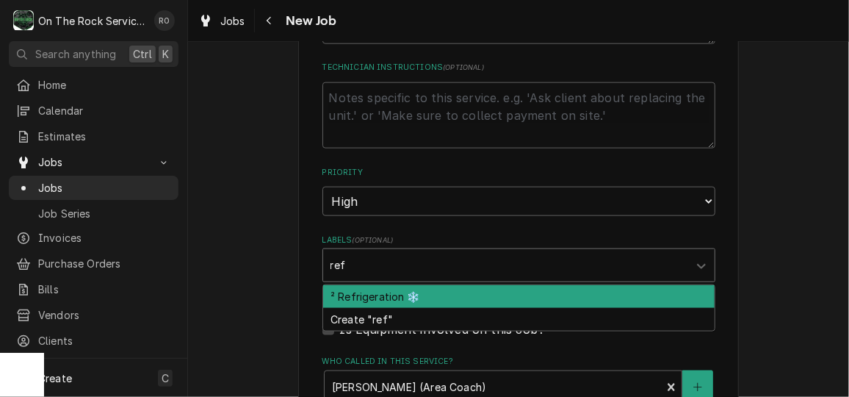
click at [485, 291] on div "² Refrigeration ❄️" at bounding box center [518, 296] width 391 height 23
type textarea "x"
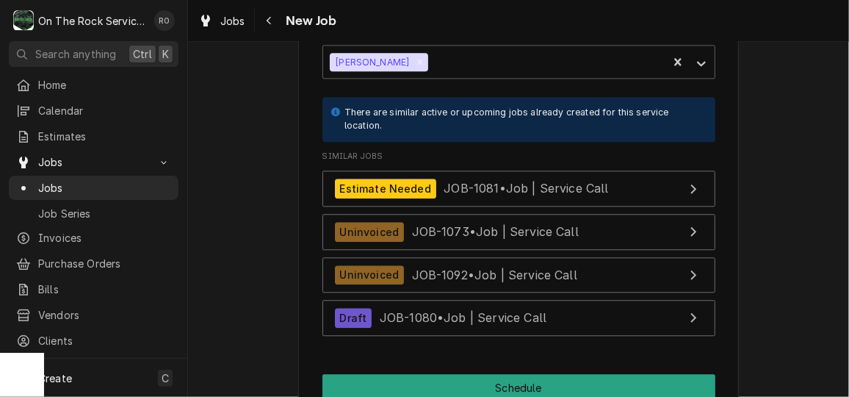
scroll to position [1574, 0]
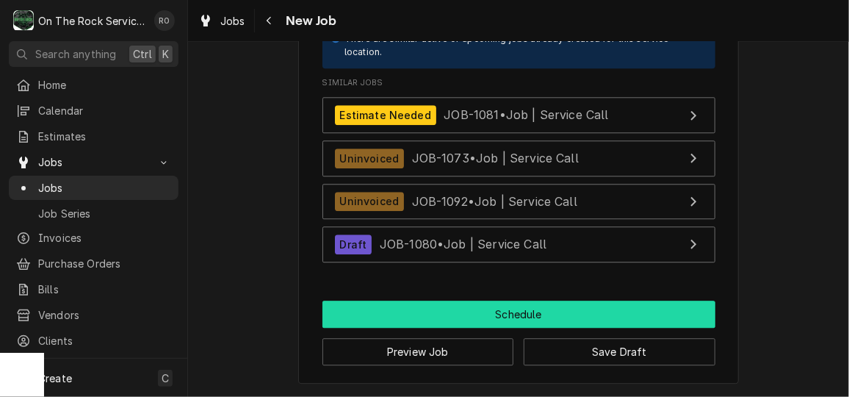
click at [465, 322] on button "Schedule" at bounding box center [518, 313] width 393 height 27
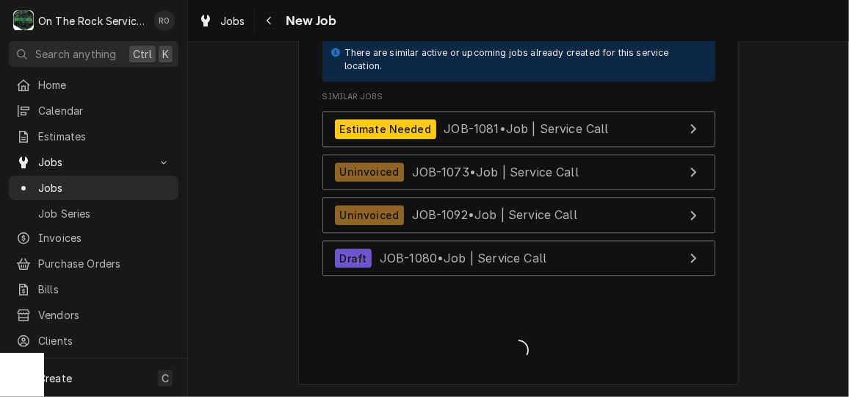
scroll to position [1384, 0]
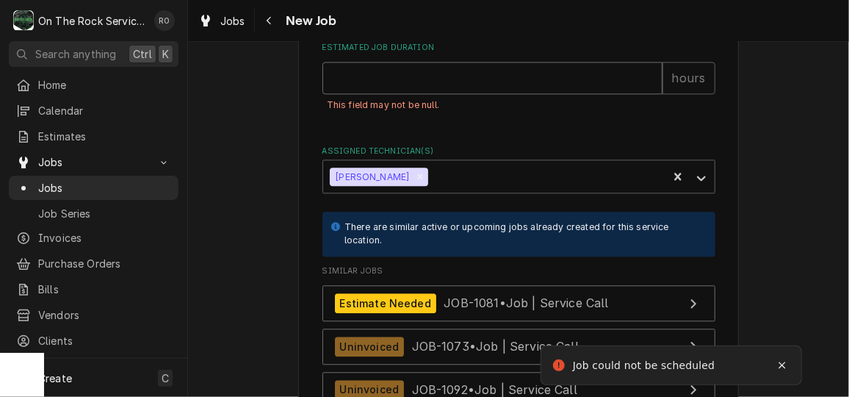
click at [439, 87] on input "Estimated Job Duration" at bounding box center [492, 78] width 340 height 32
type textarea "x"
type input "1"
type textarea "x"
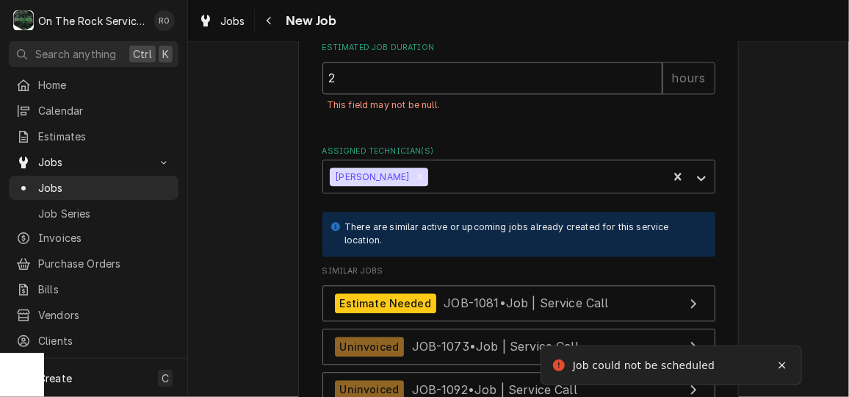
type input "2"
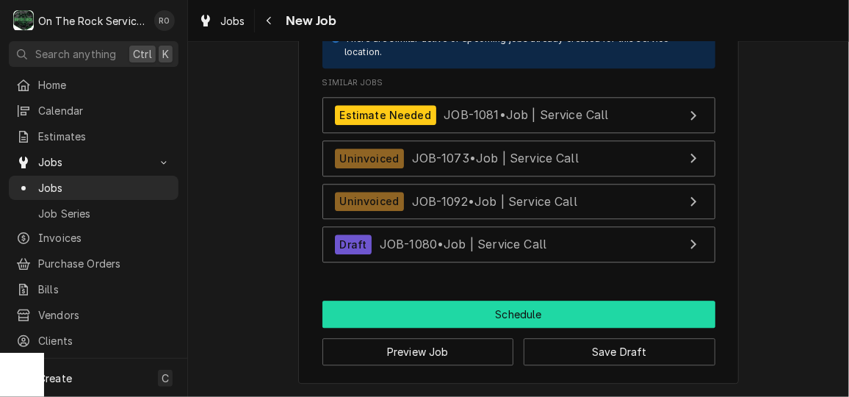
click at [496, 307] on button "Schedule" at bounding box center [518, 313] width 393 height 27
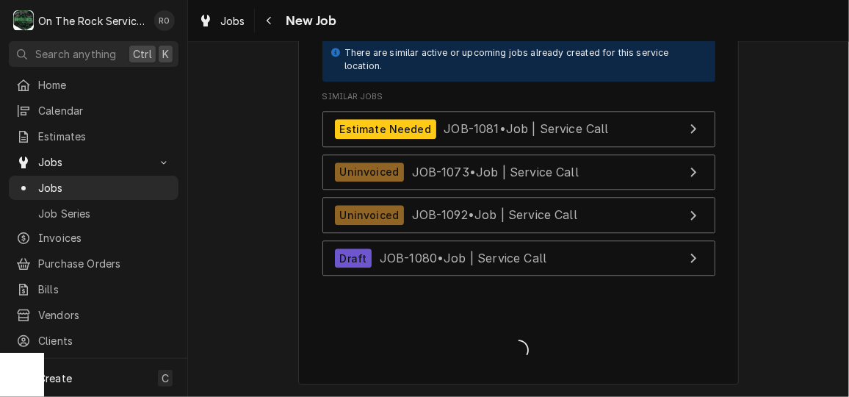
type textarea "x"
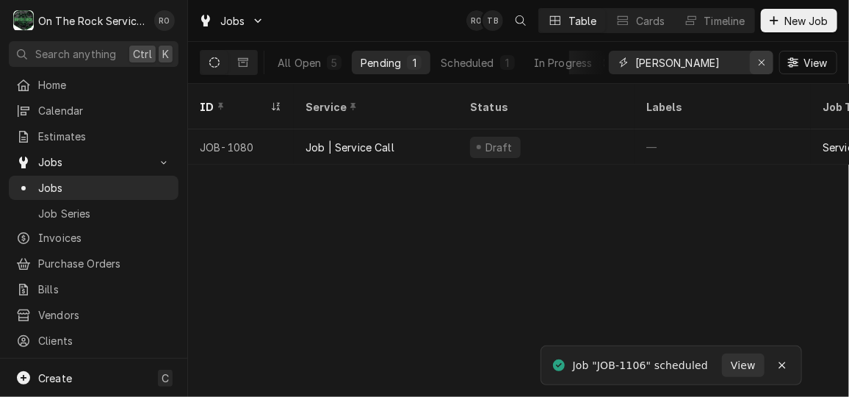
click at [768, 57] on div "Erase input" at bounding box center [761, 62] width 15 height 15
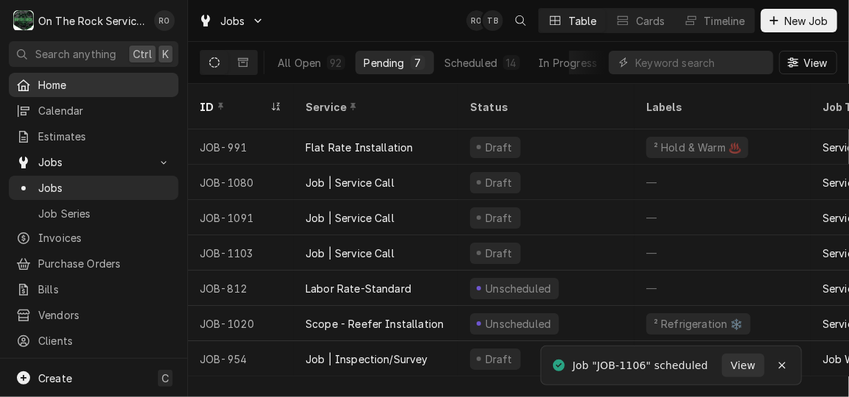
click at [77, 81] on span "Home" at bounding box center [104, 84] width 133 height 15
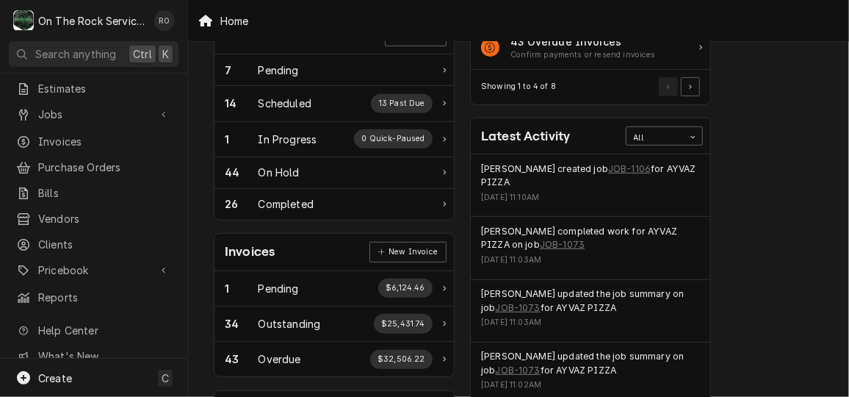
scroll to position [250, 0]
click at [618, 162] on link "JOB-1106" at bounding box center [629, 168] width 43 height 13
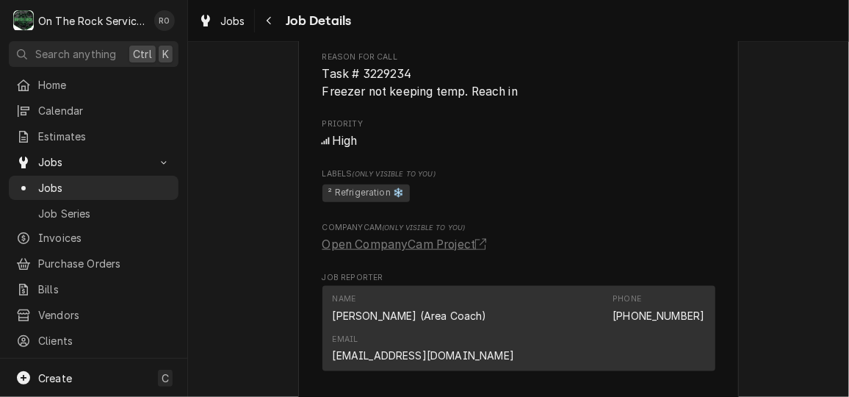
scroll to position [709, 0]
click at [82, 79] on span "Home" at bounding box center [104, 84] width 133 height 15
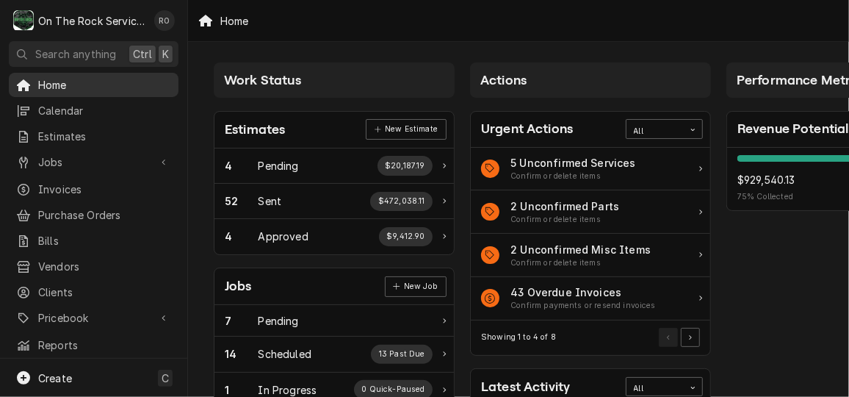
click at [85, 89] on span "Home" at bounding box center [104, 84] width 133 height 15
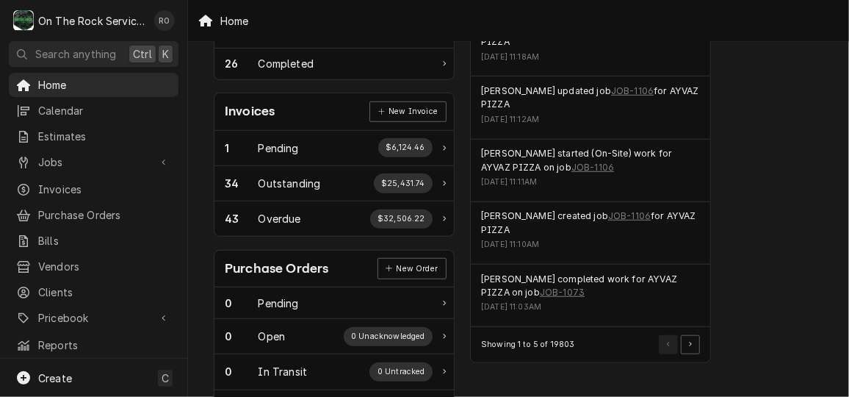
scroll to position [507, 0]
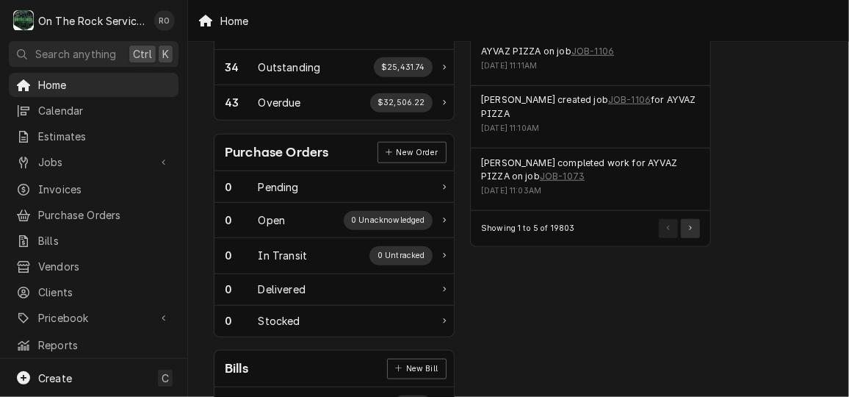
click at [697, 229] on button "Pagination Controls" at bounding box center [690, 228] width 19 height 19
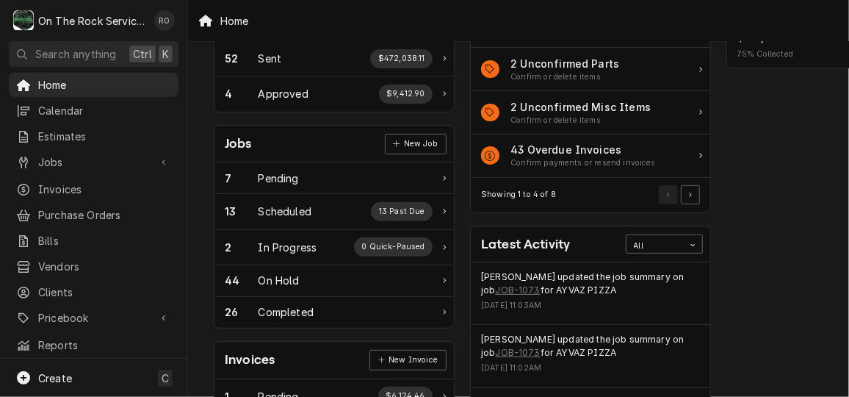
scroll to position [0, 0]
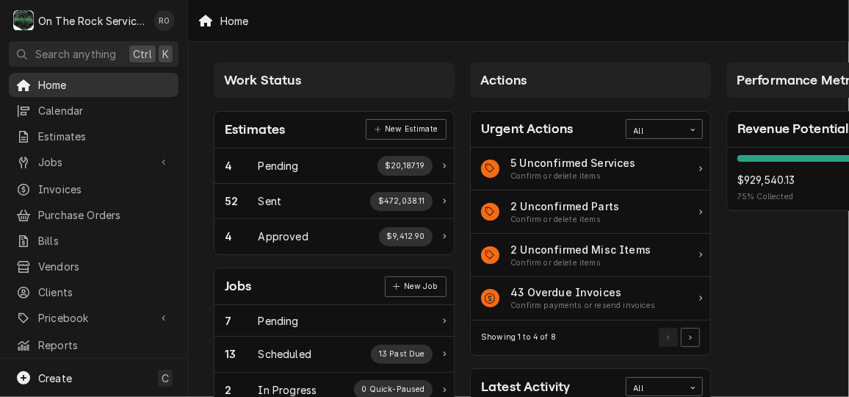
click at [116, 84] on span "Home" at bounding box center [104, 84] width 133 height 15
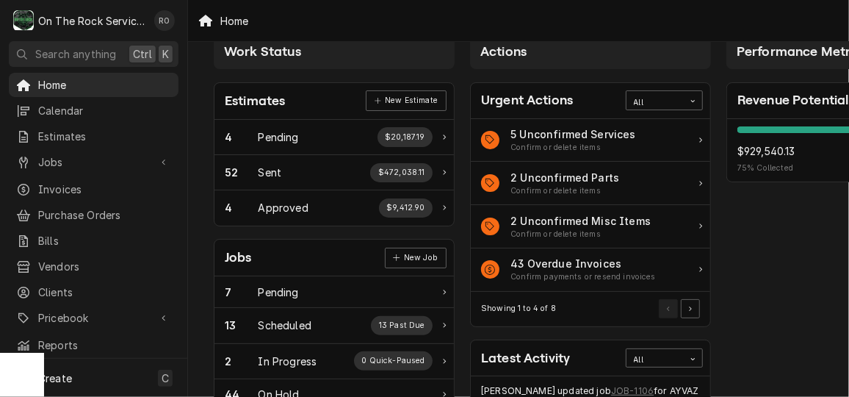
scroll to position [29, 0]
click at [88, 154] on span "Jobs" at bounding box center [93, 161] width 111 height 15
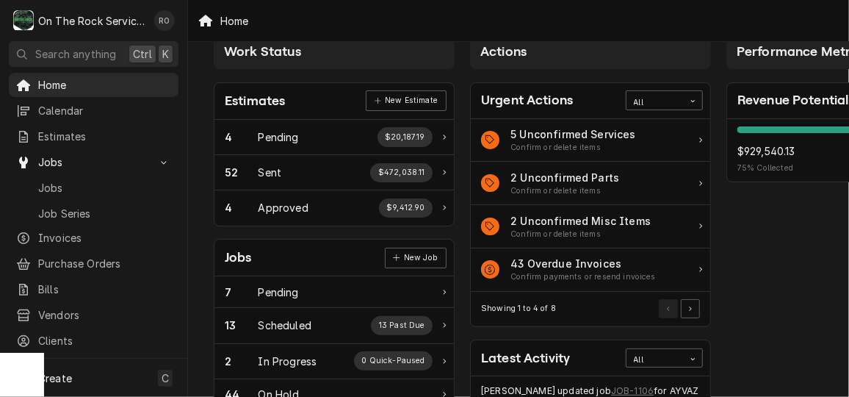
click at [745, 19] on div "Home" at bounding box center [518, 20] width 661 height 41
click at [99, 167] on link "Jobs" at bounding box center [94, 162] width 170 height 24
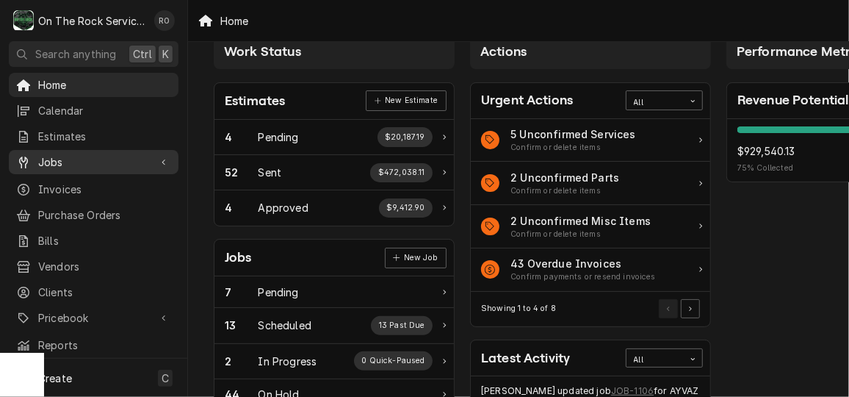
click at [99, 167] on link "Jobs" at bounding box center [94, 162] width 170 height 24
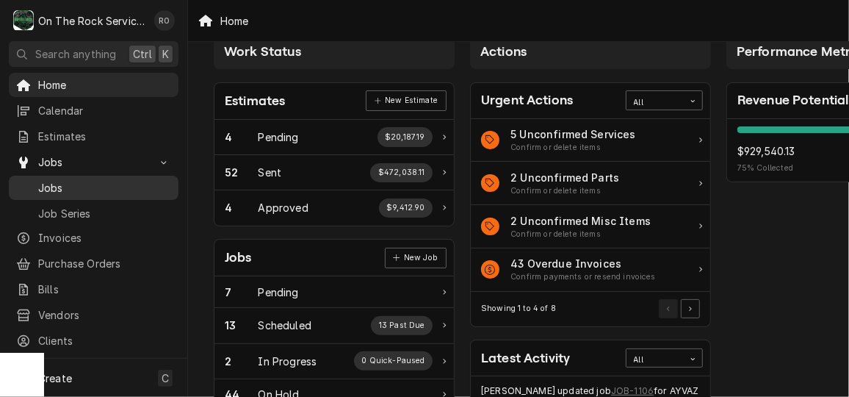
click at [95, 180] on span "Jobs" at bounding box center [104, 187] width 133 height 15
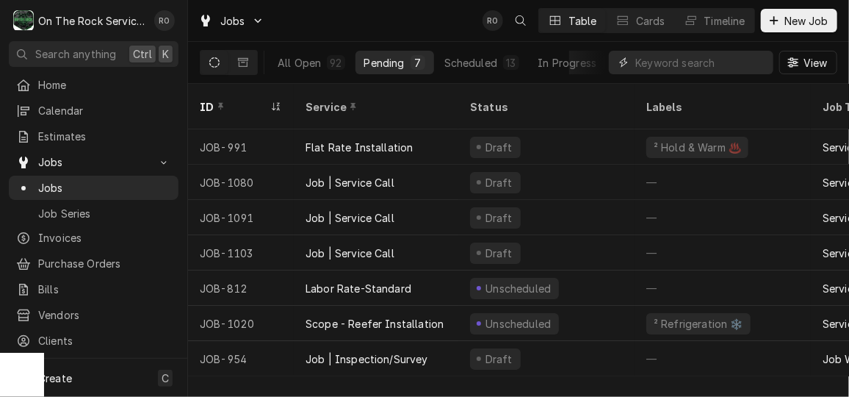
click at [704, 53] on input "Dynamic Content Wrapper" at bounding box center [700, 63] width 131 height 24
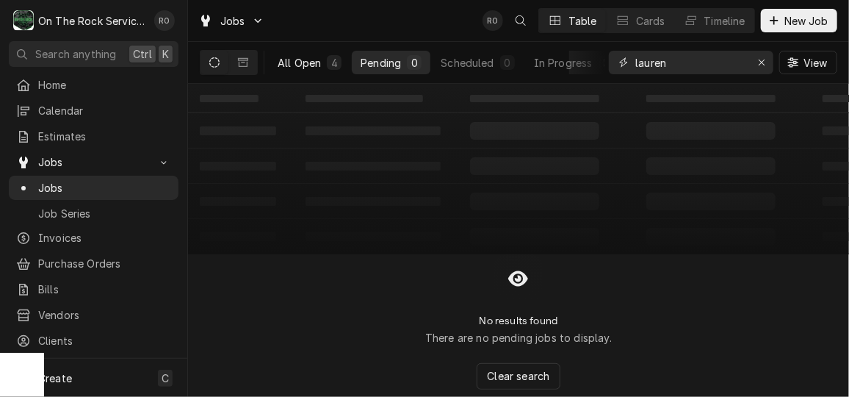
type input "lauren"
click at [318, 62] on div "All Open" at bounding box center [299, 62] width 43 height 15
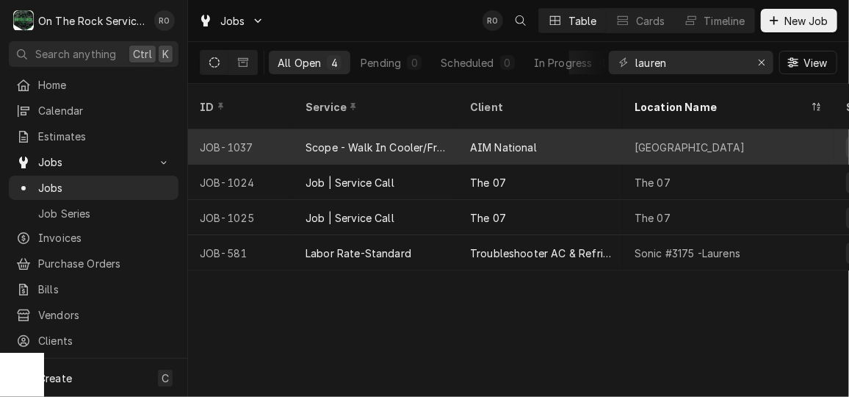
click at [621, 129] on div "AIM National" at bounding box center [540, 146] width 165 height 35
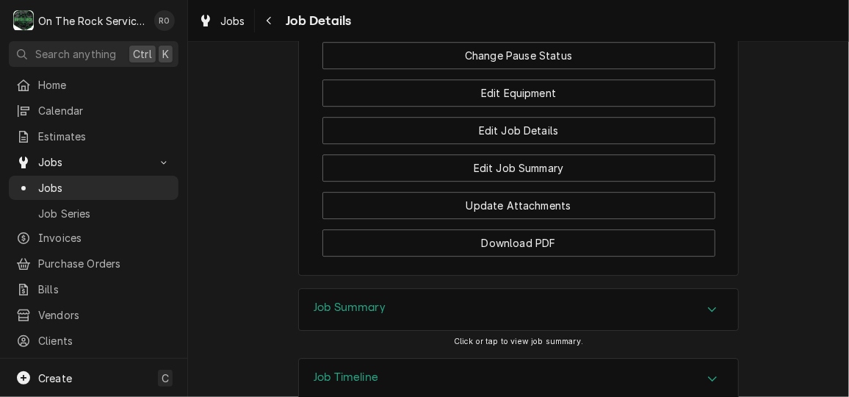
scroll to position [1867, 0]
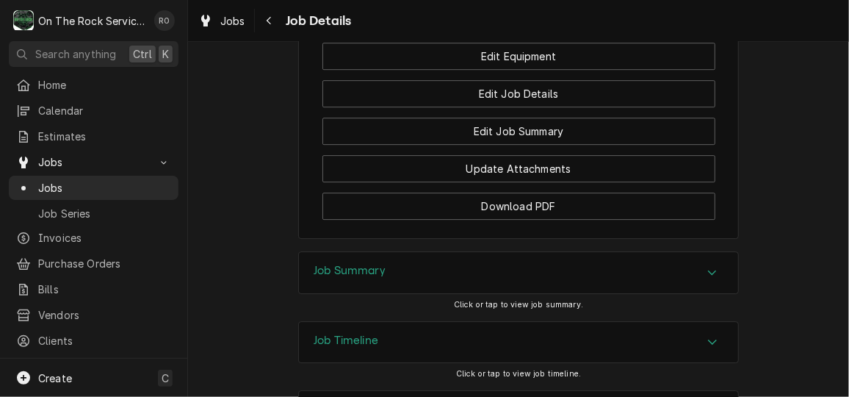
click at [731, 252] on div "Job Summary" at bounding box center [518, 272] width 439 height 41
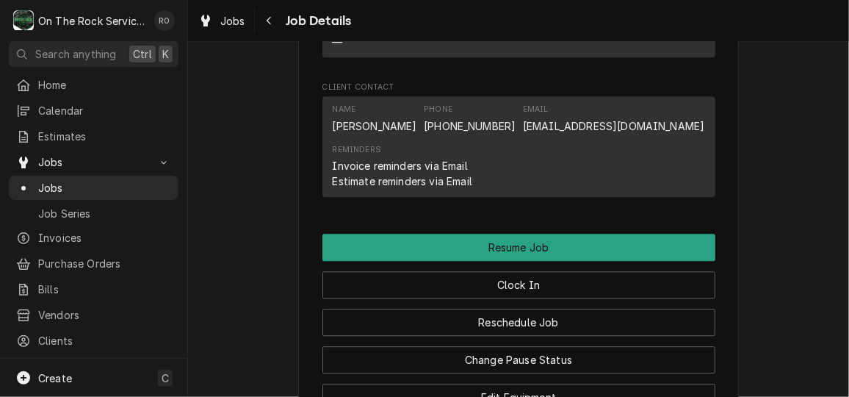
scroll to position [1530, 0]
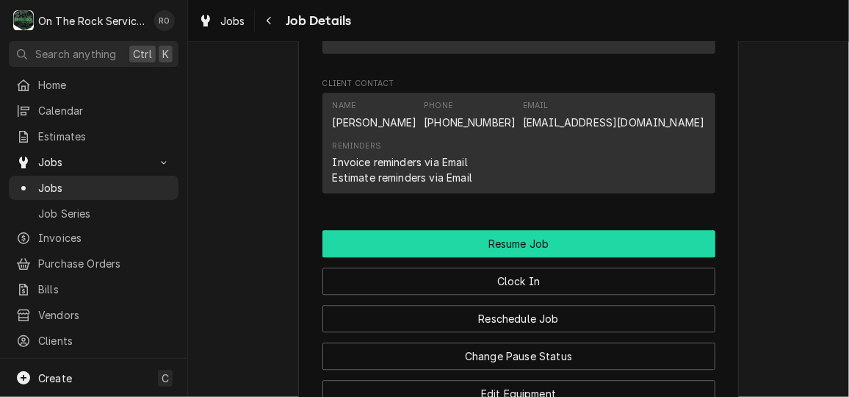
click at [657, 230] on button "Resume Job" at bounding box center [518, 243] width 393 height 27
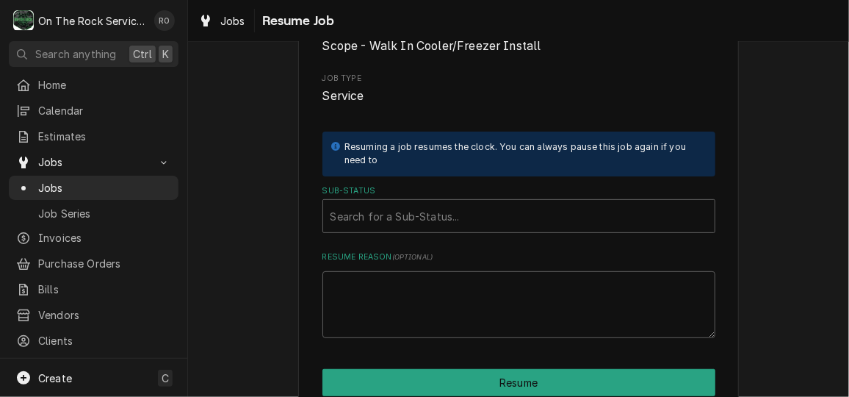
scroll to position [219, 0]
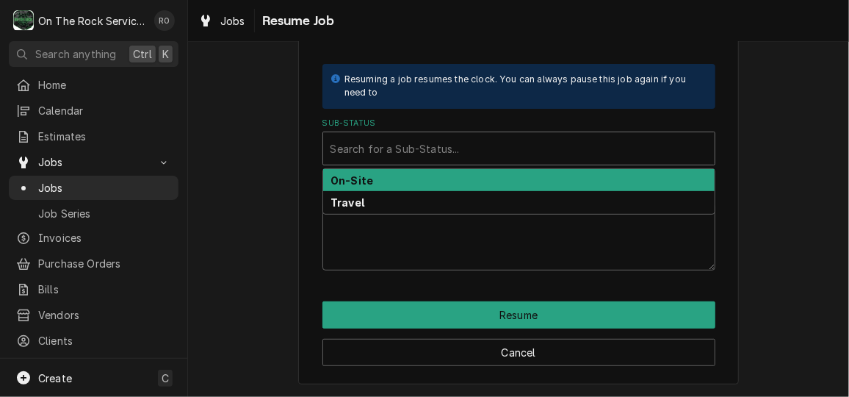
click at [638, 164] on div "Search for a Sub-Status..." at bounding box center [518, 148] width 393 height 34
click at [631, 176] on div "On-Site" at bounding box center [518, 180] width 391 height 23
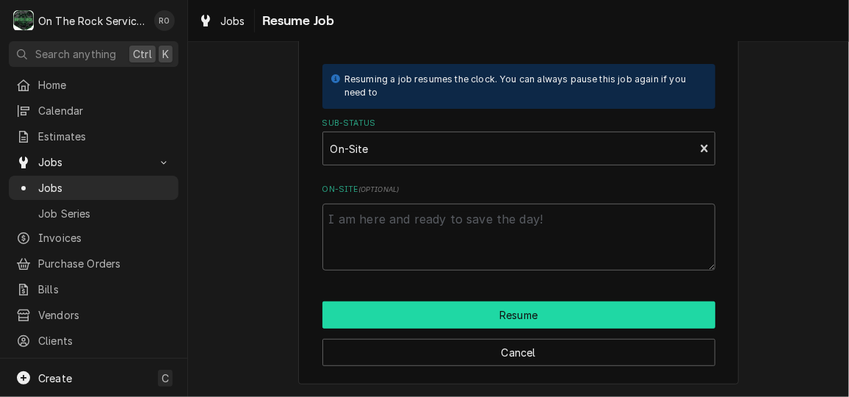
click at [606, 308] on button "Resume" at bounding box center [518, 314] width 393 height 27
type textarea "x"
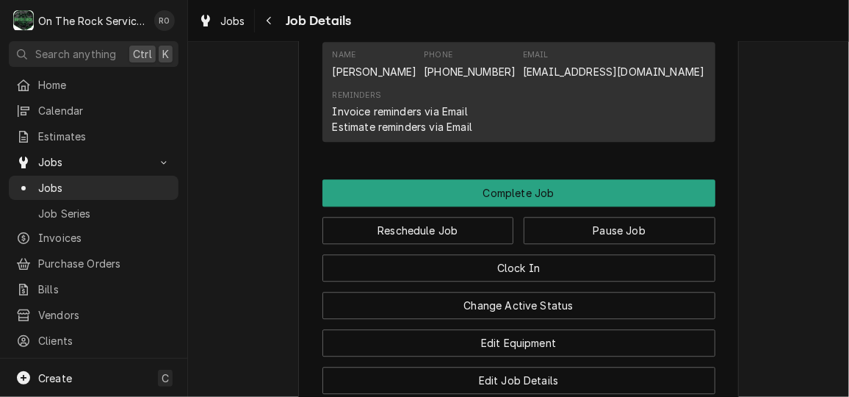
scroll to position [1507, 0]
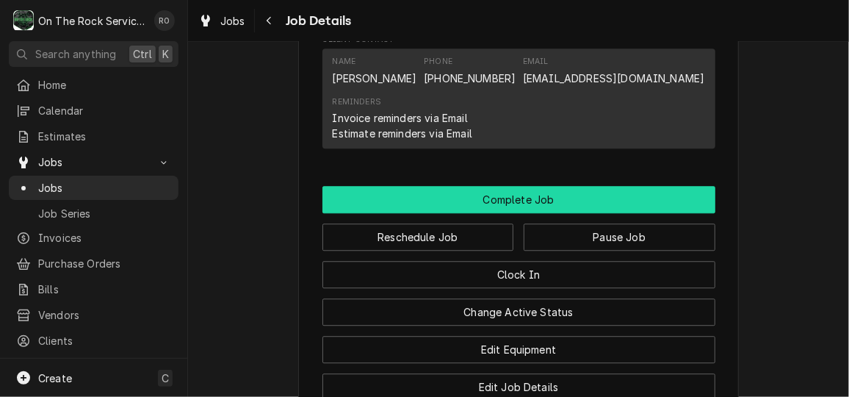
click at [612, 186] on button "Complete Job" at bounding box center [518, 199] width 393 height 27
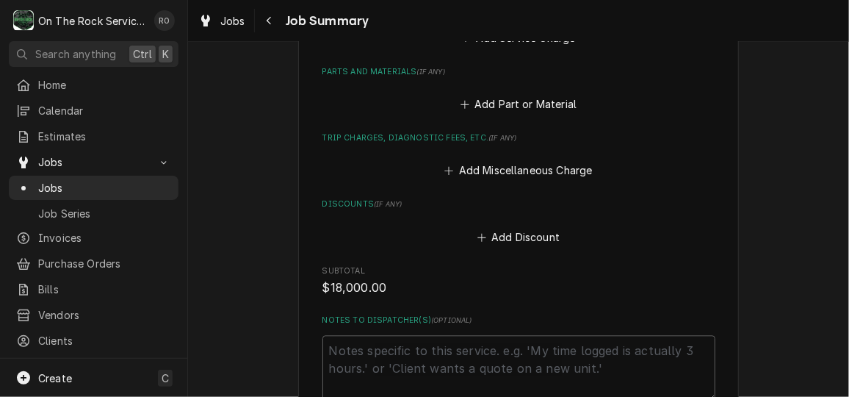
scroll to position [1342, 0]
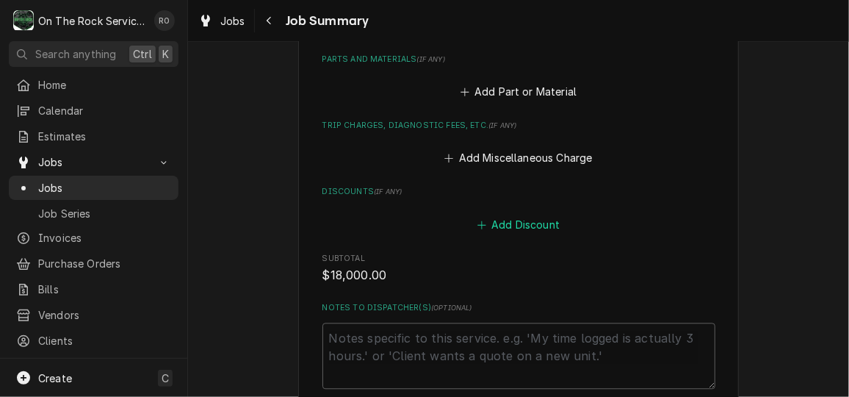
click at [531, 214] on button "Add Discount" at bounding box center [517, 224] width 87 height 21
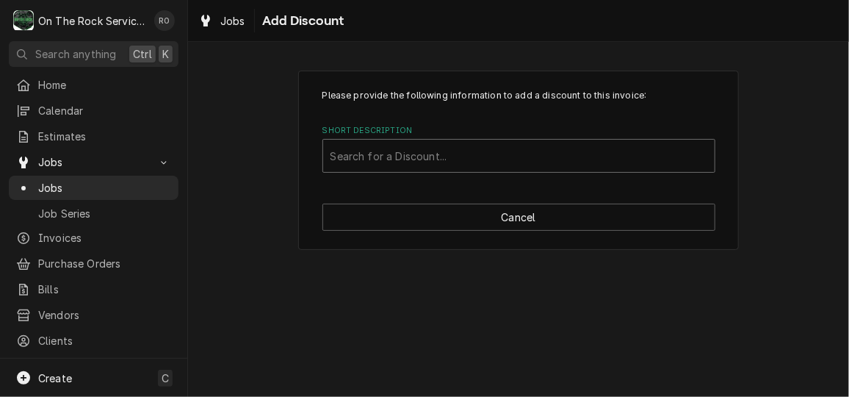
click at [521, 163] on div "Short Description" at bounding box center [518, 155] width 377 height 26
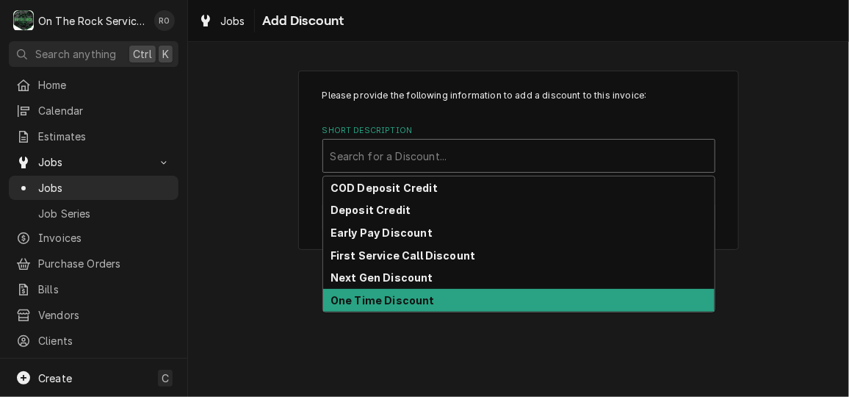
click at [499, 294] on div "One Time Discount" at bounding box center [518, 300] width 391 height 23
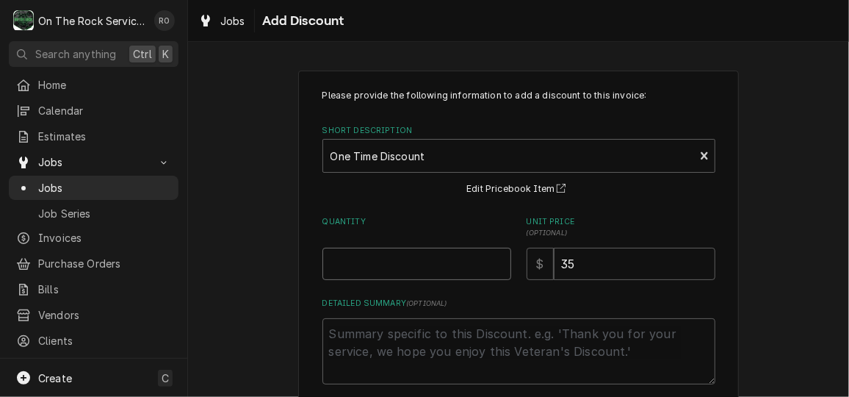
click at [446, 257] on input "Quantity" at bounding box center [416, 263] width 189 height 32
type textarea "x"
type input "1"
type textarea "x"
type input "2"
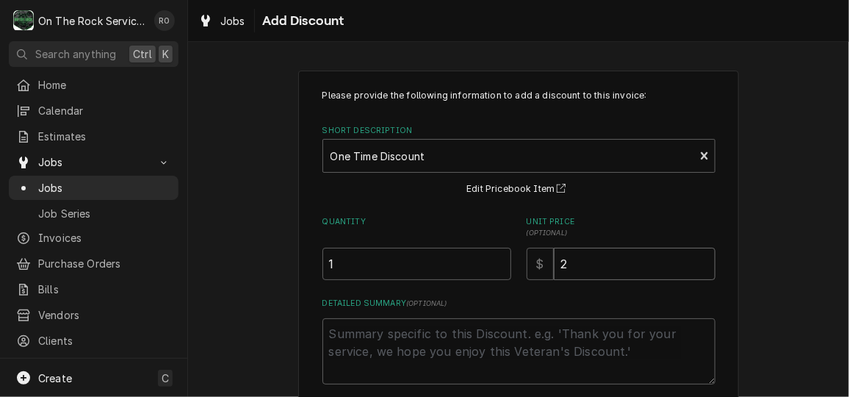
type textarea "x"
type input "25"
type textarea "x"
type input "250"
type textarea "x"
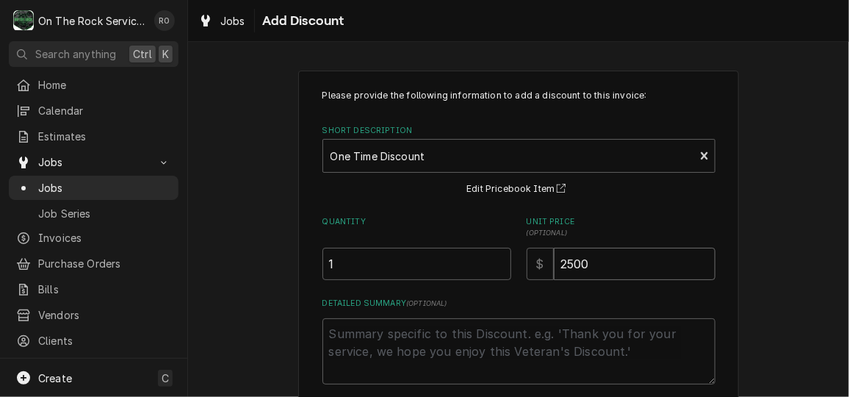
type input "2500"
click at [432, 347] on textarea "Detailed Summary ( optional )" at bounding box center [518, 351] width 393 height 66
type textarea "x"
type textarea "C"
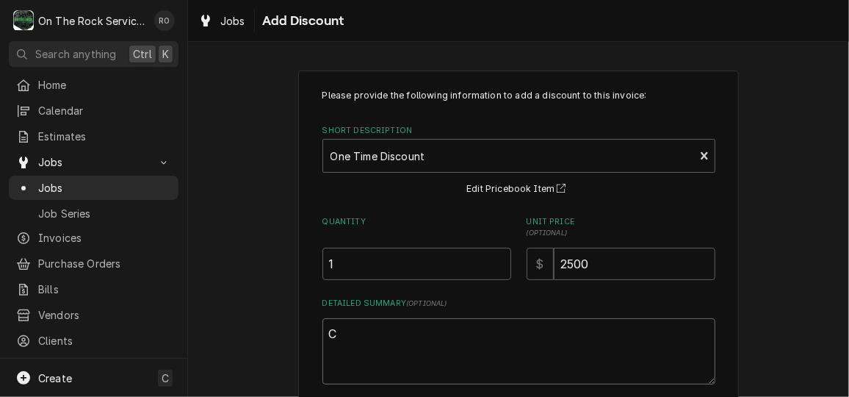
type textarea "x"
type textarea "Cr"
type textarea "x"
type textarea "Cre"
type textarea "x"
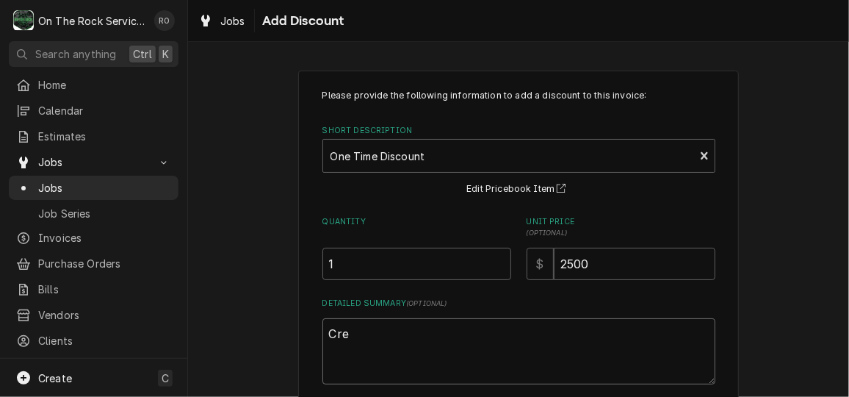
type textarea "Cred"
type textarea "x"
type textarea "Credi"
type textarea "x"
type textarea "Credit"
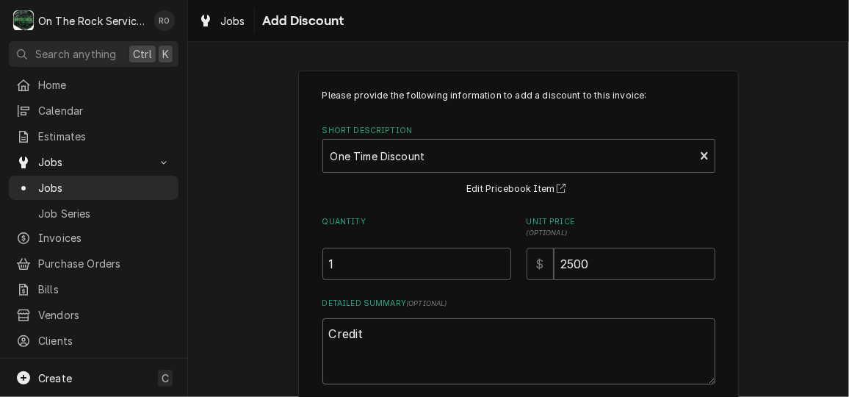
type textarea "x"
type textarea "Credit"
type textarea "x"
type textarea "Credit f"
type textarea "x"
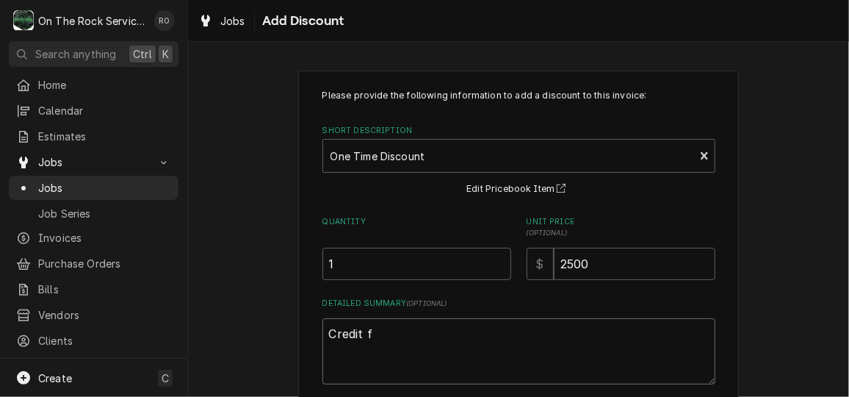
type textarea "Credit fo"
type textarea "x"
type textarea "Credit for"
type textarea "x"
type textarea "Credit for"
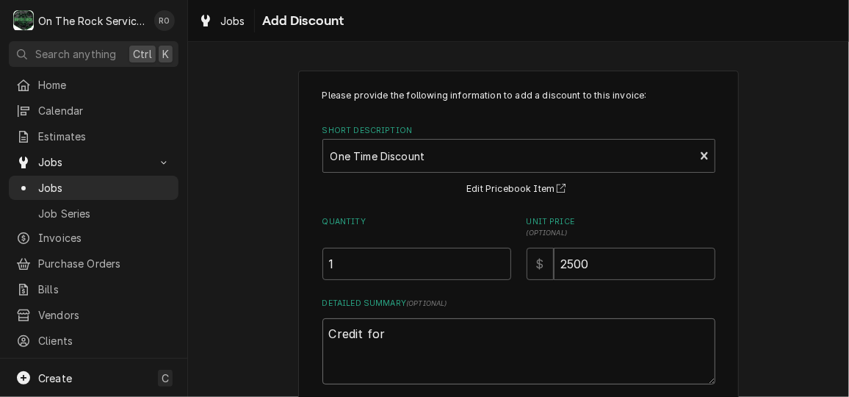
type textarea "x"
type textarea "Credit for d"
type textarea "x"
type textarea "Credit for do"
type textarea "x"
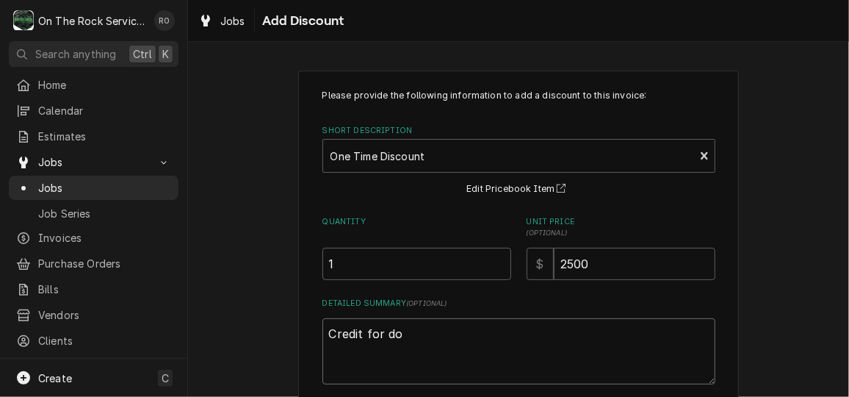
type textarea "Credit for doo"
type textarea "x"
type textarea "Credit for door"
type textarea "x"
type textarea "Credit for door p"
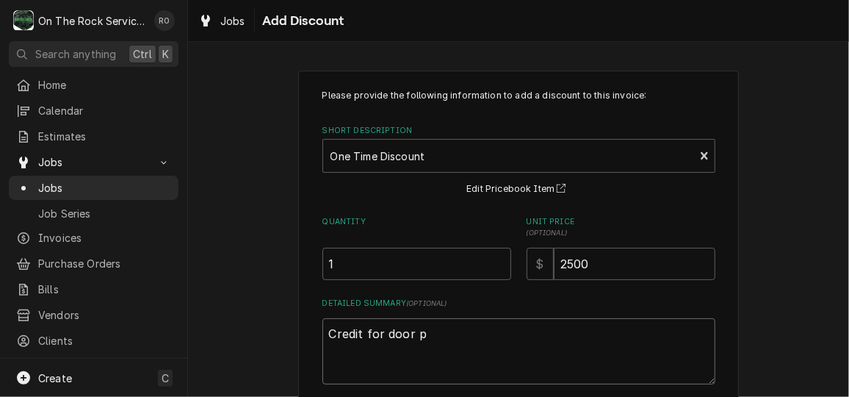
type textarea "x"
type textarea "Credit for door pa"
type textarea "x"
type textarea "Credit for door pan"
type textarea "x"
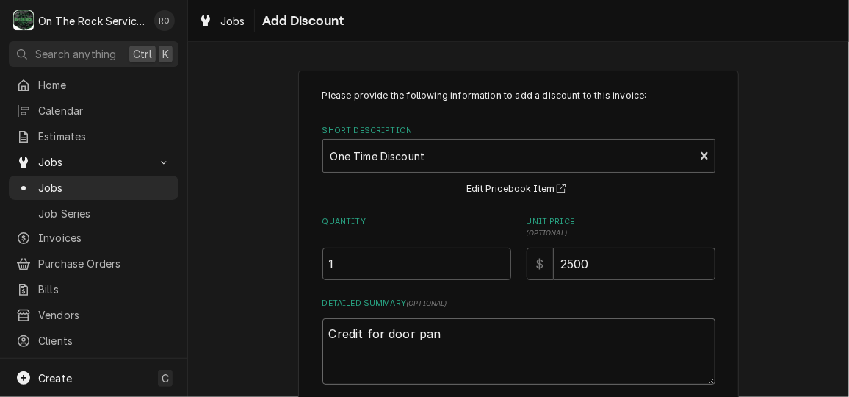
type textarea "Credit for door pane"
type textarea "x"
type textarea "Credit for door panel"
type textarea "x"
type textarea "Credit for door panel a"
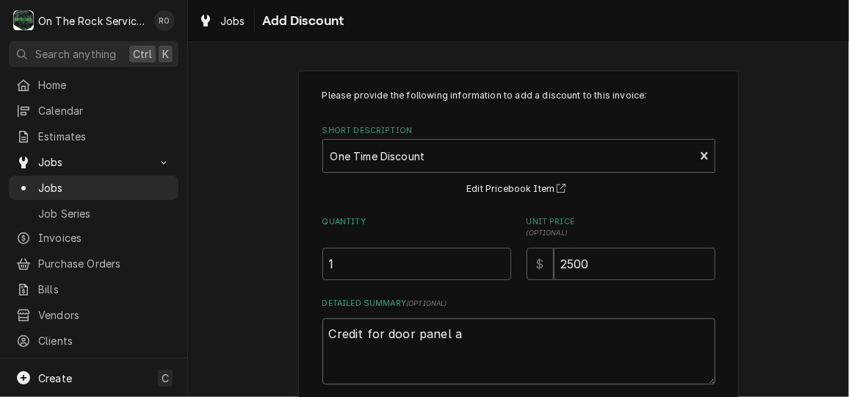
type textarea "x"
type textarea "Credit for door panel at"
type textarea "x"
type textarea "Credit for door panel at"
type textarea "x"
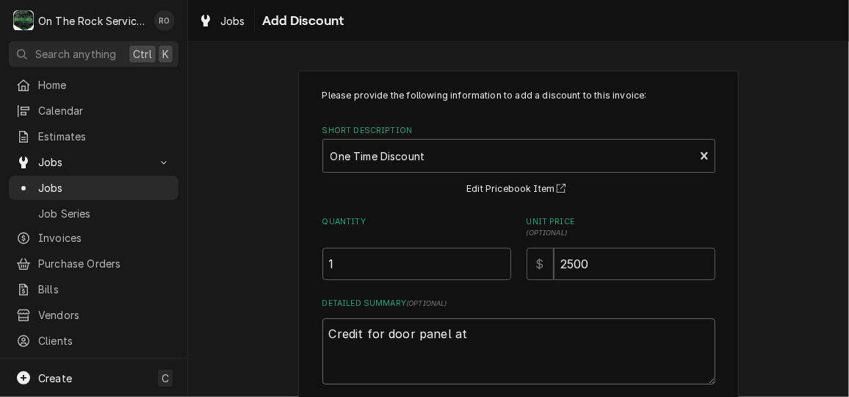
type textarea "Credit for door panel at P"
type textarea "x"
type textarea "Credit for door panel at Po"
type textarea "x"
type textarea "Credit for door panel at Pot"
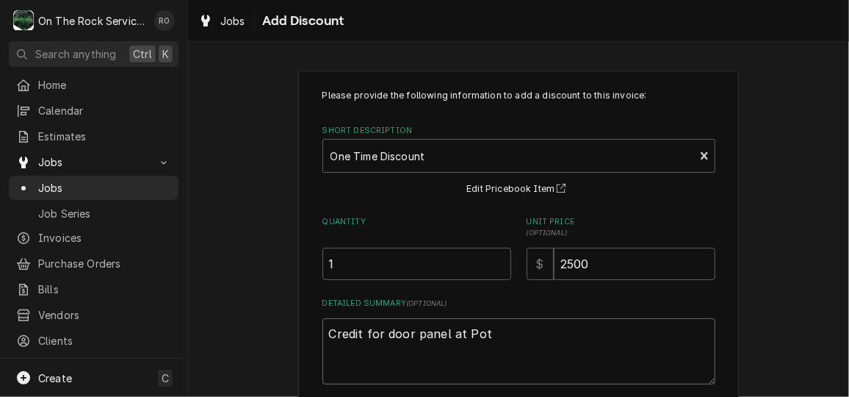
type textarea "x"
type textarea "Credit for door panel at Potb"
type textarea "x"
type textarea "Credit for door panel at Potbe"
type textarea "x"
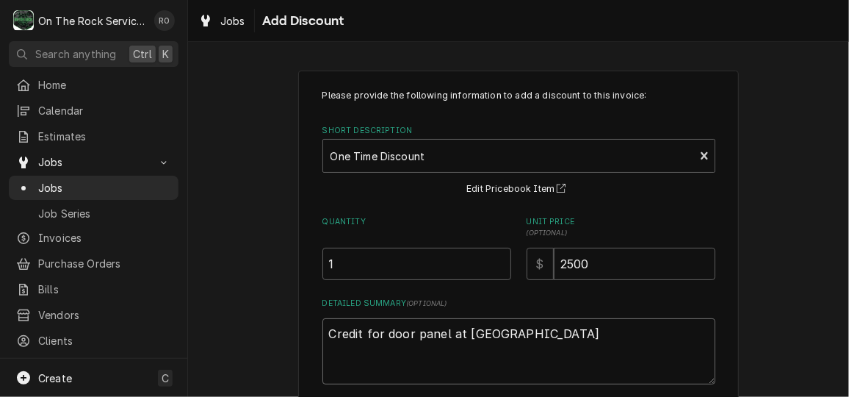
type textarea "Credit for door panel at Potbel"
type textarea "x"
type textarea "Credit for door panel at Potbell"
type textarea "x"
type textarea "Credit for door panel at Potbelly"
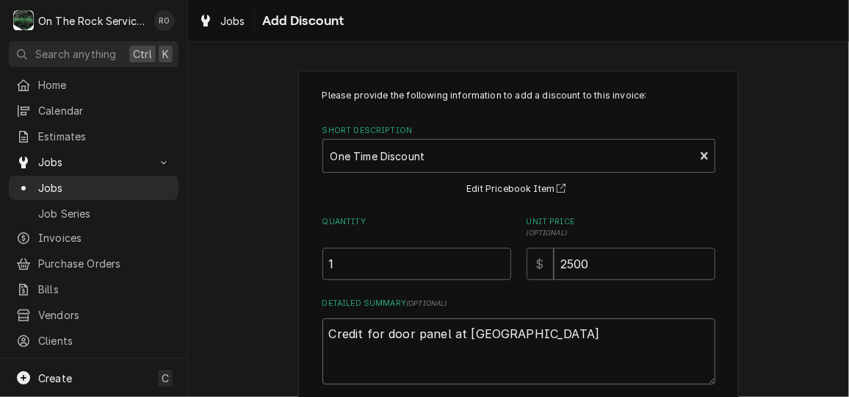
type textarea "x"
type textarea "Credit for door panel at Potbelly'"
type textarea "x"
type textarea "Credit for door panel at Potbelly's"
type textarea "x"
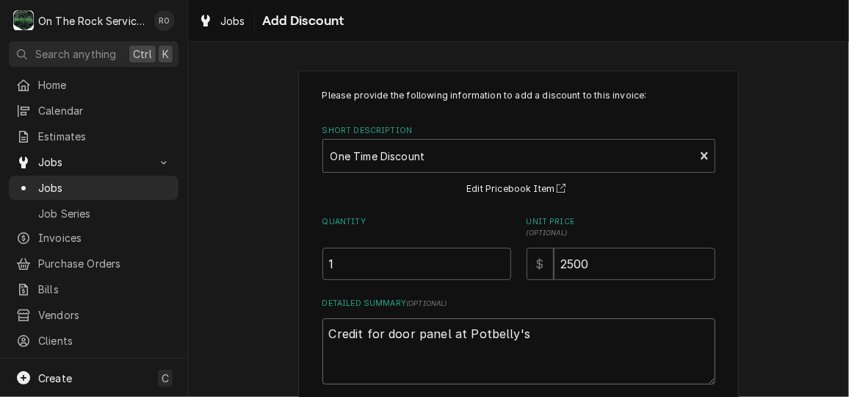
type textarea "Credit for door panel at Potbelly's"
type textarea "x"
type textarea "Credit for door panel at Potbelly's F"
type textarea "x"
type textarea "Credit for door panel at Potbelly's For"
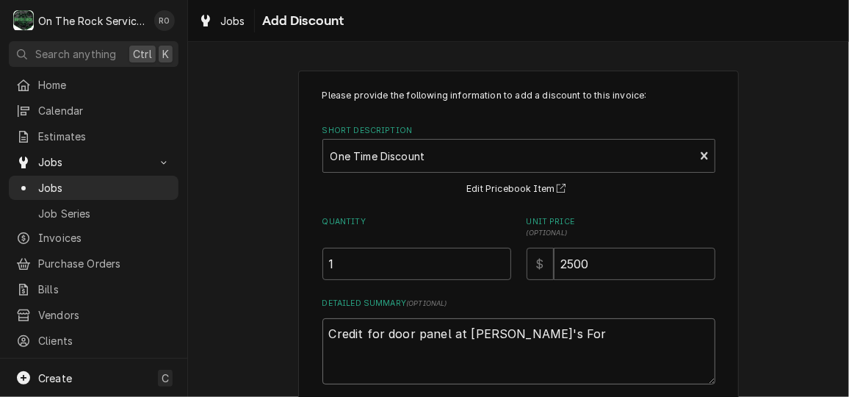
type textarea "x"
type textarea "Credit for door panel at Potbelly's Fort"
type textarea "x"
type textarea "Credit for door panel at Potbelly's Fort"
type textarea "x"
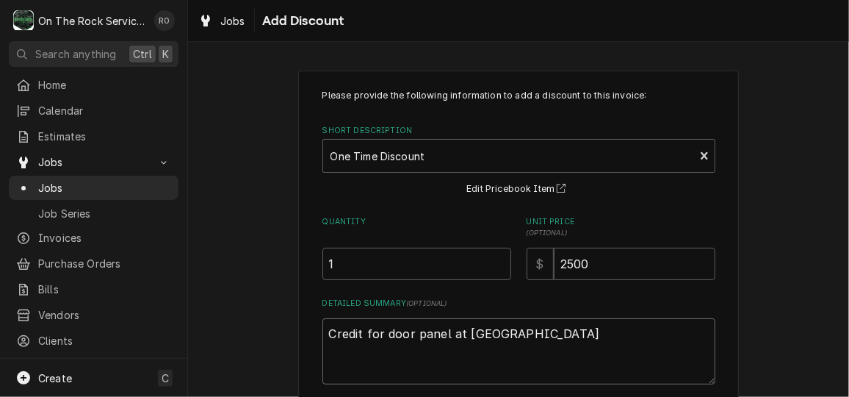
type textarea "Credit for door panel at Potbelly's Fort M"
type textarea "x"
type textarea "Credit for door panel at Potbelly's Fort Mi"
type textarea "x"
type textarea "Credit for door panel at Potbelly's Fort Mil"
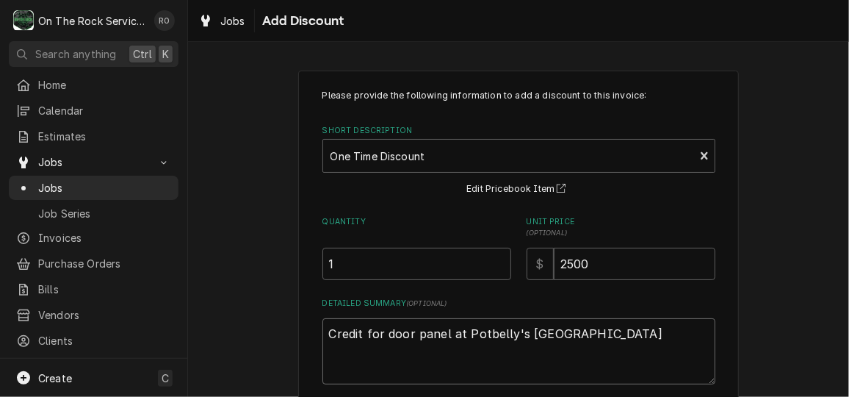
type textarea "x"
type textarea "Credit for door panel at Potbelly's Fort Mill"
type textarea "x"
type textarea "Credit for door panel at Potbelly's Fort Mill"
type textarea "x"
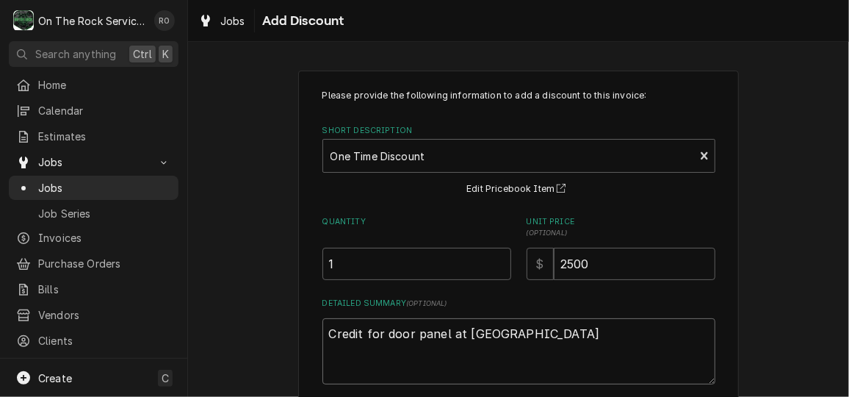
type textarea "Credit for door panel at Potbelly's Fort Mill S"
type textarea "x"
type textarea "Credit for door panel at Potbelly's Fort Mill SC"
type textarea "x"
type textarea "Credit for door panel at Potbelly's [GEOGRAPHIC_DATA]."
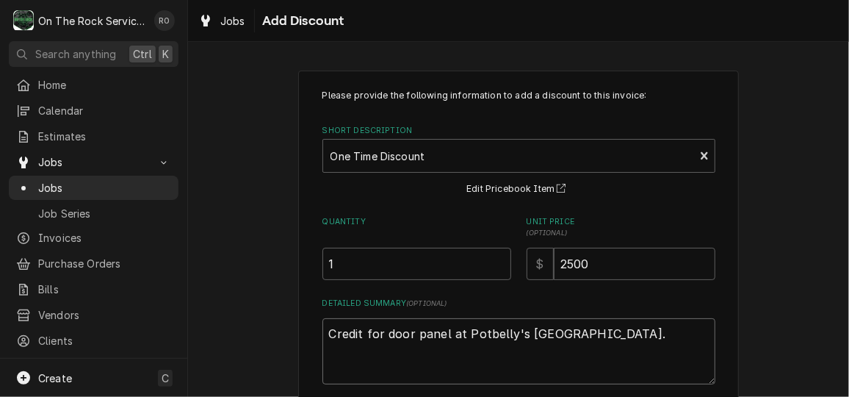
type textarea "x"
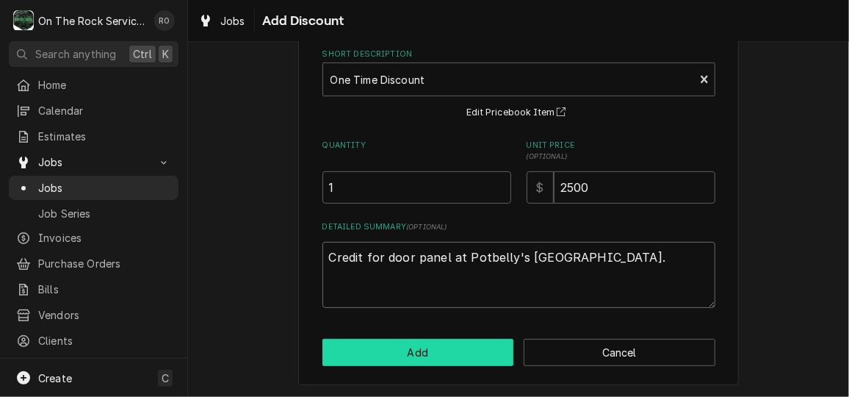
type textarea "Credit for door panel at Potbelly's [GEOGRAPHIC_DATA]."
click at [424, 350] on button "Add" at bounding box center [418, 352] width 192 height 27
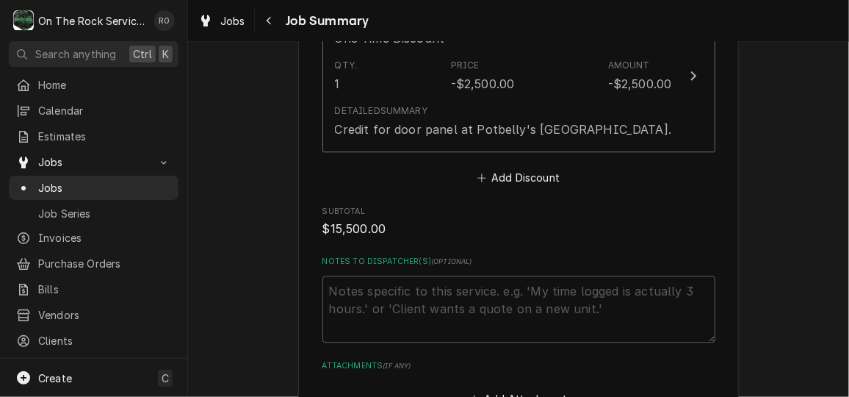
scroll to position [1701, 0]
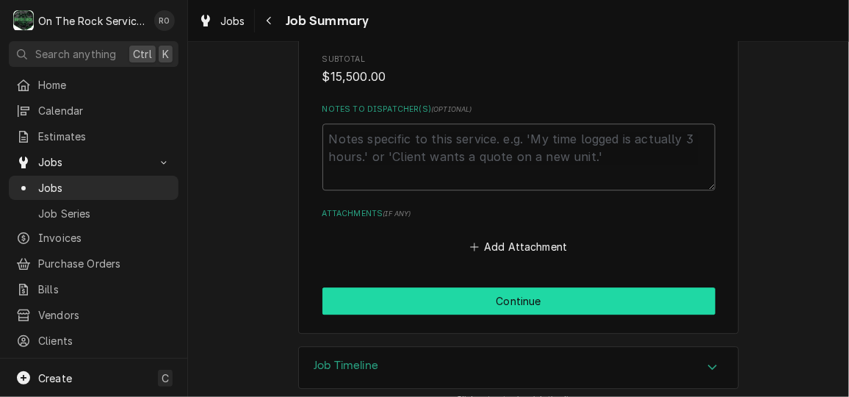
click at [629, 287] on button "Continue" at bounding box center [518, 300] width 393 height 27
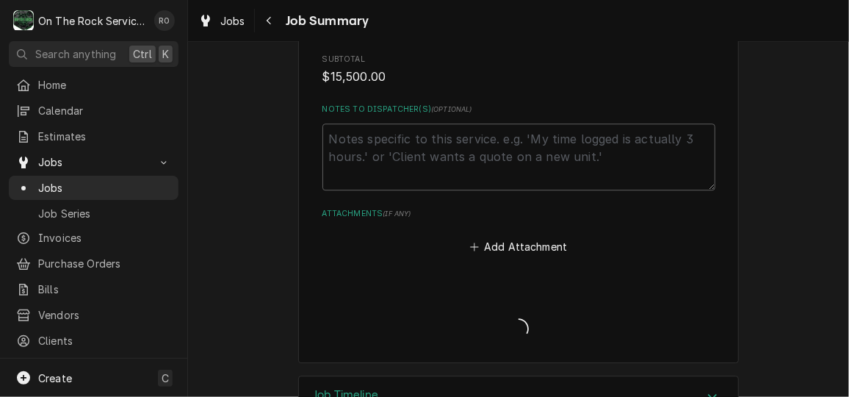
type textarea "x"
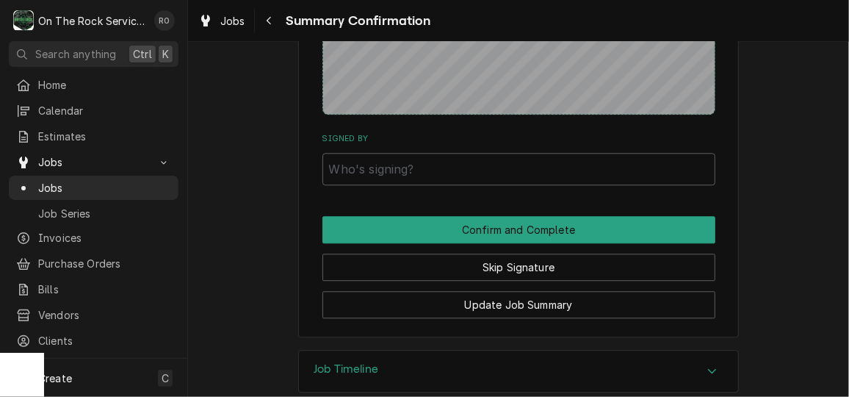
scroll to position [1538, 0]
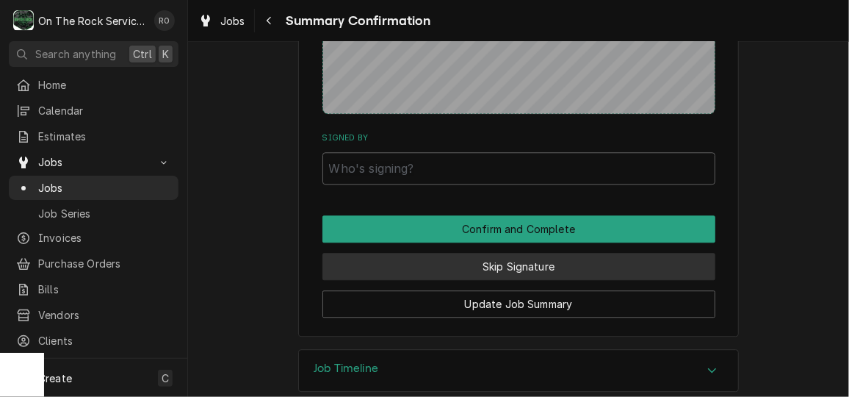
click at [662, 266] on button "Skip Signature" at bounding box center [518, 266] width 393 height 27
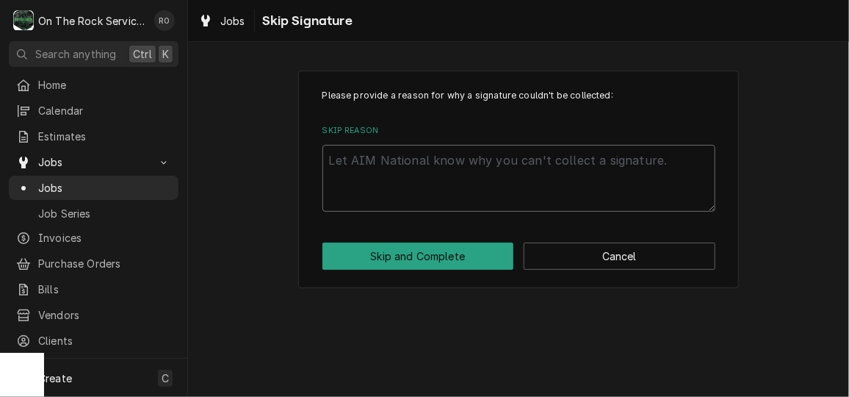
click at [509, 198] on textarea "Skip Reason" at bounding box center [518, 178] width 393 height 66
type textarea "x"
type textarea "n"
type textarea "x"
type textarea "no"
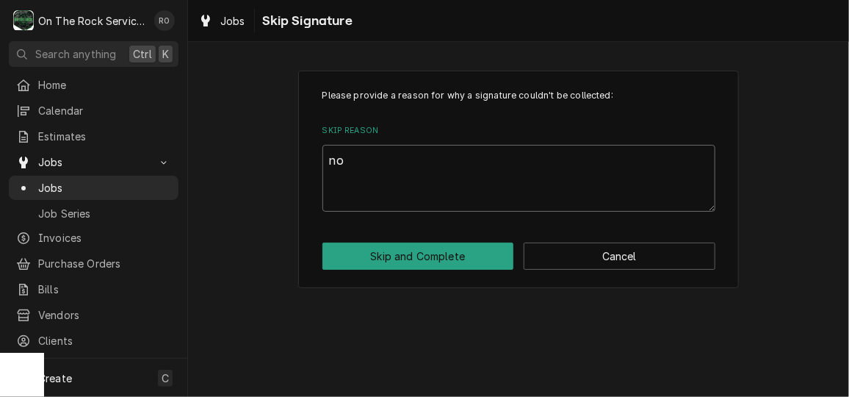
type textarea "x"
type textarea "not"
type textarea "x"
type textarea "not"
type textarea "x"
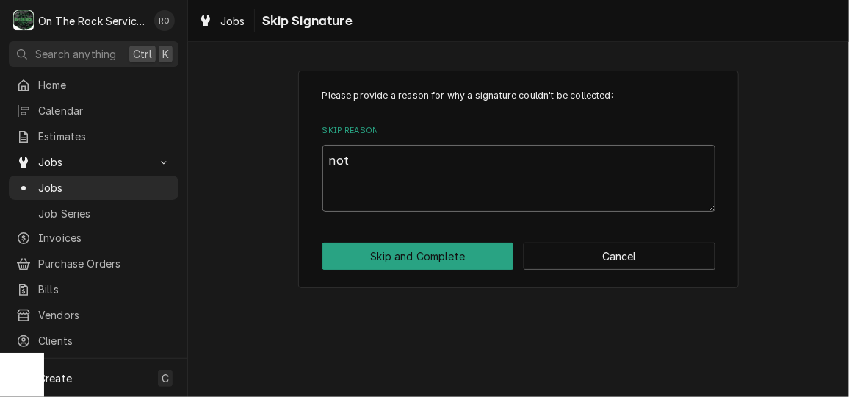
type textarea "not o"
type textarea "x"
type textarea "not on"
type textarea "x"
type textarea "not on"
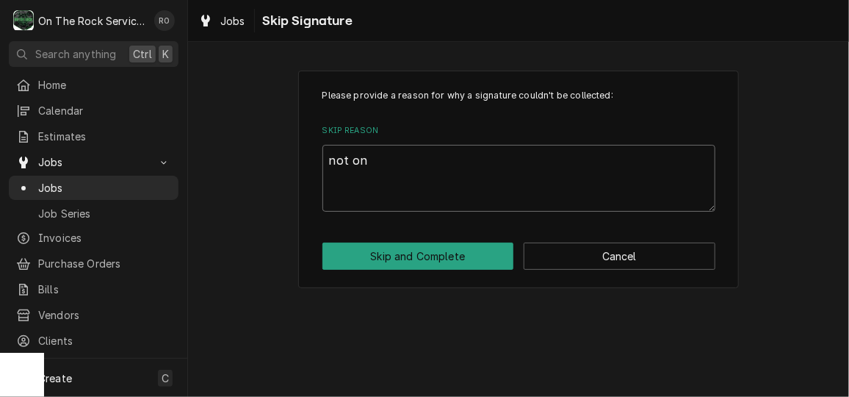
type textarea "x"
type textarea "not on s"
type textarea "x"
type textarea "not on si"
type textarea "x"
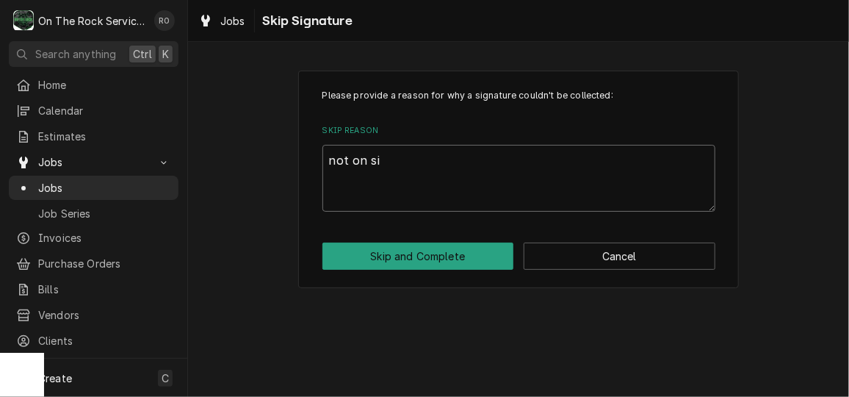
type textarea "not on sit"
type textarea "x"
type textarea "not on site"
type textarea "x"
type textarea "not on site"
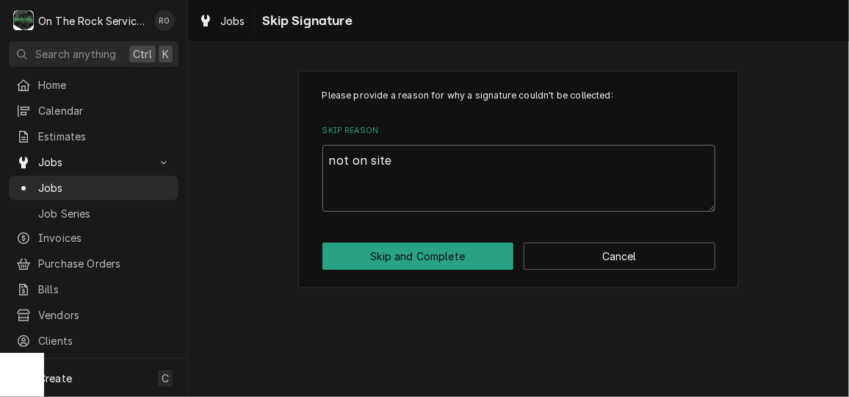
type textarea "x"
type textarea "not on site a"
type textarea "x"
type textarea "not on site at"
type textarea "x"
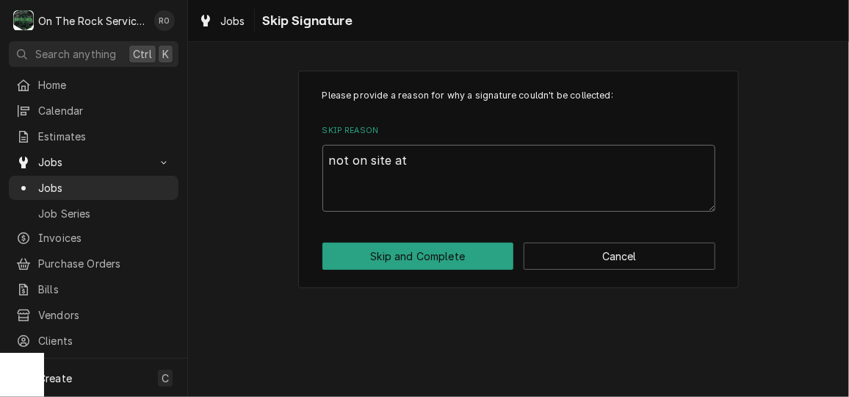
type textarea "not on site at"
type textarea "x"
type textarea "not on site at t"
type textarea "x"
type textarea "not on site at ti"
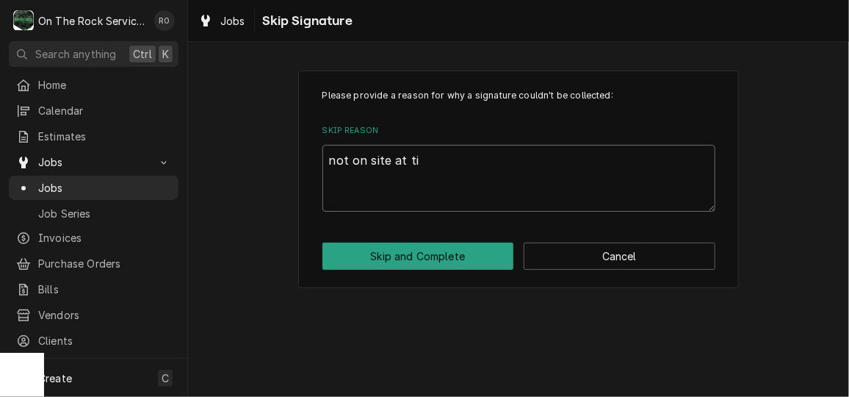
type textarea "x"
type textarea "not on site at [PERSON_NAME]"
type textarea "x"
type textarea "not on site at time"
type textarea "x"
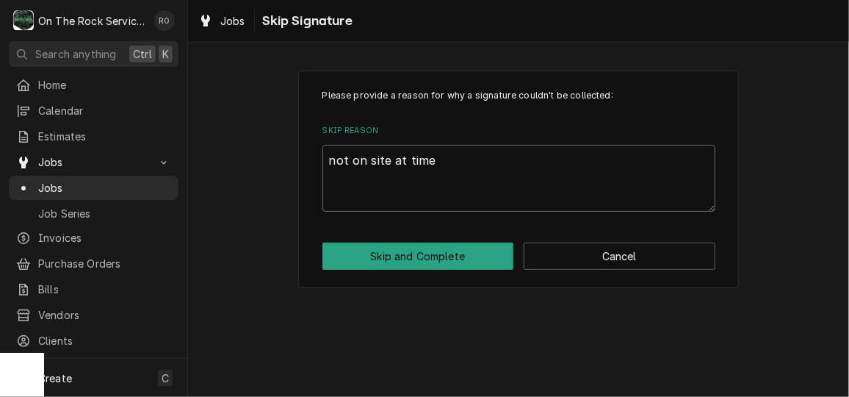
type textarea "not on site at time"
type textarea "x"
type textarea "not on site at time of"
type textarea "x"
type textarea "not on site at time of"
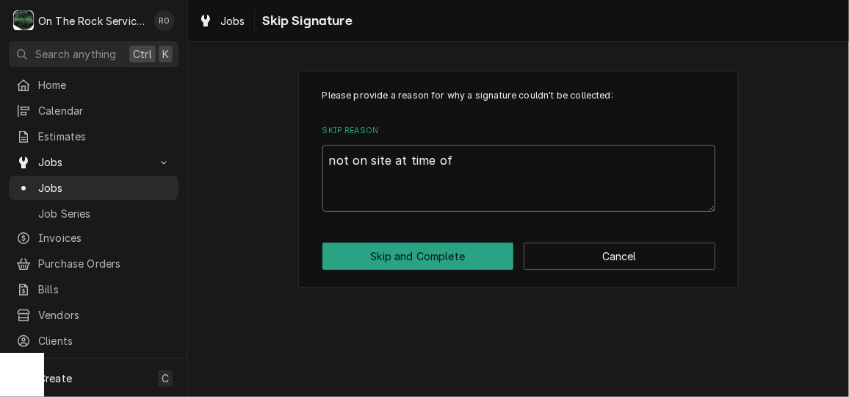
type textarea "x"
type textarea "not on site at time of c"
type textarea "x"
type textarea "not on site at time of cl"
type textarea "x"
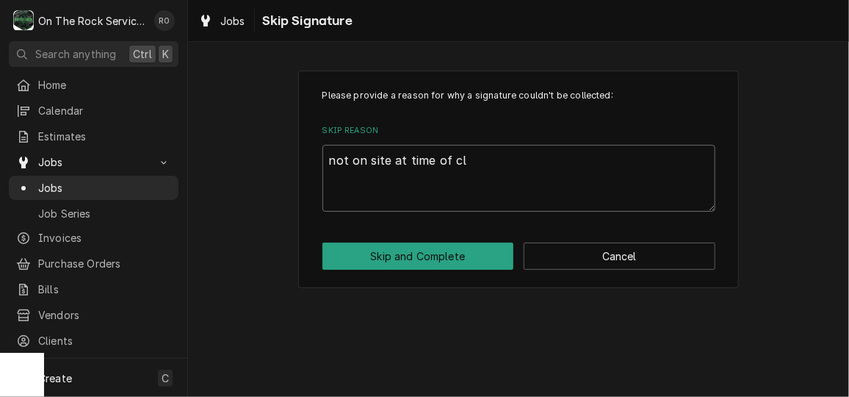
type textarea "not on site at time of clo"
type textarea "x"
type textarea "not on site at time of clos"
type textarea "x"
type textarea "not on site at time of closi"
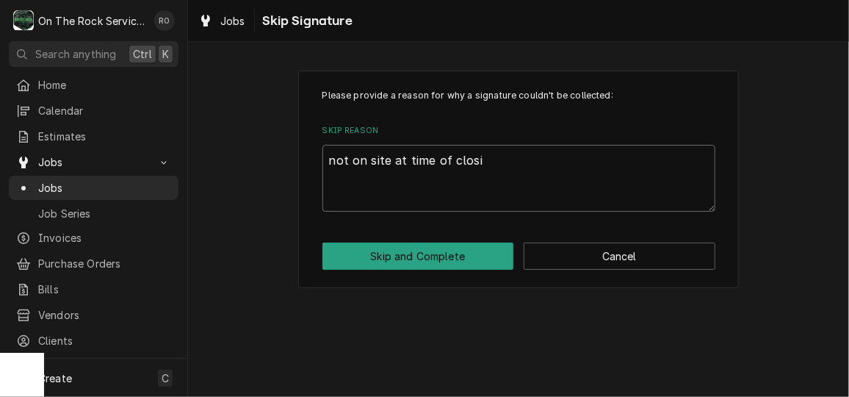
type textarea "x"
type textarea "not on site at time of closin"
type textarea "x"
type textarea "not on site at time of closing"
type textarea "x"
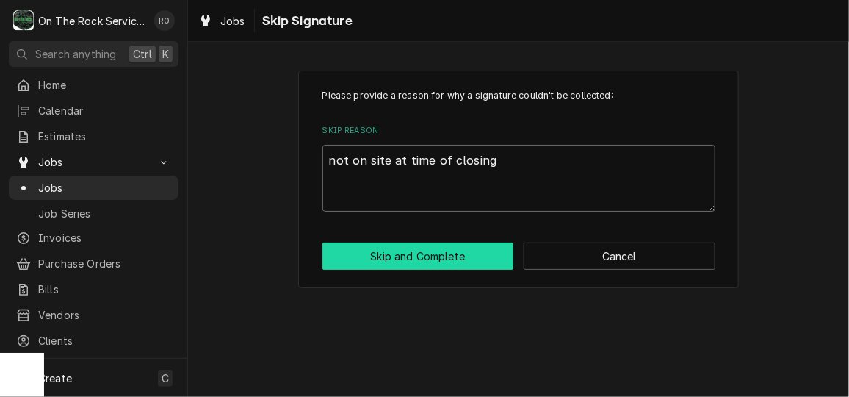
type textarea "not on site at time of closing"
click at [472, 248] on button "Skip and Complete" at bounding box center [418, 255] width 192 height 27
type textarea "x"
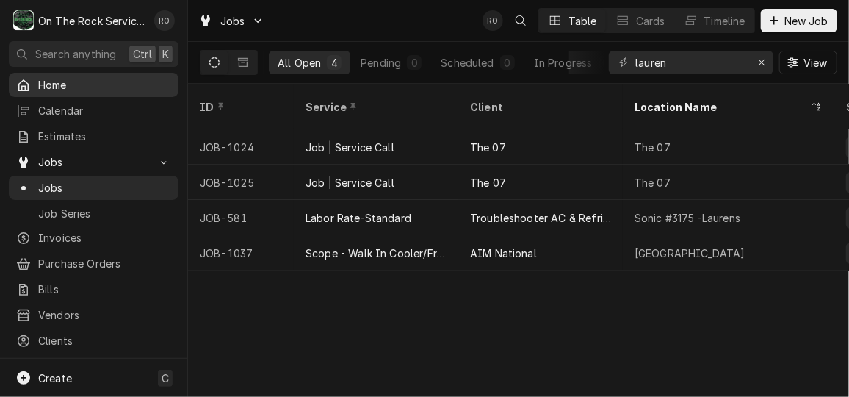
click at [83, 93] on link "Home" at bounding box center [94, 85] width 170 height 24
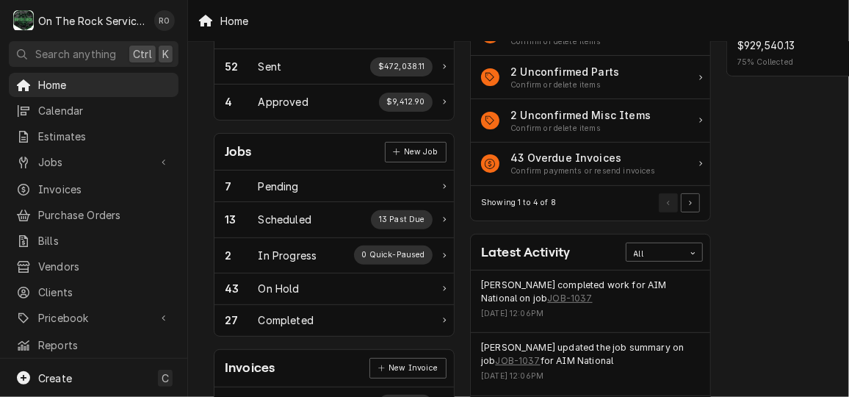
scroll to position [156, 0]
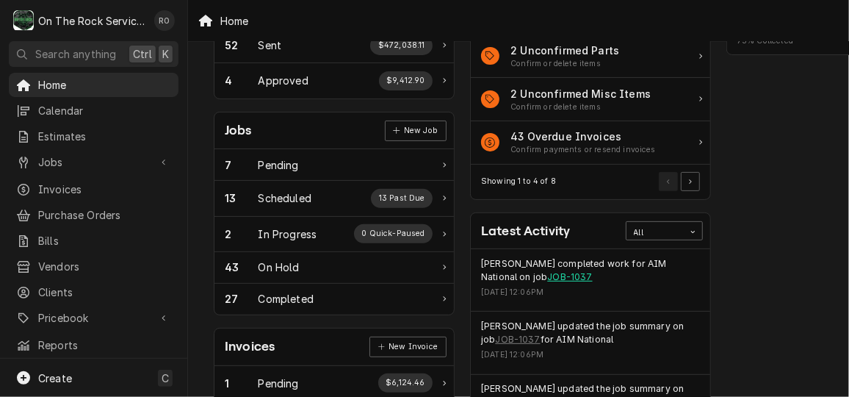
click at [547, 270] on link "JOB-1037" at bounding box center [569, 276] width 45 height 13
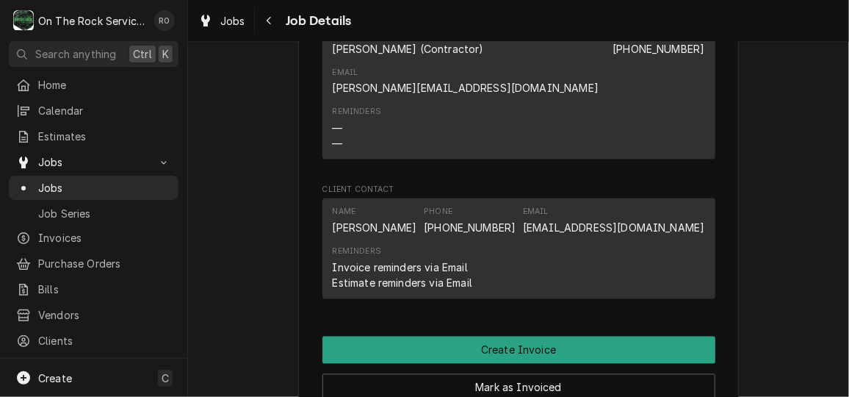
scroll to position [1126, 0]
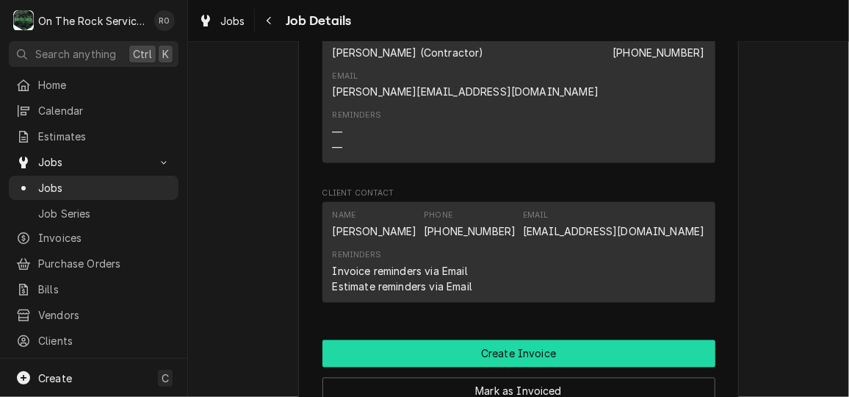
click at [659, 340] on button "Create Invoice" at bounding box center [518, 353] width 393 height 27
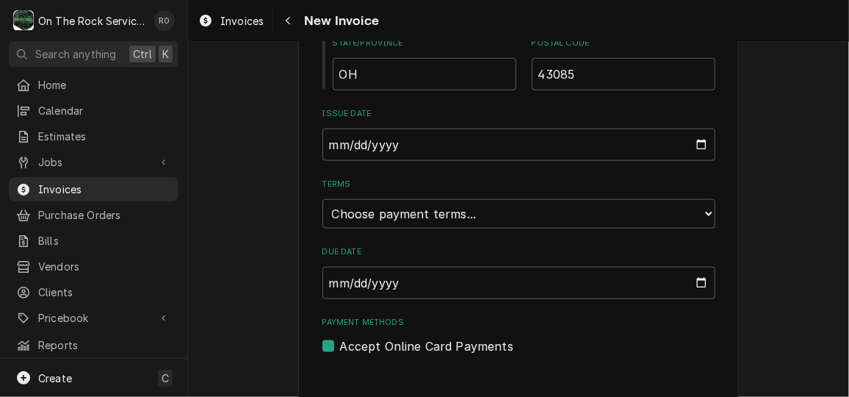
scroll to position [836, 0]
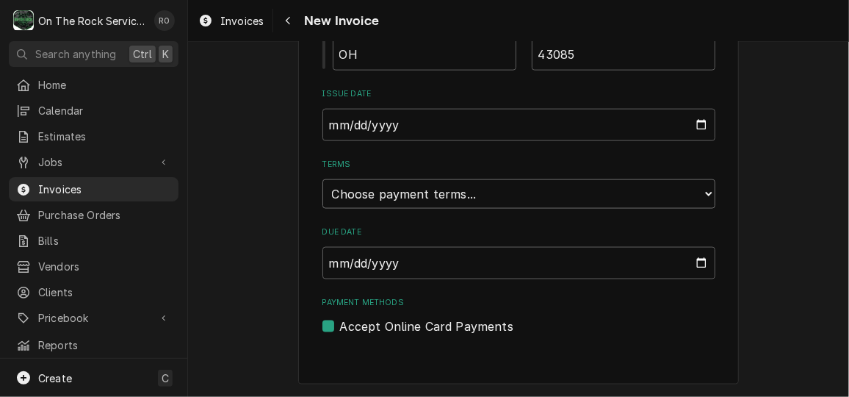
click at [697, 189] on select "Choose payment terms... Same Day Net 7 Net 14 Net 21 Net 30 Net 45 Net 60 Net 90" at bounding box center [518, 193] width 393 height 29
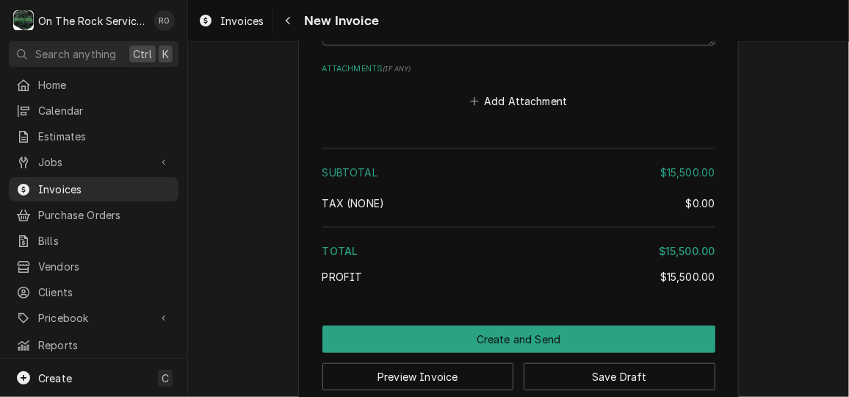
scroll to position [2827, 0]
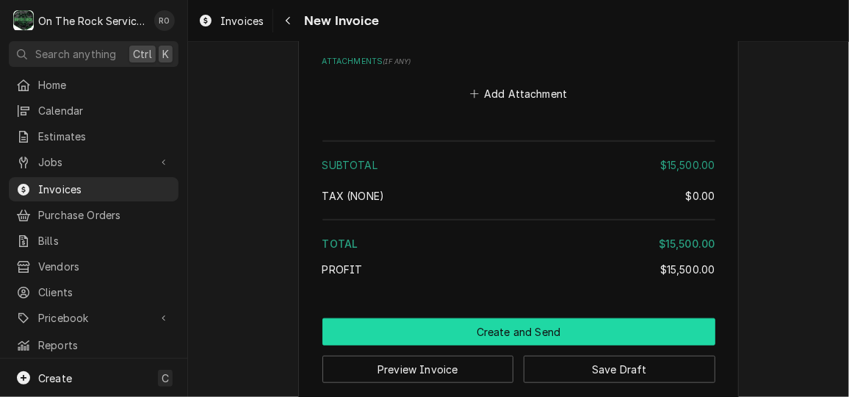
click at [656, 319] on button "Create and Send" at bounding box center [518, 331] width 393 height 27
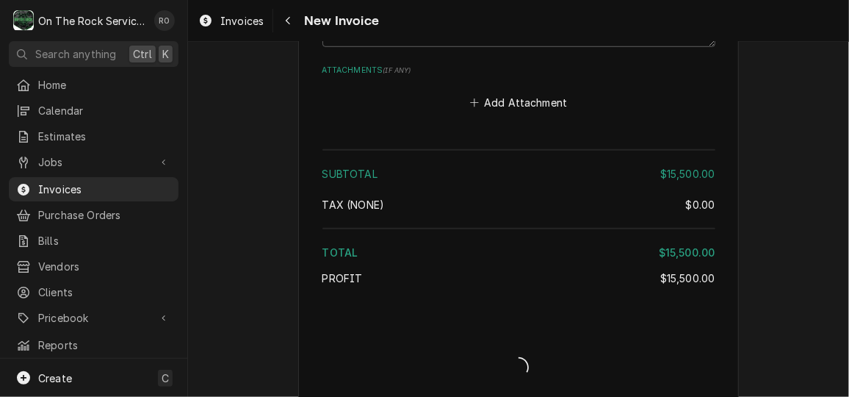
type textarea "x"
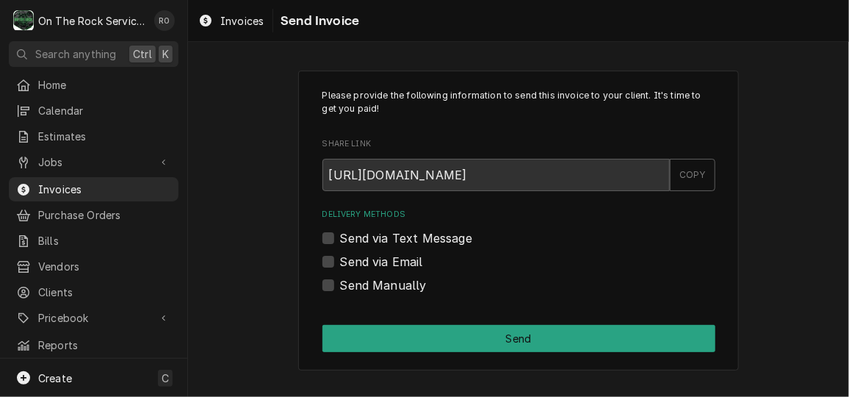
click at [340, 262] on label "Send via Email" at bounding box center [381, 262] width 83 height 18
click at [340, 262] on input "Send via Email" at bounding box center [536, 269] width 393 height 32
checkbox input "true"
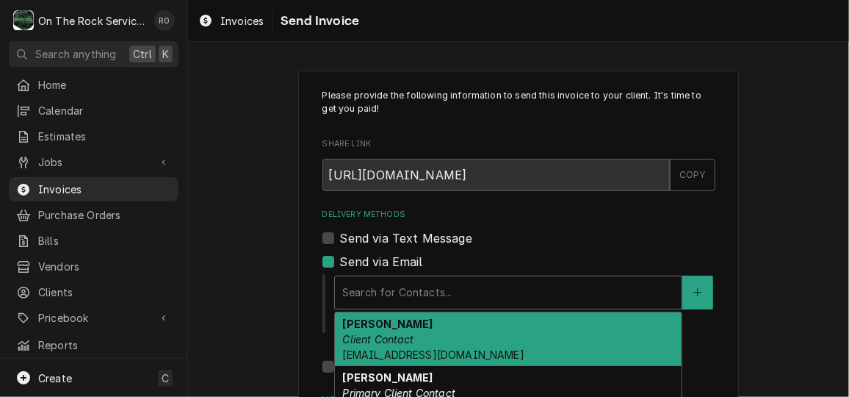
click at [445, 283] on div "Delivery Methods" at bounding box center [508, 292] width 332 height 26
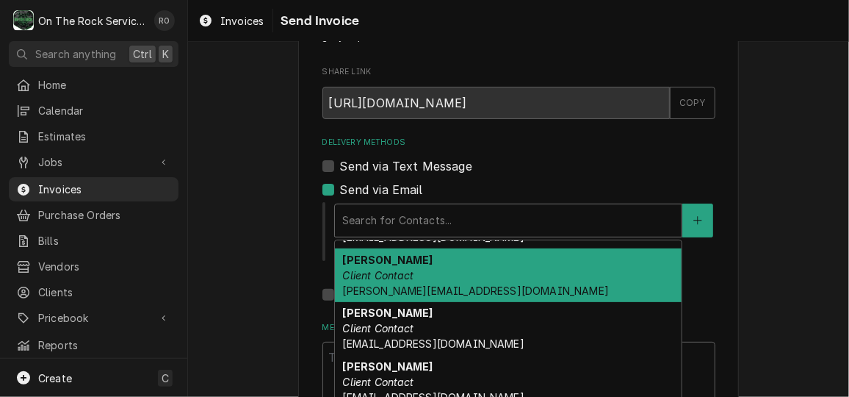
scroll to position [172, 0]
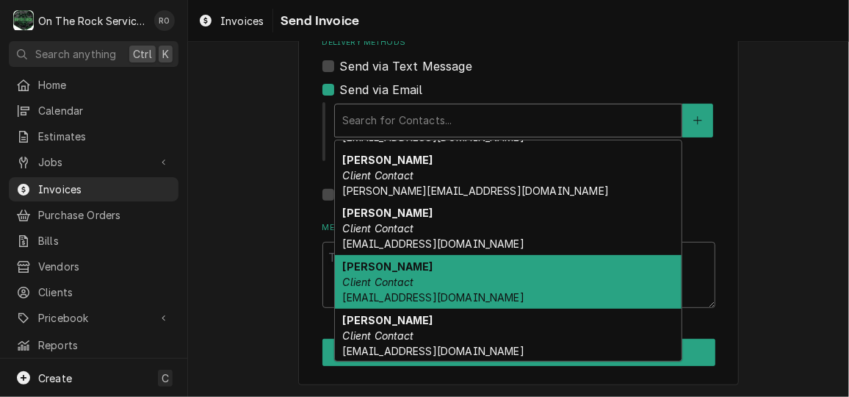
click at [458, 291] on span "SShillcox@aimnational.com" at bounding box center [432, 297] width 181 height 12
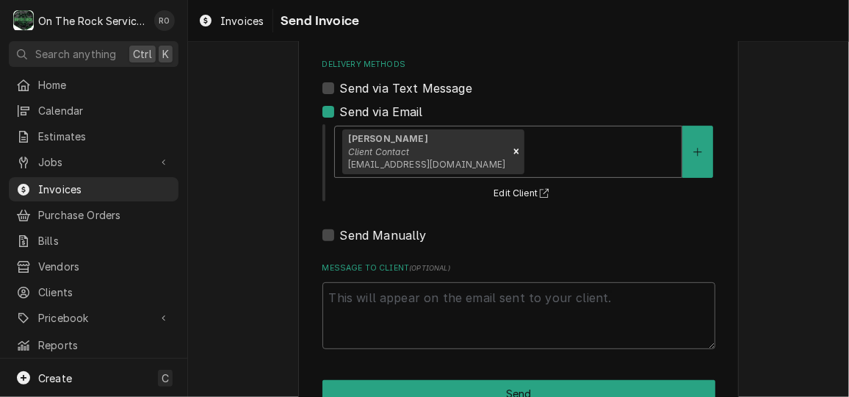
scroll to position [191, 0]
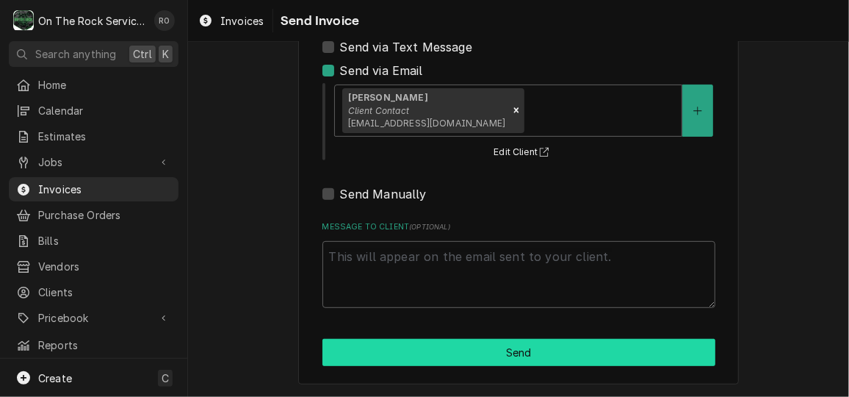
click at [616, 351] on button "Send" at bounding box center [518, 352] width 393 height 27
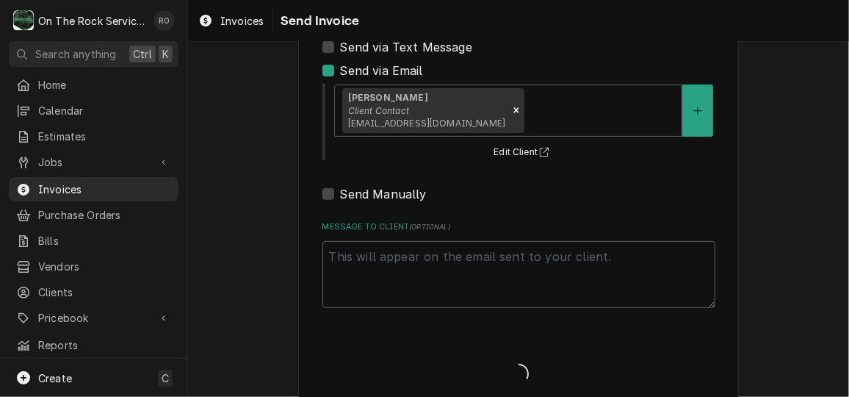
type textarea "x"
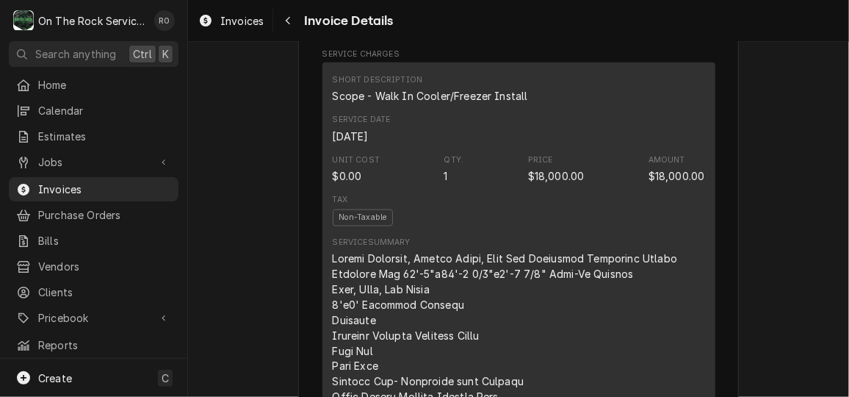
scroll to position [839, 0]
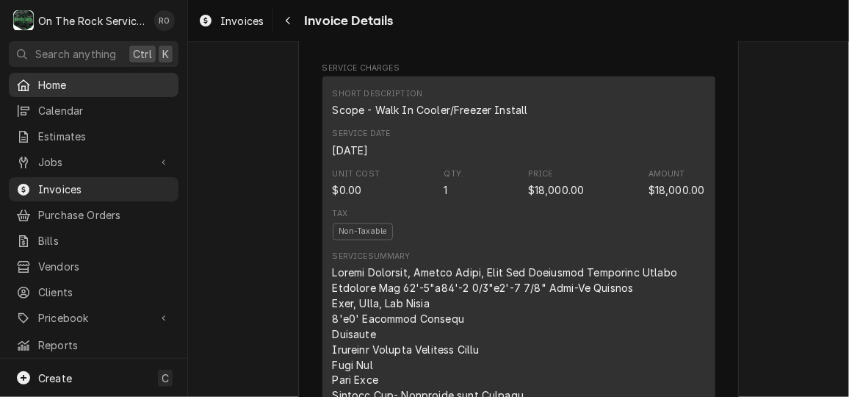
click at [48, 87] on span "Home" at bounding box center [104, 84] width 133 height 15
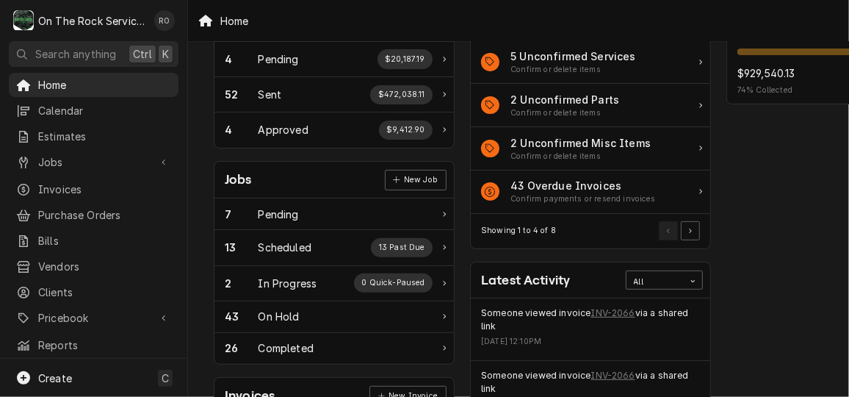
scroll to position [124, 0]
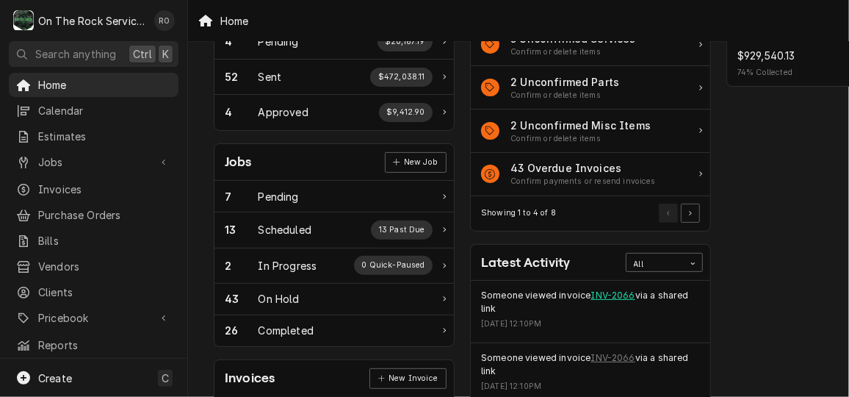
click at [611, 293] on link "INV-2066" at bounding box center [613, 295] width 44 height 13
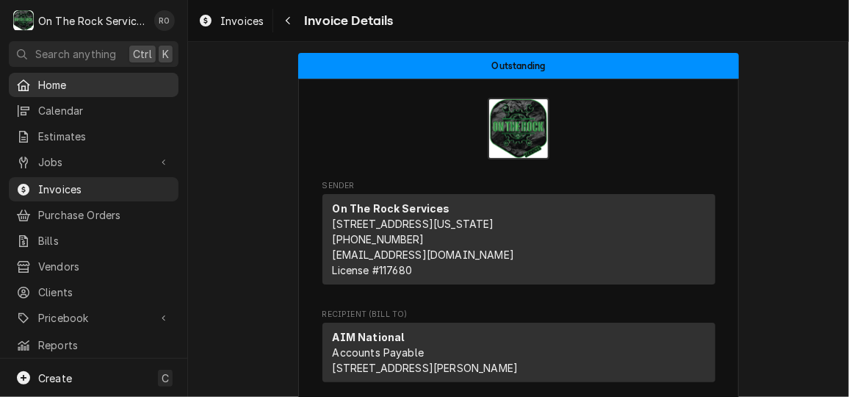
click at [89, 77] on span "Home" at bounding box center [104, 84] width 133 height 15
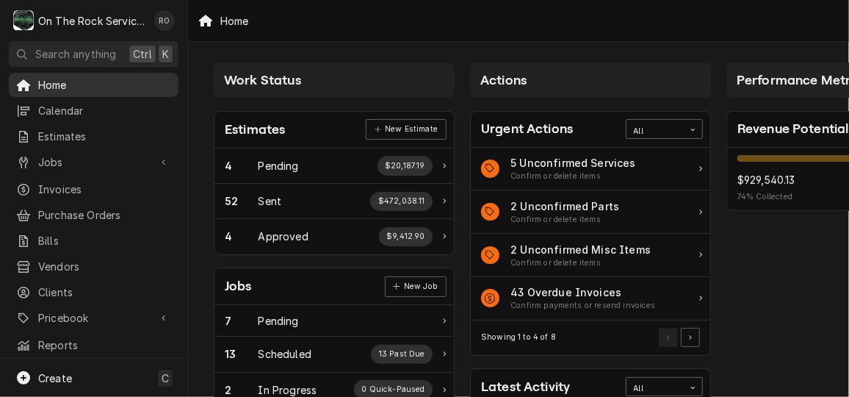
click at [112, 89] on span "Home" at bounding box center [104, 84] width 133 height 15
click at [102, 76] on div "Home" at bounding box center [94, 85] width 164 height 18
click at [79, 79] on span "Home" at bounding box center [104, 84] width 133 height 15
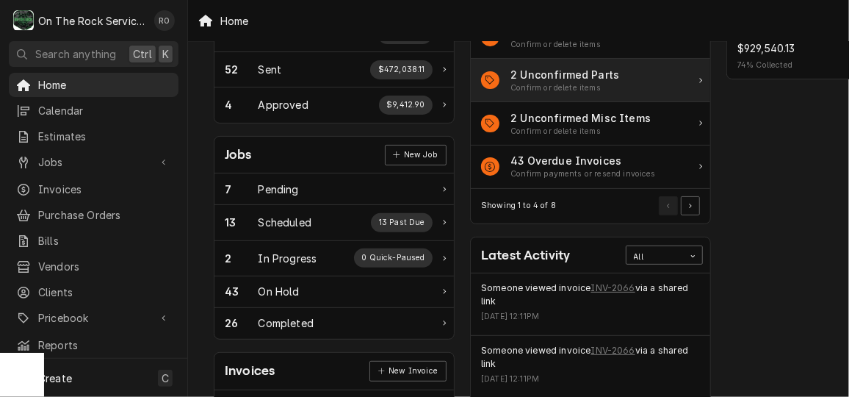
scroll to position [137, 0]
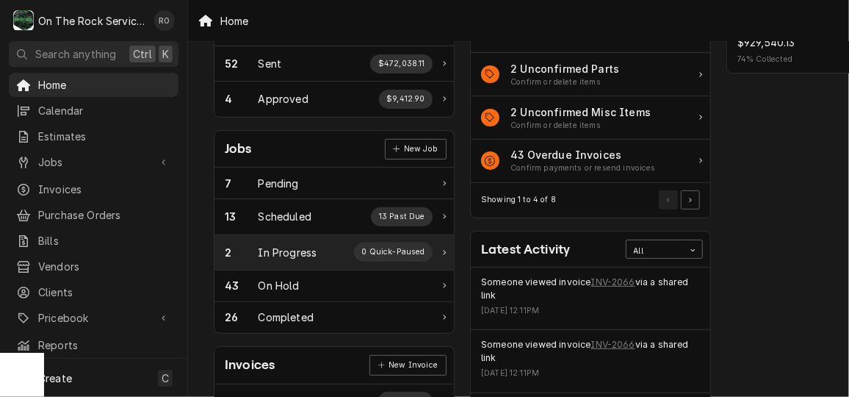
click at [300, 250] on div "In Progress" at bounding box center [288, 252] width 59 height 15
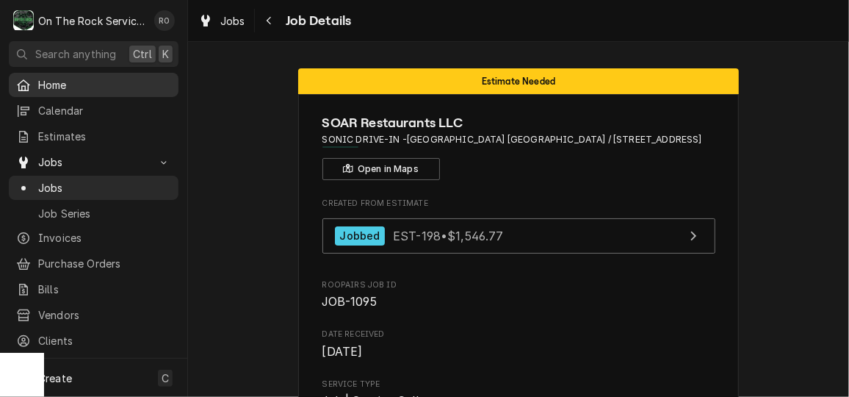
click at [117, 83] on span "Home" at bounding box center [104, 84] width 133 height 15
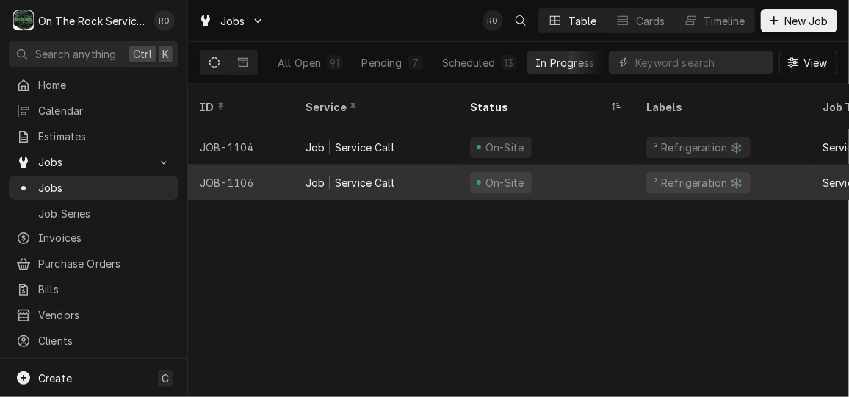
click at [393, 175] on div "Job | Service Call" at bounding box center [350, 182] width 89 height 15
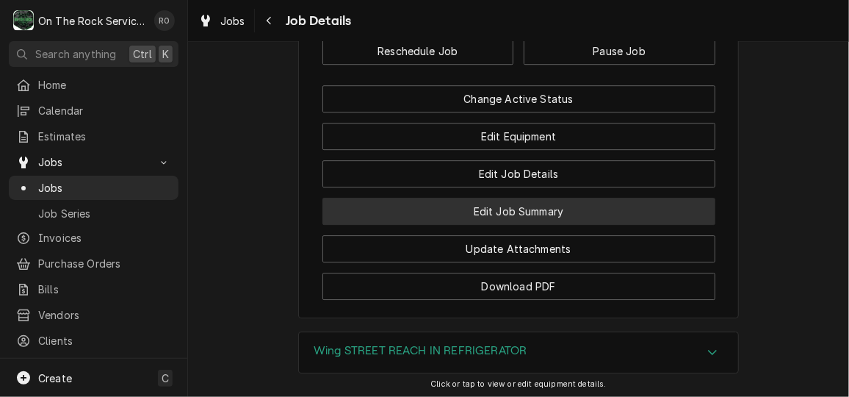
scroll to position [1867, 0]
click at [552, 225] on button "Edit Job Summary" at bounding box center [518, 211] width 393 height 27
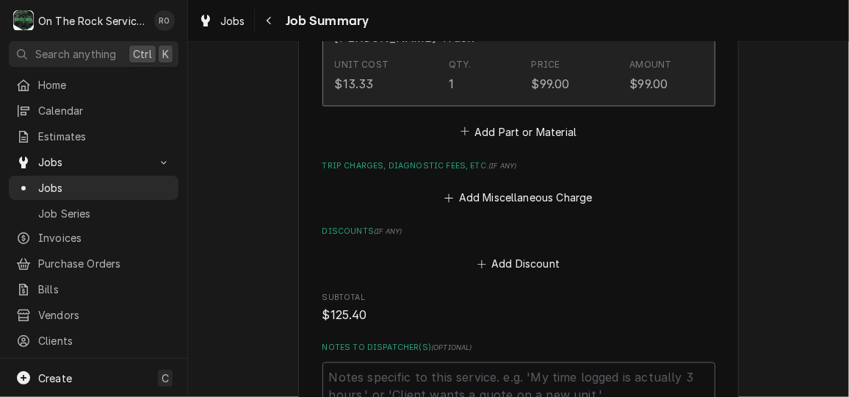
scroll to position [1125, 0]
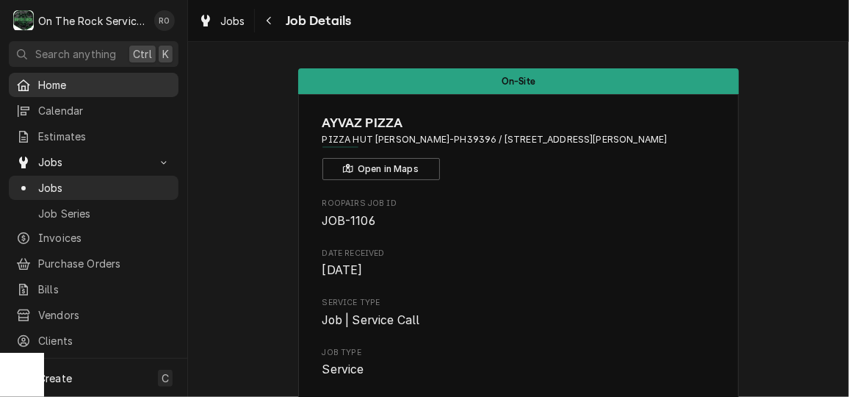
click at [87, 92] on link "Home" at bounding box center [94, 85] width 170 height 24
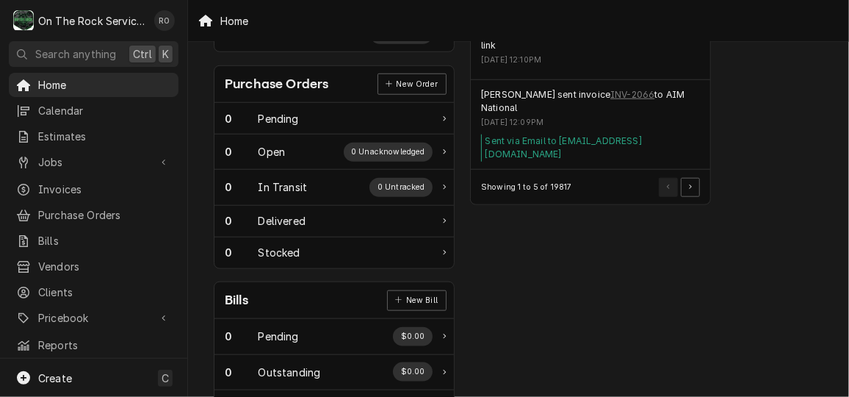
scroll to position [632, 0]
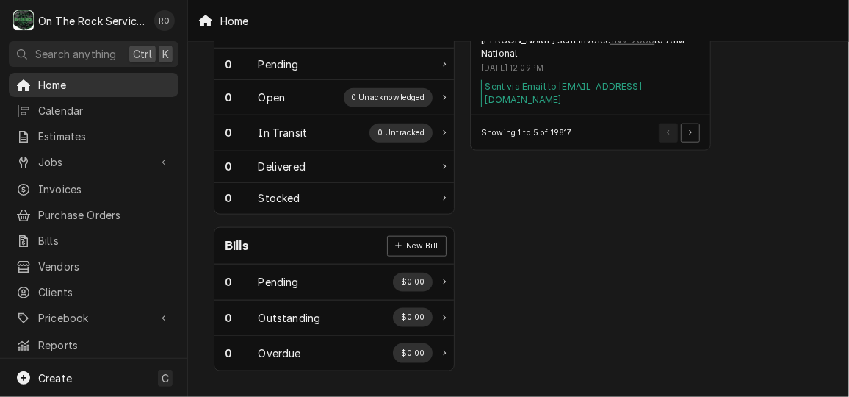
click at [106, 77] on span "Home" at bounding box center [104, 84] width 133 height 15
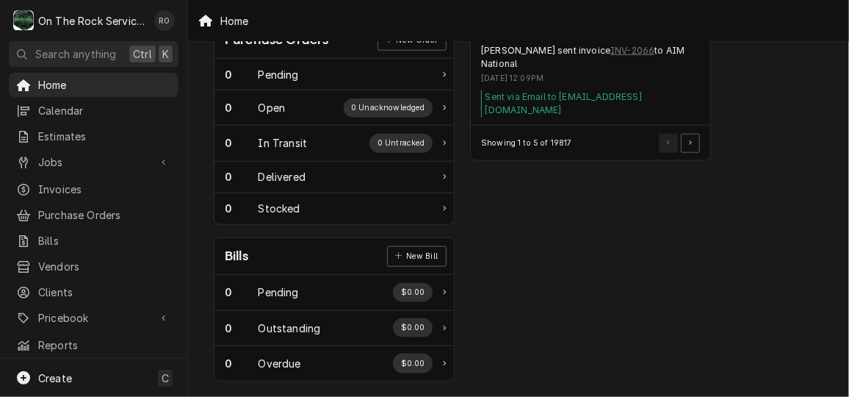
scroll to position [632, 3]
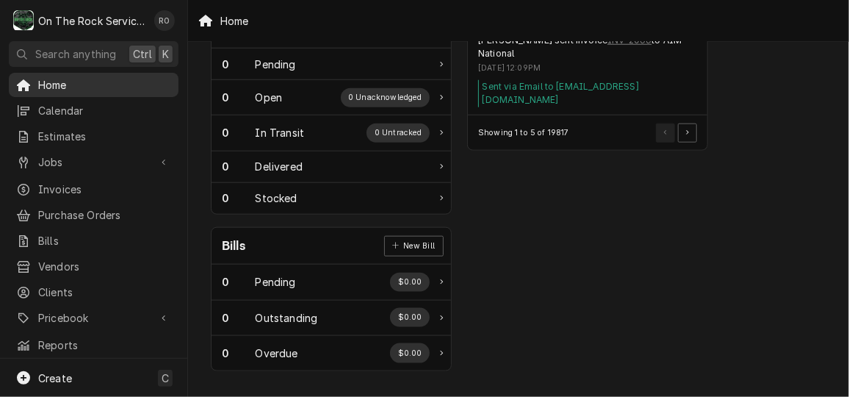
click at [98, 85] on span "Home" at bounding box center [104, 84] width 133 height 15
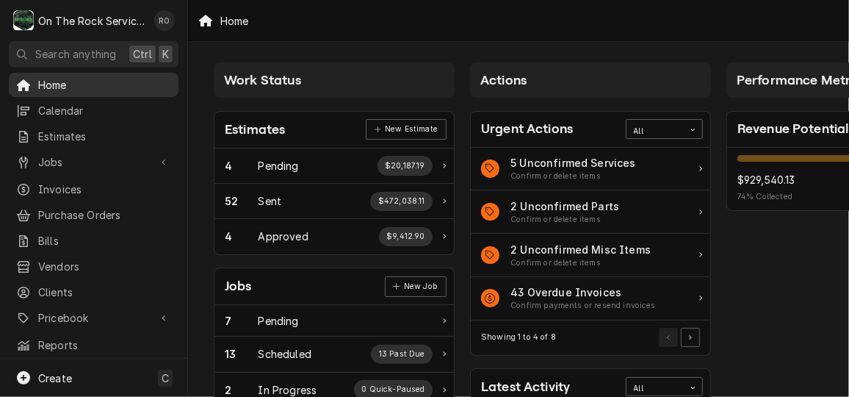
click at [54, 78] on span "Home" at bounding box center [104, 84] width 133 height 15
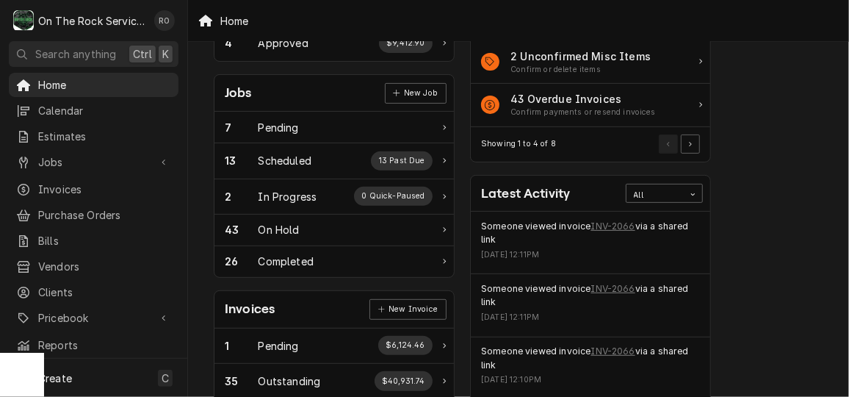
scroll to position [184, 0]
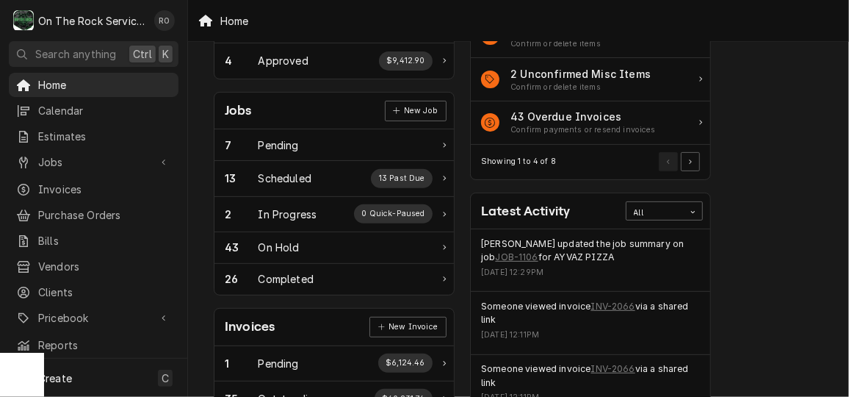
scroll to position [121, 0]
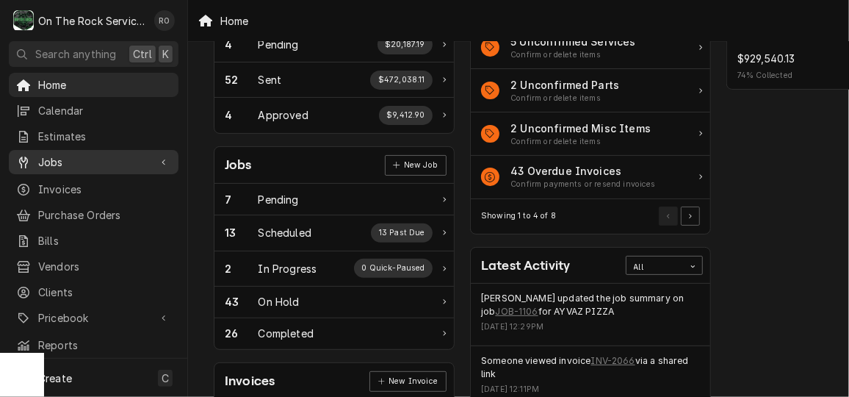
click at [93, 153] on div "Jobs" at bounding box center [94, 162] width 164 height 18
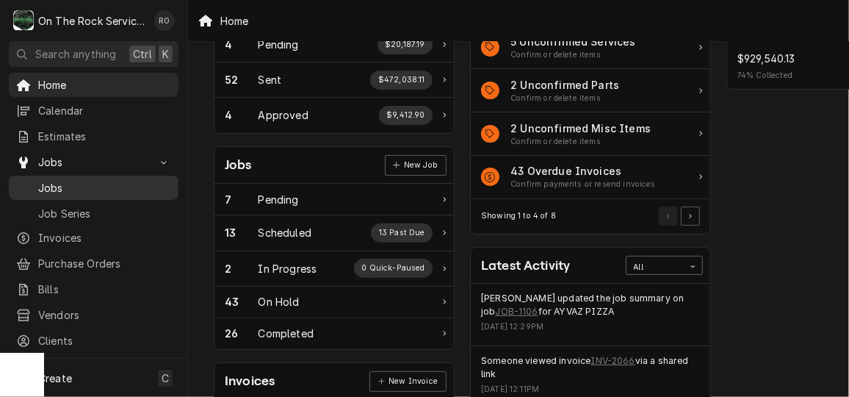
click at [92, 186] on span "Jobs" at bounding box center [104, 187] width 133 height 15
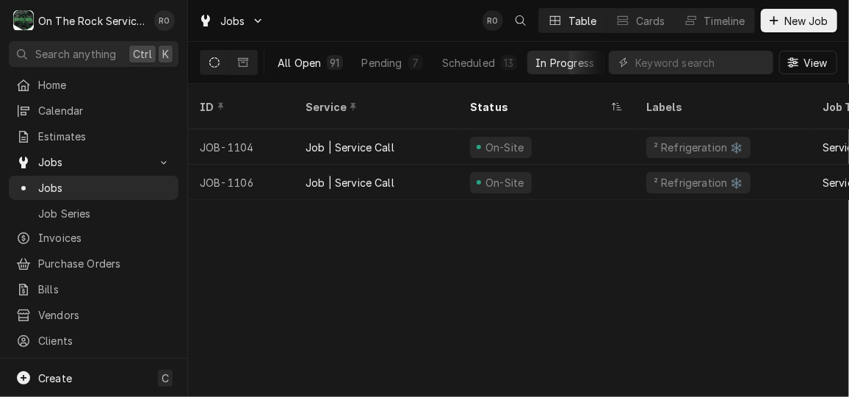
click at [320, 62] on div "All Open" at bounding box center [299, 62] width 43 height 15
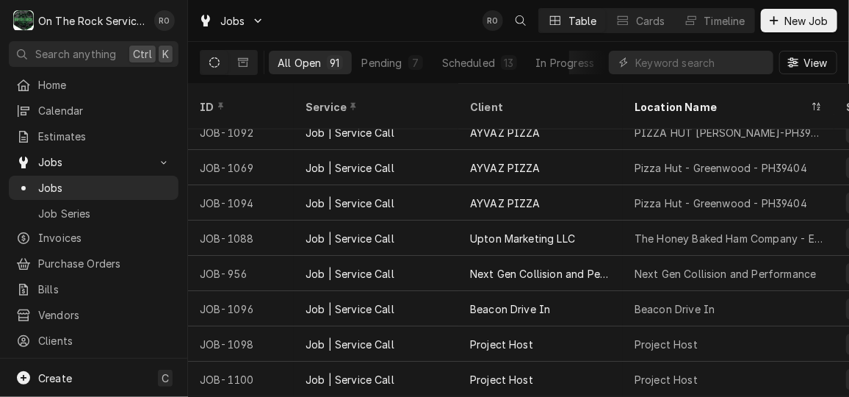
scroll to position [2932, 0]
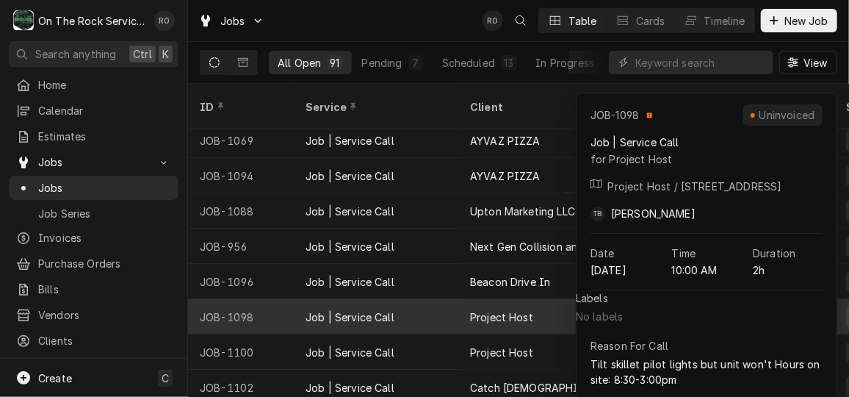
click at [513, 308] on div "Project Host" at bounding box center [540, 316] width 165 height 35
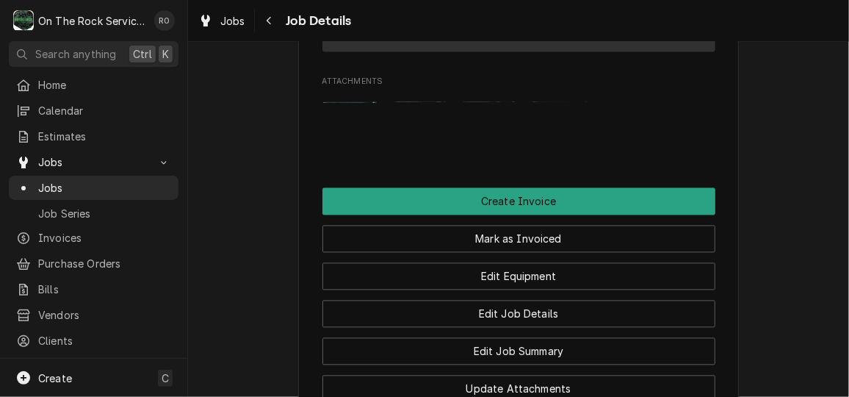
scroll to position [1196, 0]
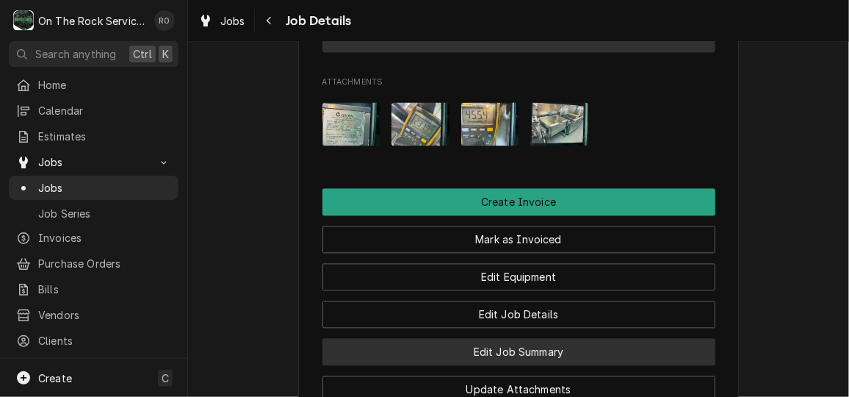
click at [634, 339] on button "Edit Job Summary" at bounding box center [518, 352] width 393 height 27
